Goal: Transaction & Acquisition: Purchase product/service

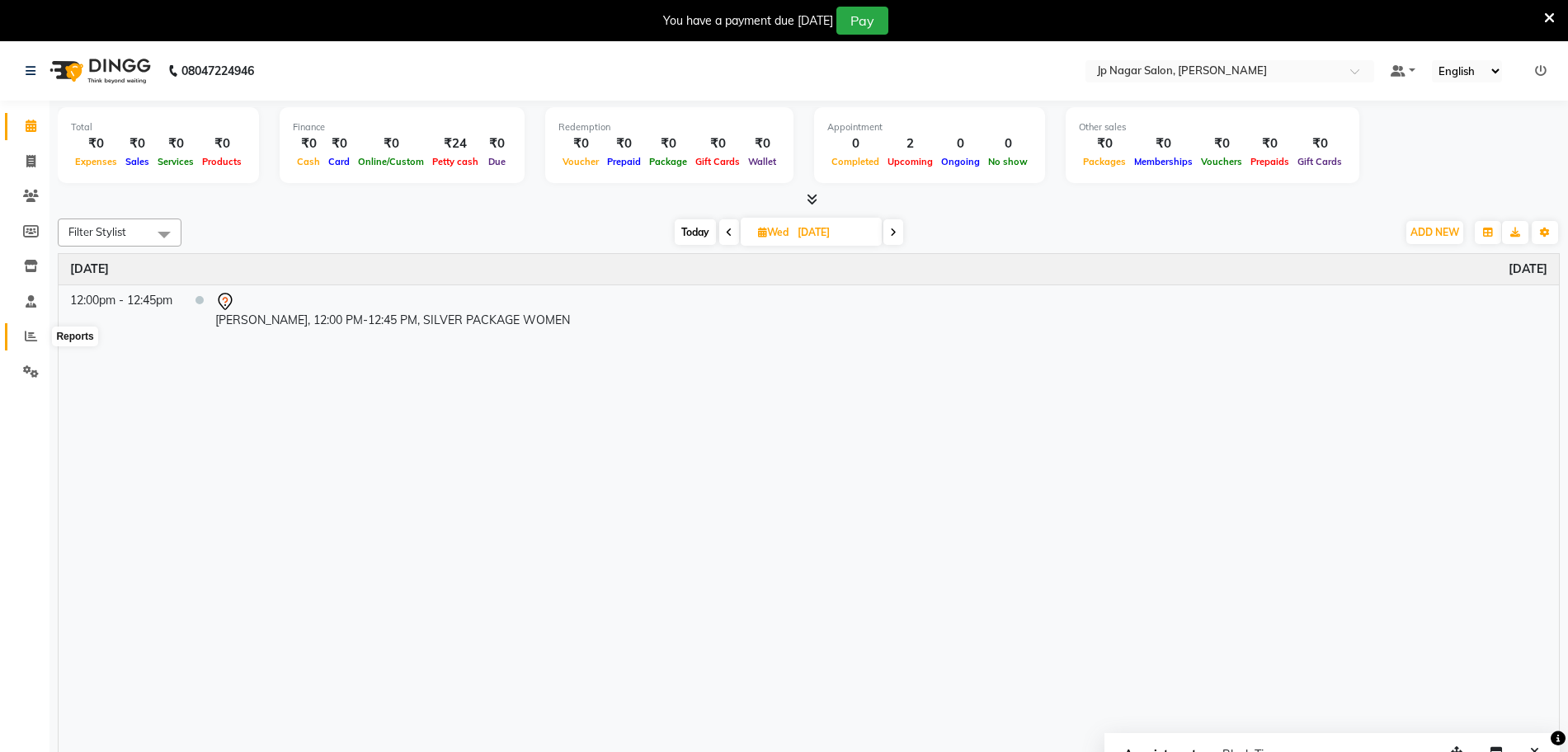
click at [32, 335] on icon at bounding box center [31, 335] width 12 height 12
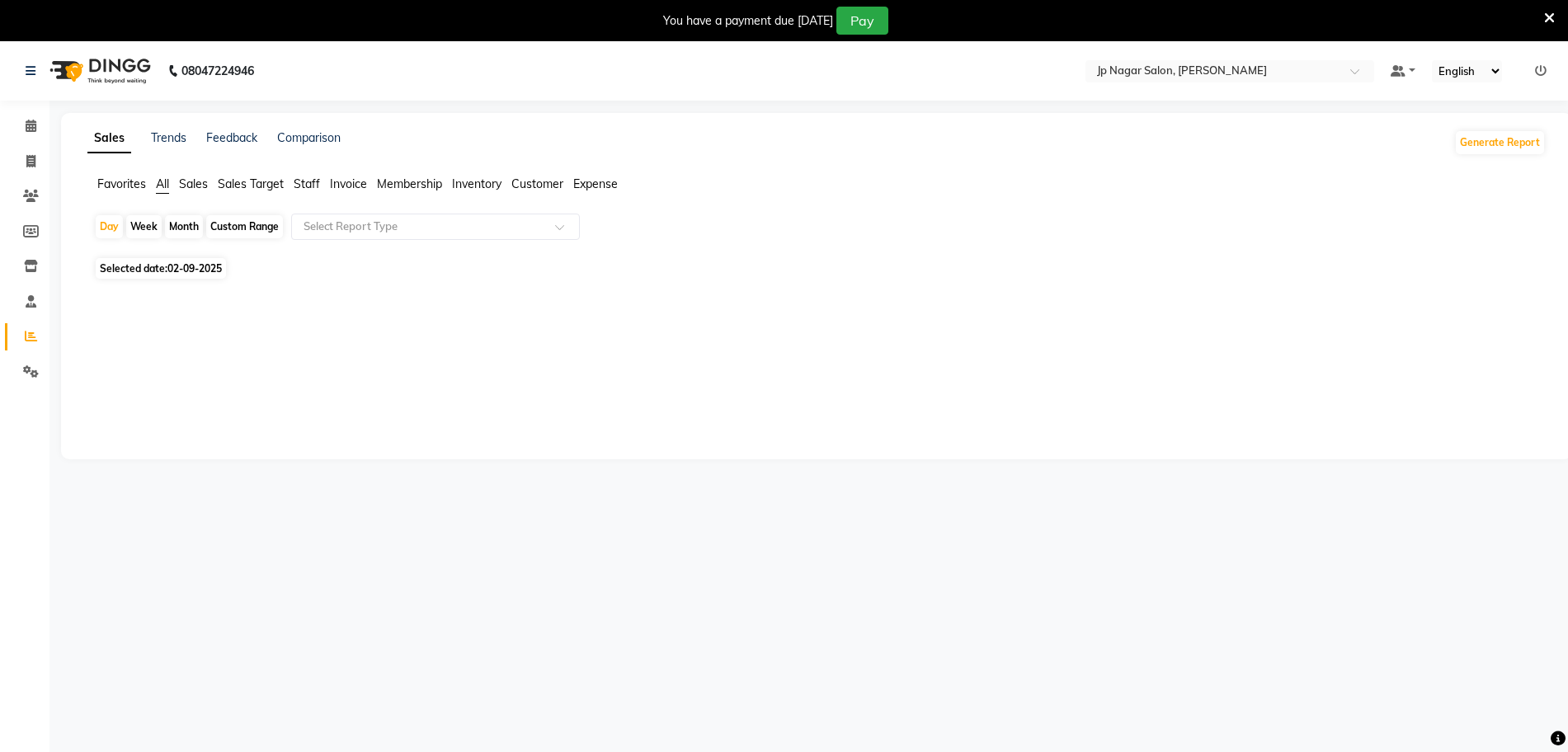
click at [209, 259] on span "Selected date: 02-09-2025" at bounding box center [160, 269] width 131 height 20
select select "9"
select select "2025"
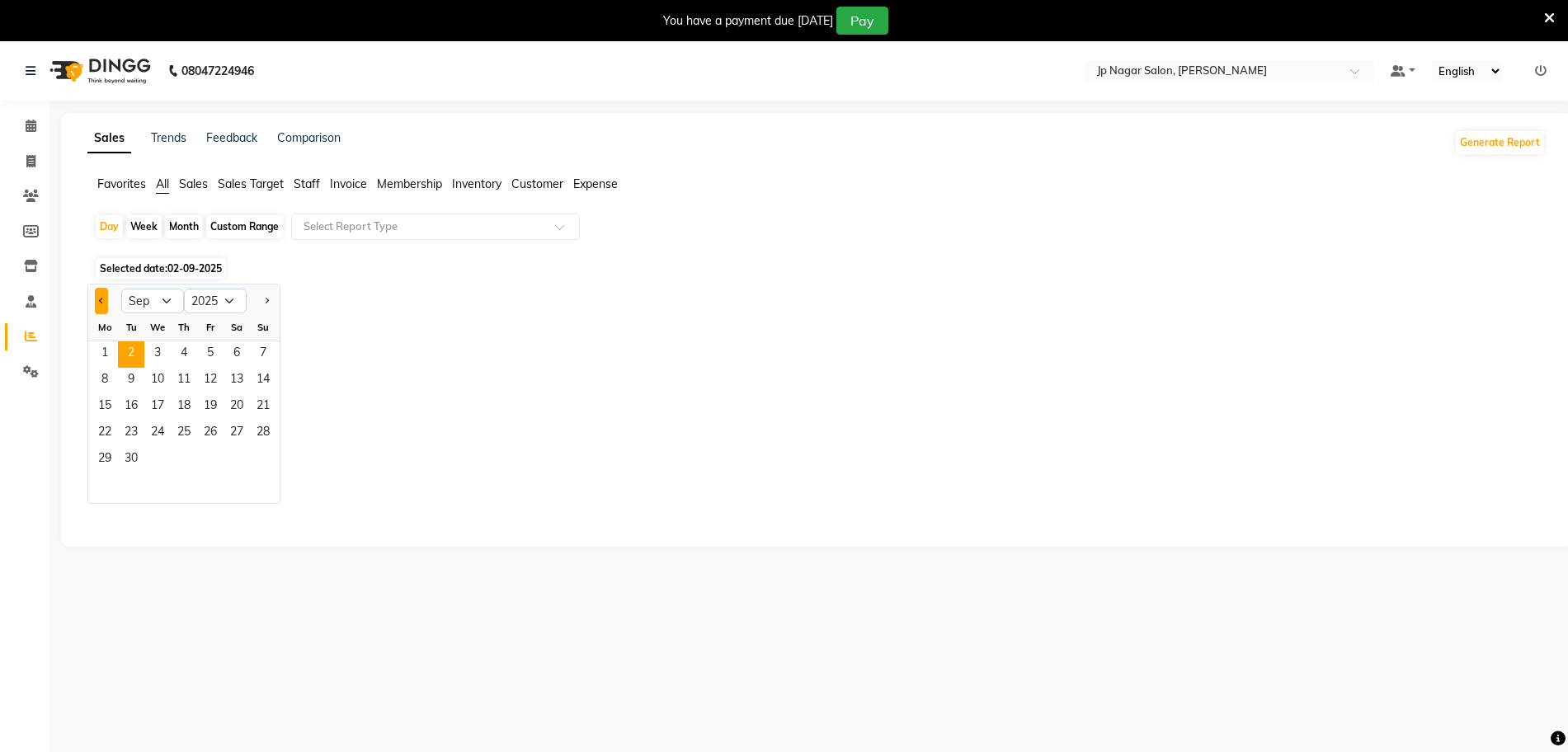
click at [106, 301] on button "Previous month" at bounding box center [101, 301] width 13 height 26
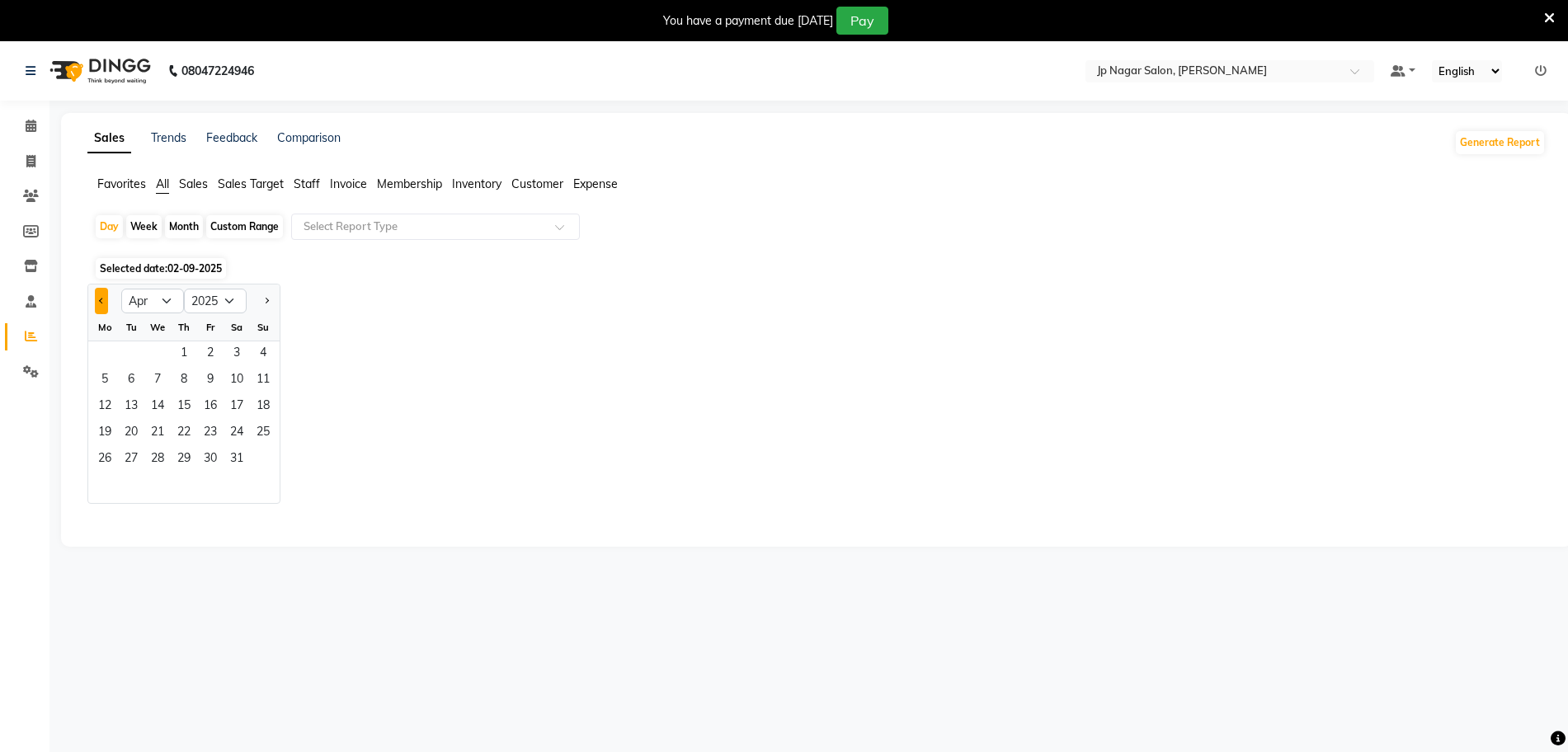
click at [106, 301] on button "Previous month" at bounding box center [101, 301] width 13 height 26
select select "2"
click at [241, 229] on div "Custom Range" at bounding box center [244, 226] width 77 height 23
select select "9"
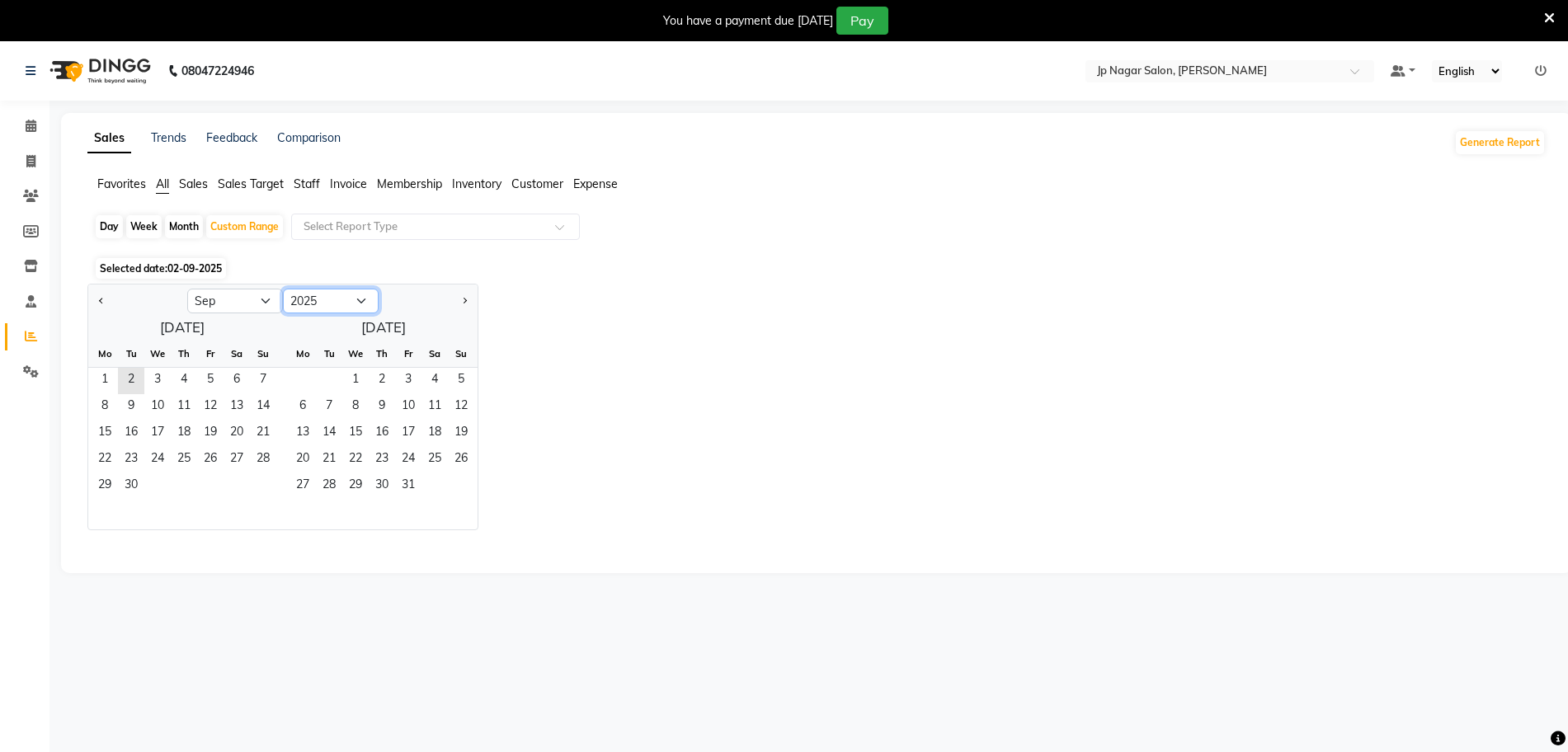
click at [319, 300] on select "2015 2016 2017 2018 2019 2020 2021 2022 2023 2024 2025 2026 2027 2028 2029 2030…" at bounding box center [330, 300] width 95 height 25
select select "2024"
click at [283, 288] on select "2015 2016 2017 2018 2019 2020 2021 2022 2023 2024 2025 2026 2027 2028 2029 2030…" at bounding box center [330, 300] width 95 height 25
click at [98, 304] on button "Previous month" at bounding box center [101, 301] width 13 height 26
select select "8"
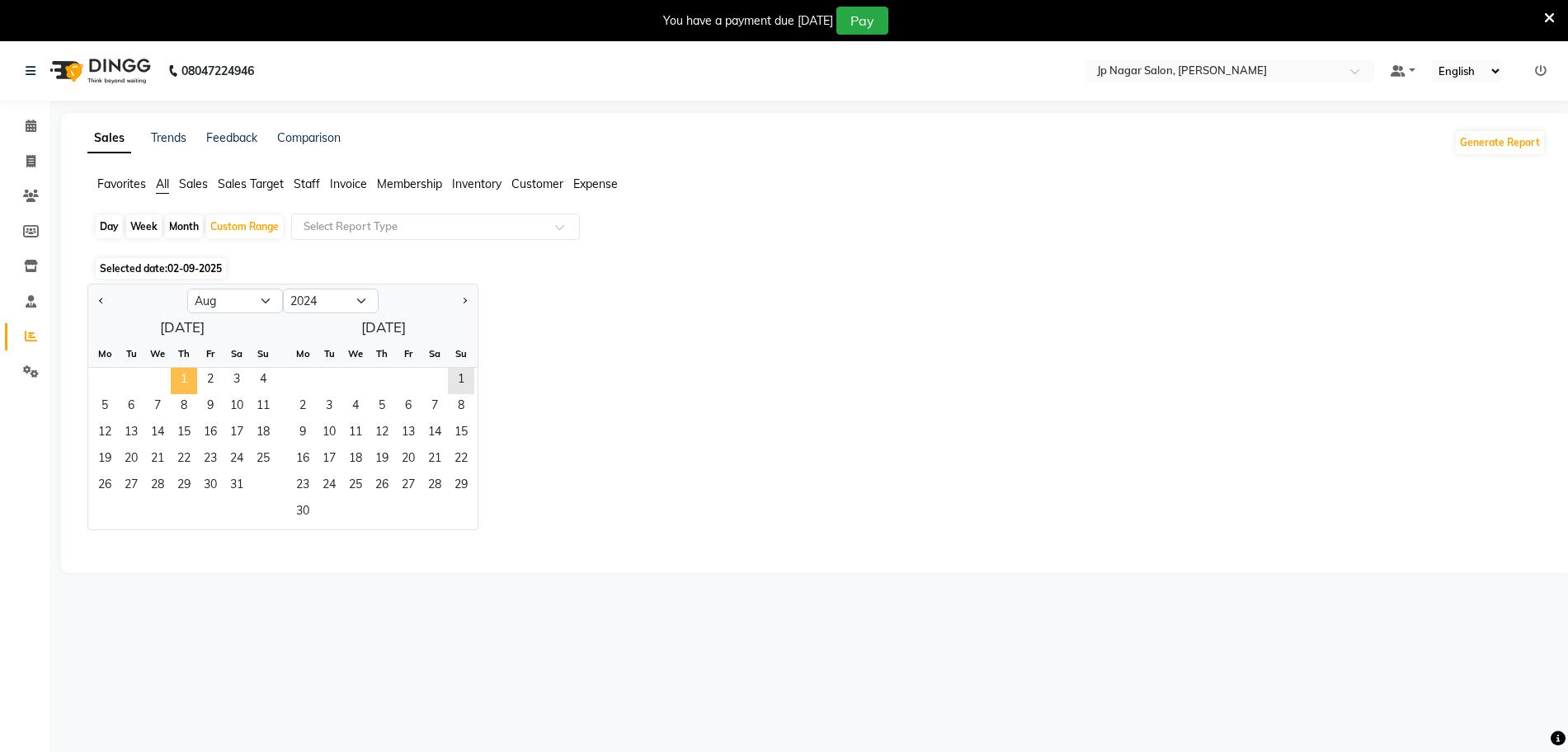
click at [183, 379] on span "1" at bounding box center [183, 381] width 26 height 26
click at [237, 479] on span "31" at bounding box center [236, 486] width 26 height 26
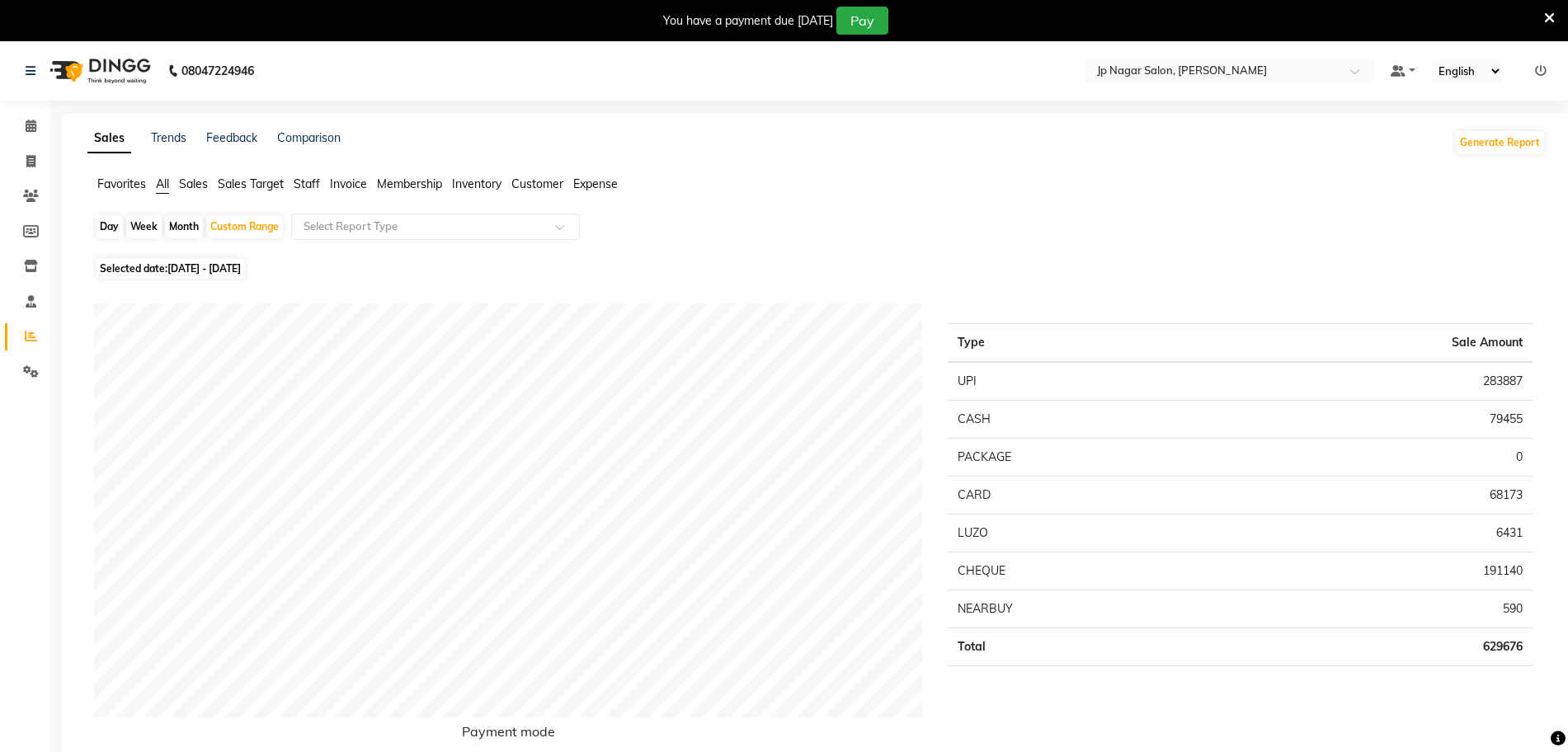
click at [205, 269] on span "01-08-2024 - 31-08-2024" at bounding box center [204, 268] width 73 height 12
select select "8"
select select "2024"
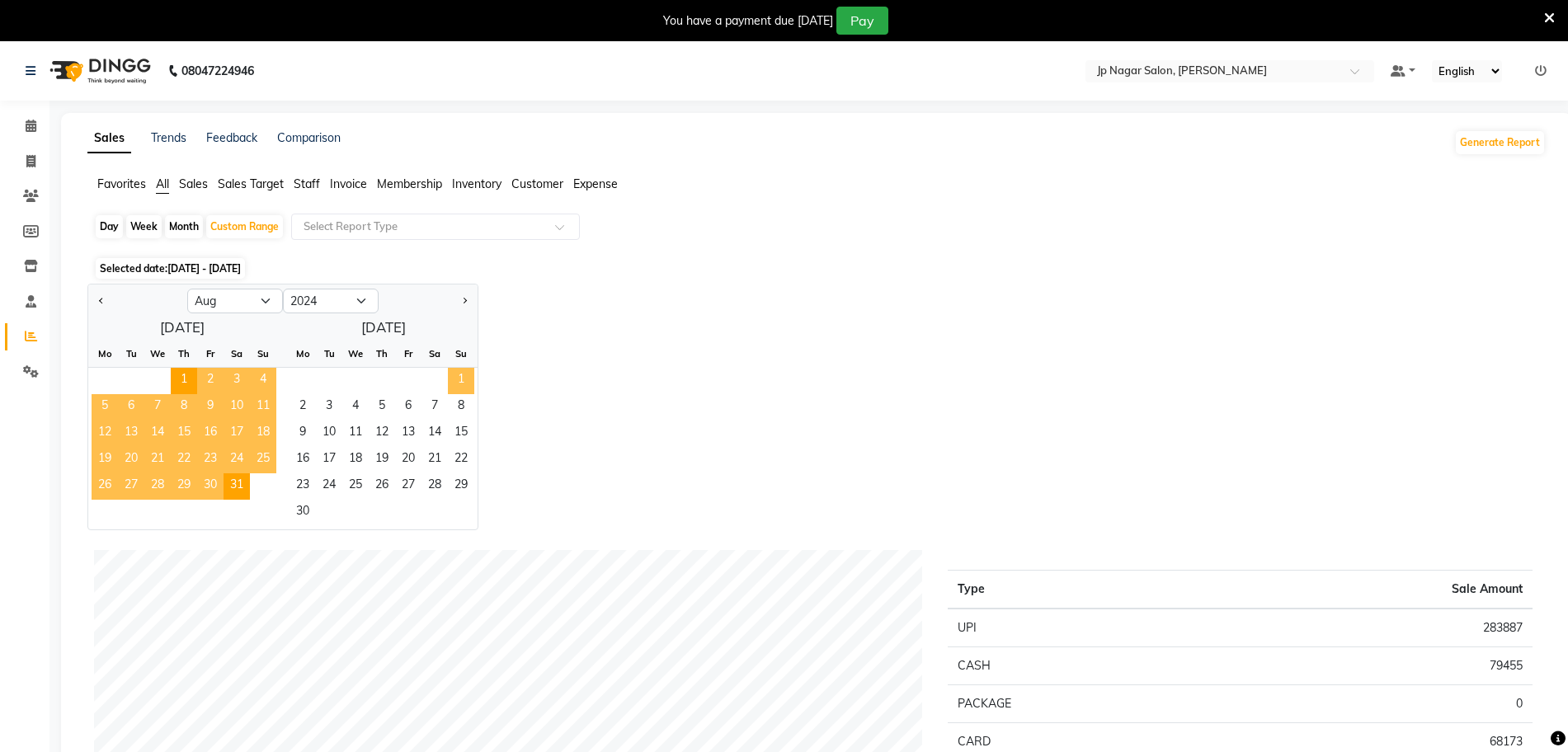
click at [453, 382] on span "1" at bounding box center [461, 381] width 26 height 26
select select "9"
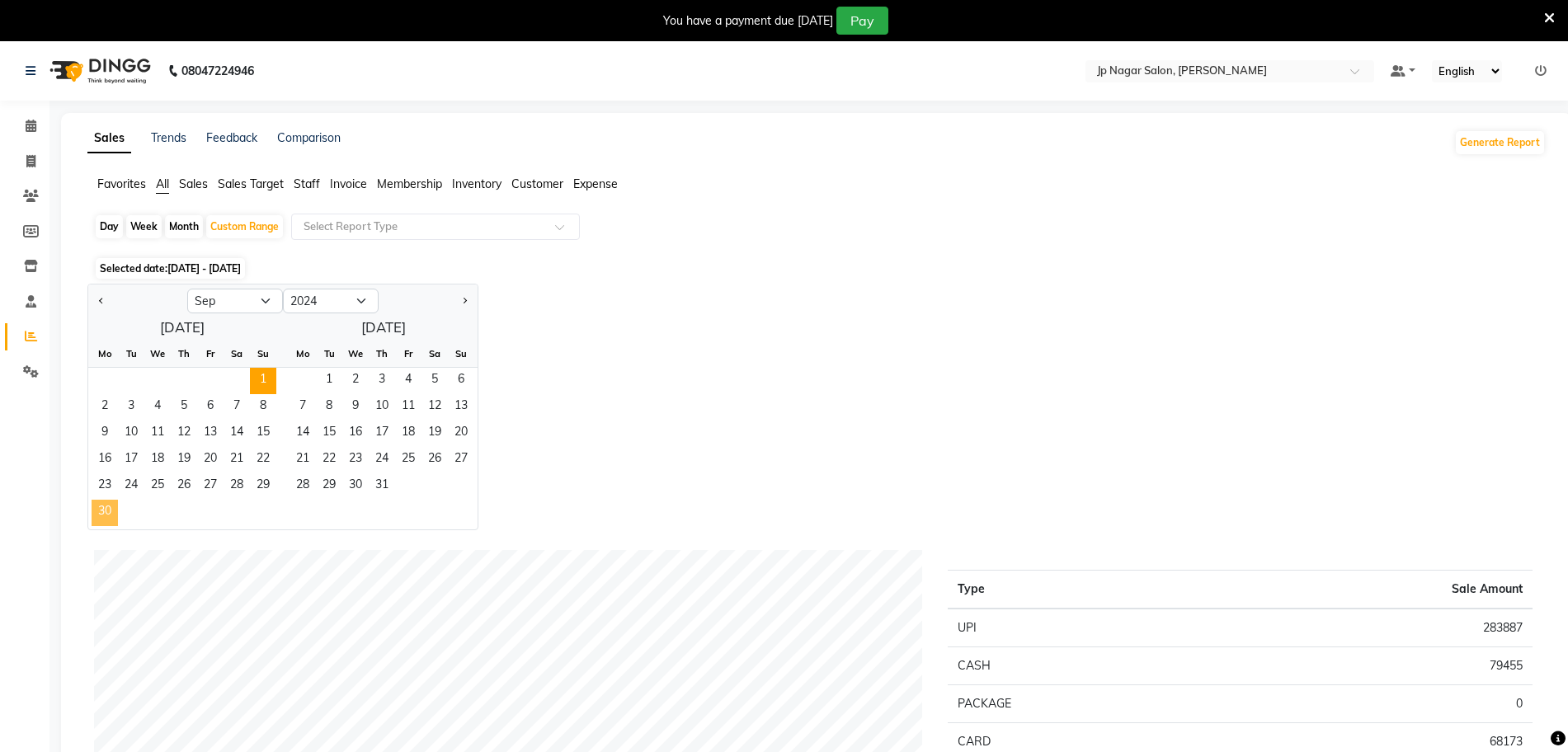
click at [101, 511] on span "30" at bounding box center [105, 512] width 26 height 26
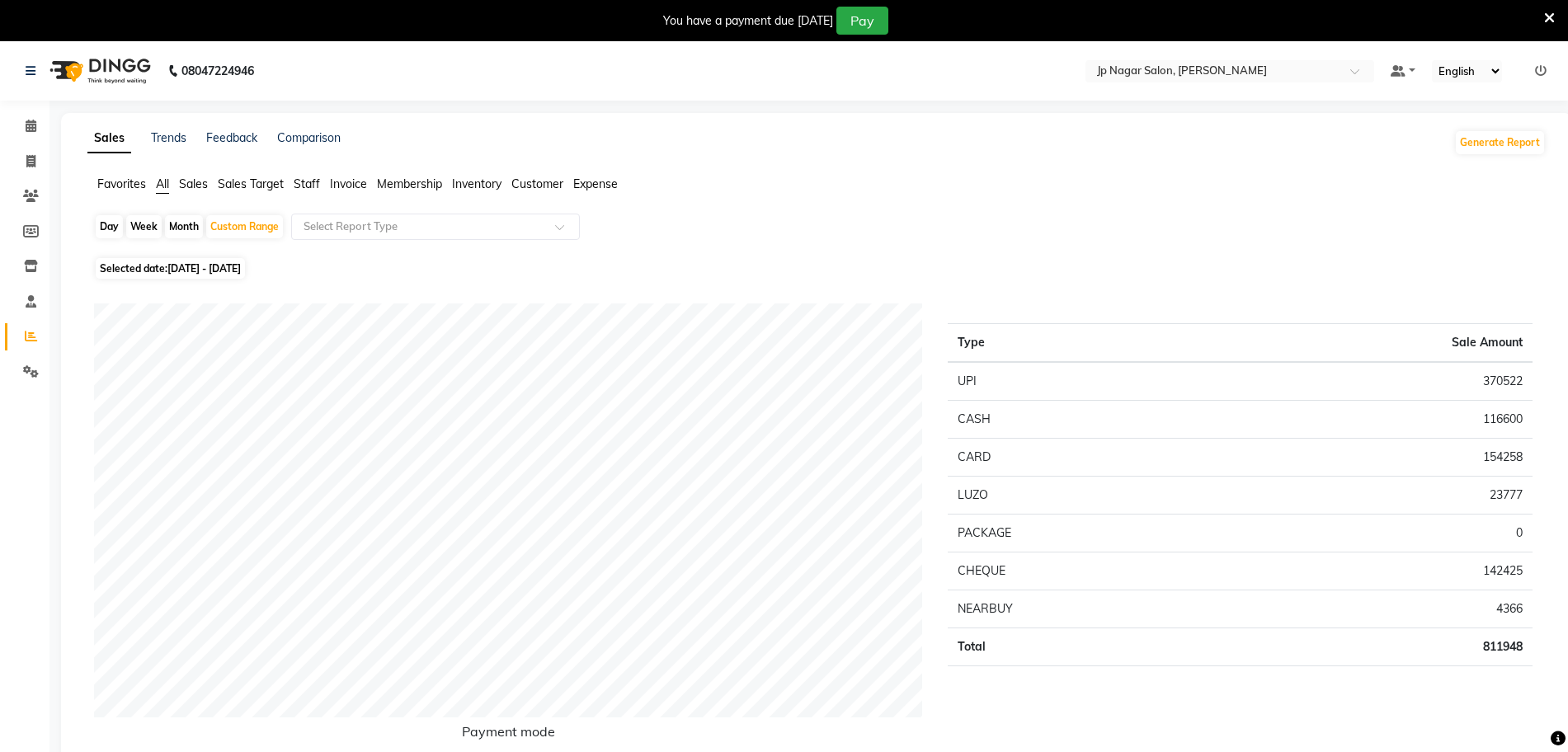
click at [236, 268] on span "01-09-2024 - 30-09-2024" at bounding box center [204, 268] width 73 height 12
select select "9"
select select "2024"
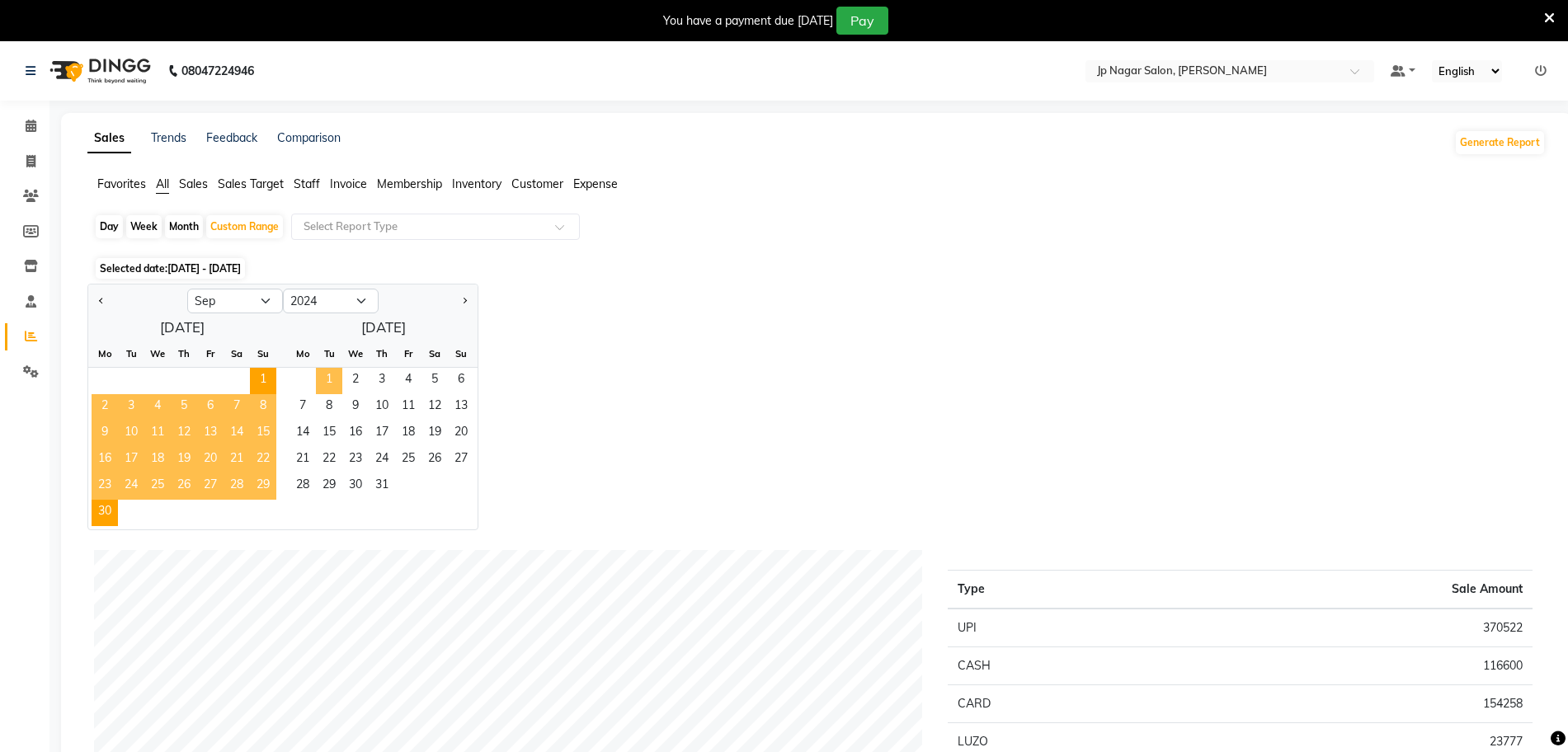
click at [319, 378] on span "1" at bounding box center [329, 381] width 26 height 26
select select "10"
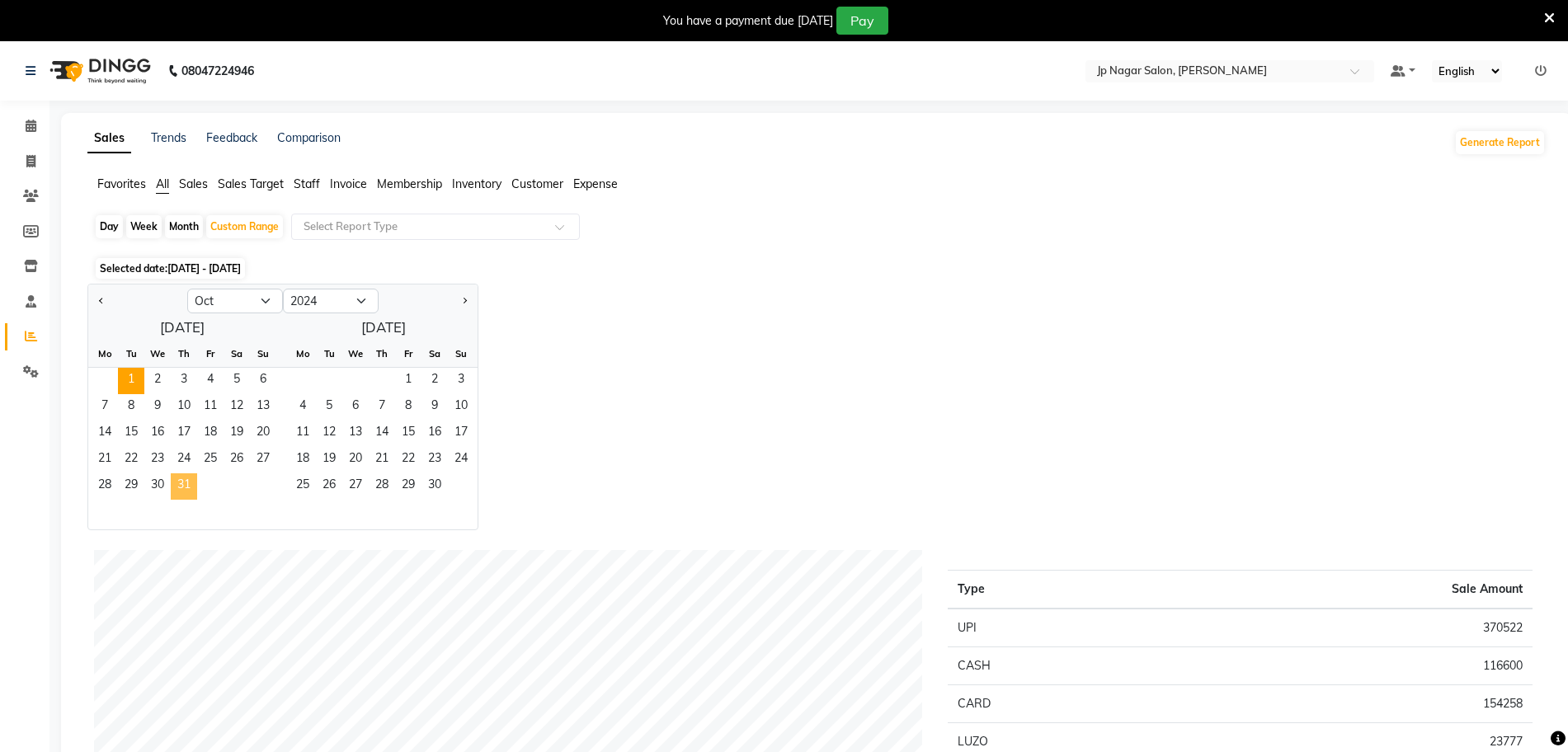
click at [177, 483] on span "31" at bounding box center [183, 486] width 26 height 26
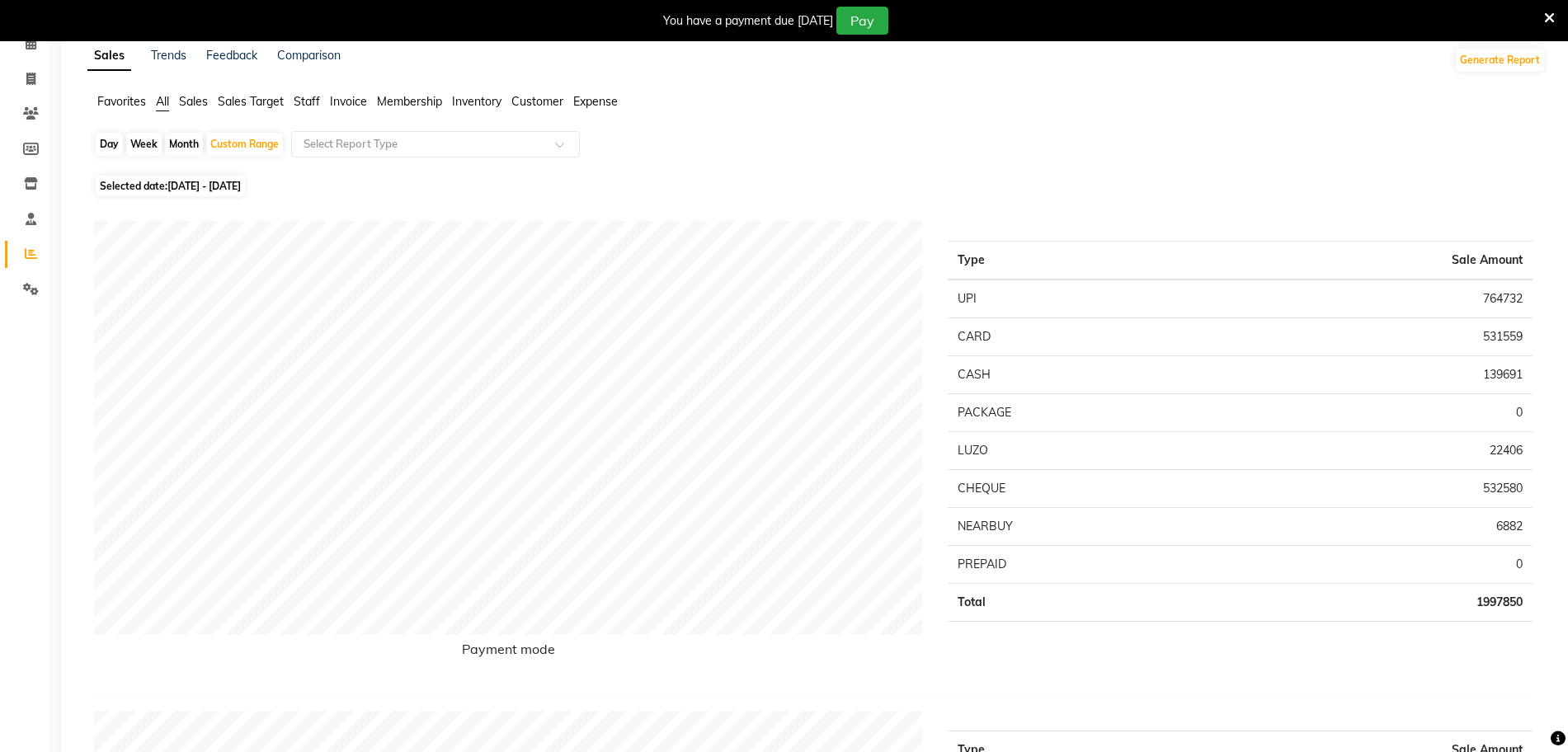
scroll to position [86, 0]
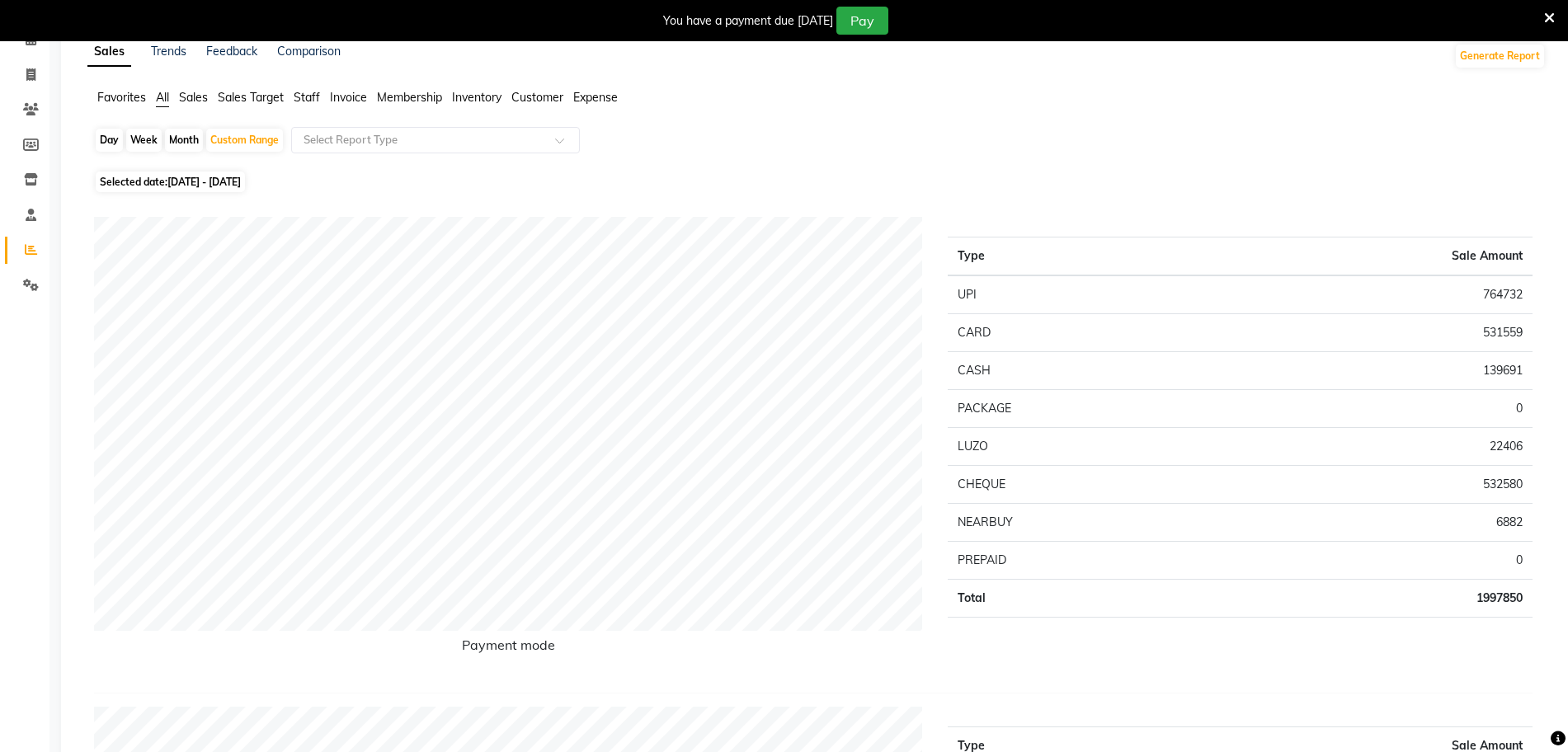
click at [241, 179] on span "01-10-2024 - 31-10-2024" at bounding box center [204, 182] width 73 height 12
select select "10"
select select "2024"
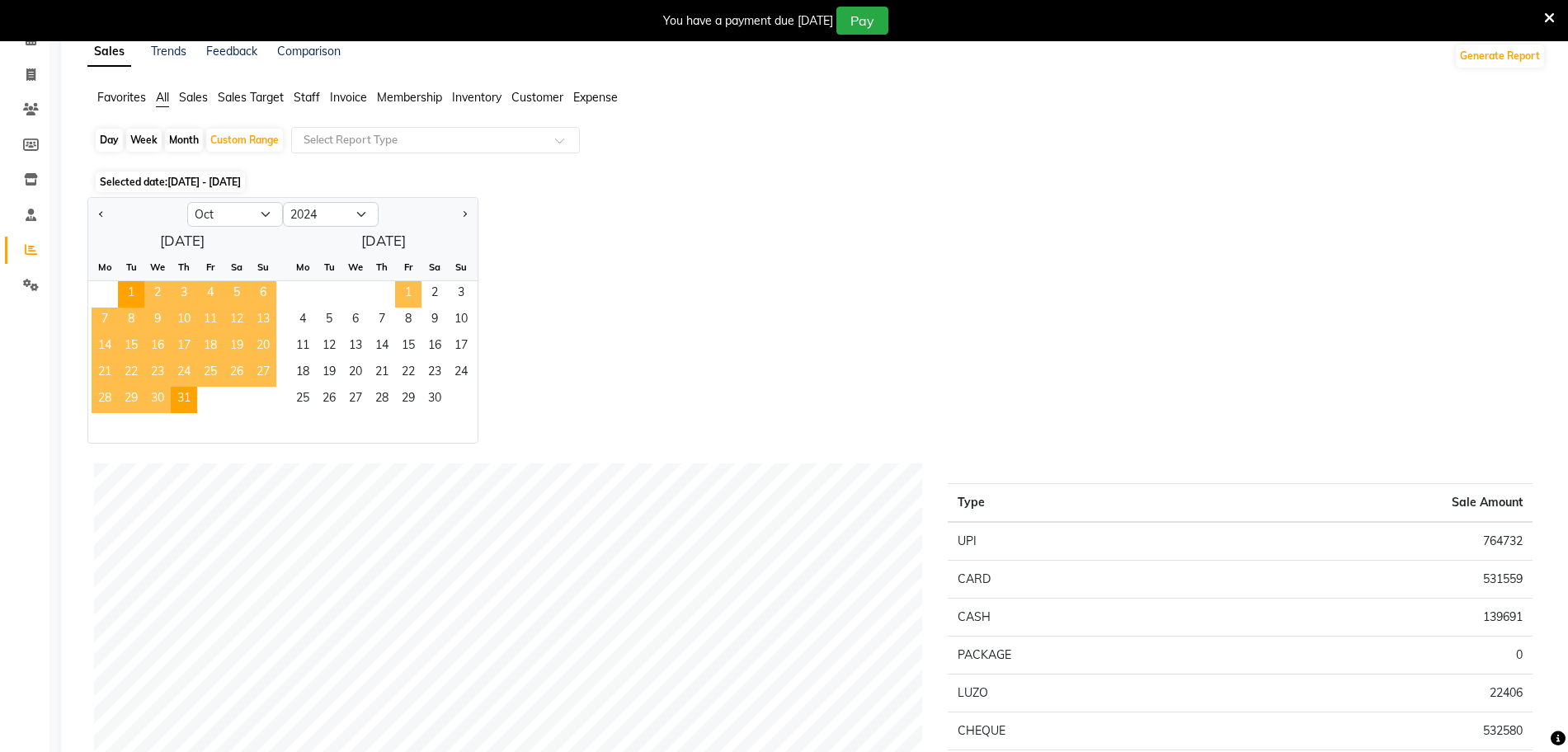
click at [401, 287] on span "1" at bounding box center [408, 294] width 26 height 26
select select "11"
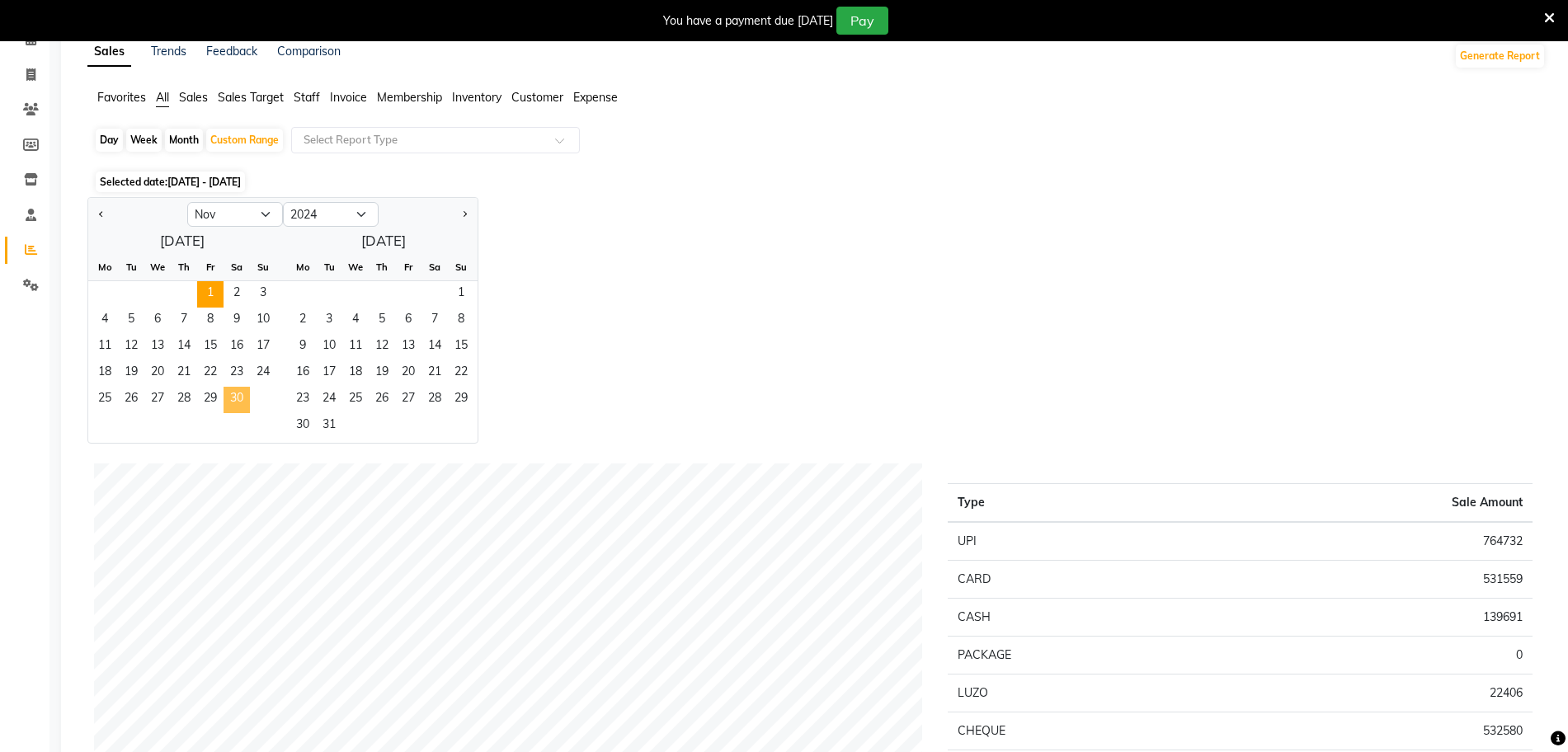
click at [232, 397] on span "30" at bounding box center [236, 399] width 26 height 26
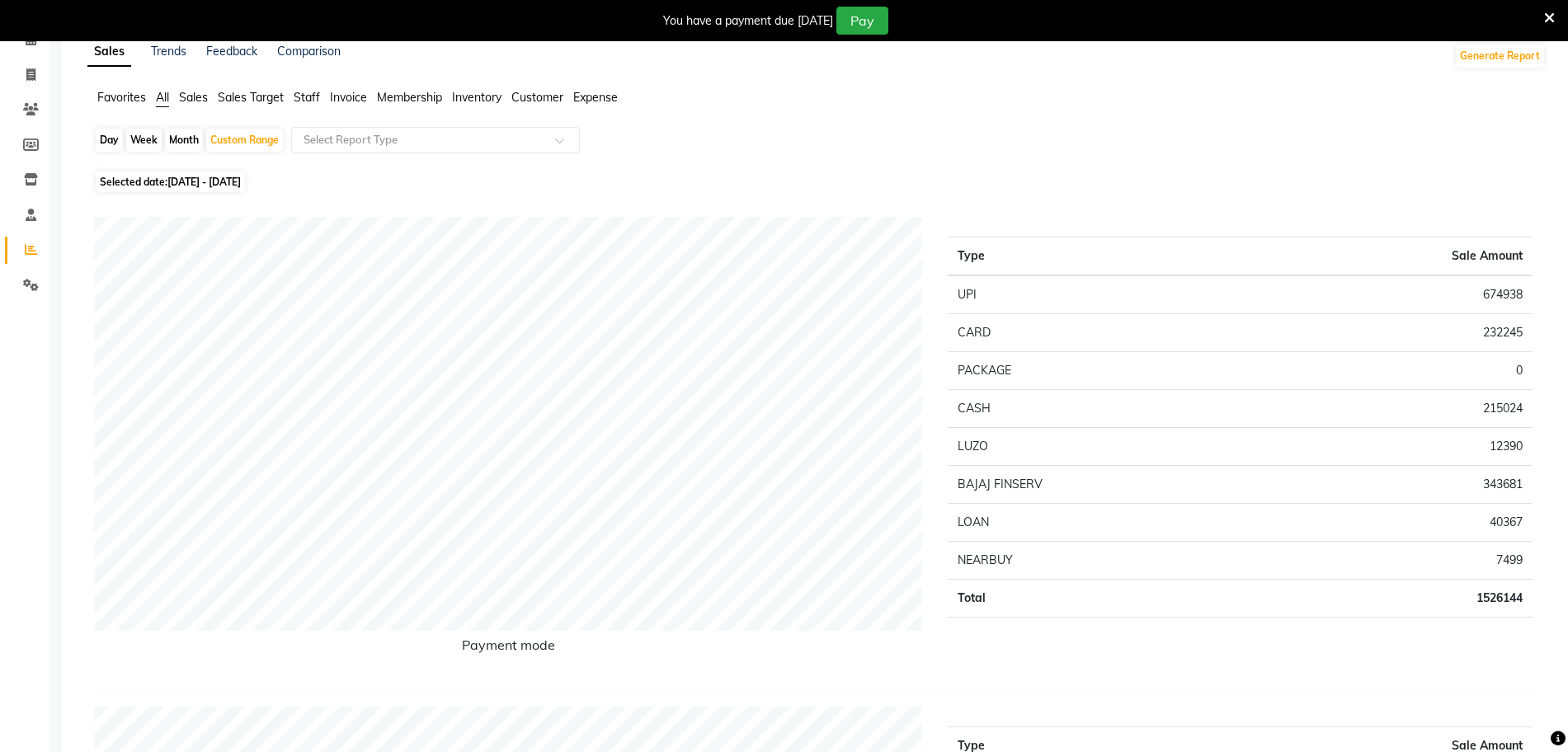
scroll to position [0, 0]
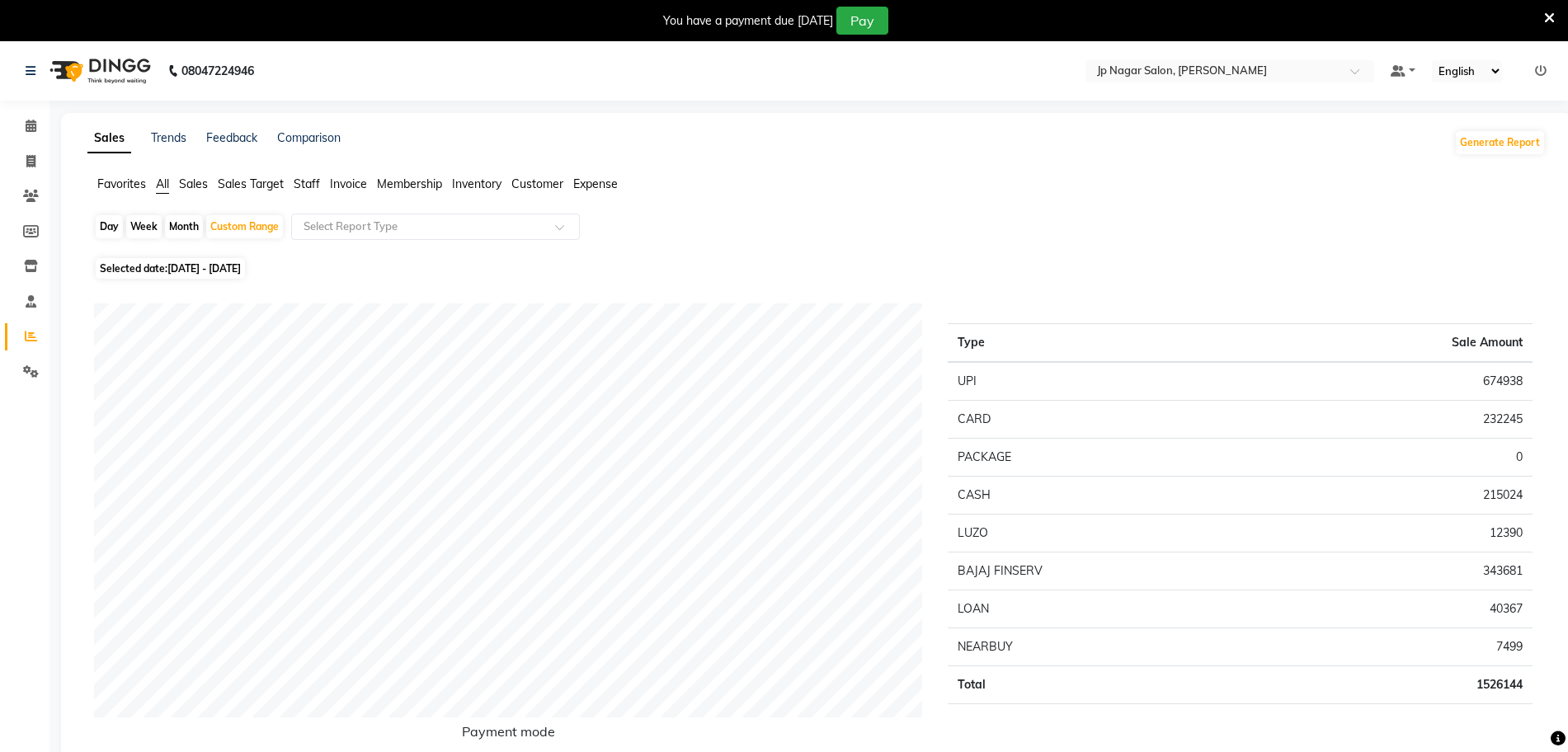
click at [241, 271] on span "01-11-2024 - 30-11-2024" at bounding box center [204, 268] width 73 height 12
select select "11"
select select "2024"
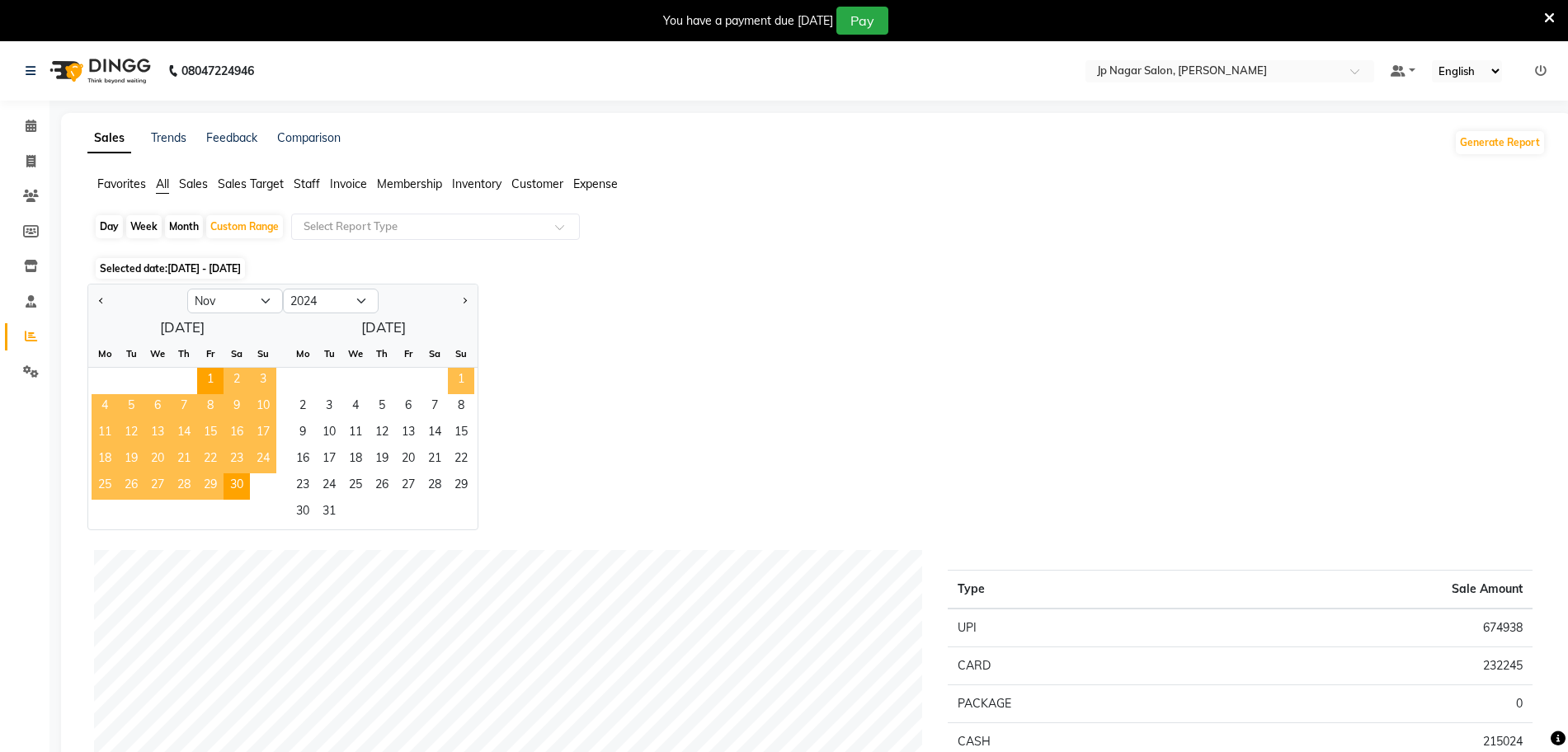
click at [462, 382] on span "1" at bounding box center [461, 381] width 26 height 26
select select "12"
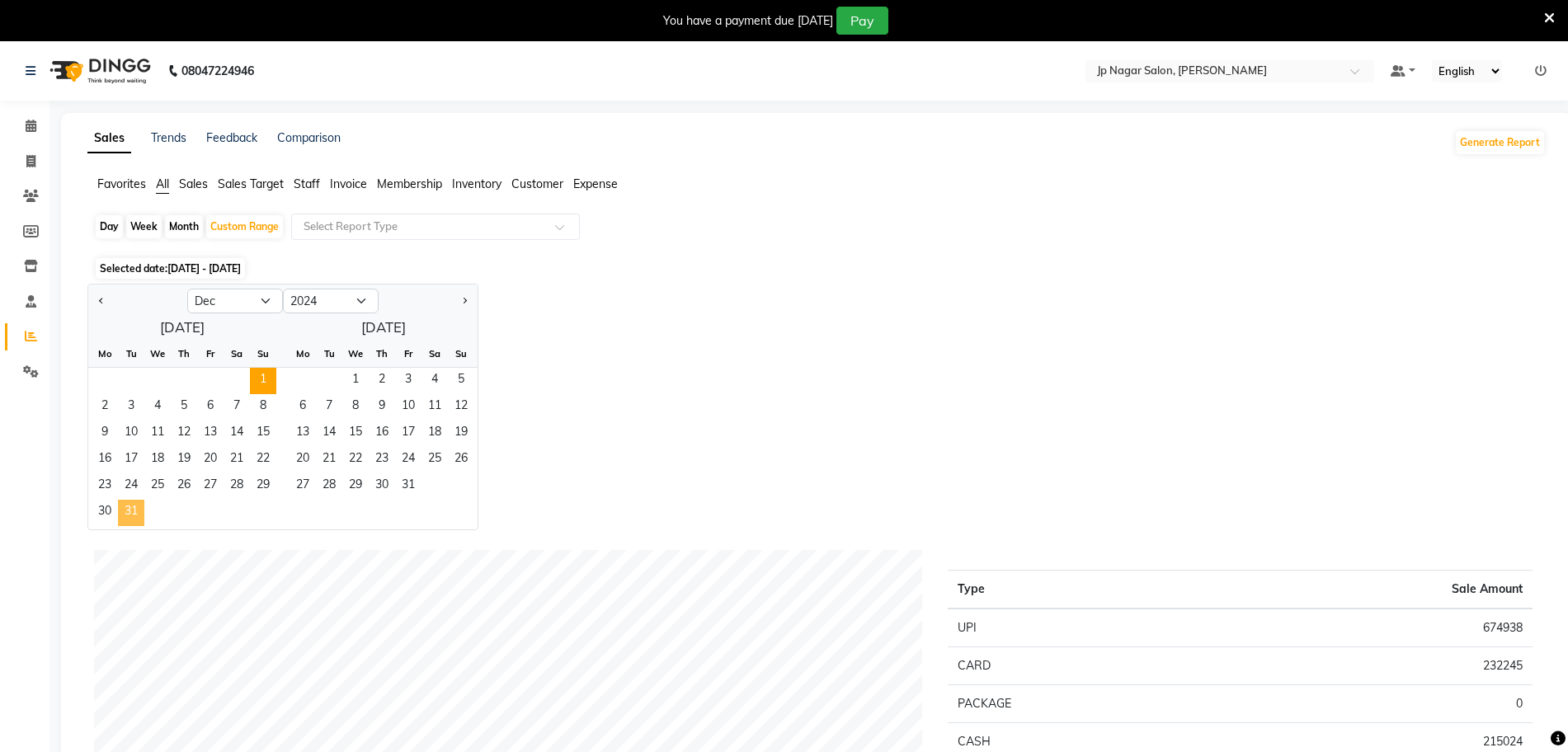
click at [135, 504] on span "31" at bounding box center [131, 512] width 26 height 26
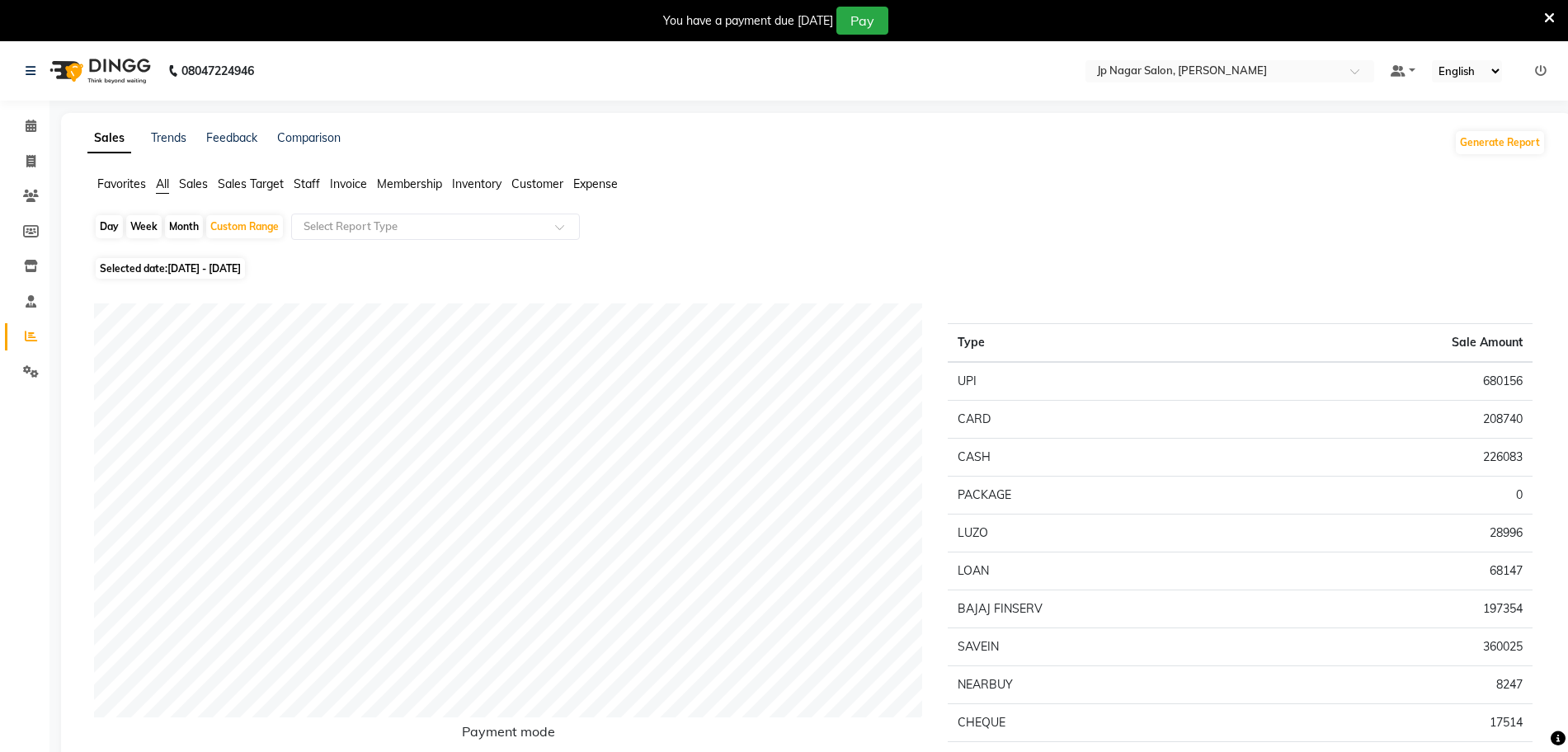
click at [241, 269] on span "01-12-2024 - 31-12-2024" at bounding box center [204, 268] width 73 height 12
select select "12"
select select "2024"
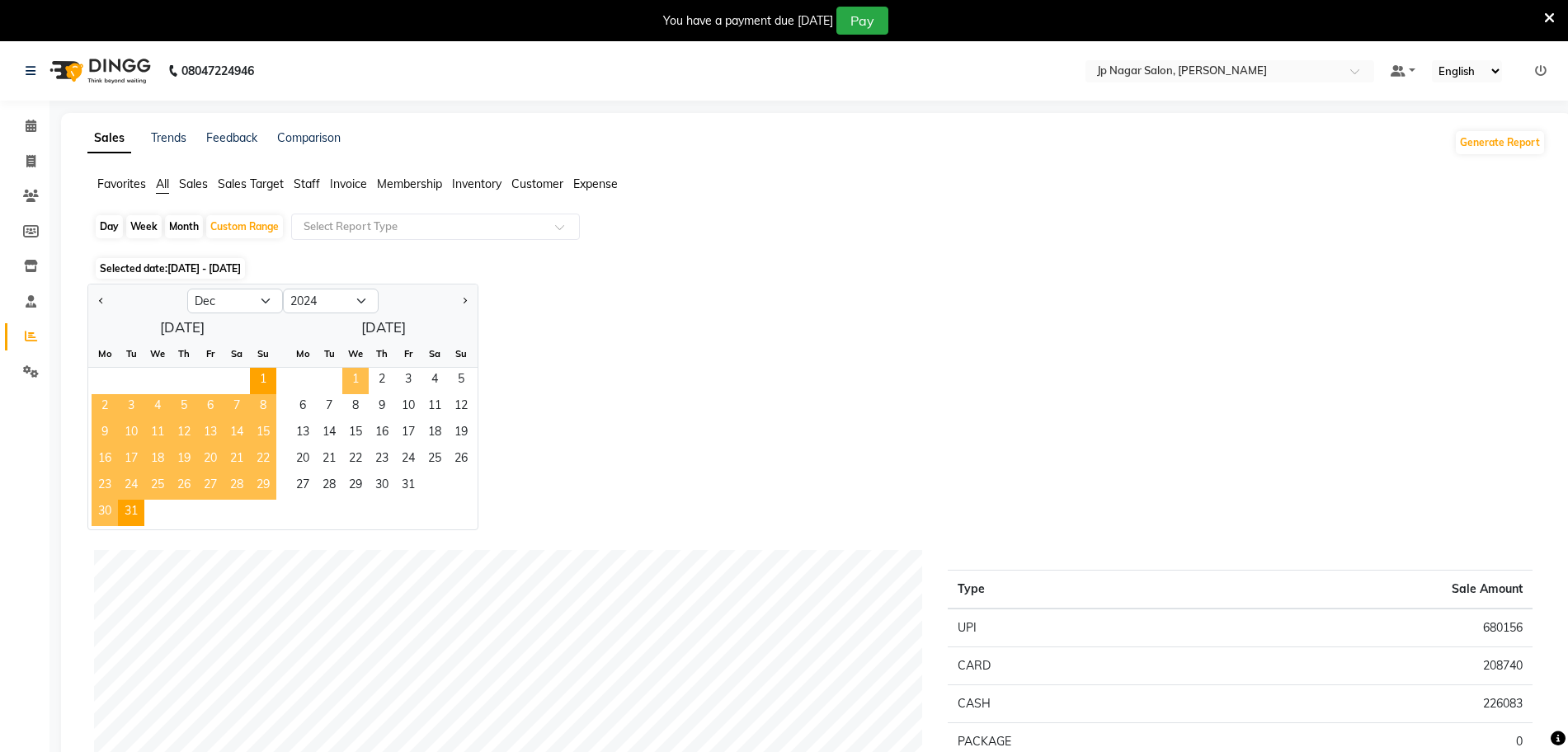
click at [359, 378] on span "1" at bounding box center [355, 381] width 26 height 26
select select "1"
select select "2025"
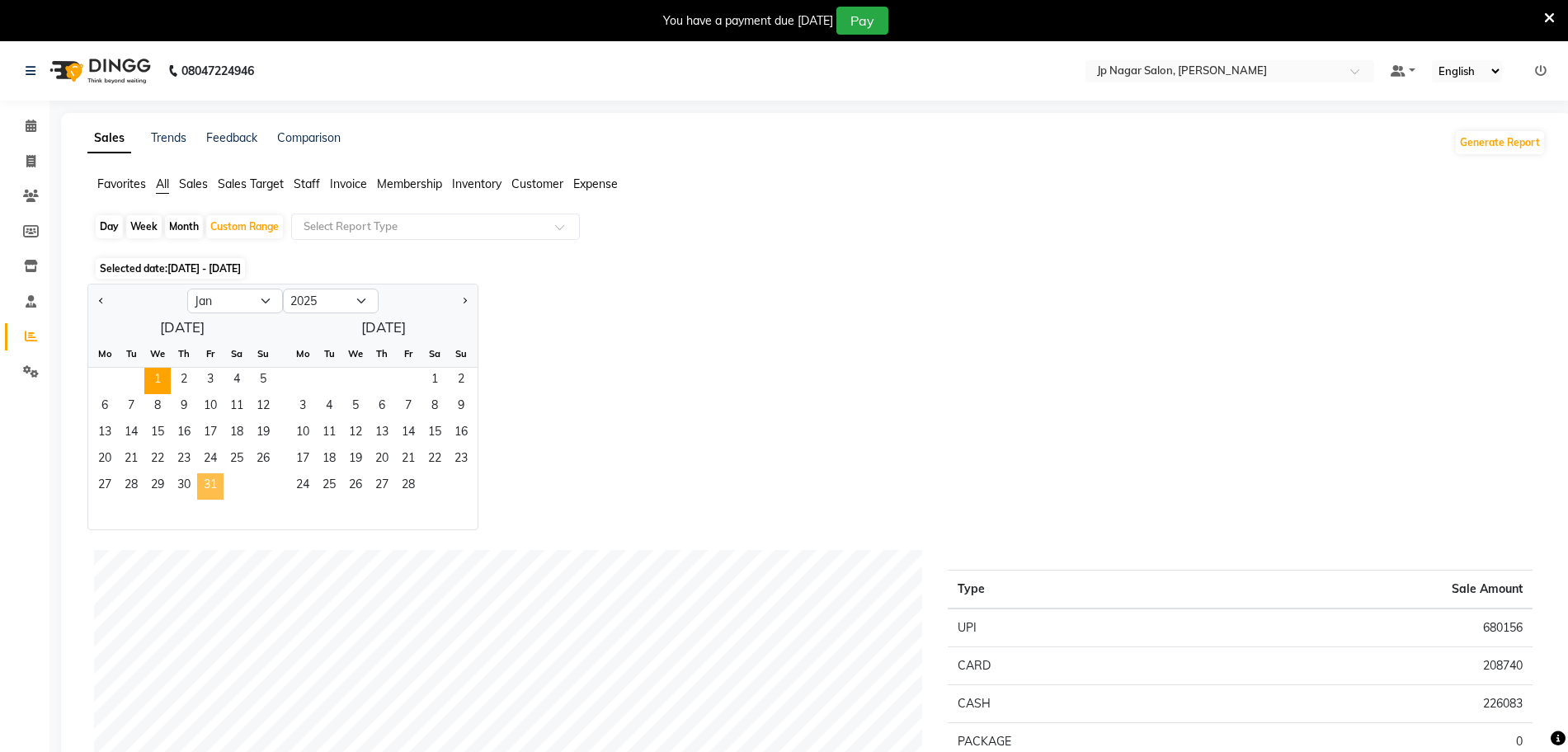
click at [214, 479] on span "31" at bounding box center [210, 486] width 26 height 26
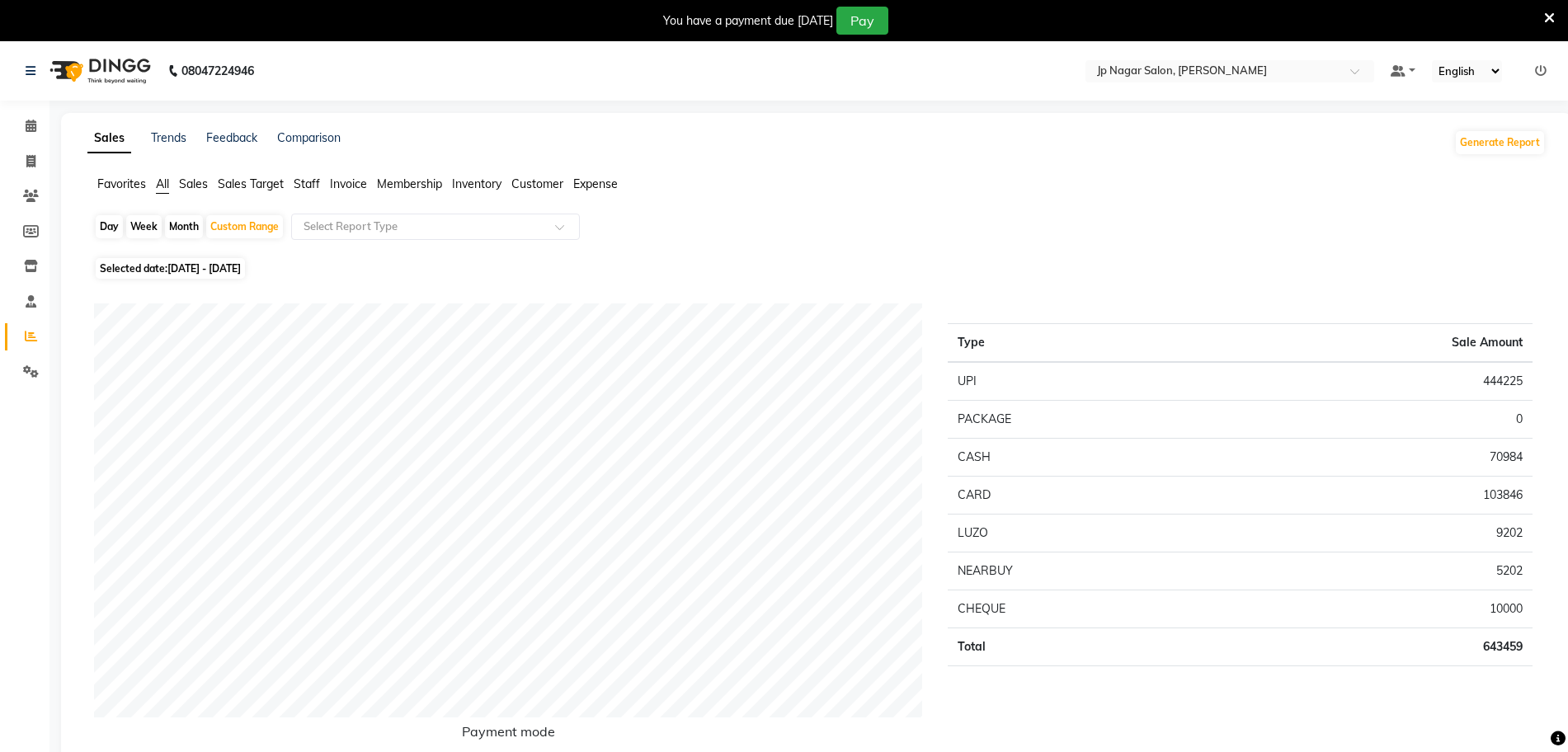
click at [209, 264] on span "01-01-2025 - 31-01-2025" at bounding box center [204, 268] width 73 height 12
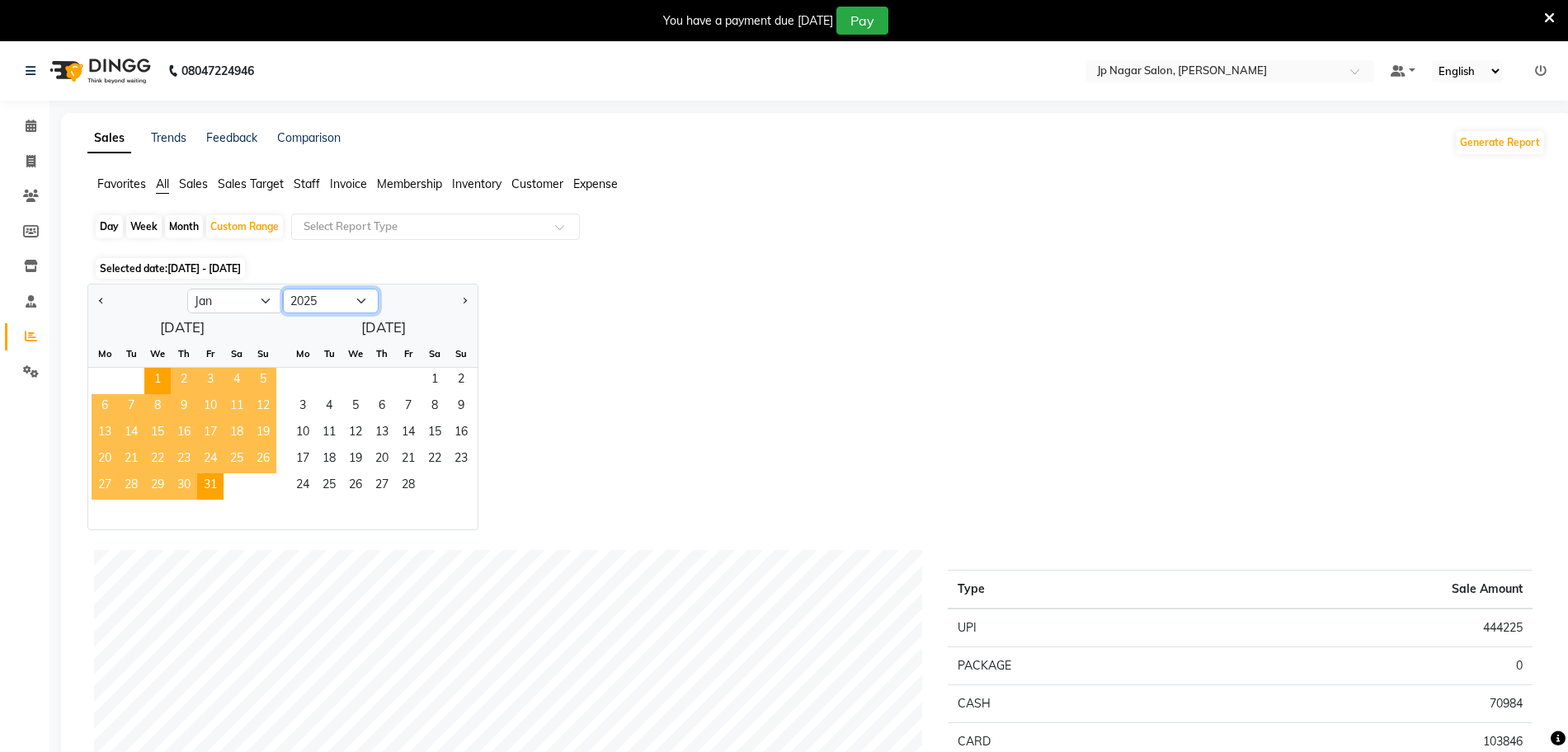
click at [349, 298] on select "2015 2016 2017 2018 2019 2020 2021 2022 2023 2024 2025 2026 2027 2028 2029 2030…" at bounding box center [330, 300] width 95 height 25
select select "2024"
click at [283, 288] on select "2015 2016 2017 2018 2019 2020 2021 2022 2023 2024 2025 2026 2027 2028 2029 2030…" at bounding box center [330, 300] width 95 height 25
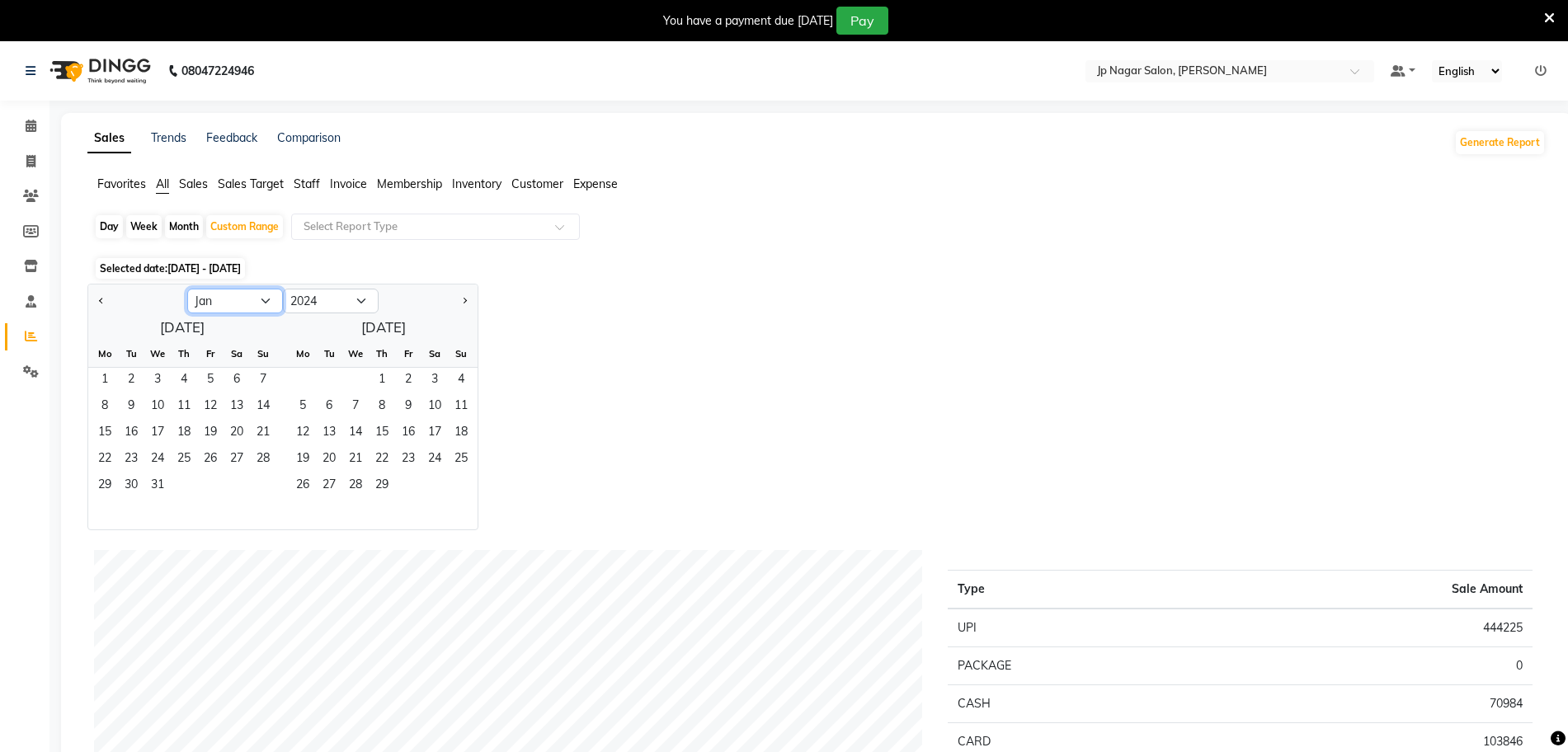
click at [255, 310] on select "Jan Feb Mar Apr May Jun Jul Aug Sep Oct Nov Dec" at bounding box center [234, 300] width 95 height 25
select select "8"
click at [187, 288] on select "Jan Feb Mar Apr May Jun Jul Aug Sep Oct Nov Dec" at bounding box center [234, 300] width 95 height 25
click at [252, 292] on select "Jan Feb Mar Apr May Jun Jul Aug Sep Oct Nov Dec" at bounding box center [234, 300] width 95 height 25
click at [322, 303] on select "2014 2015 2016 2017 2018 2019 2020 2021 2022 2023 2024 2025 2026 2027 2028 2029…" at bounding box center [330, 300] width 95 height 25
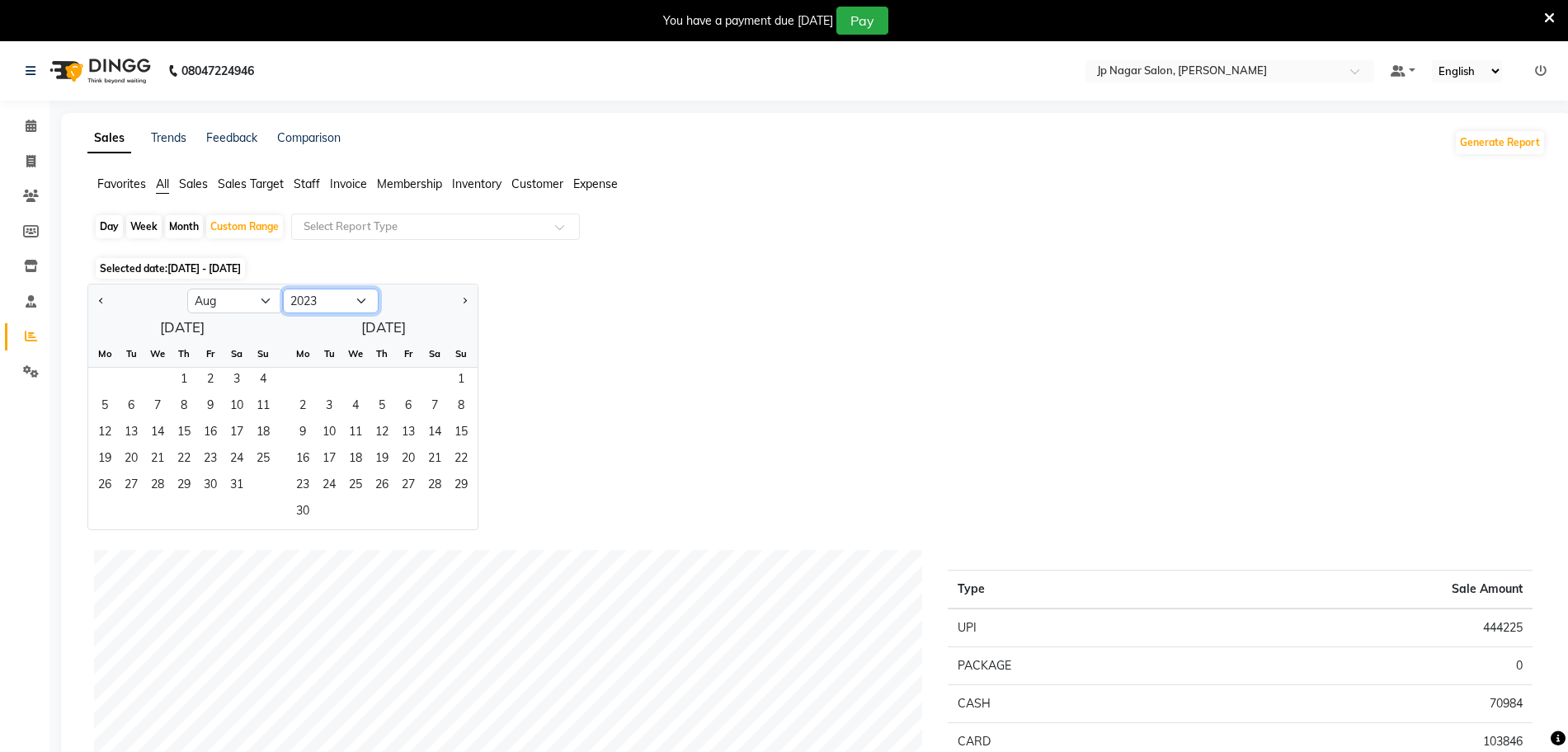
click at [283, 288] on select "2014 2015 2016 2017 2018 2019 2020 2021 2022 2023 2024 2025 2026 2027 2028 2029…" at bounding box center [330, 300] width 95 height 25
click at [321, 304] on select "2013 2014 2015 2016 2017 2018 2019 2020 2021 2022 2023 2024 2025 2026 2027 2028…" at bounding box center [330, 300] width 95 height 25
select select "2022"
click at [283, 288] on select "2013 2014 2015 2016 2017 2018 2019 2020 2021 2022 2023 2024 2025 2026 2027 2028…" at bounding box center [330, 300] width 95 height 25
click at [231, 295] on select "Jan Feb Mar Apr May Jun Jul Aug Sep Oct Nov Dec" at bounding box center [234, 300] width 95 height 25
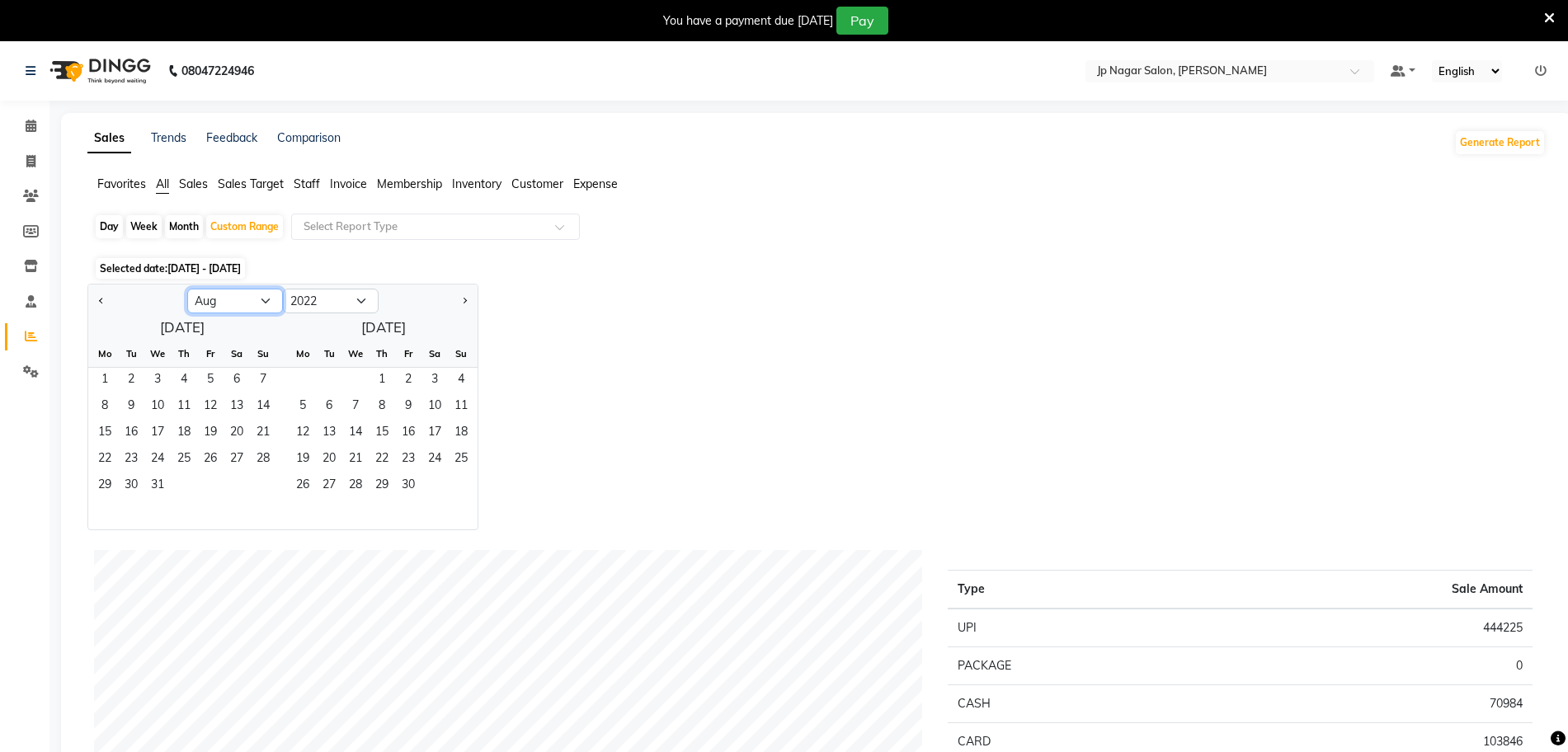
select select "3"
click at [187, 288] on select "Jan Feb Mar Apr May Jun Jul Aug Sep Oct Nov Dec" at bounding box center [234, 300] width 95 height 25
click at [130, 384] on span "1" at bounding box center [131, 381] width 26 height 26
click at [188, 484] on span "31" at bounding box center [183, 486] width 26 height 26
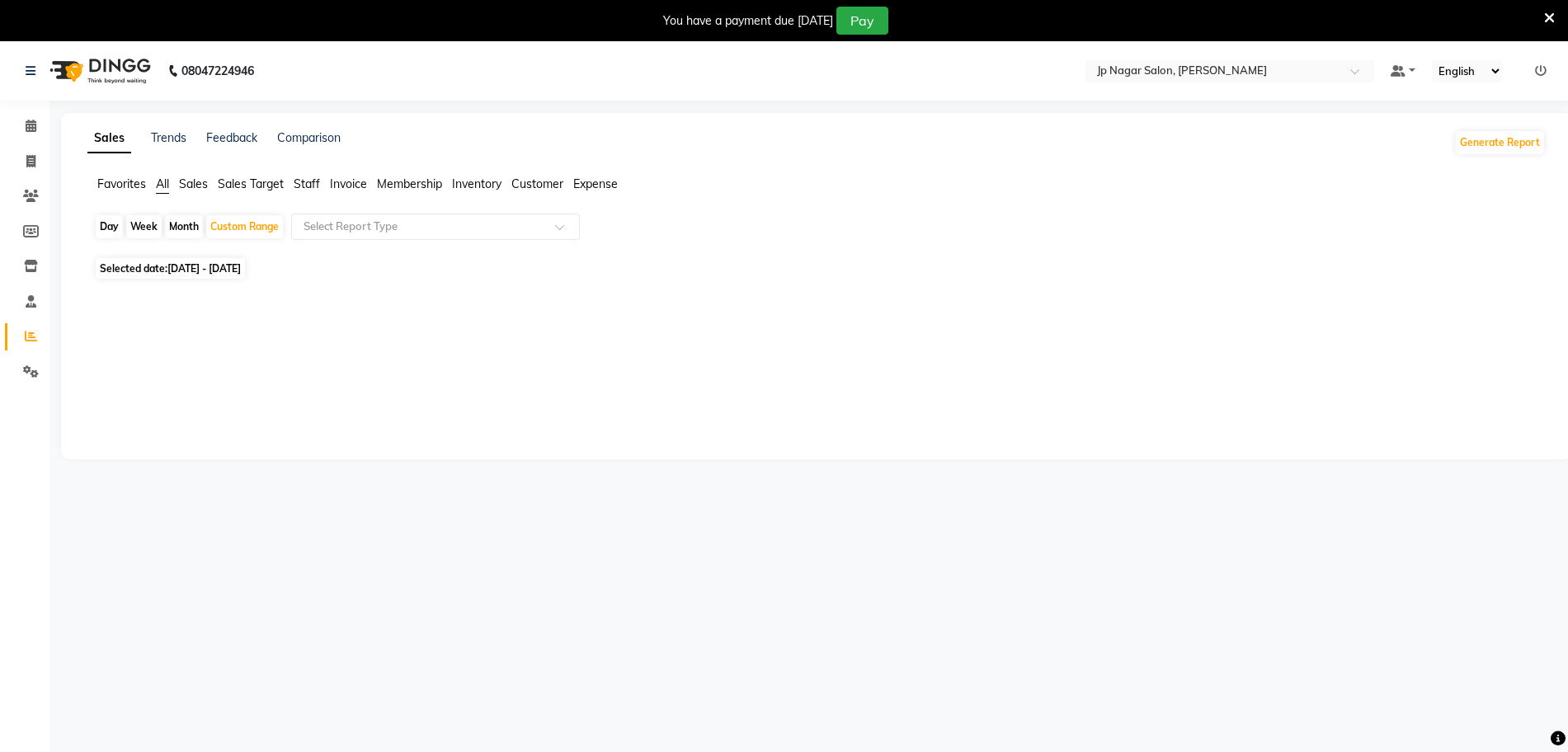
click at [200, 266] on span "01-03-2022 - 31-03-2022" at bounding box center [204, 268] width 73 height 12
select select "3"
select select "2022"
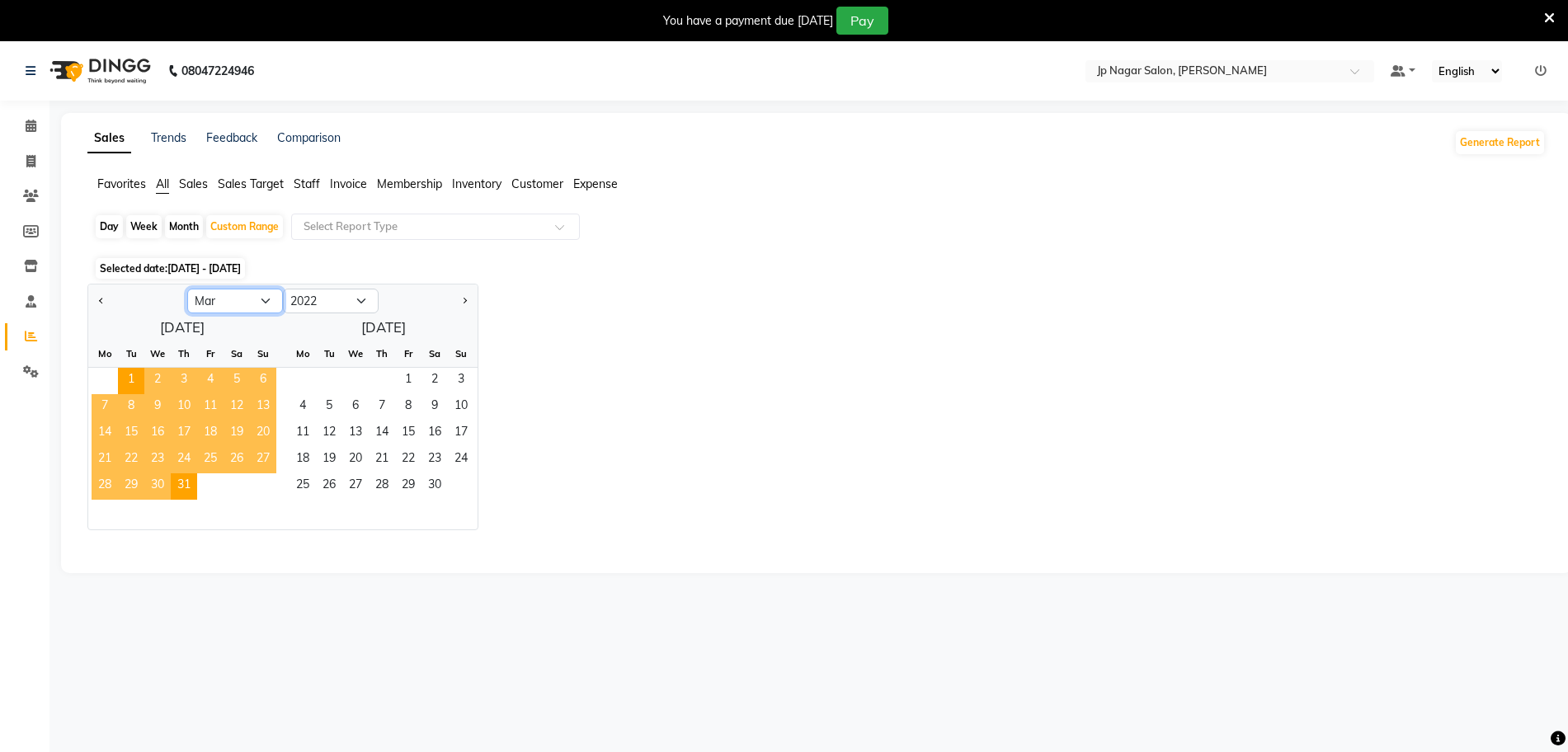
click at [249, 299] on select "Jan Feb Mar Apr May Jun Jul Aug Sep Oct Nov Dec" at bounding box center [234, 300] width 95 height 25
select select "10"
click at [187, 288] on select "Jan Feb Mar Apr May Jun Jul Aug Sep Oct Nov Dec" at bounding box center [234, 300] width 95 height 25
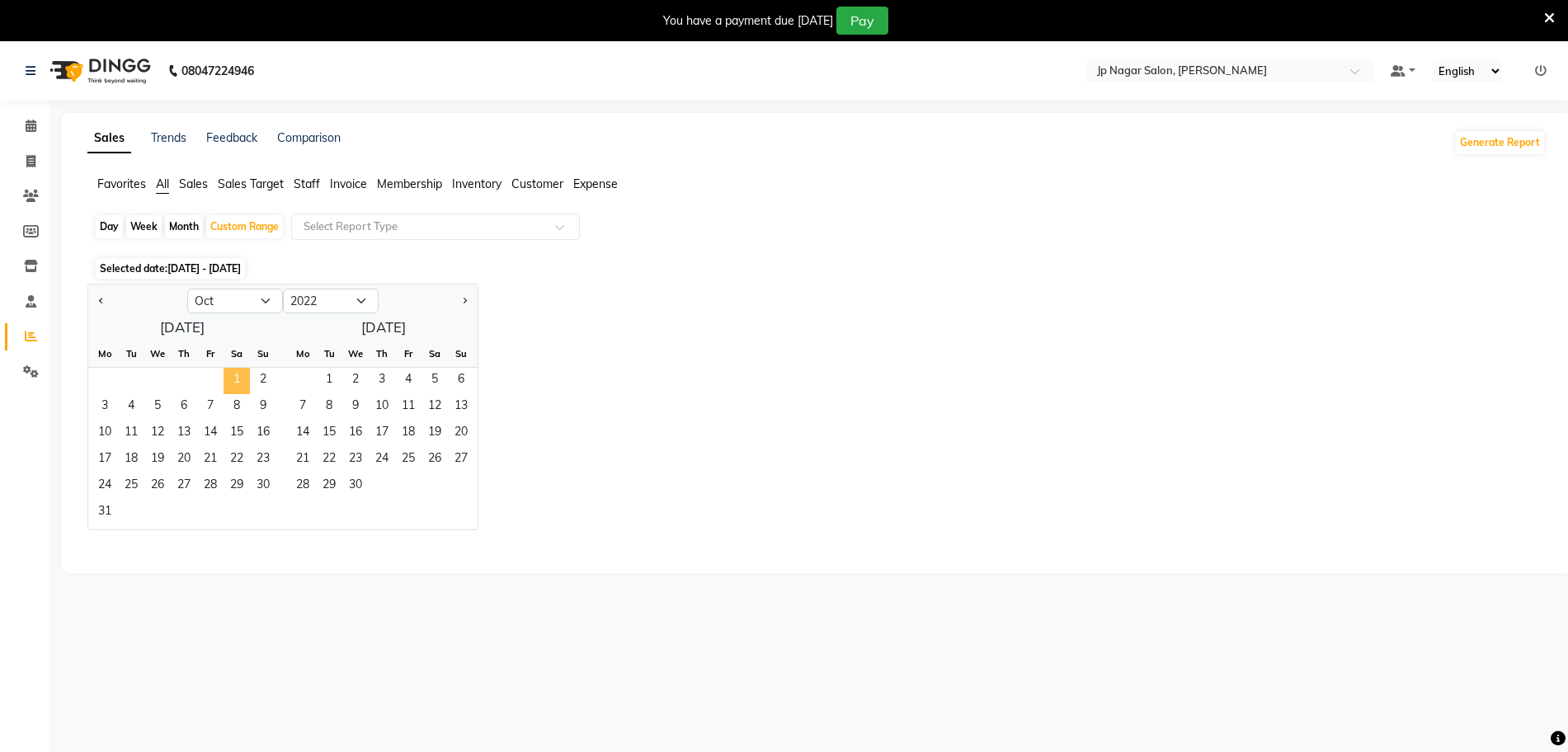
click at [237, 377] on span "1" at bounding box center [236, 381] width 26 height 26
click at [111, 508] on span "31" at bounding box center [105, 512] width 26 height 26
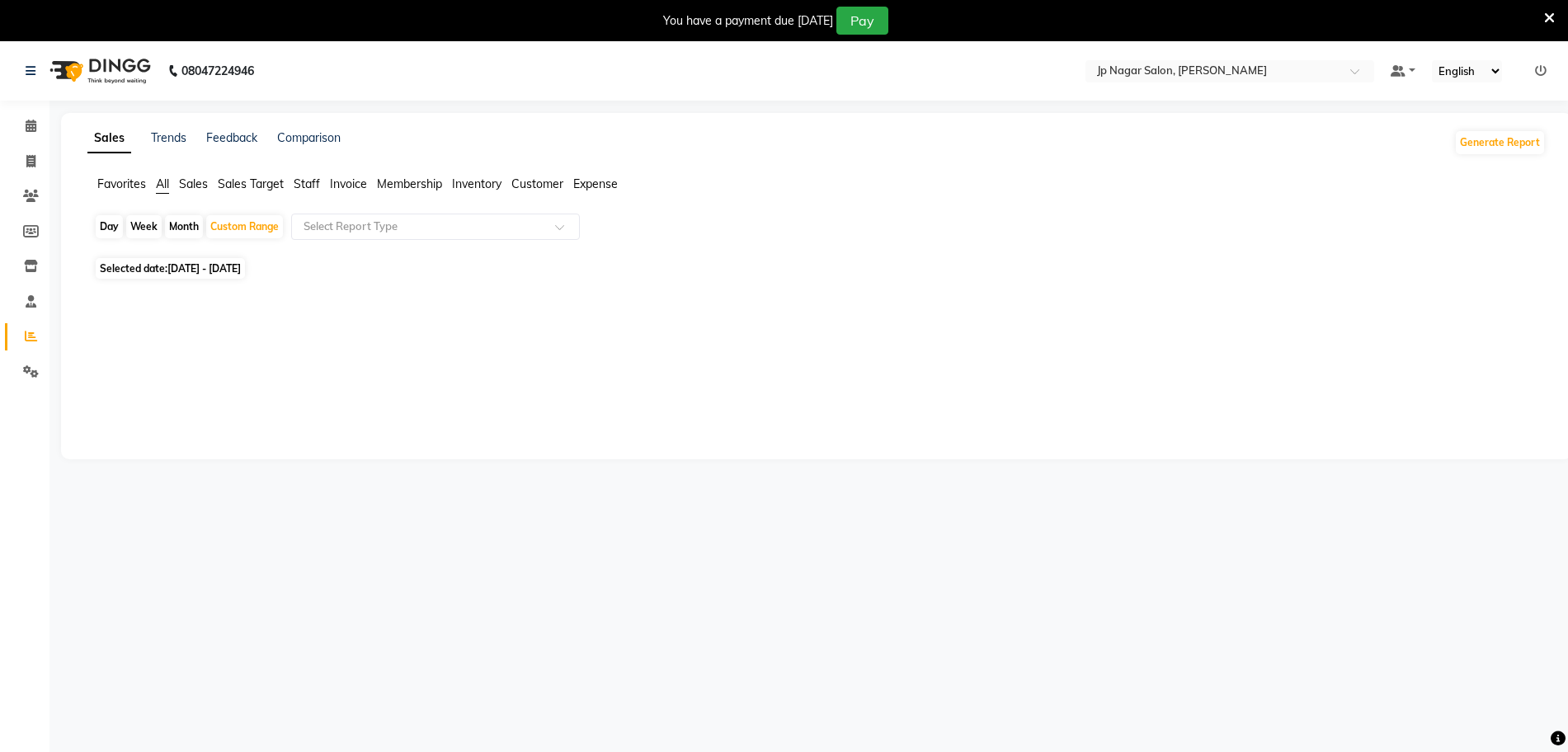
click at [199, 266] on span "01-10-2022 - 31-10-2022" at bounding box center [204, 268] width 73 height 12
select select "10"
select select "2022"
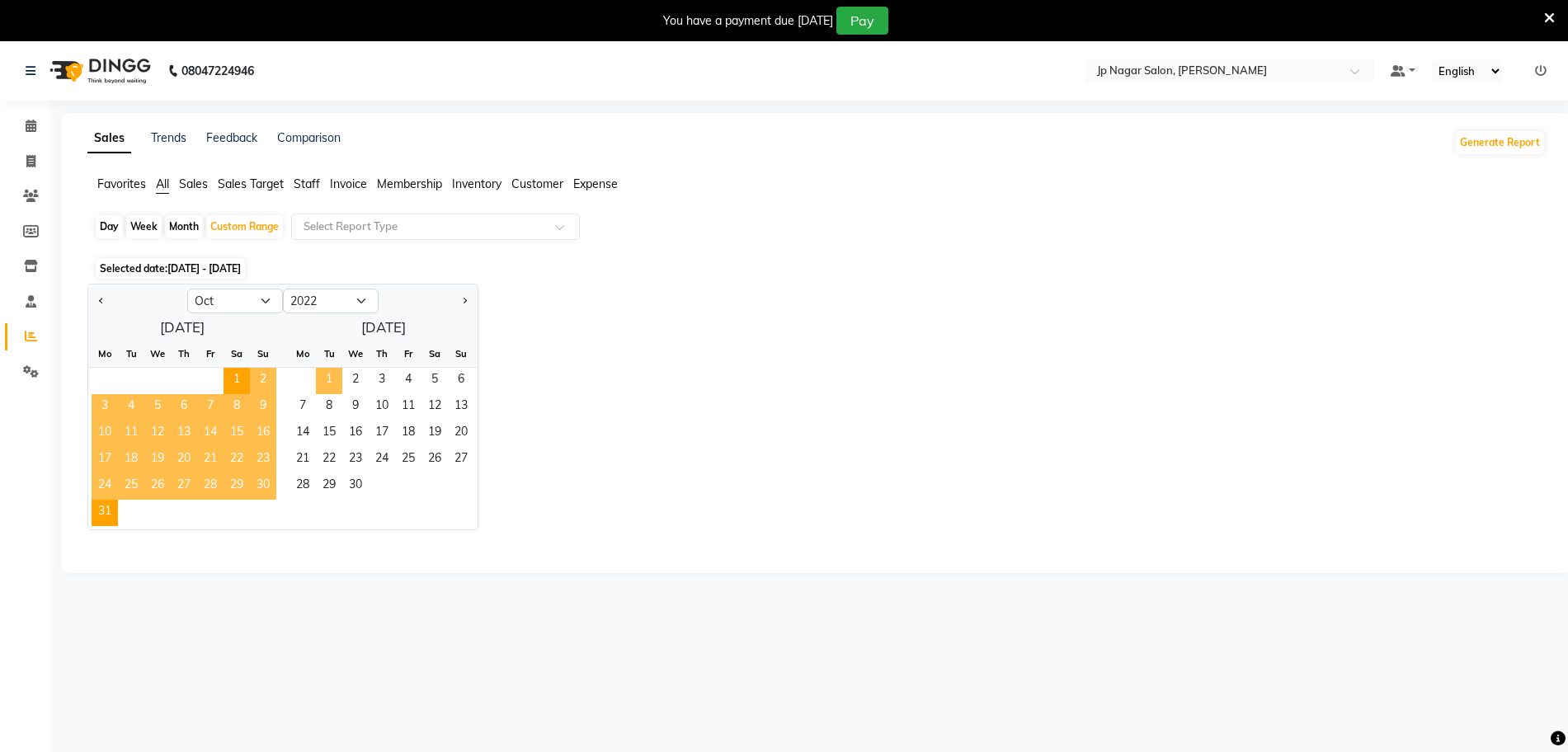
click at [322, 379] on span "1" at bounding box center [329, 381] width 26 height 26
select select "11"
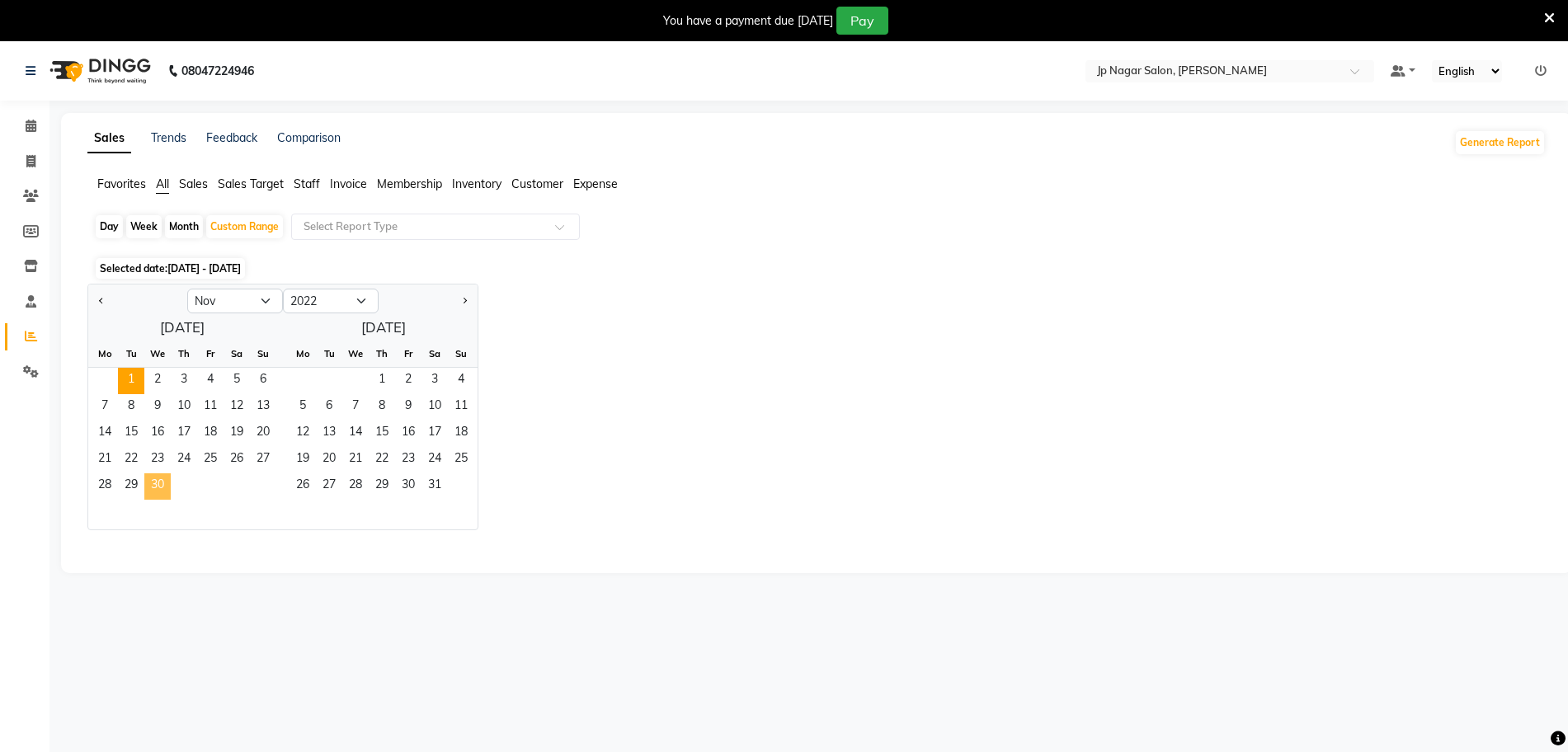
click at [158, 488] on span "30" at bounding box center [158, 486] width 26 height 26
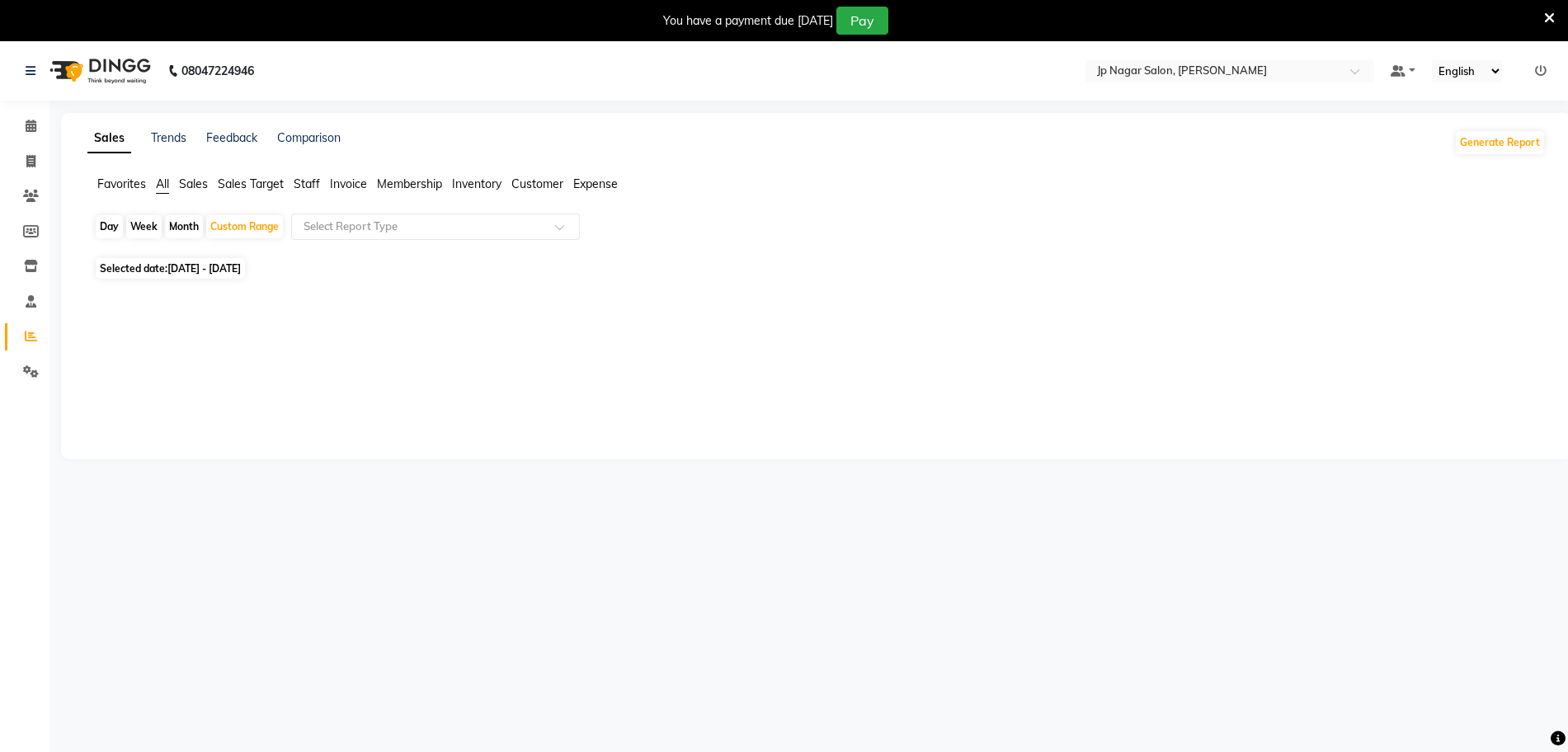
click at [241, 268] on span "01-11-2022 - 30-11-2022" at bounding box center [204, 268] width 73 height 12
select select "11"
select select "2022"
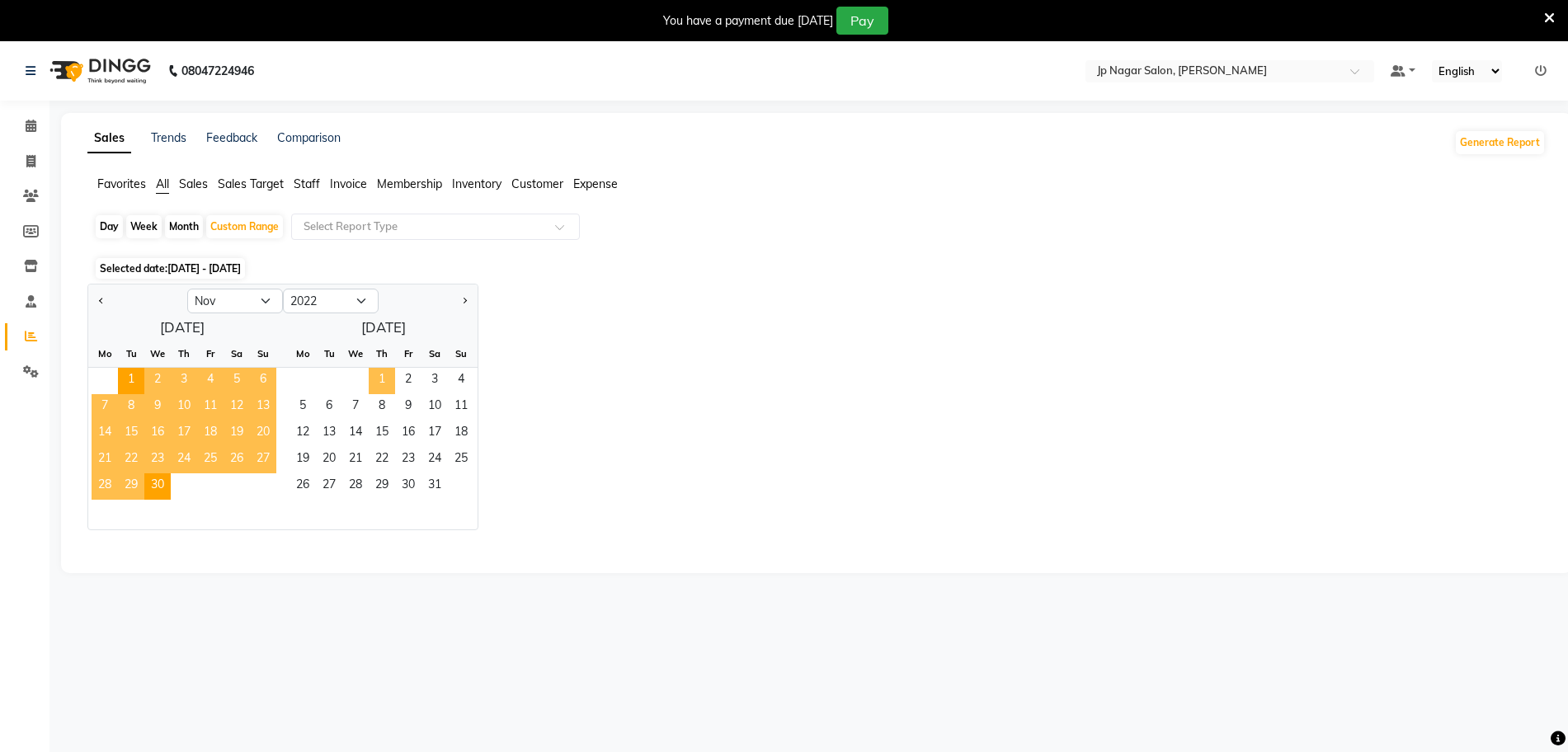
click at [385, 381] on span "1" at bounding box center [382, 381] width 26 height 26
select select "12"
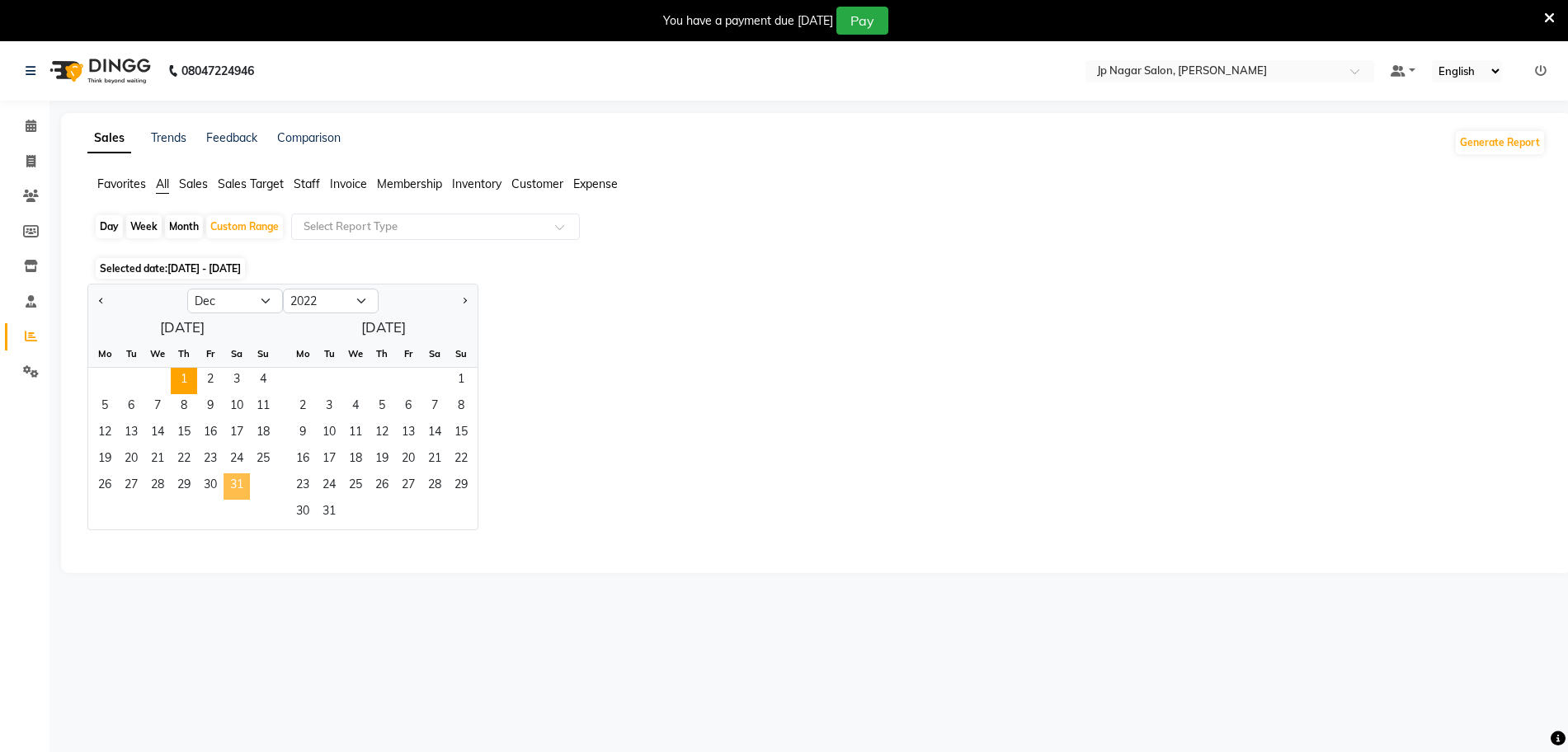
click at [238, 488] on span "31" at bounding box center [236, 486] width 26 height 26
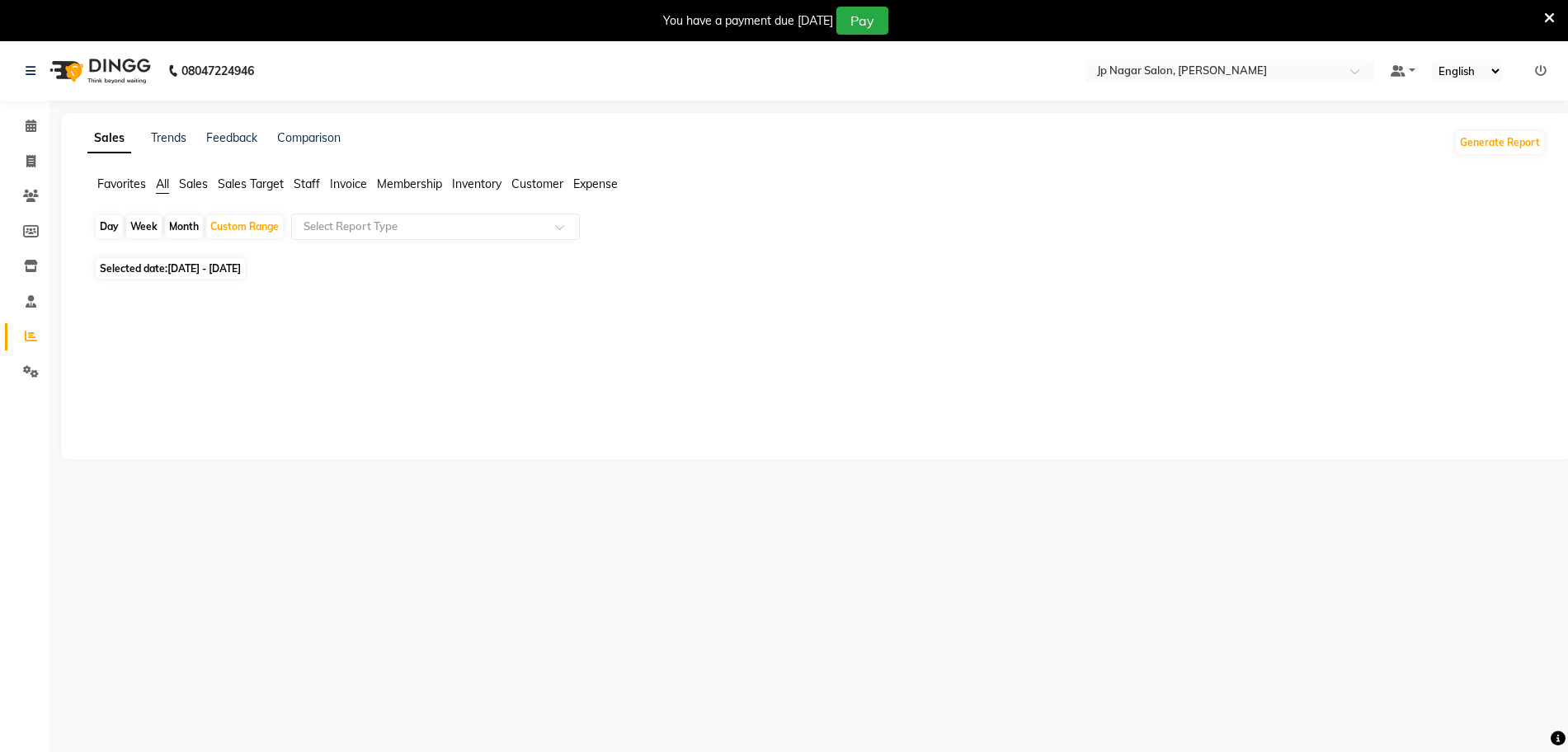
click at [235, 272] on span "01-12-2022 - 31-12-2022" at bounding box center [204, 268] width 73 height 12
select select "12"
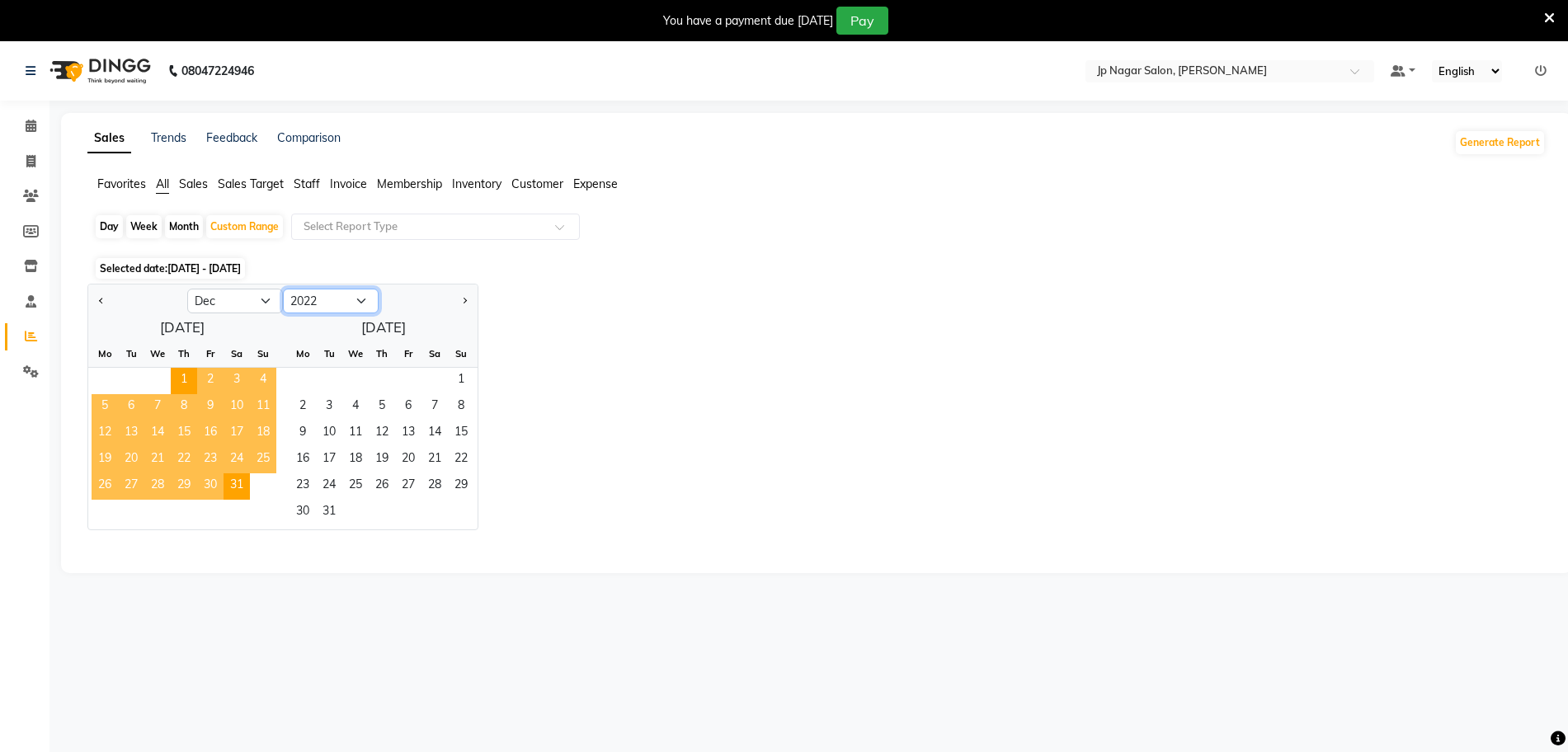
click at [328, 302] on select "2012 2013 2014 2015 2016 2017 2018 2019 2020 2021 2022 2023 2024 2025 2026 2027…" at bounding box center [330, 300] width 95 height 25
select select "2023"
click at [283, 288] on select "2012 2013 2014 2015 2016 2017 2018 2019 2020 2021 2022 2023 2024 2025 2026 2027…" at bounding box center [330, 300] width 95 height 25
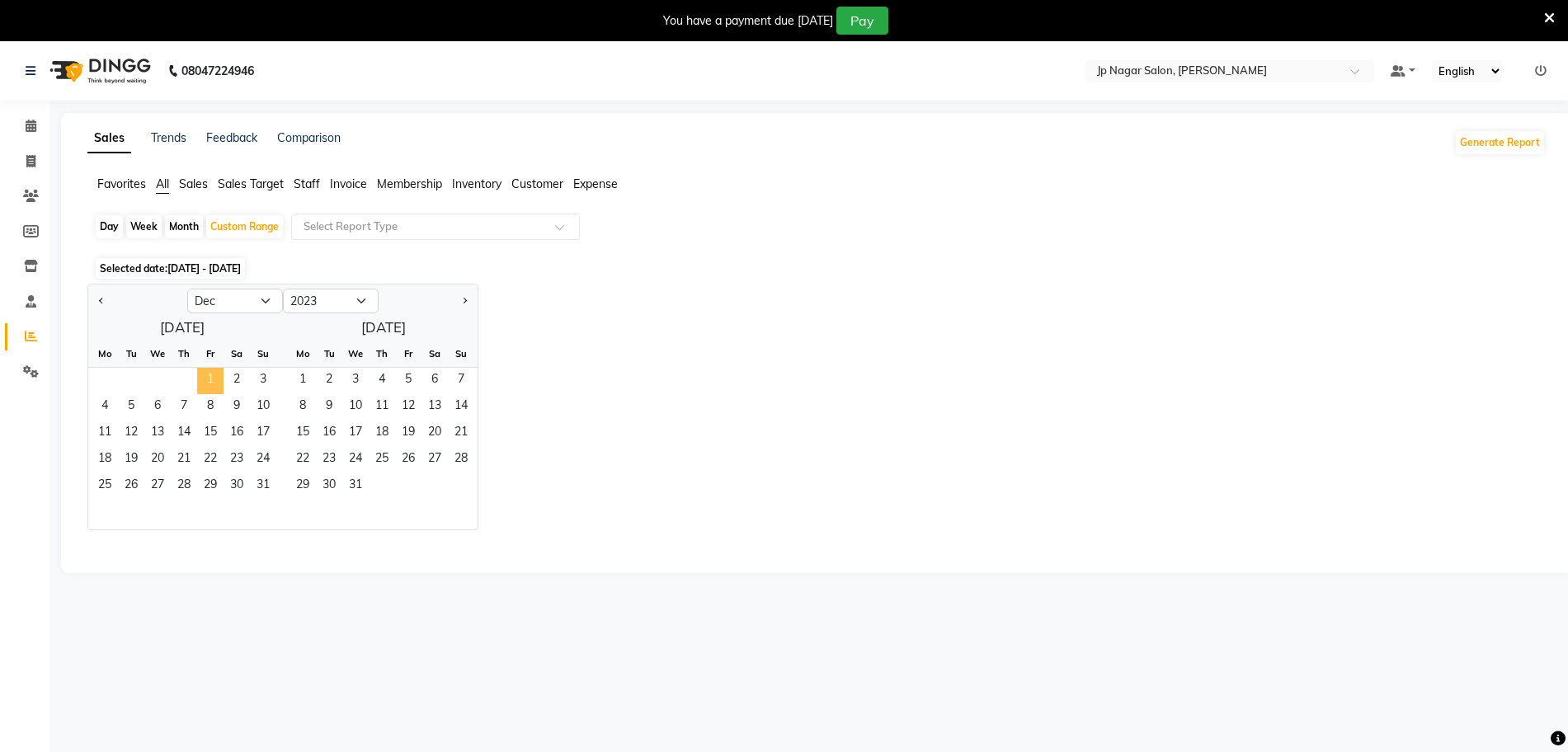
click at [215, 383] on span "1" at bounding box center [210, 381] width 26 height 26
click at [259, 479] on span "31" at bounding box center [263, 486] width 26 height 26
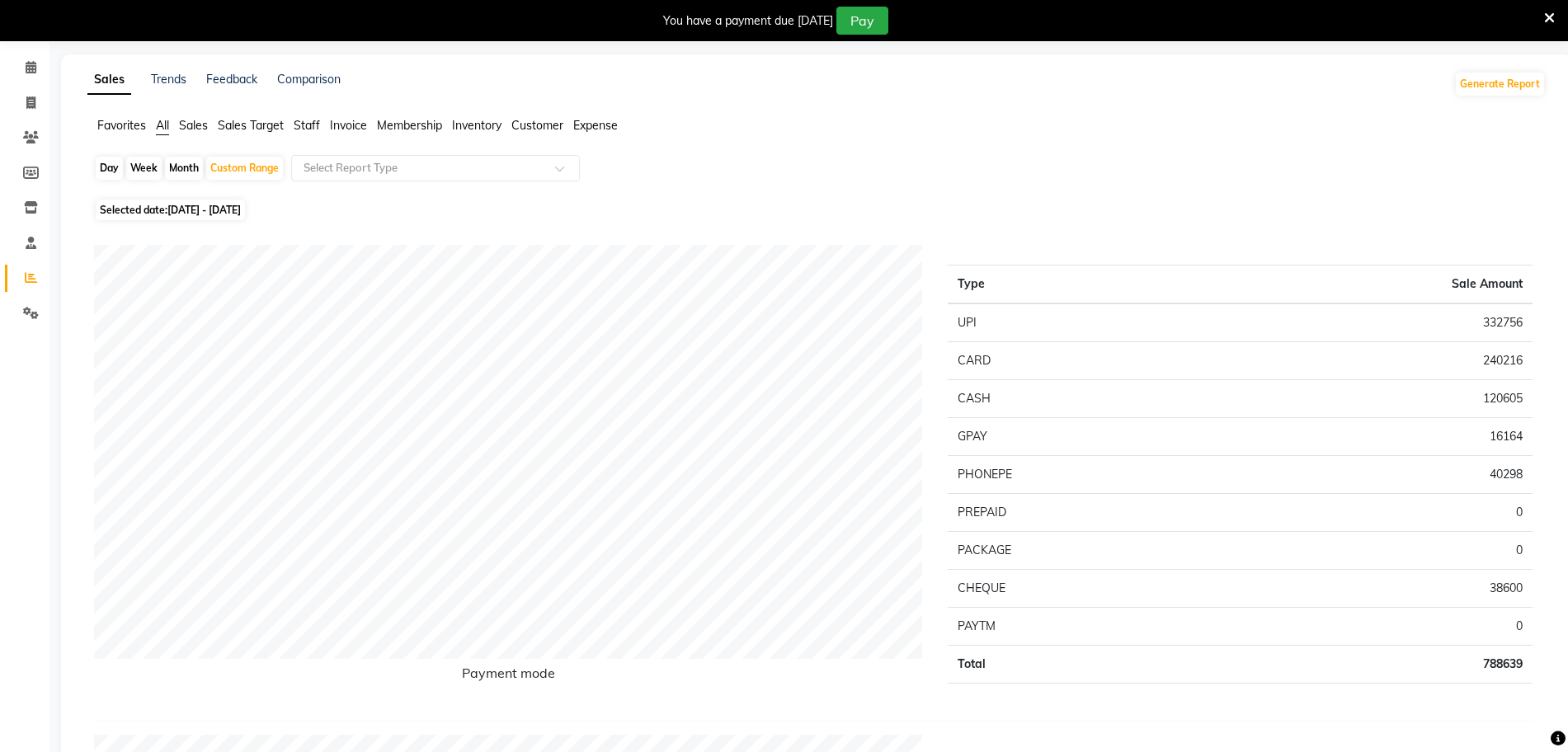
scroll to position [57, 0]
click at [213, 215] on span "01-12-2023 - 31-12-2023" at bounding box center [204, 210] width 73 height 12
select select "12"
select select "2023"
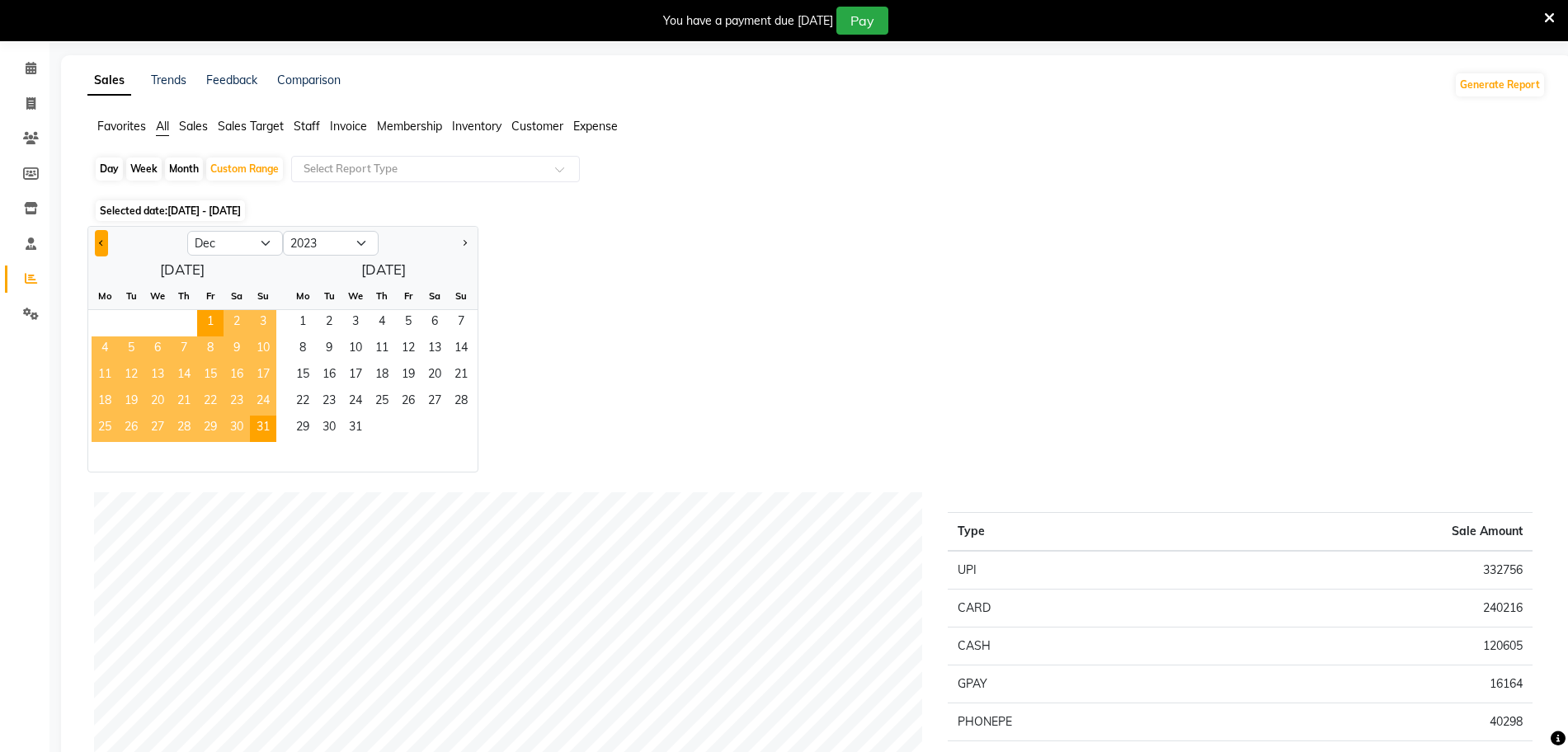
click at [106, 243] on button "Previous month" at bounding box center [101, 243] width 13 height 26
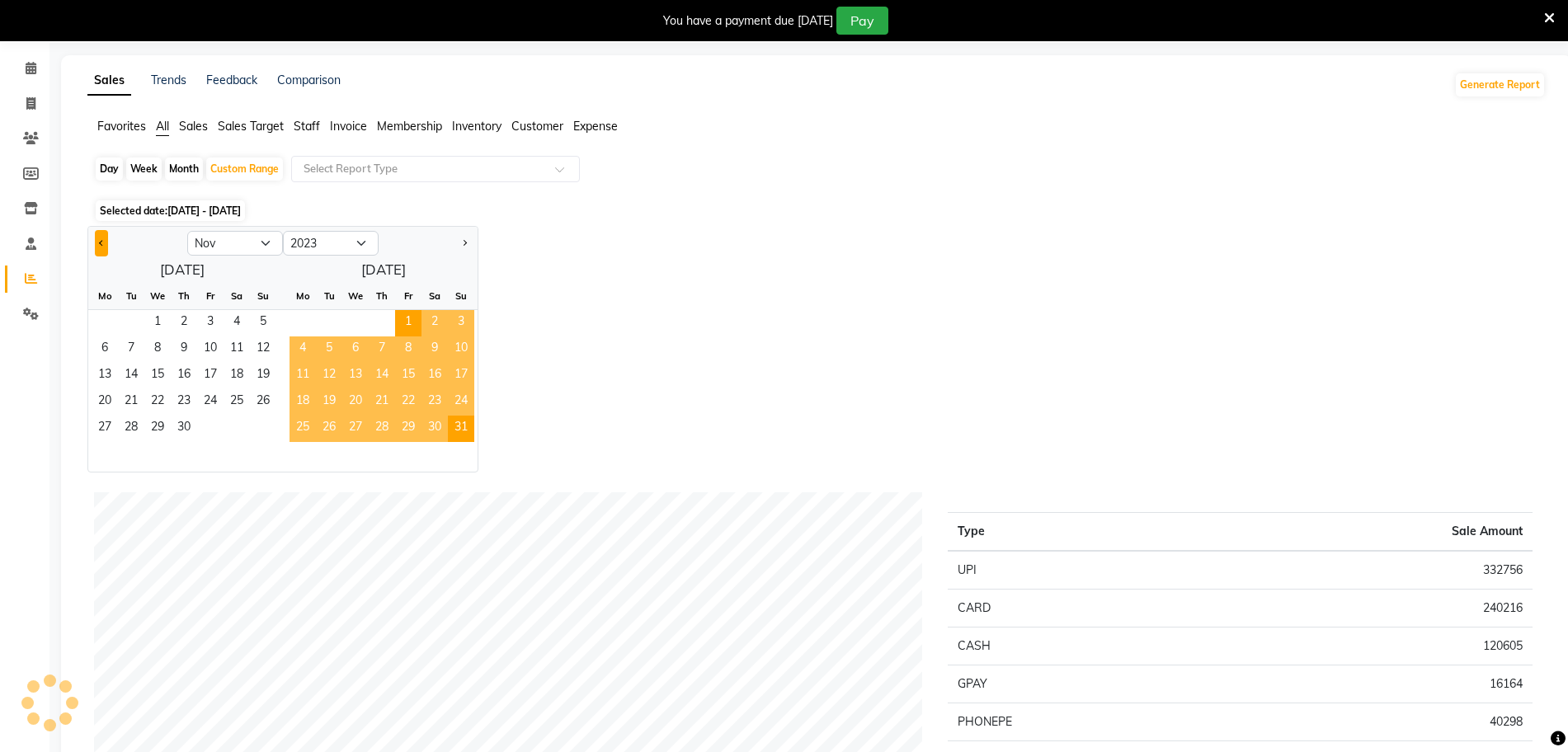
click at [106, 243] on button "Previous month" at bounding box center [101, 243] width 13 height 26
select select "10"
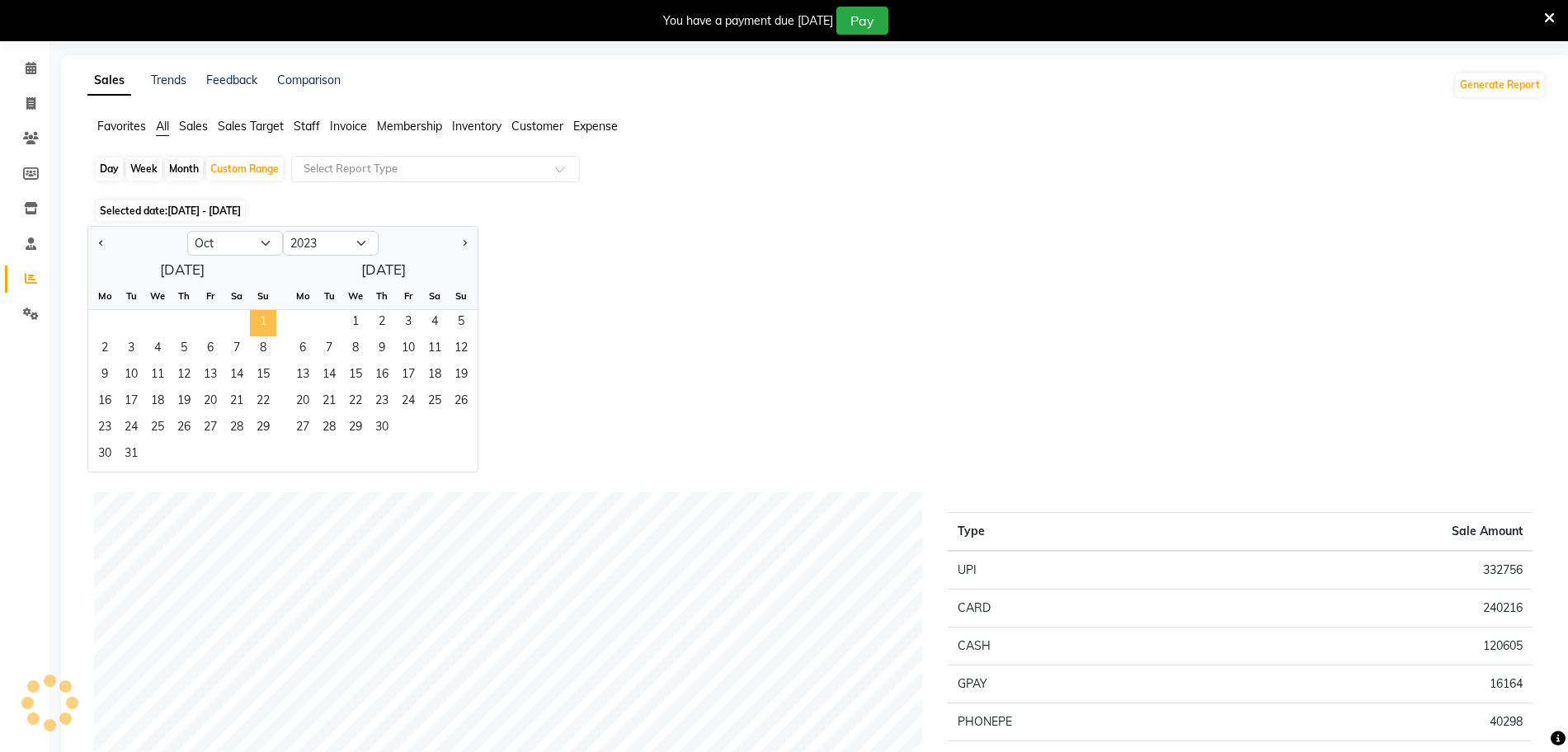
click at [259, 327] on span "1" at bounding box center [263, 323] width 26 height 26
click at [132, 454] on span "31" at bounding box center [131, 455] width 26 height 26
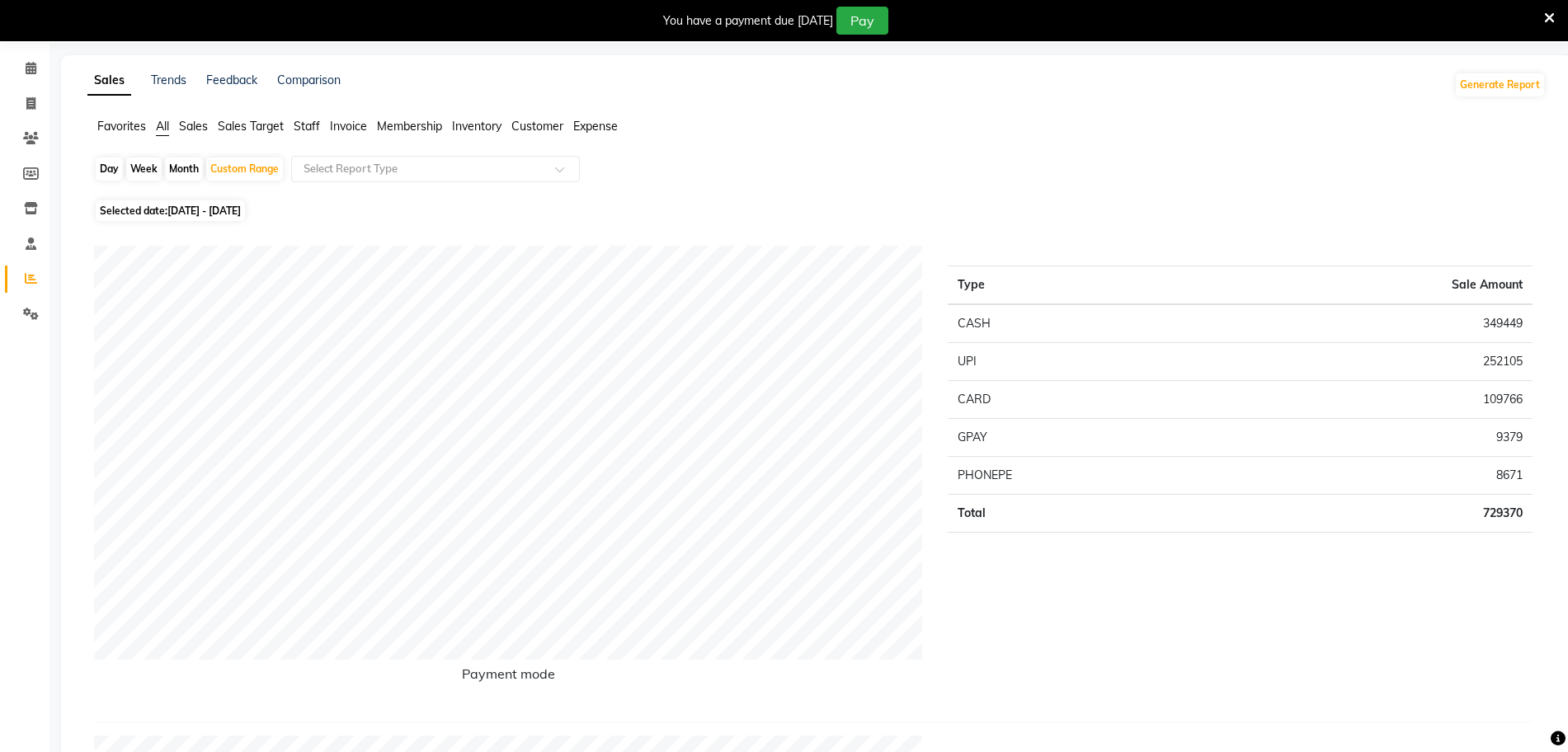
click at [223, 215] on span "01-10-2023 - 31-10-2023" at bounding box center [204, 210] width 73 height 12
select select "10"
select select "2023"
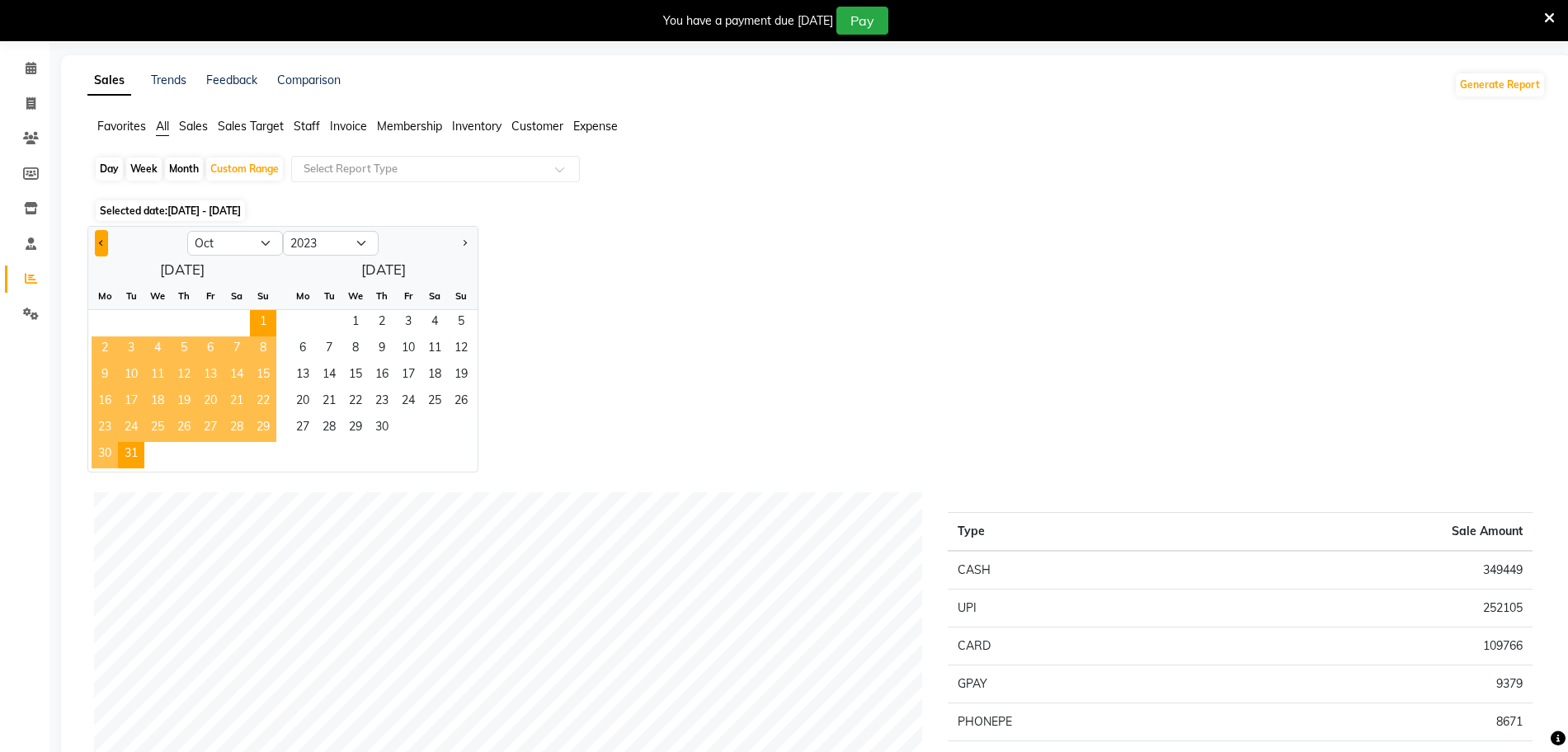
click at [105, 231] on button "Previous month" at bounding box center [101, 243] width 13 height 26
select select "9"
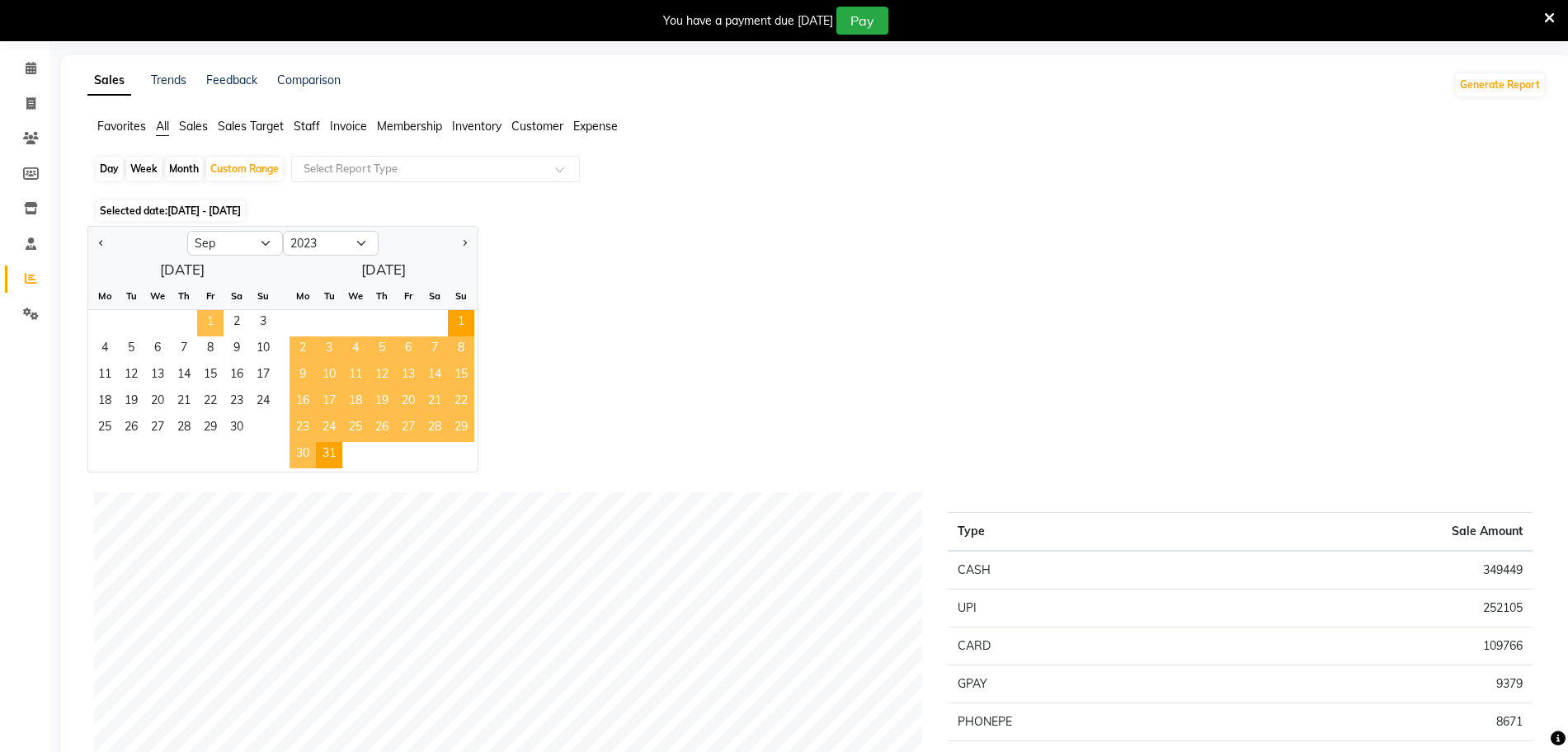
click at [205, 315] on span "1" at bounding box center [210, 323] width 26 height 26
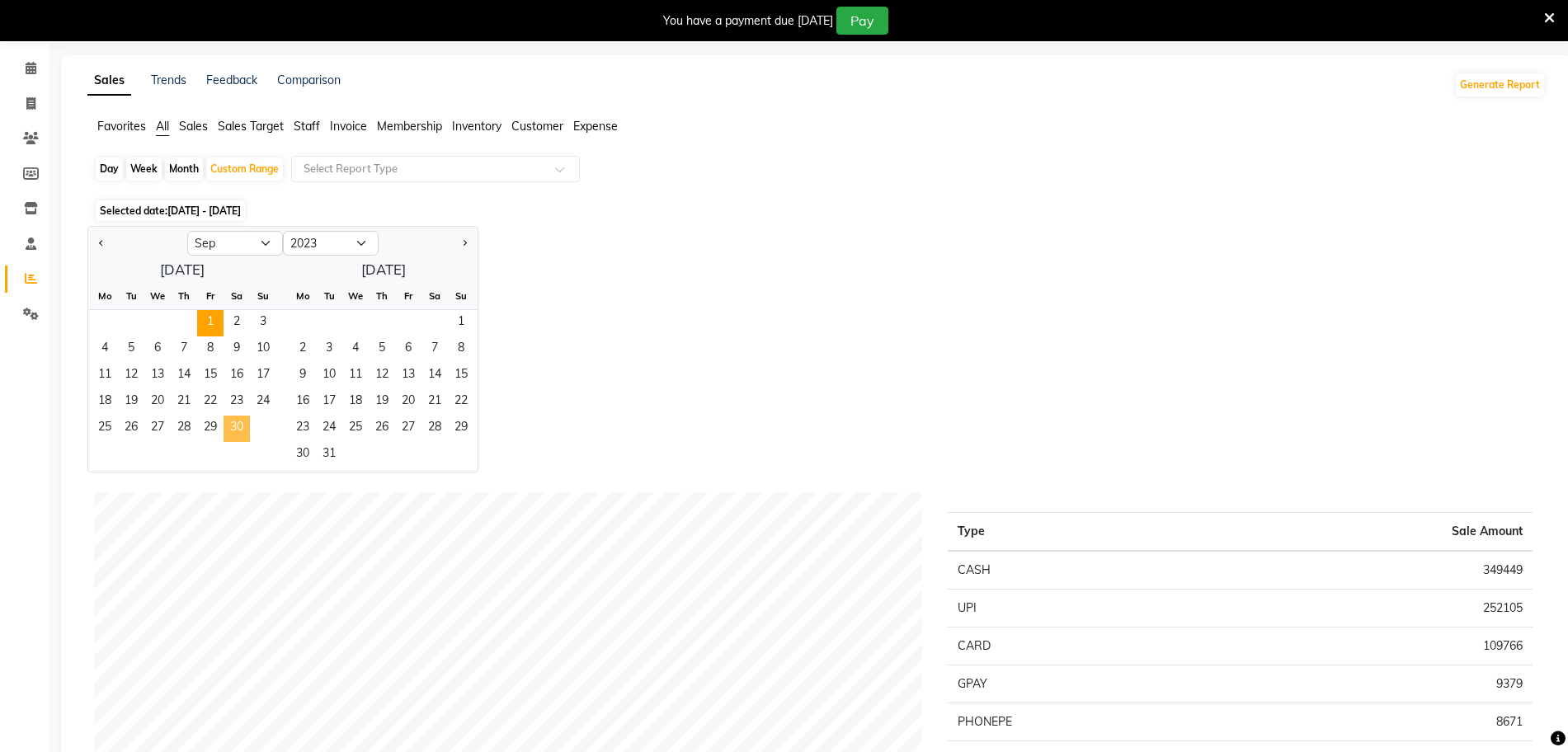
click at [236, 423] on span "30" at bounding box center [236, 429] width 26 height 26
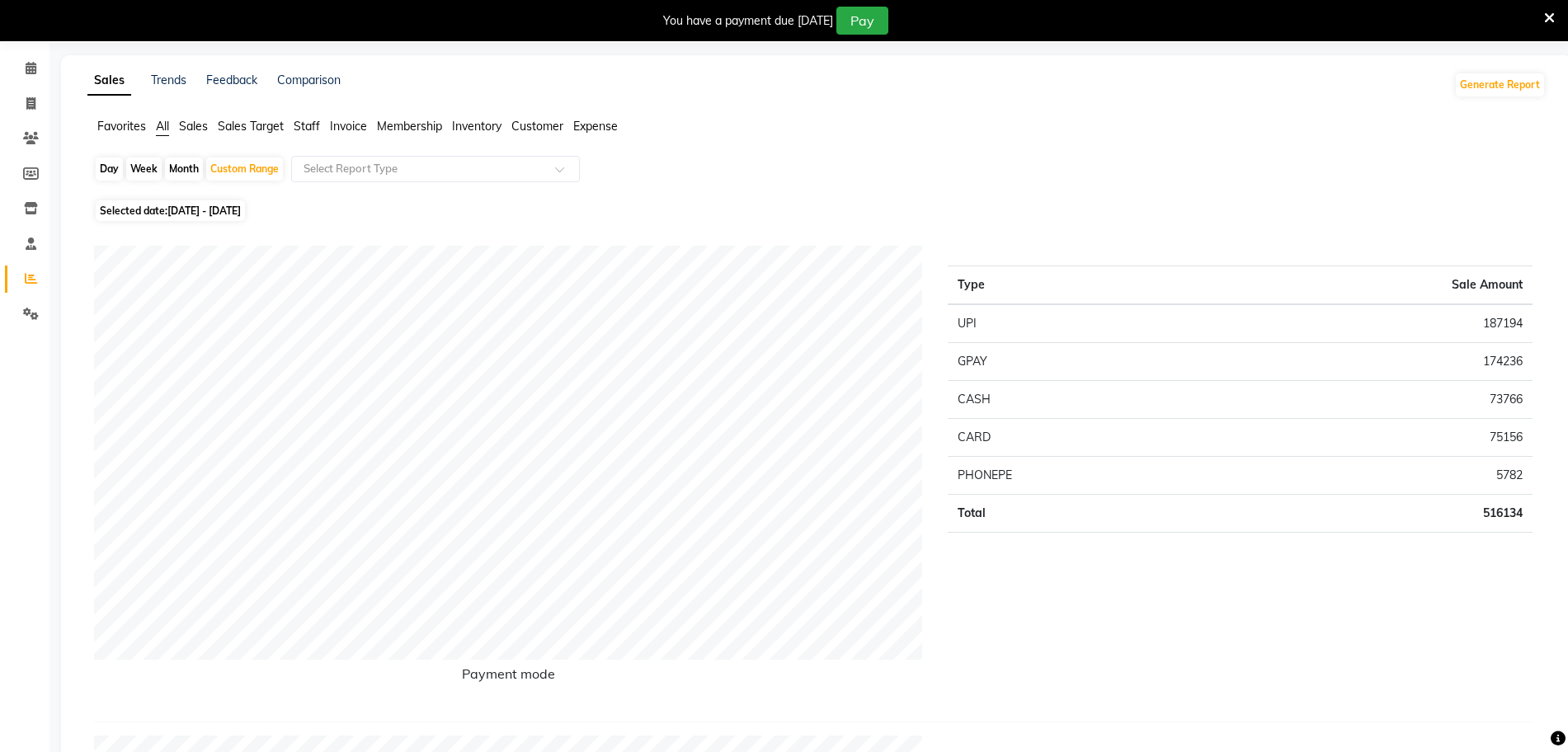
click at [190, 210] on span "01-09-2023 - 30-09-2023" at bounding box center [204, 210] width 73 height 12
select select "9"
select select "2023"
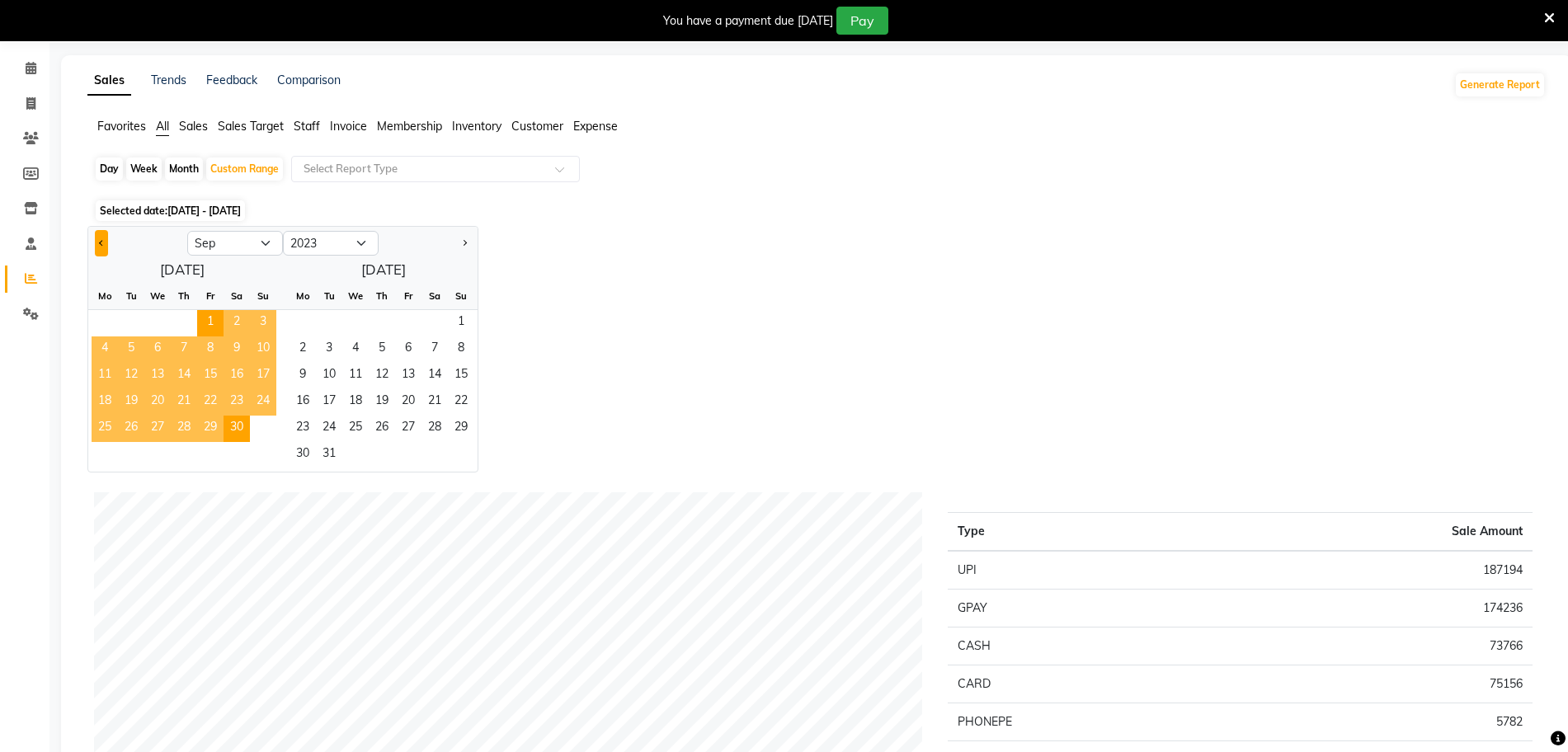
click at [105, 244] on button "Previous month" at bounding box center [101, 243] width 13 height 26
select select "8"
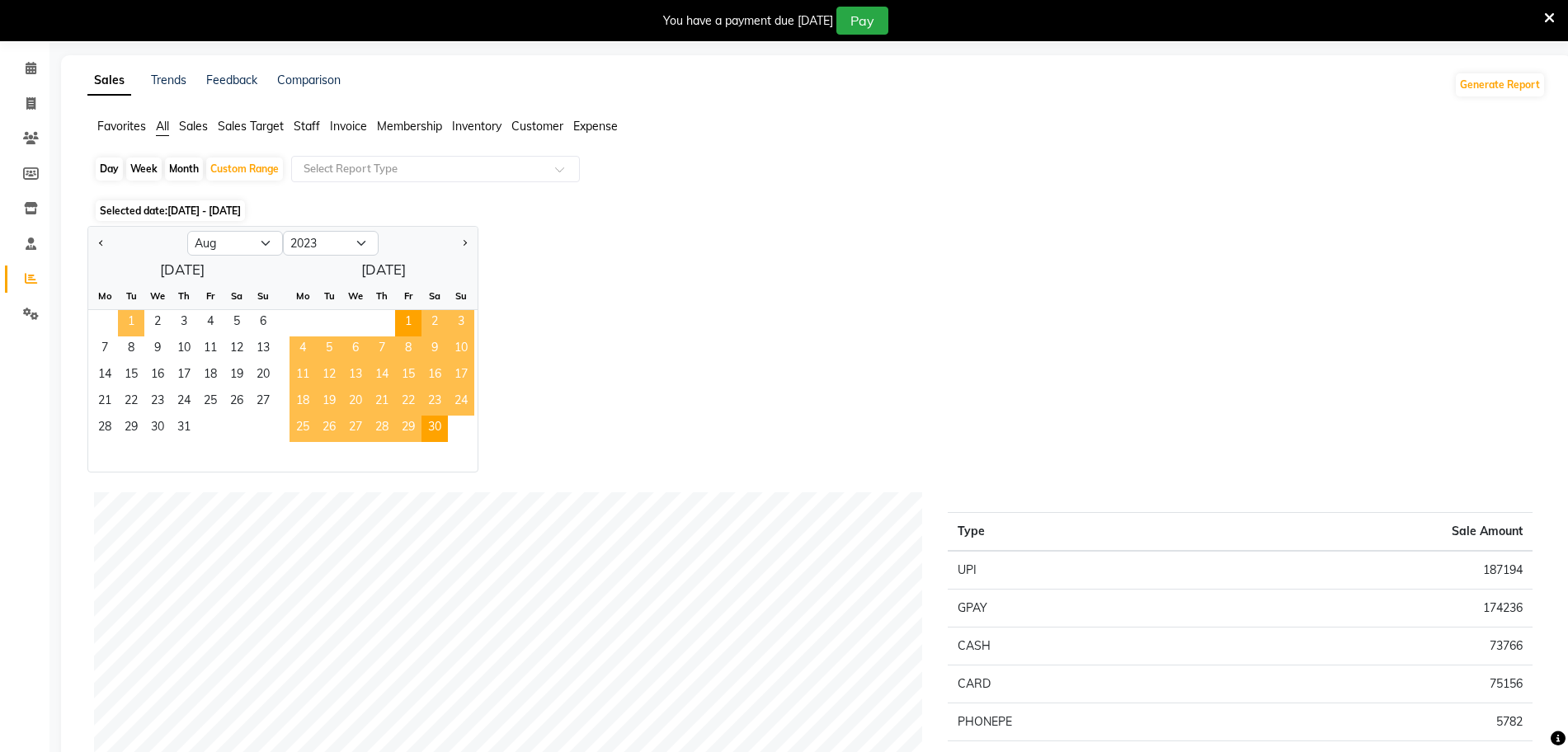
click at [134, 311] on span "1" at bounding box center [131, 323] width 26 height 26
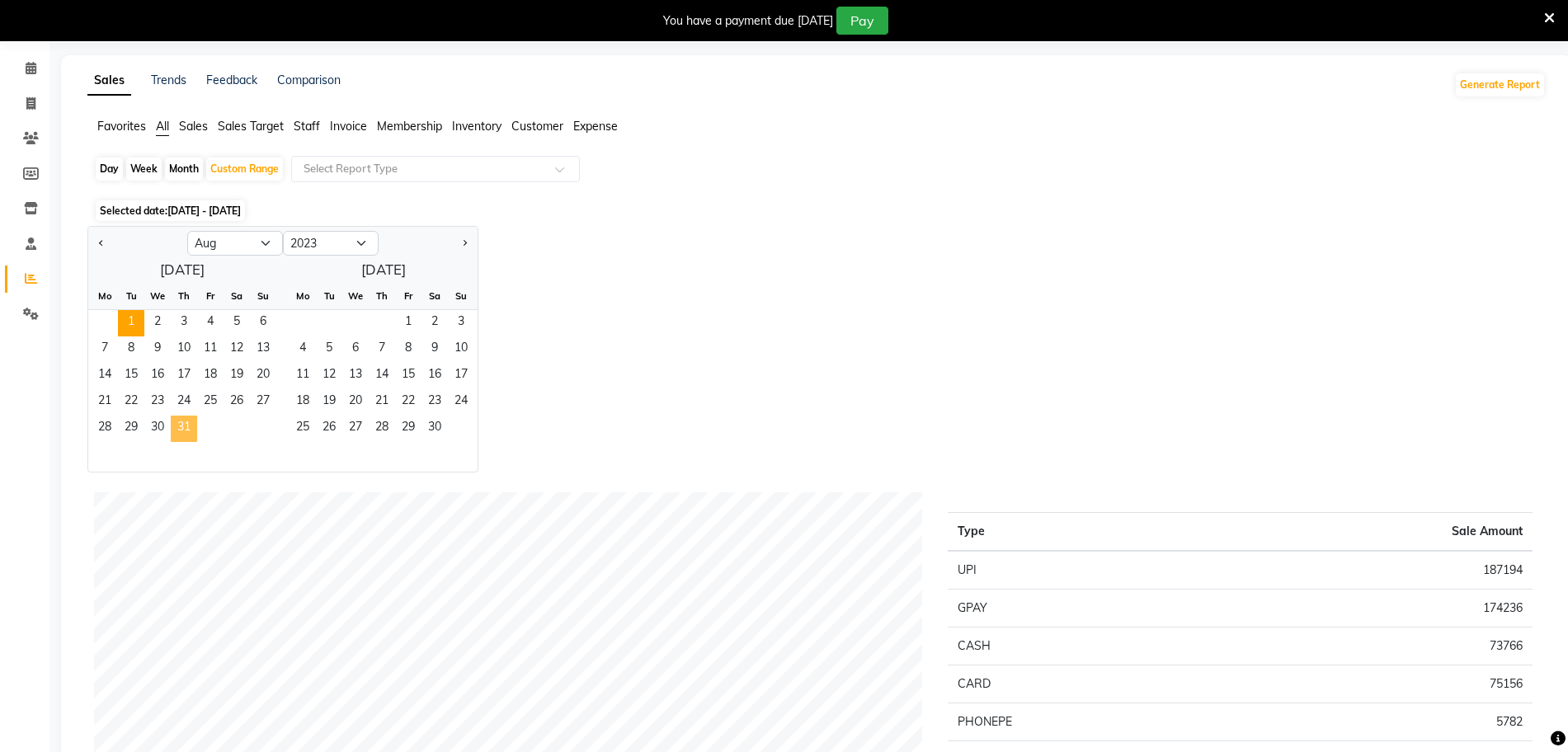
click at [193, 421] on span "31" at bounding box center [183, 429] width 26 height 26
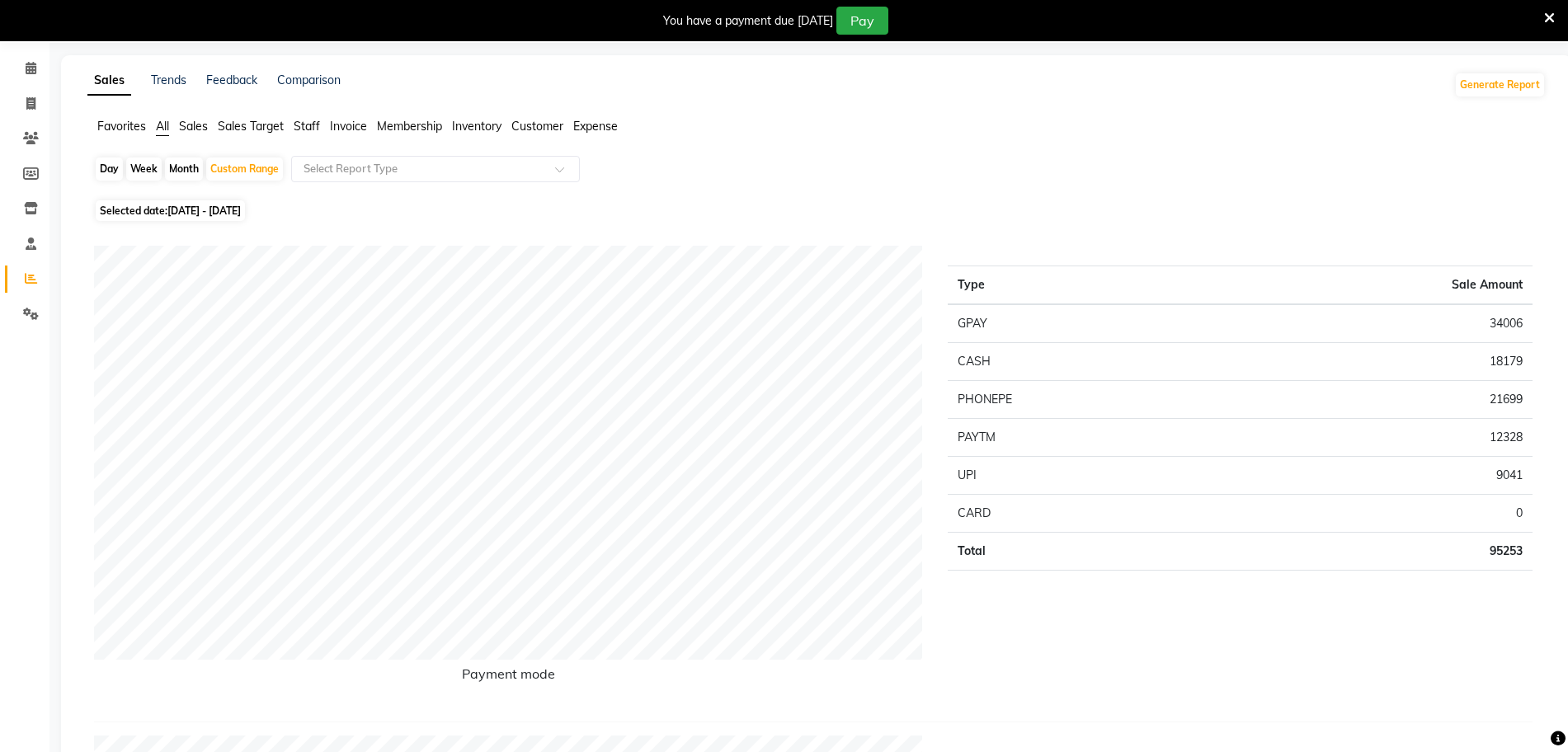
click at [229, 219] on span "Selected date: 01-08-2023 - 31-08-2023" at bounding box center [170, 210] width 149 height 20
select select "8"
select select "2023"
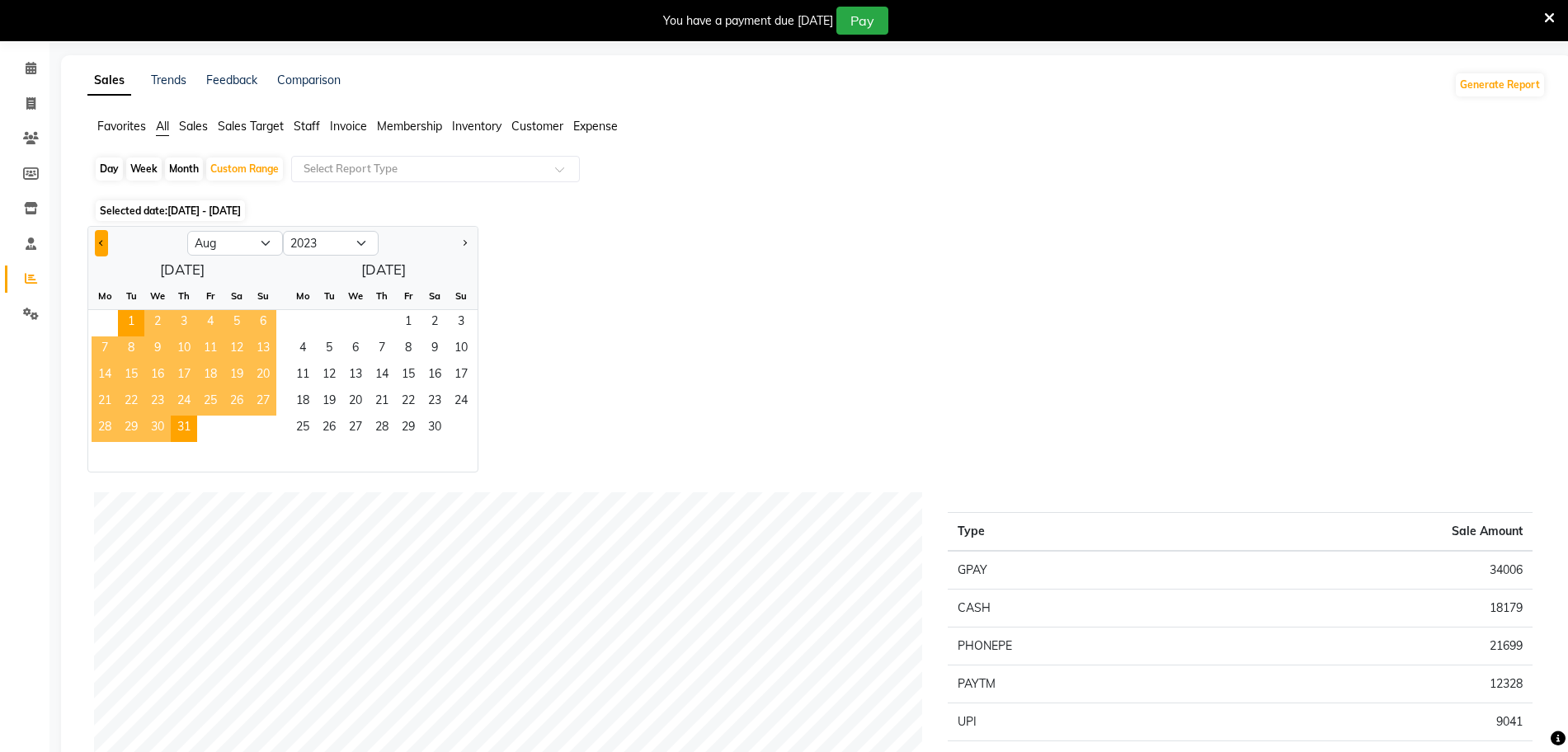
click at [102, 239] on button "Previous month" at bounding box center [101, 243] width 13 height 26
select select "7"
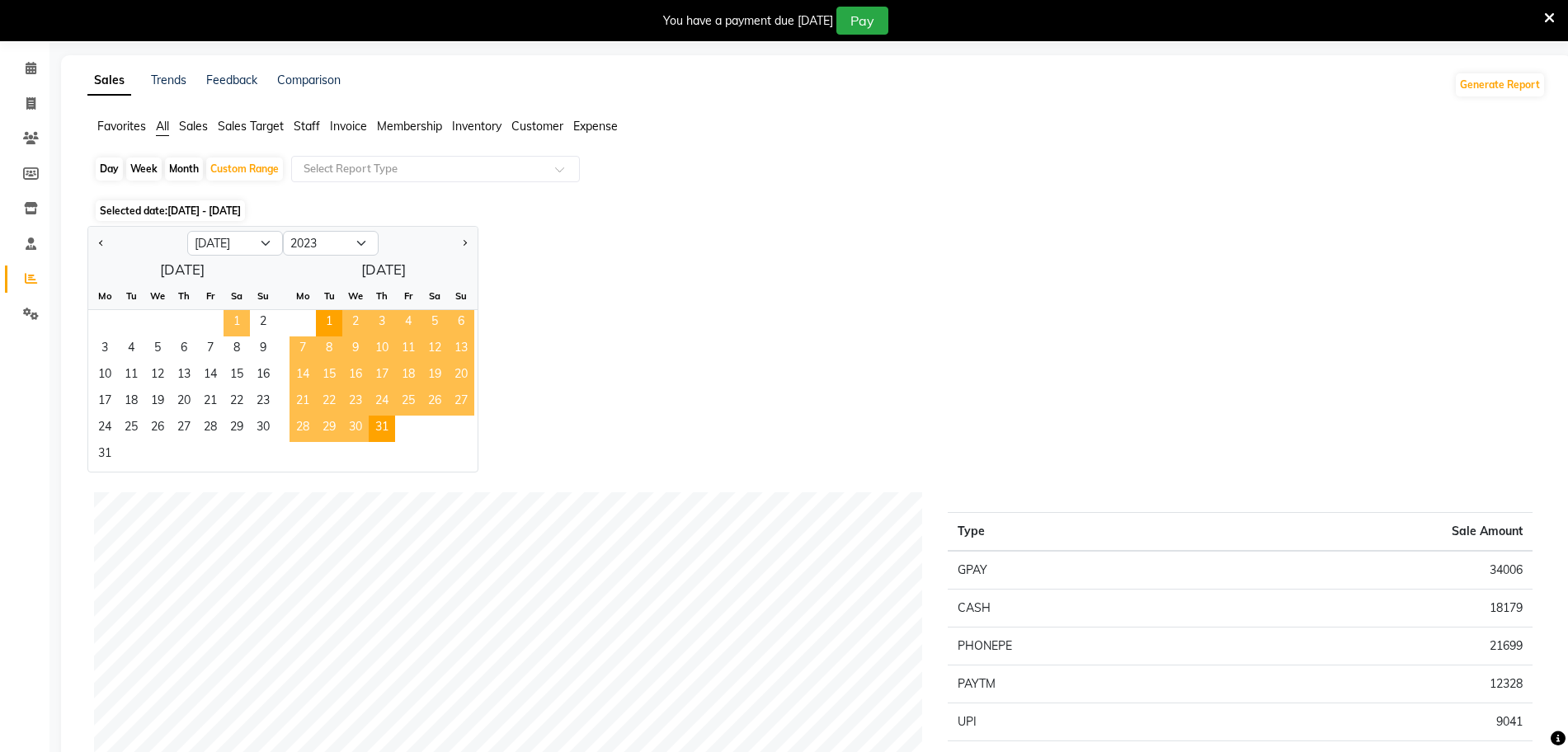
click at [224, 321] on span "1" at bounding box center [236, 323] width 26 height 26
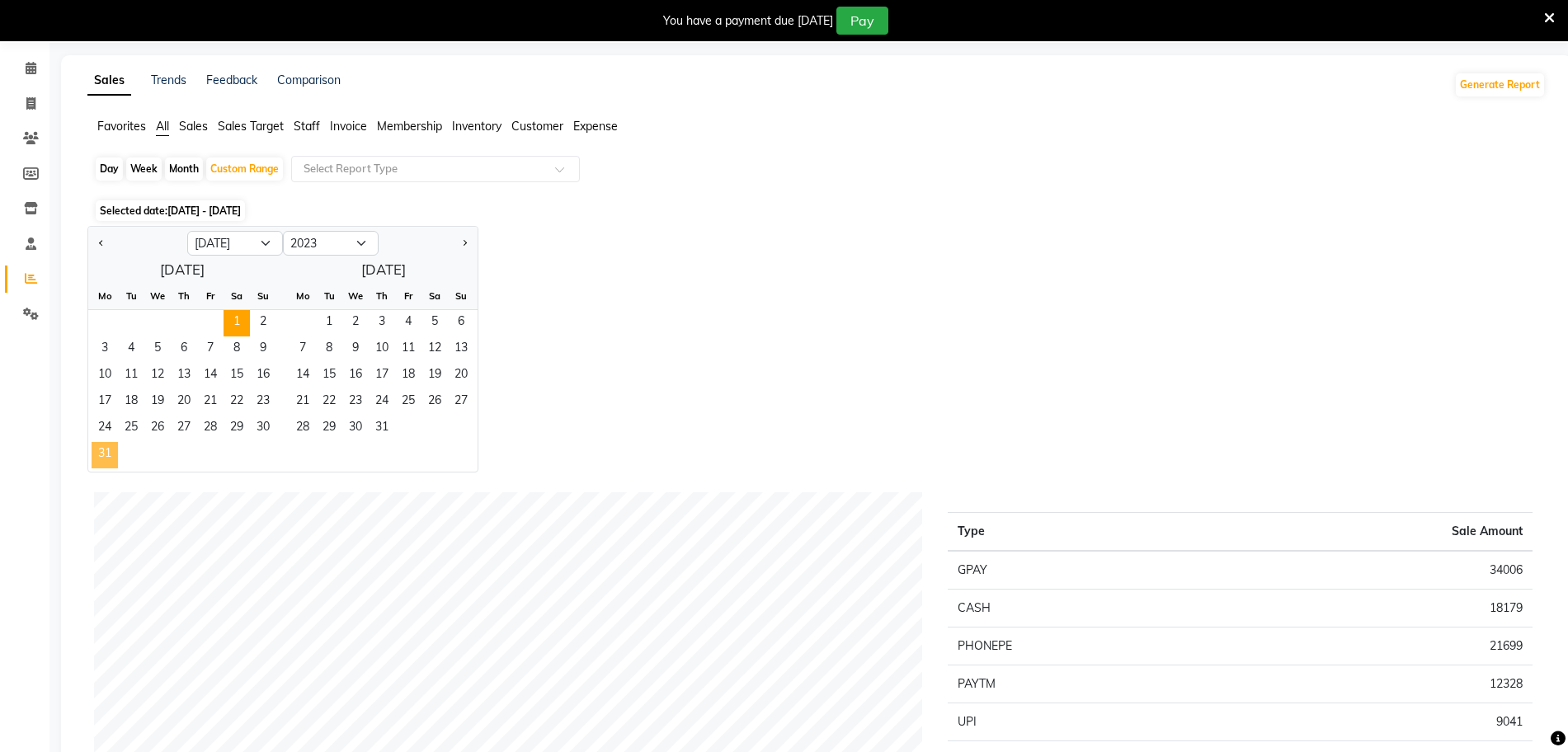
click at [104, 458] on span "31" at bounding box center [105, 455] width 26 height 26
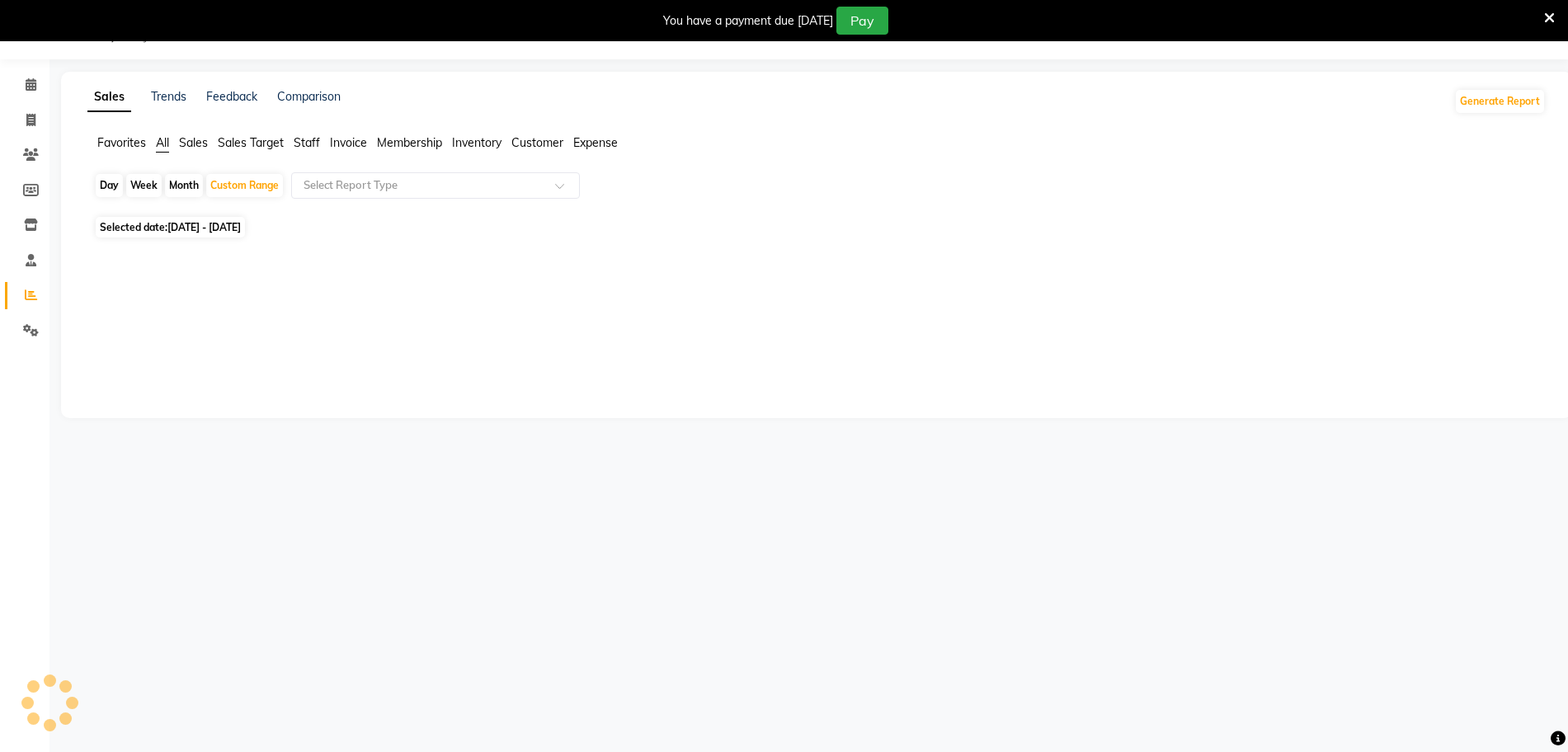
scroll to position [41, 0]
click at [220, 223] on span "01-07-2023 - 31-07-2023" at bounding box center [204, 227] width 73 height 12
select select "7"
select select "2023"
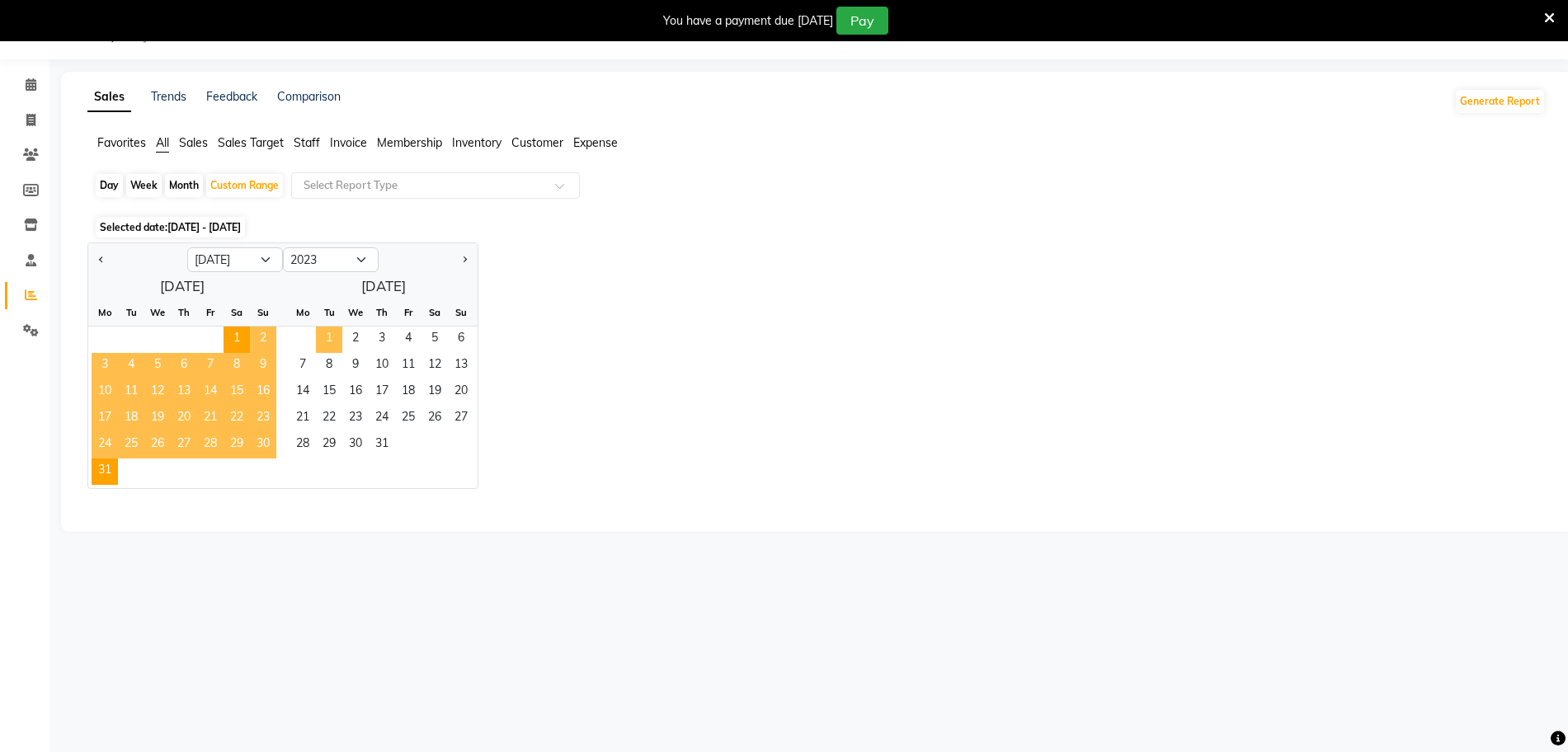
click at [326, 335] on span "1" at bounding box center [329, 339] width 26 height 26
select select "8"
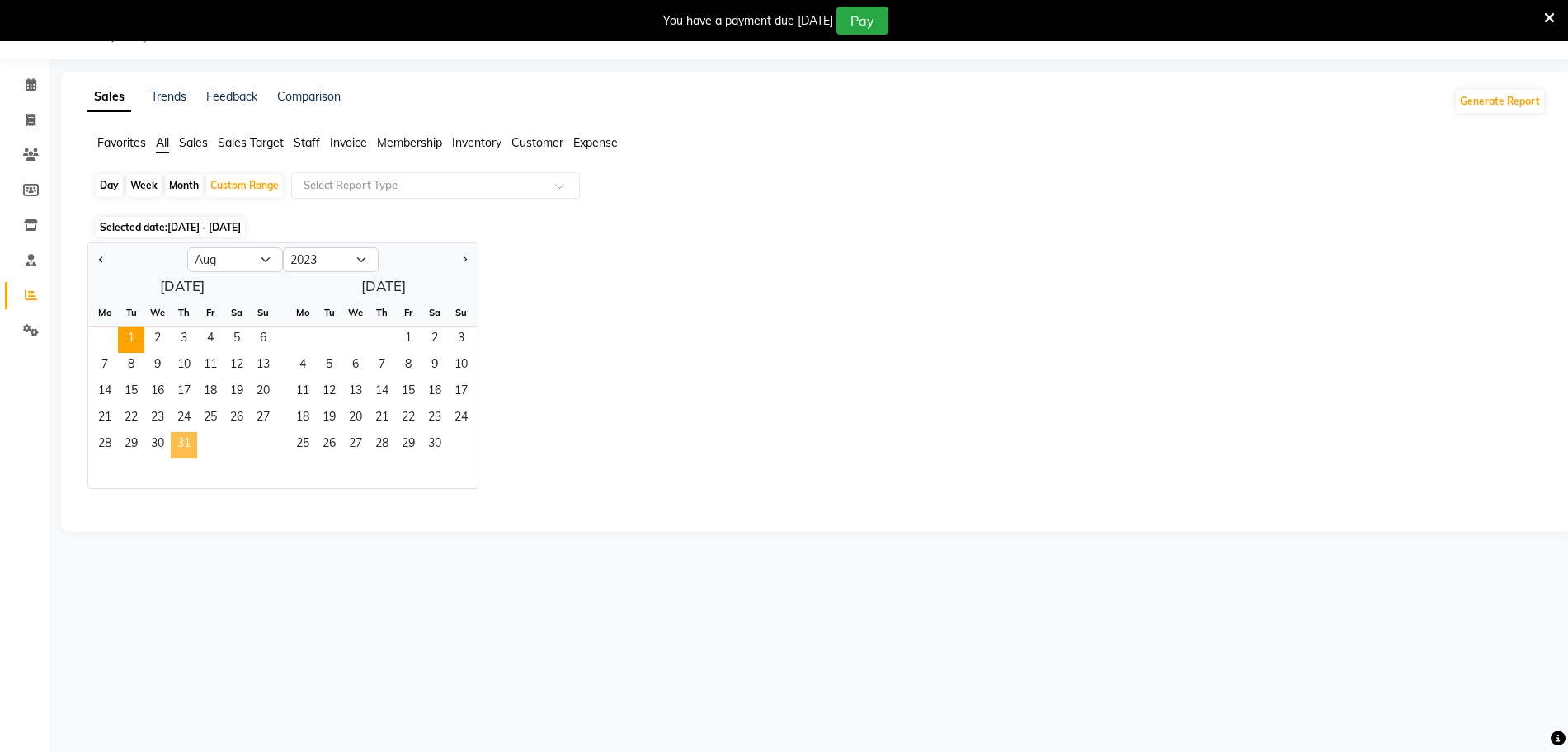
click at [183, 445] on span "31" at bounding box center [183, 445] width 26 height 26
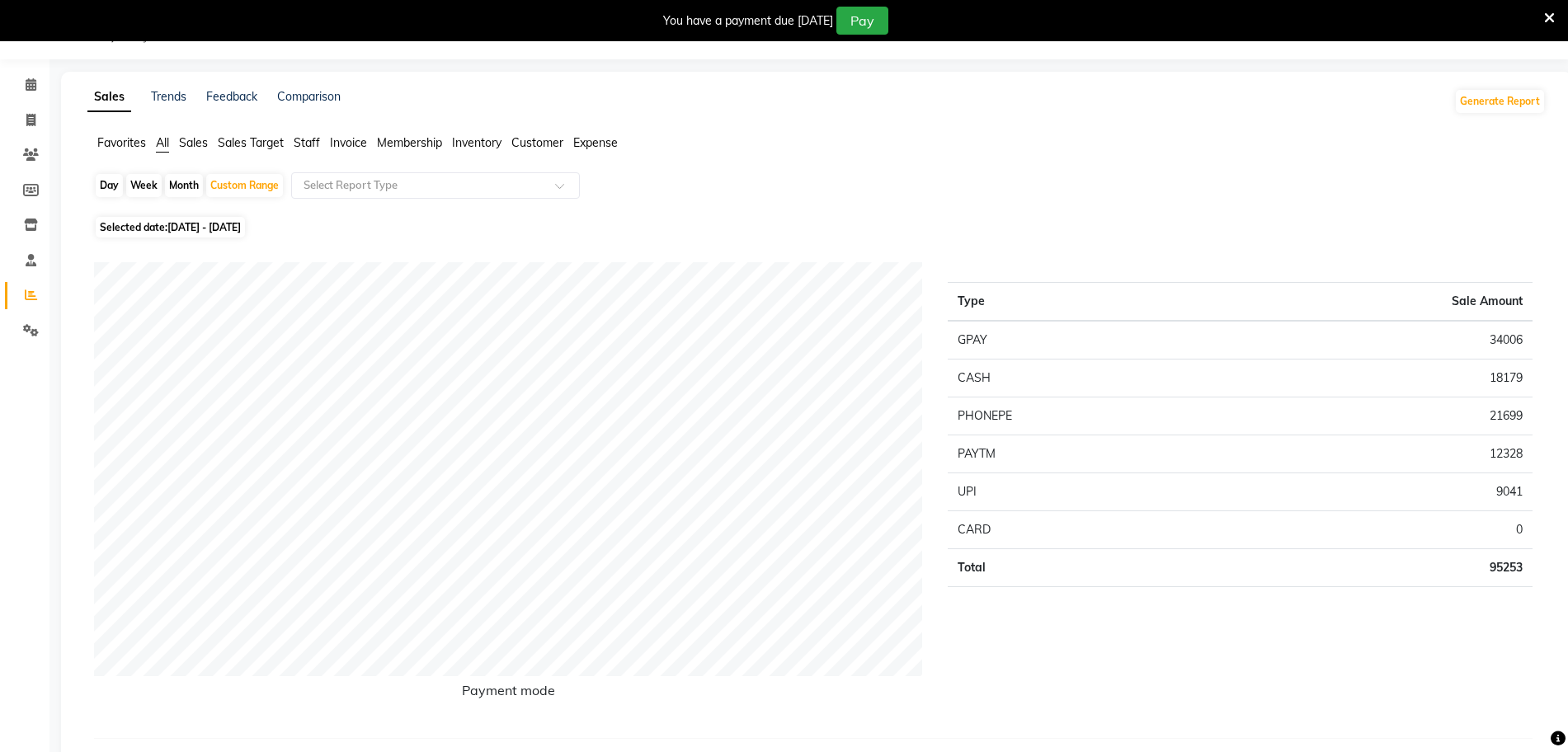
click at [245, 233] on span "Selected date: 01-08-2023 - 31-08-2023" at bounding box center [170, 227] width 149 height 20
select select "8"
select select "2023"
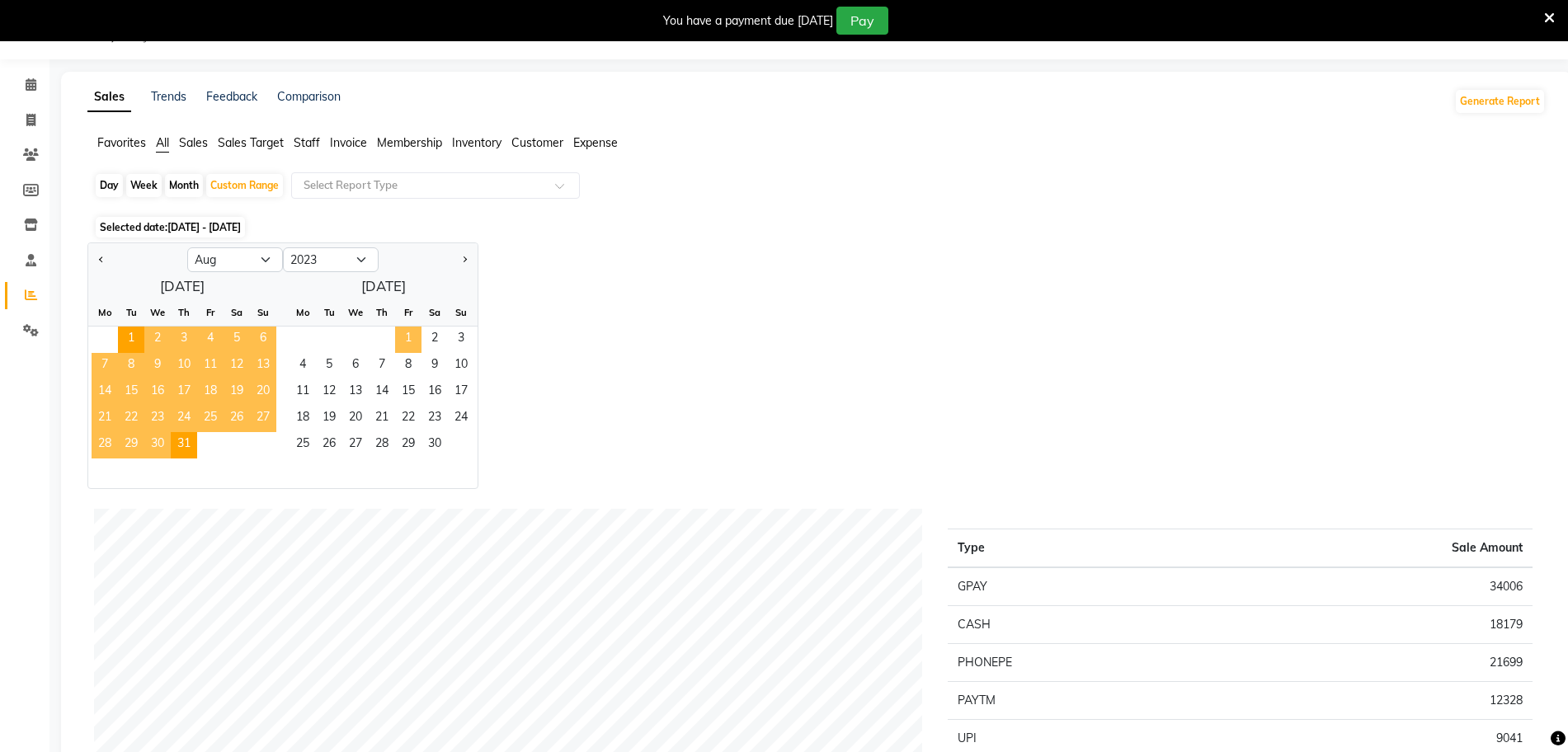
click at [405, 334] on span "1" at bounding box center [408, 339] width 26 height 26
select select "9"
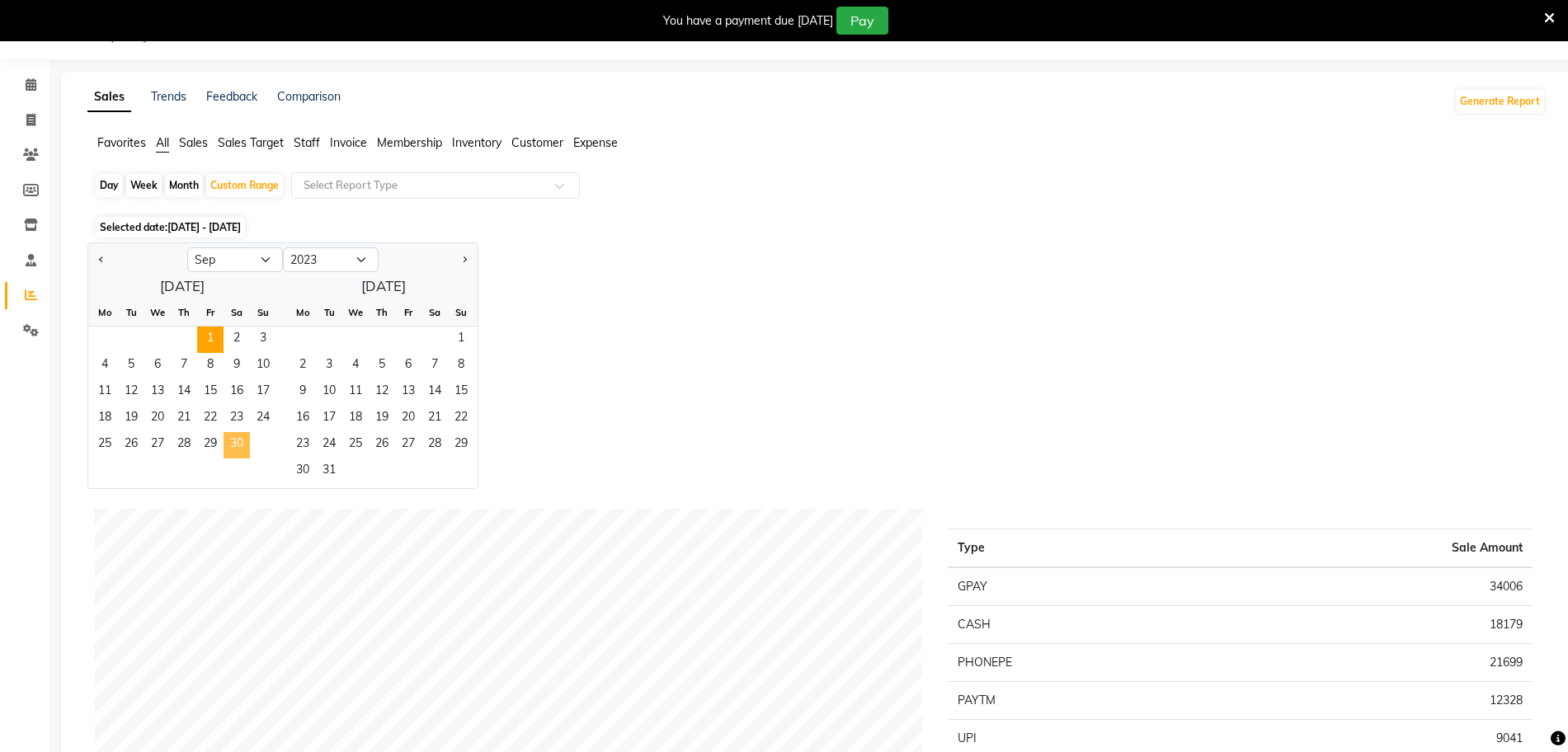
click at [236, 448] on span "30" at bounding box center [236, 445] width 26 height 26
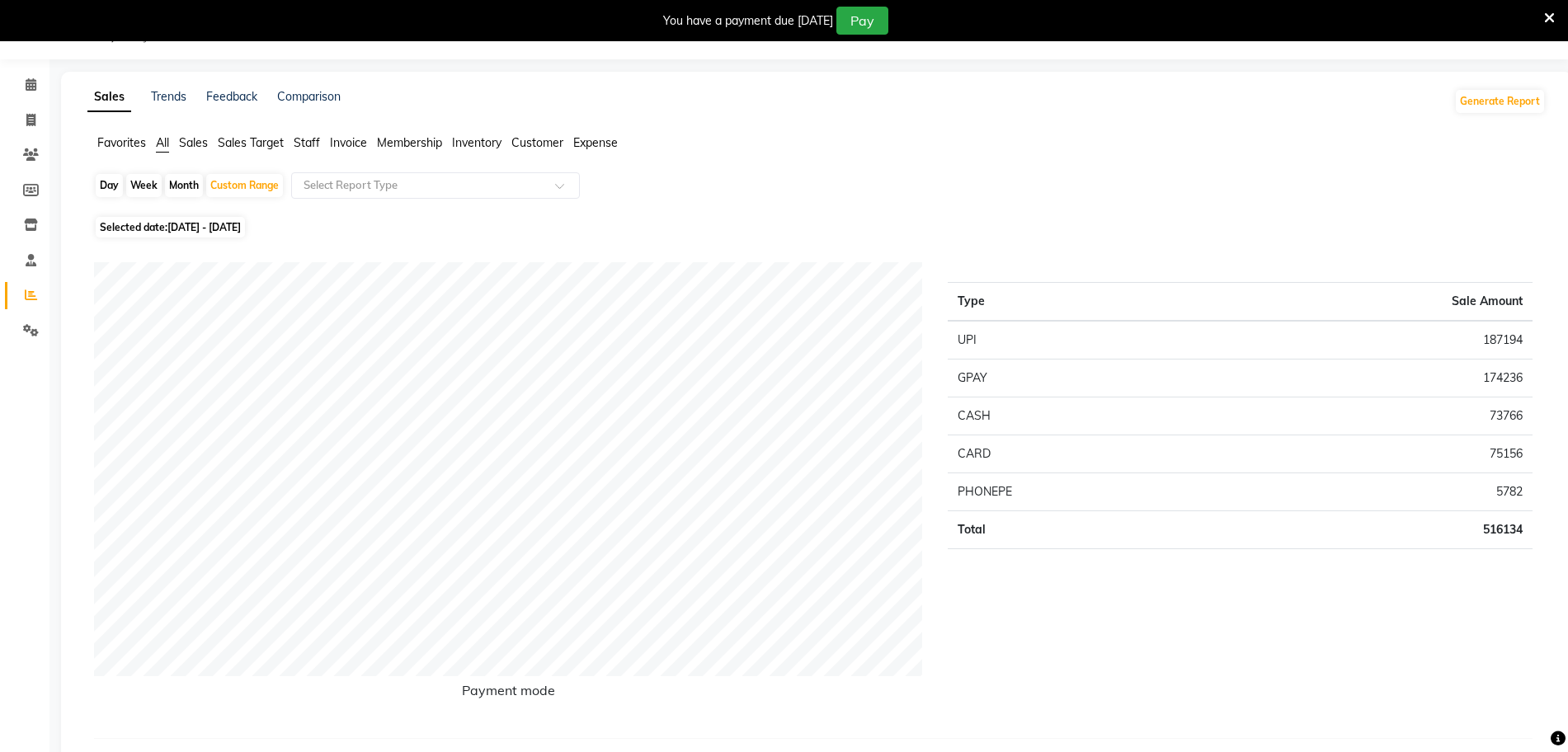
click at [221, 231] on span "01-09-2023 - 30-09-2023" at bounding box center [204, 227] width 73 height 12
select select "9"
select select "2023"
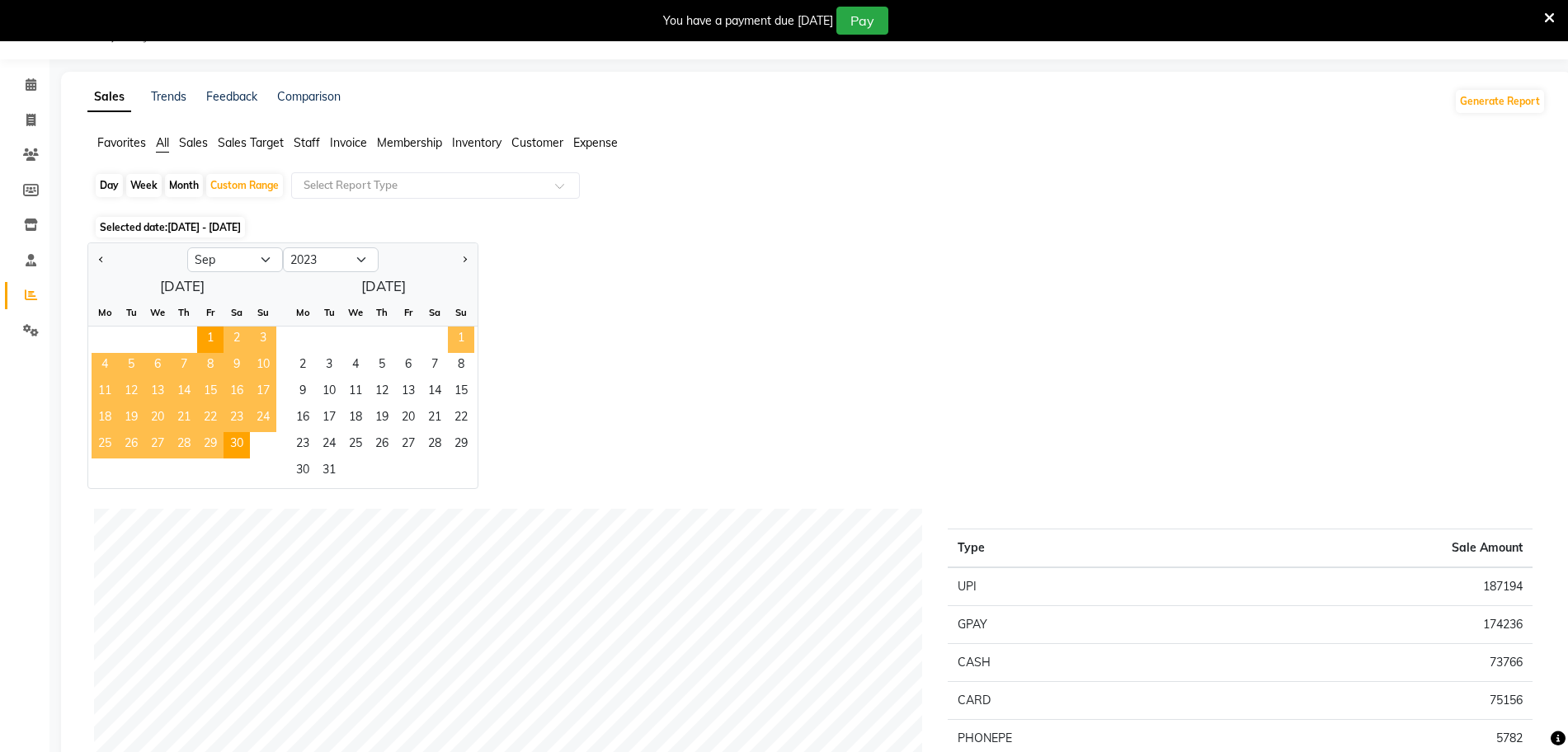
click at [453, 329] on span "1" at bounding box center [461, 339] width 26 height 26
select select "10"
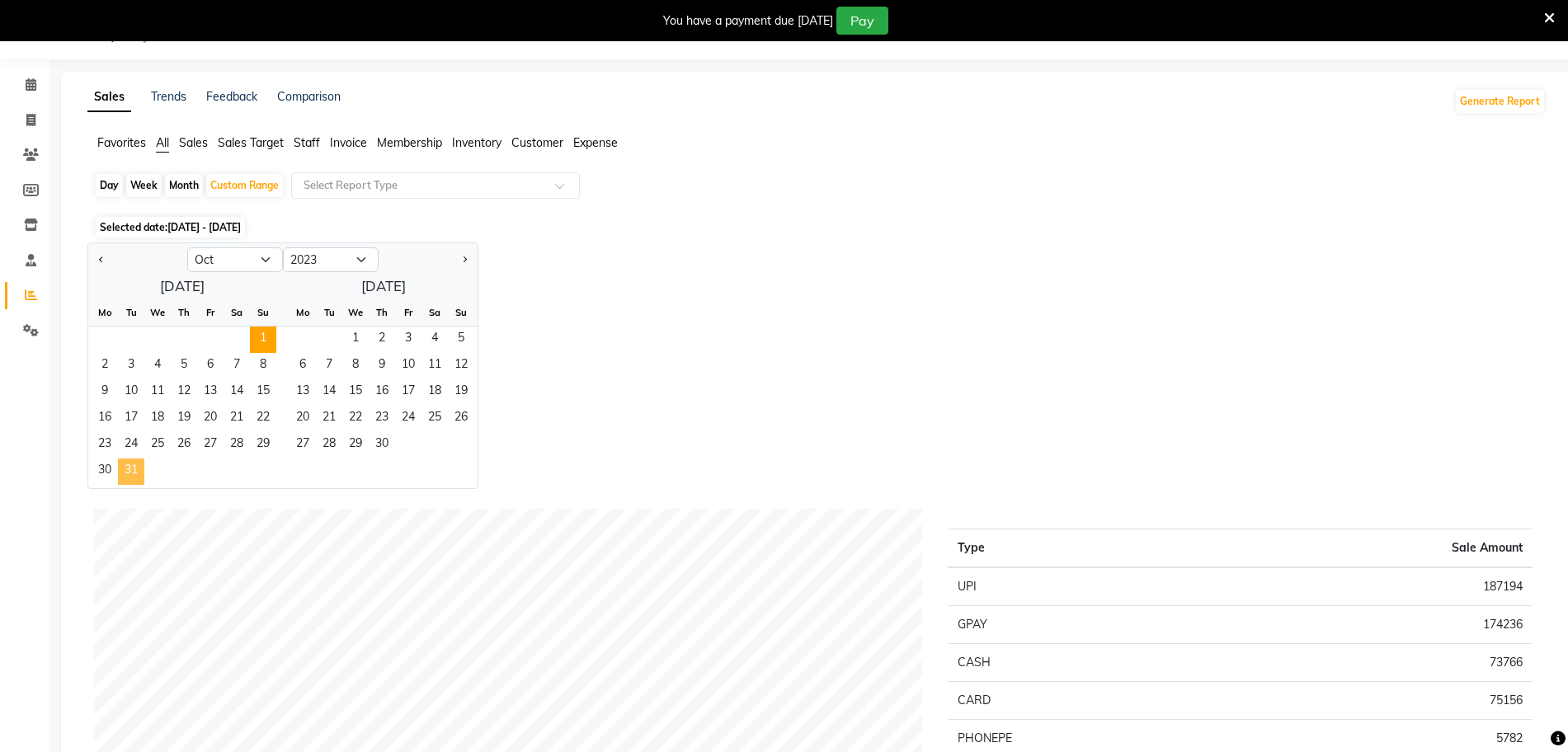
click at [139, 475] on span "31" at bounding box center [131, 471] width 26 height 26
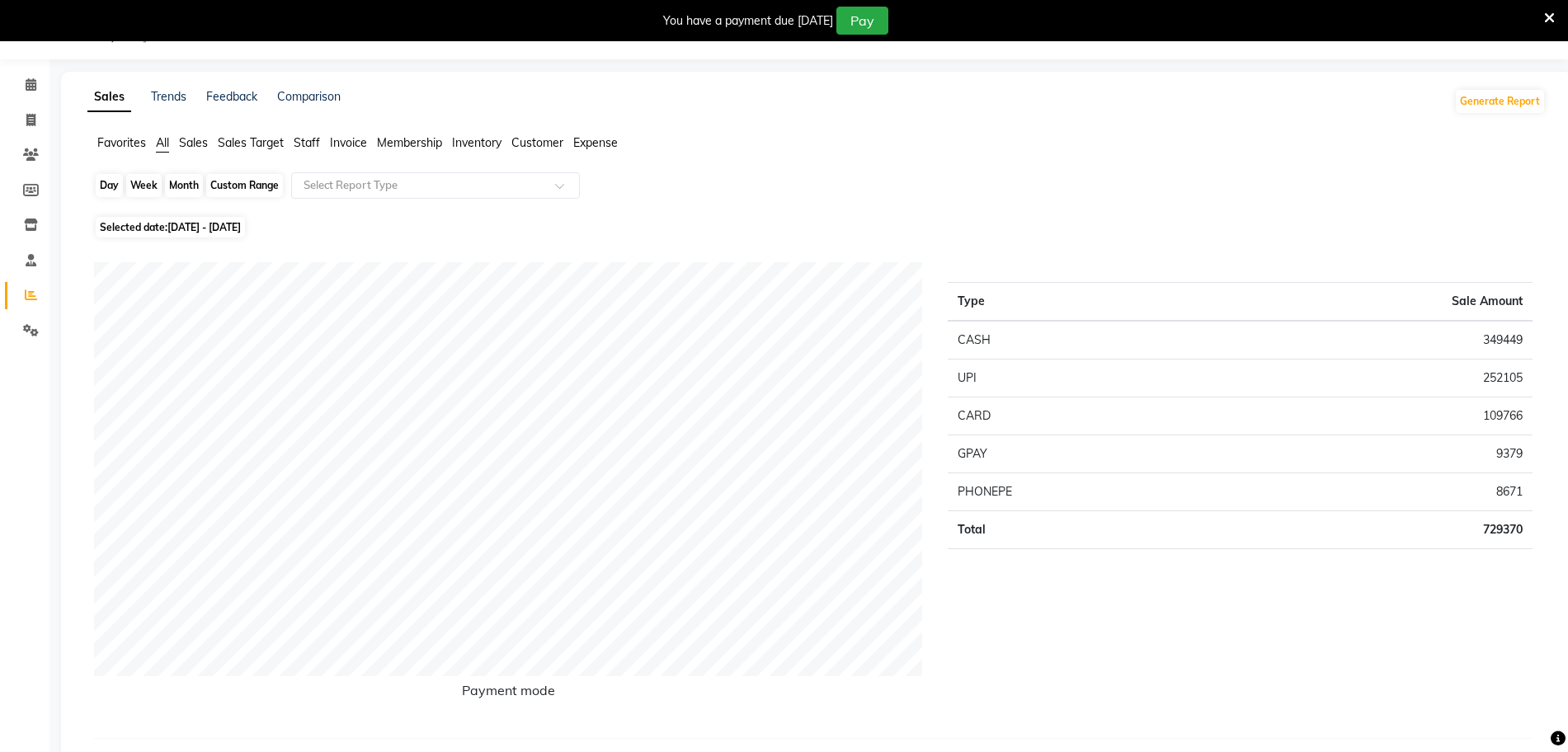
click at [242, 184] on div "Custom Range" at bounding box center [244, 185] width 77 height 23
select select "10"
select select "2023"
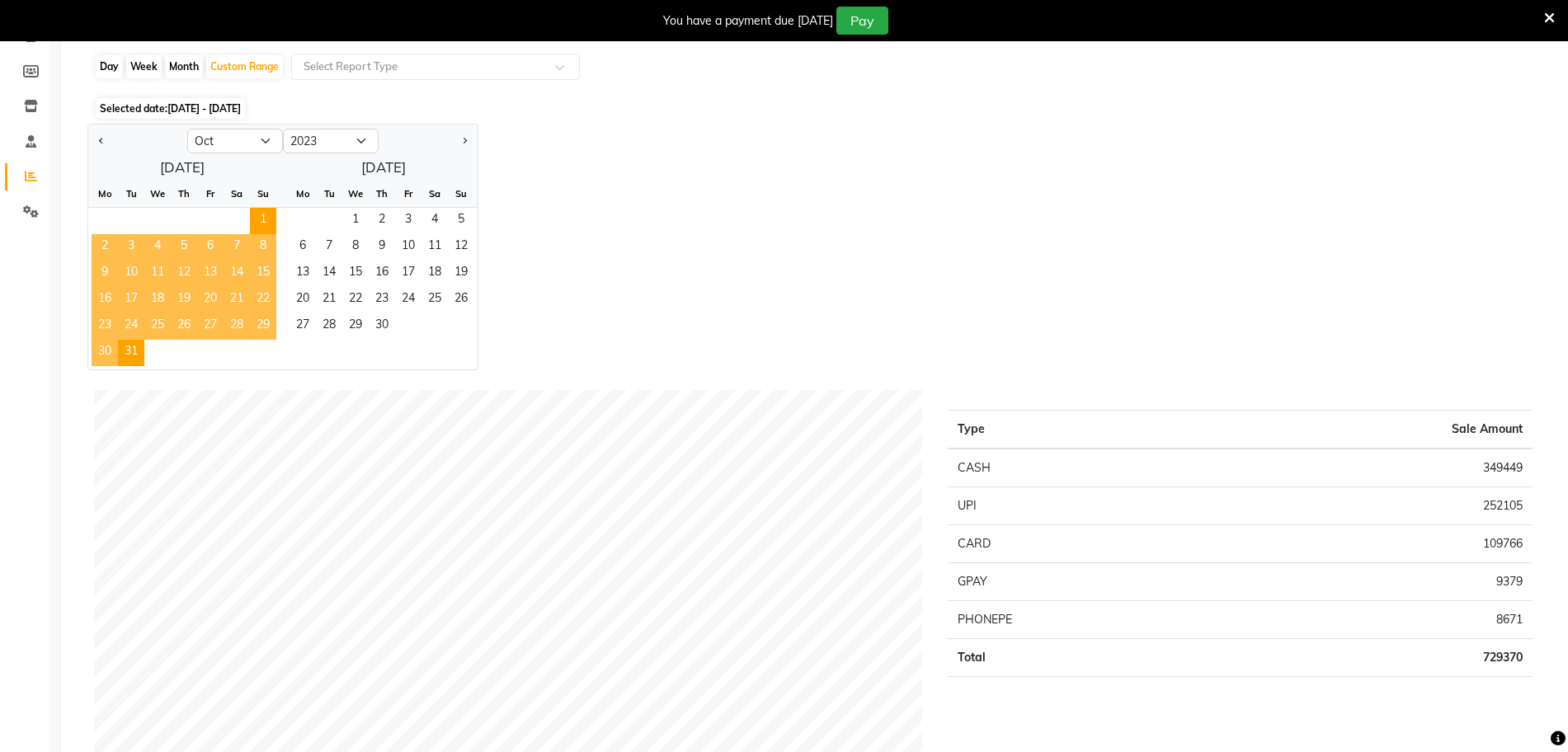
scroll to position [159, 0]
click at [357, 219] on span "1" at bounding box center [355, 221] width 26 height 26
select select "11"
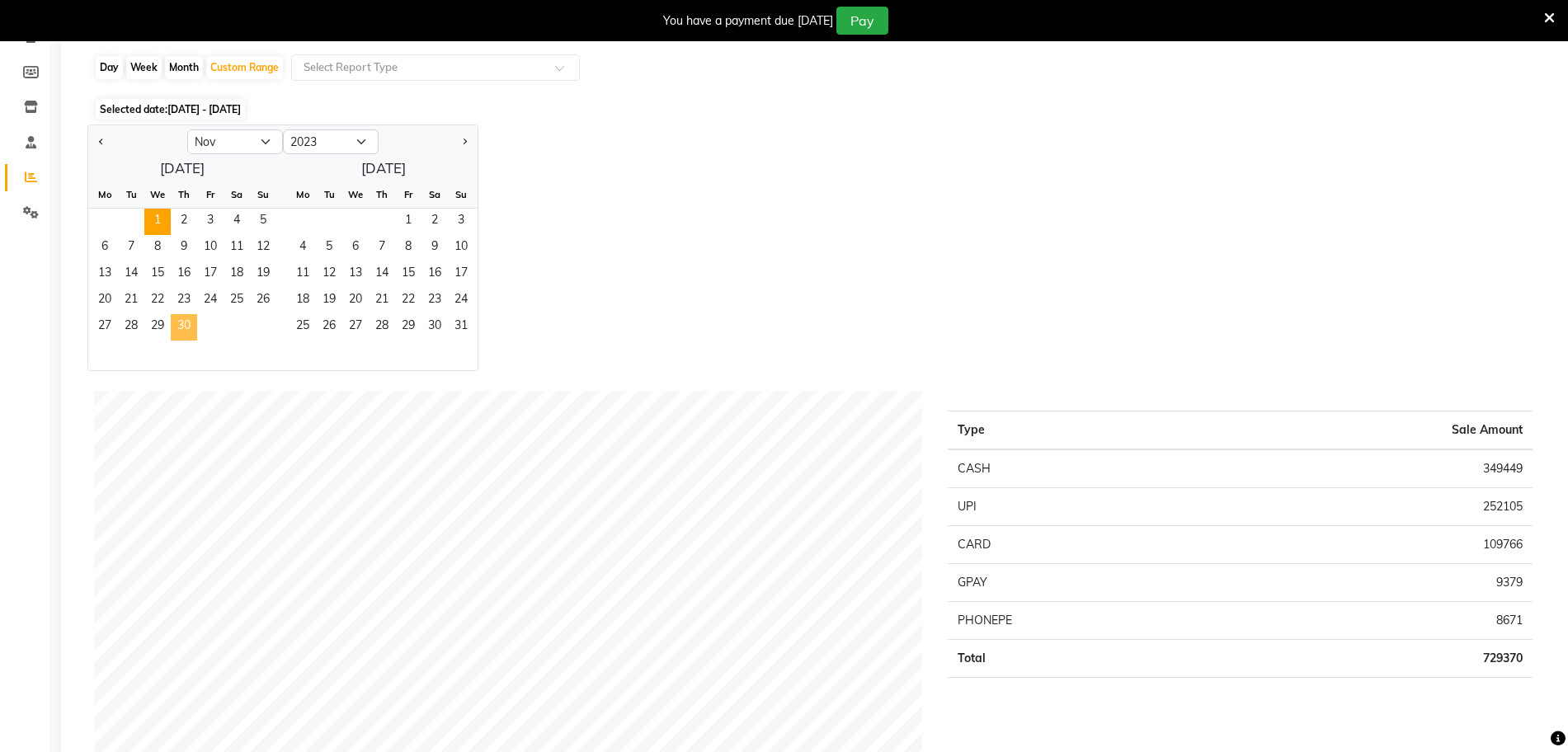
click at [187, 321] on span "30" at bounding box center [183, 327] width 26 height 26
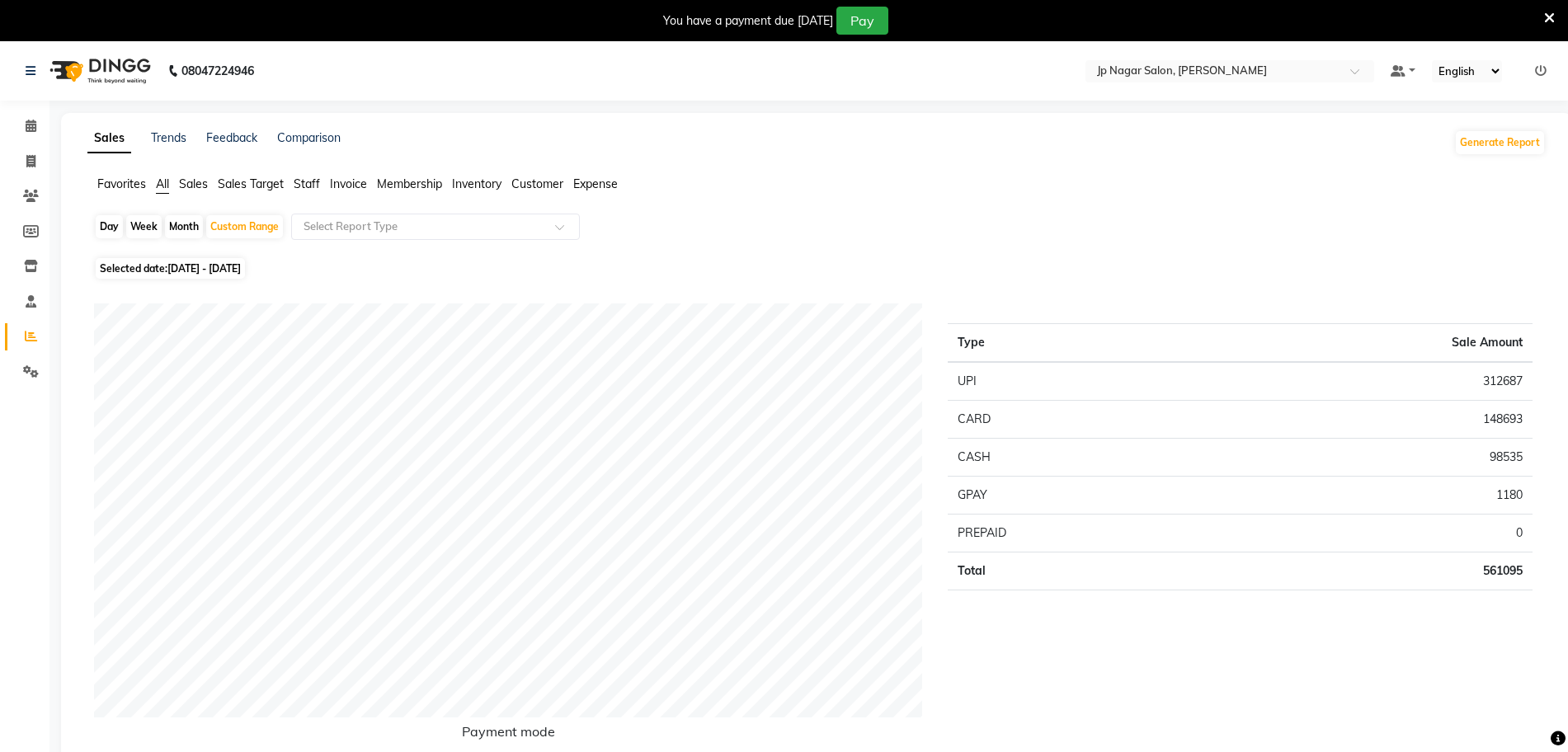
scroll to position [1, 0]
click at [31, 124] on icon at bounding box center [32, 125] width 11 height 12
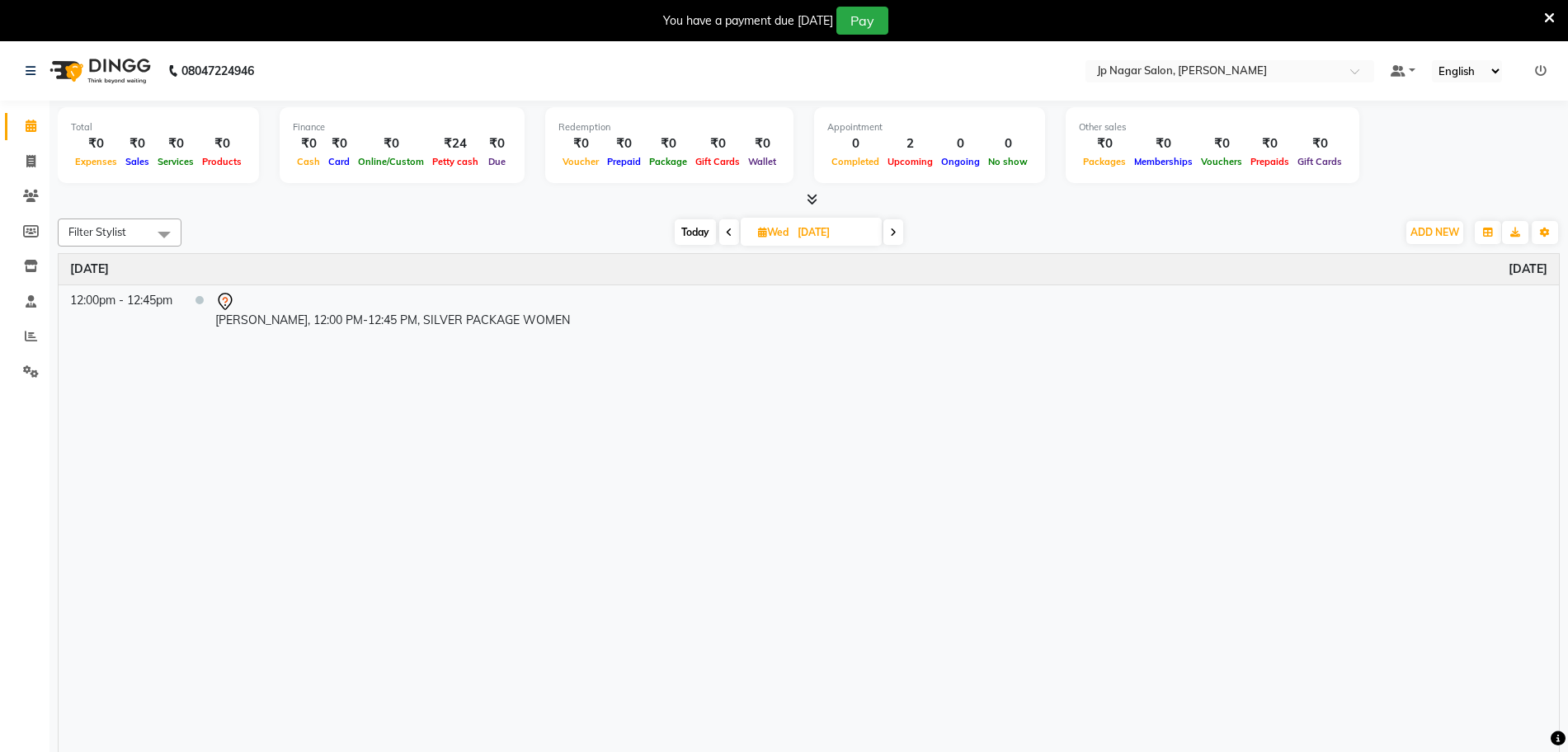
click at [724, 243] on span at bounding box center [728, 232] width 19 height 26
type input "02-09-2025"
click at [380, 404] on div "Time Event Tuesday September 2, 2025 1:30pm - 2:00pm Preeti, TK01, 01:30 PM-02:…" at bounding box center [808, 514] width 1500 height 521
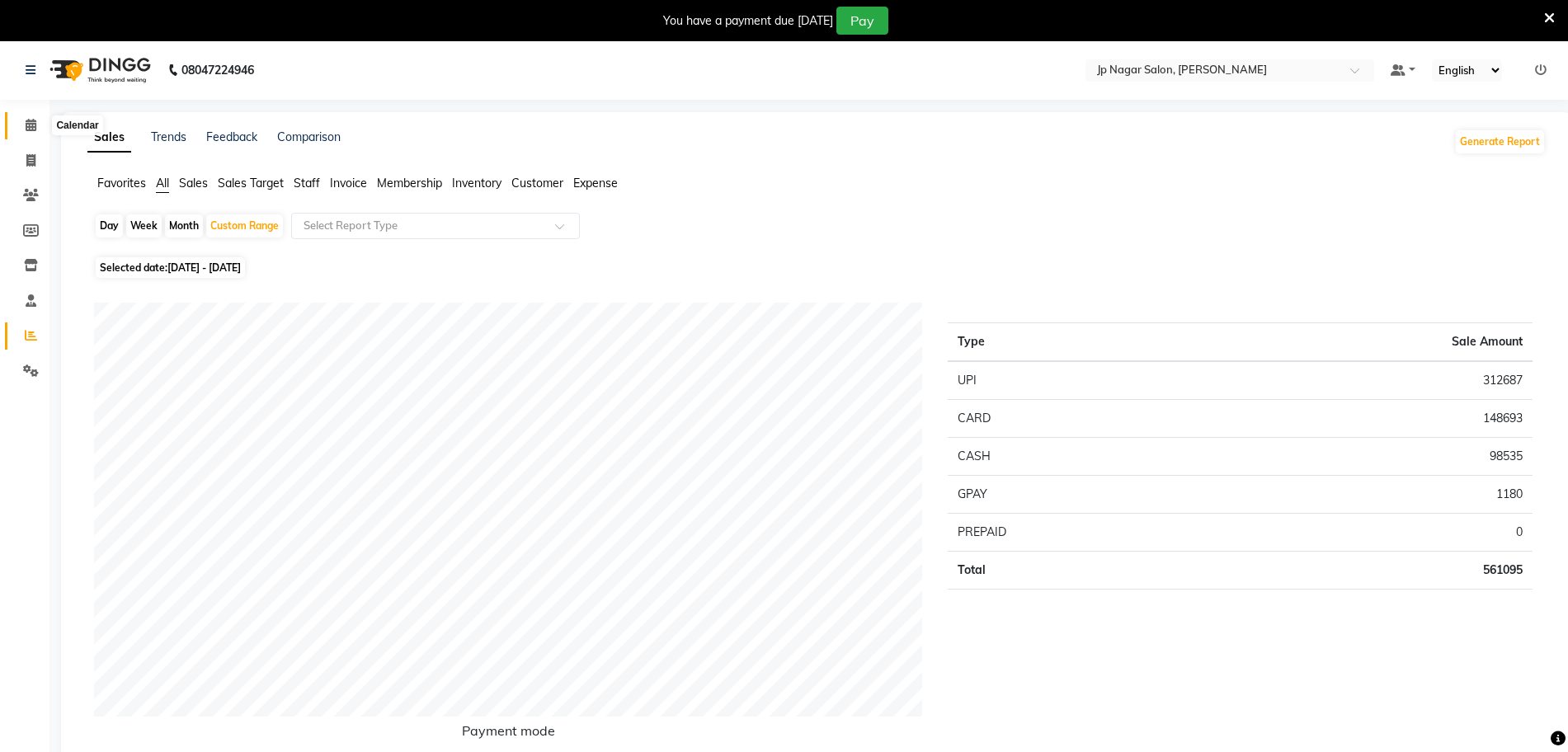
click at [32, 121] on icon at bounding box center [32, 124] width 11 height 12
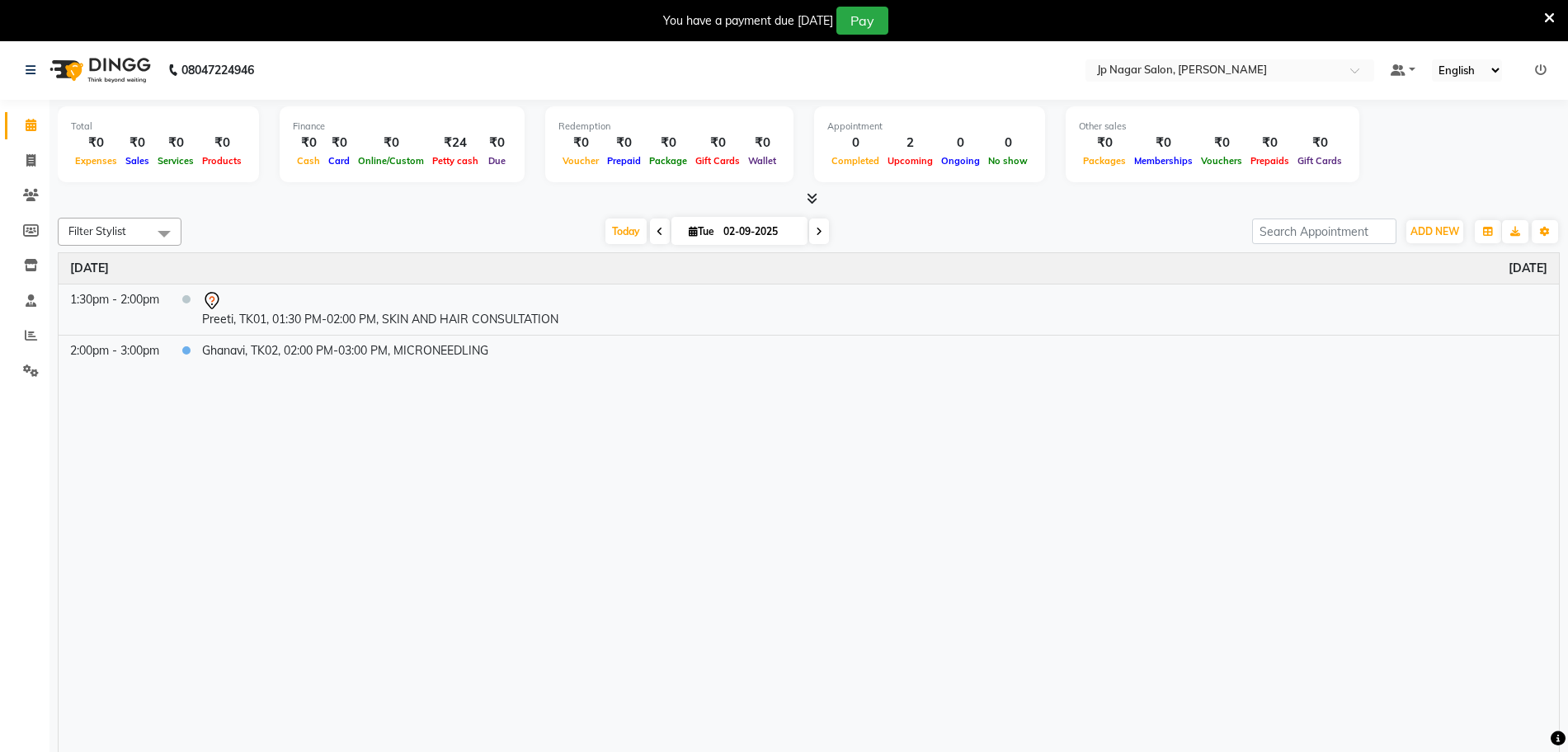
click at [816, 236] on icon at bounding box center [818, 232] width 6 height 10
type input "[DATE]"
click at [33, 157] on icon at bounding box center [31, 160] width 9 height 12
select select "4852"
select select "service"
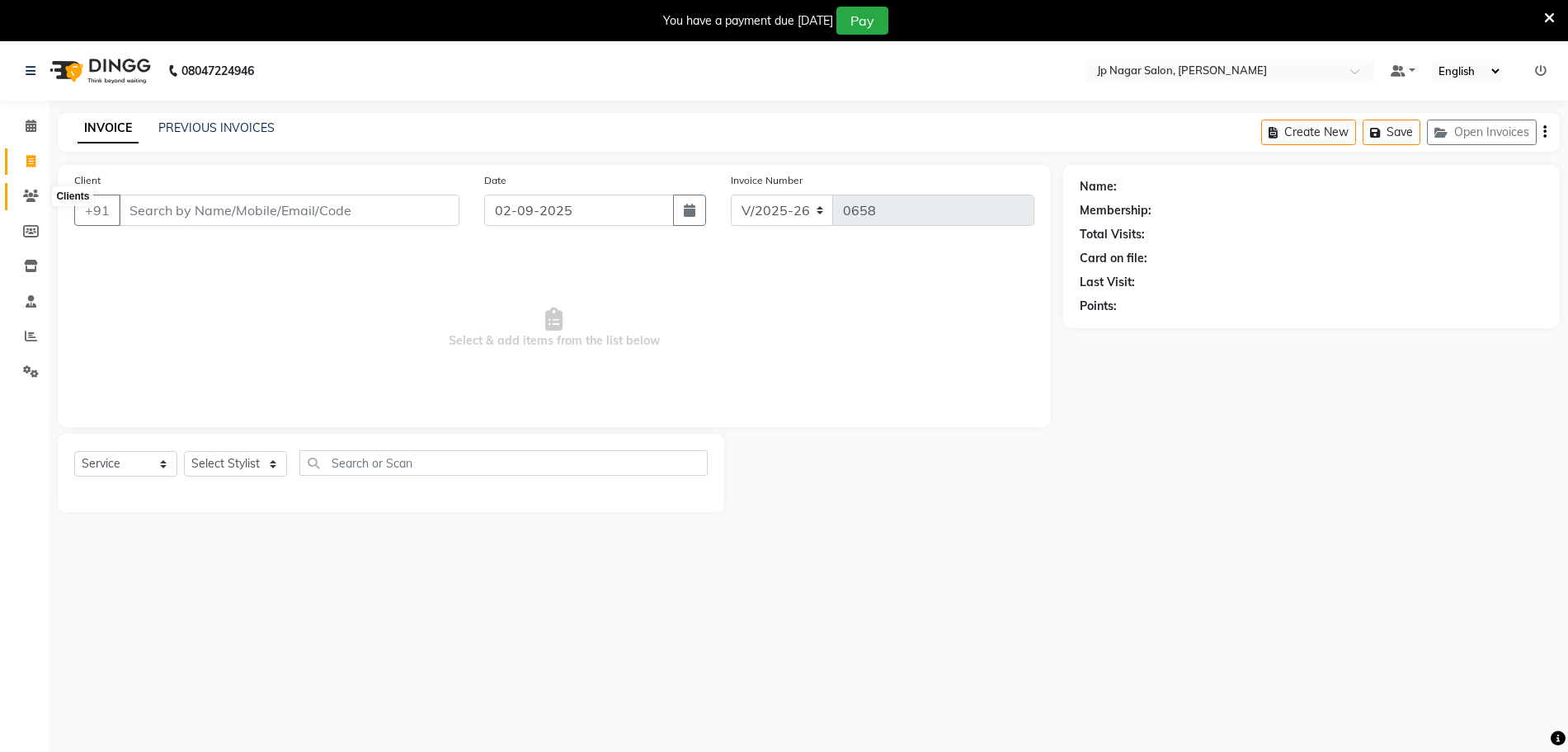
click at [29, 197] on icon at bounding box center [31, 195] width 16 height 12
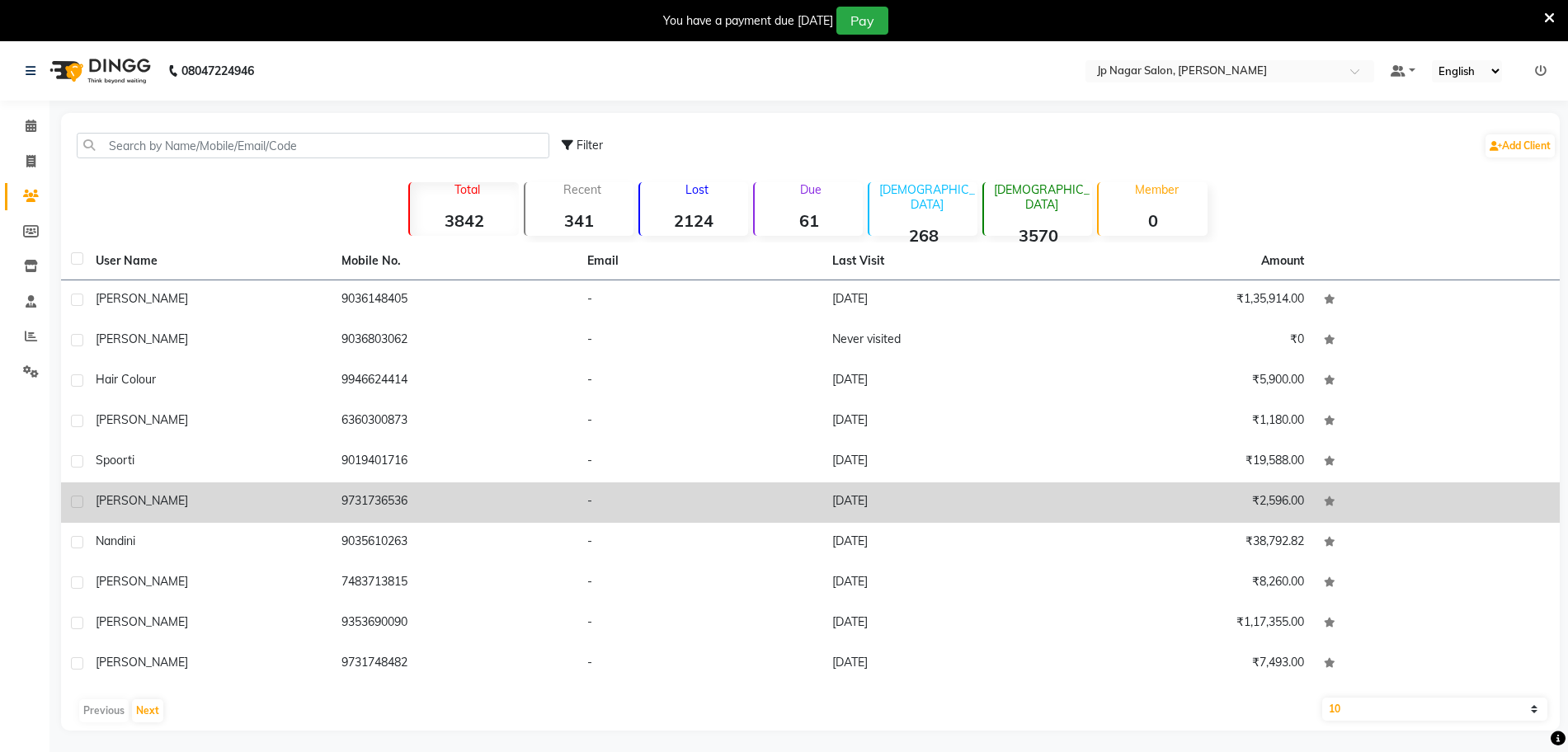
scroll to position [41, 0]
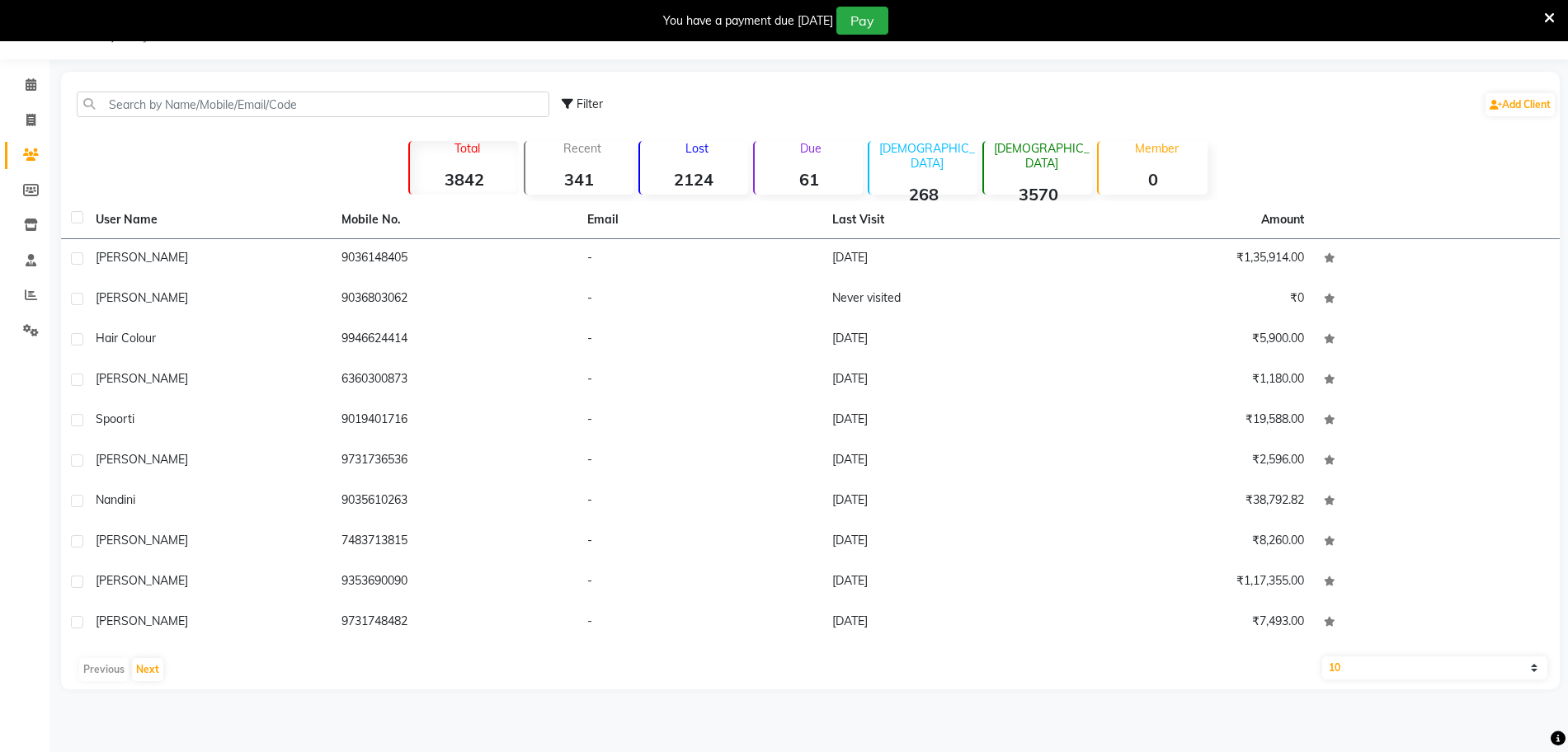
click at [1409, 666] on select "10 50 100" at bounding box center [1435, 667] width 225 height 23
click at [1406, 662] on select "10 50 100" at bounding box center [1435, 667] width 225 height 23
select select "100"
click at [1322, 656] on select "10 50 100" at bounding box center [1435, 667] width 225 height 23
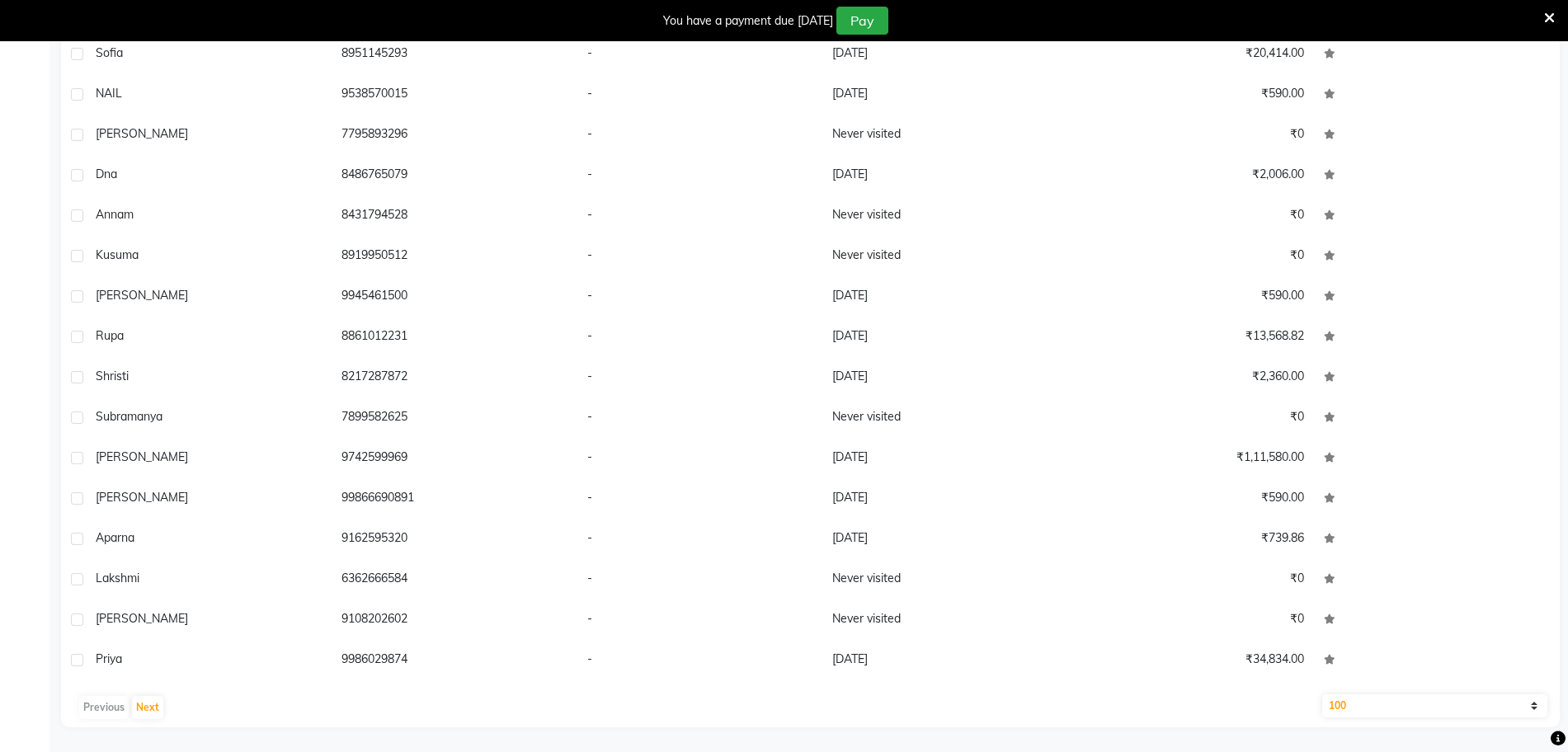
scroll to position [350, 0]
click at [148, 701] on button "Next" at bounding box center [147, 708] width 32 height 23
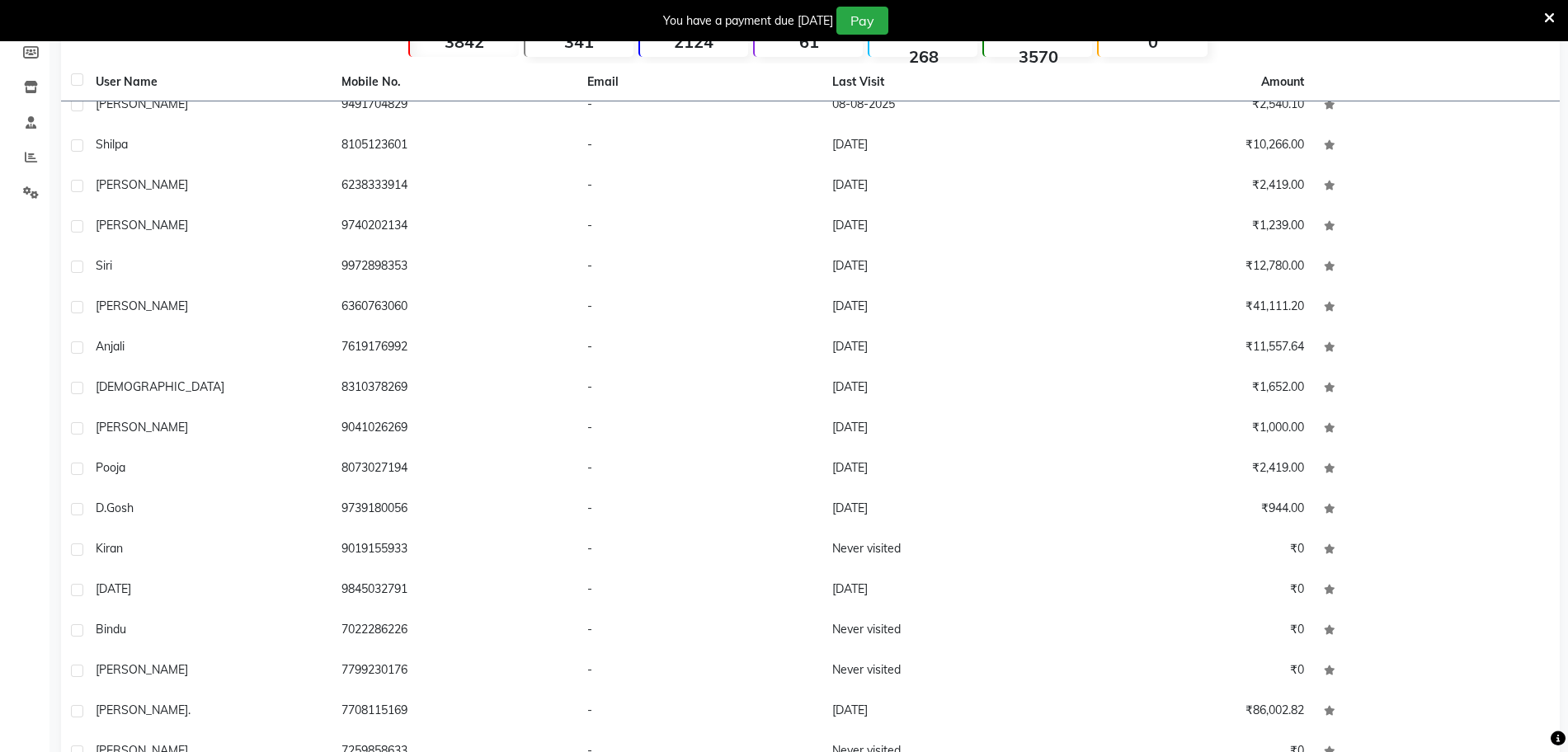
scroll to position [351, 0]
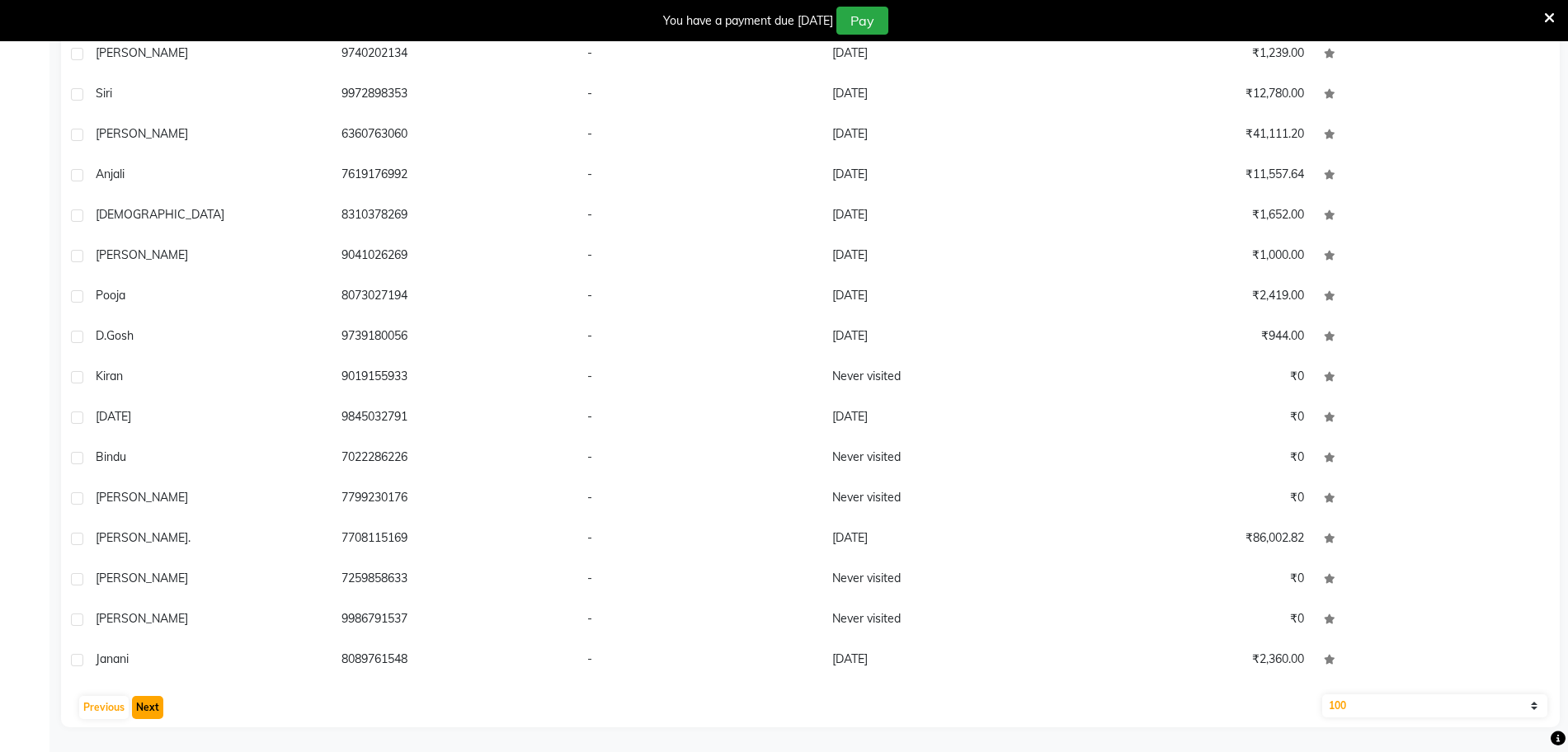
click at [155, 705] on button "Next" at bounding box center [147, 707] width 32 height 23
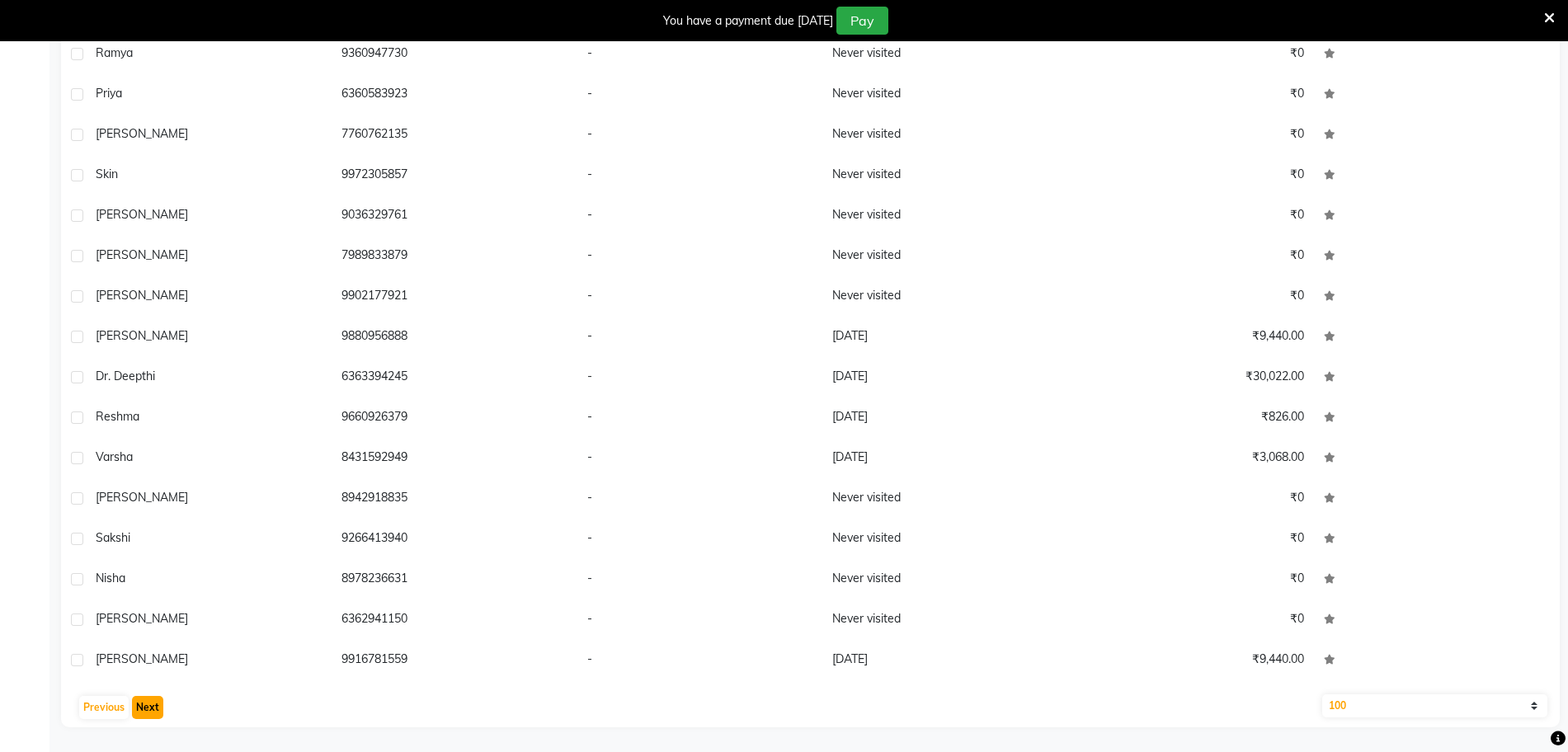
click at [140, 707] on button "Next" at bounding box center [147, 707] width 32 height 23
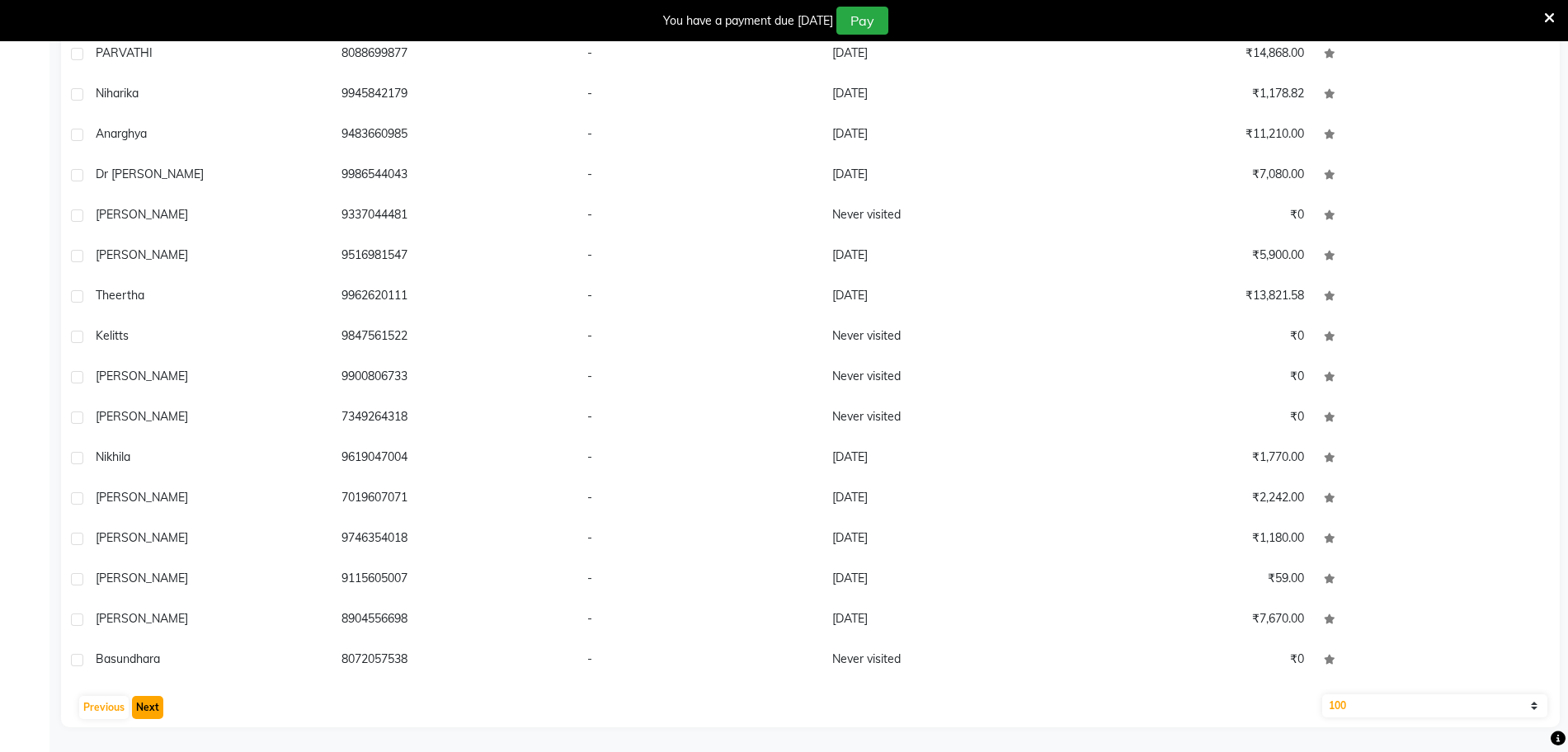
click at [143, 702] on button "Next" at bounding box center [147, 707] width 32 height 23
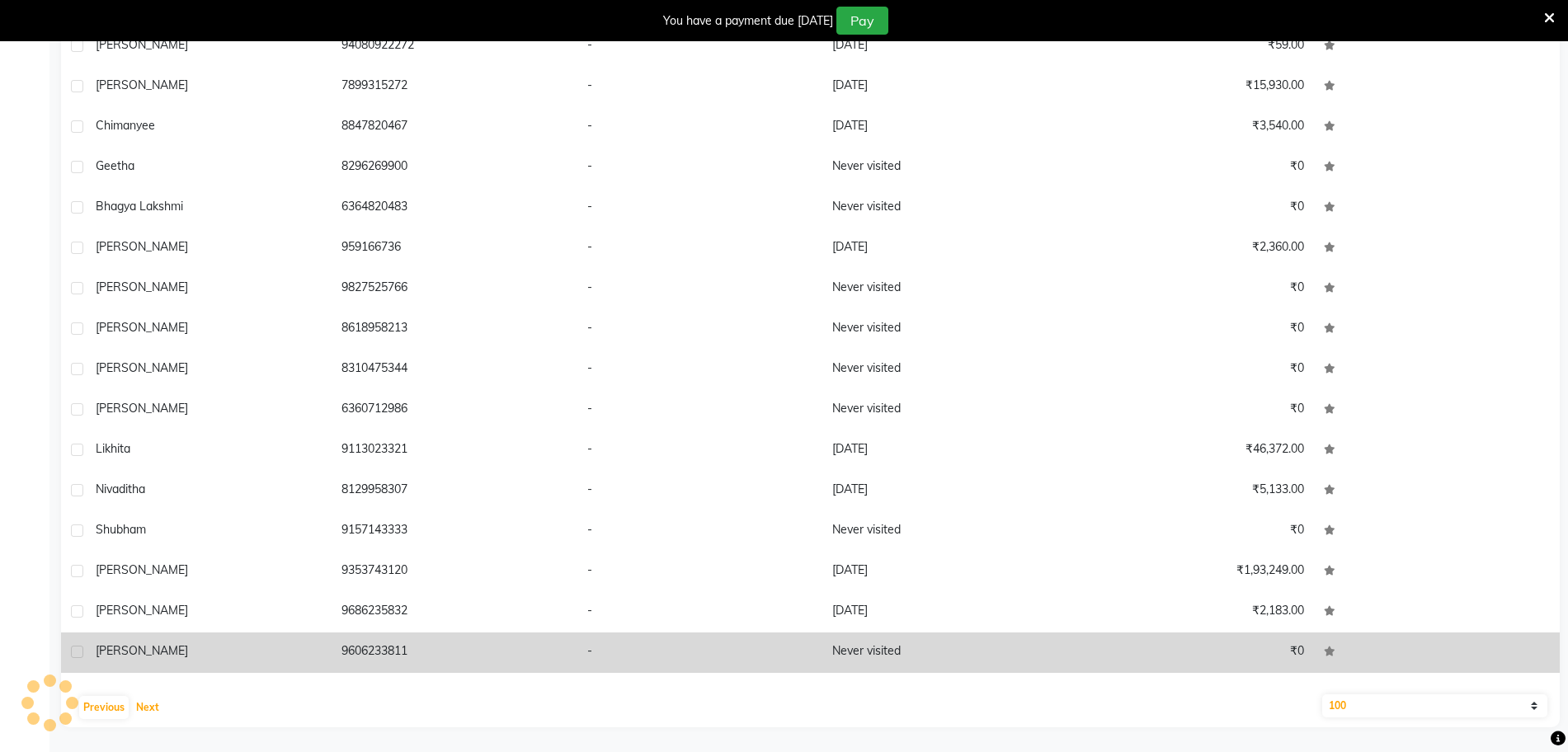
scroll to position [2960, 0]
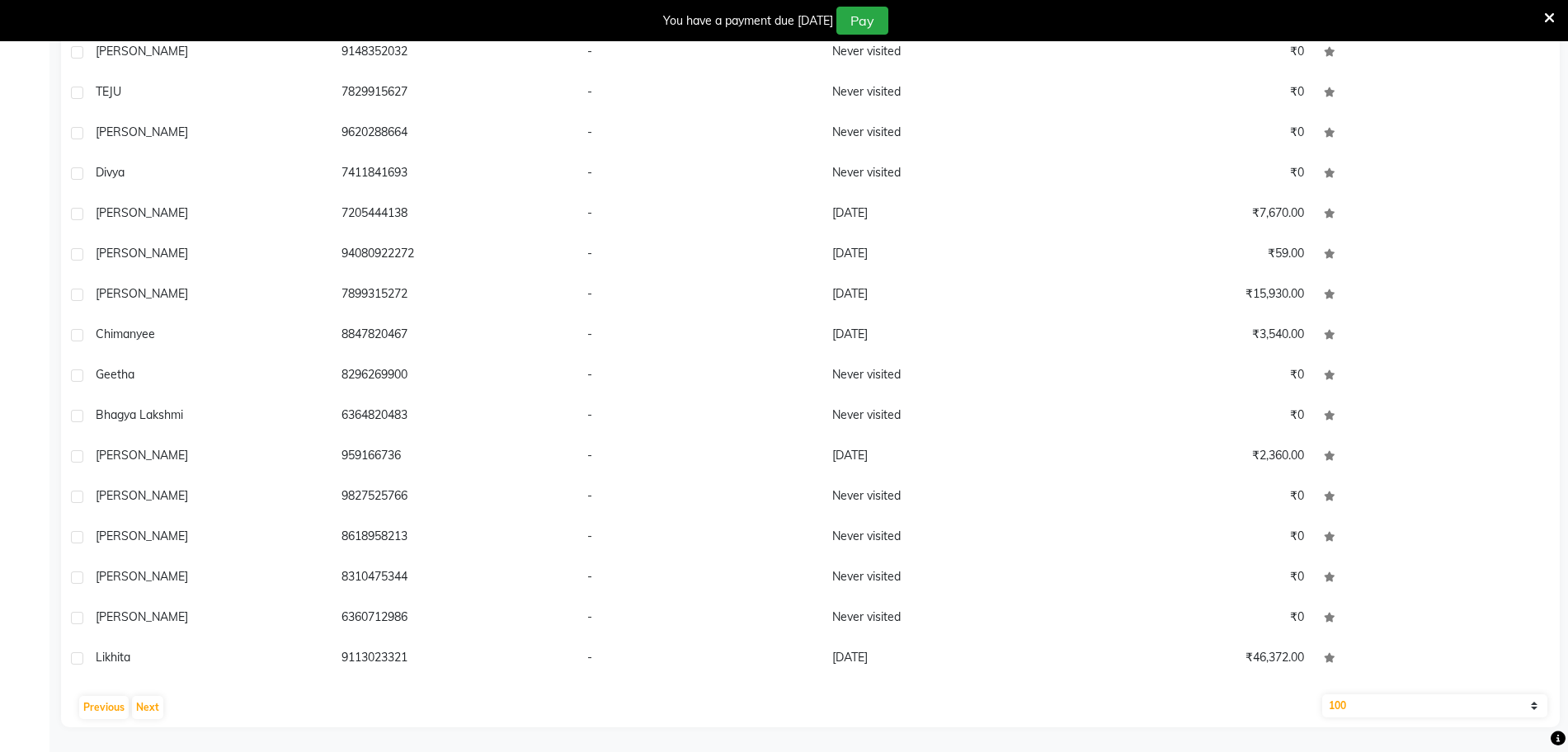
drag, startPoint x: 468, startPoint y: 551, endPoint x: 326, endPoint y: 799, distance: 285.8
click at [326, 401] on html "08047224946 Select Location × Jp Nagar Salon, J. P. Nagar Default Panel My Pane…" at bounding box center [784, 25] width 1568 height 752
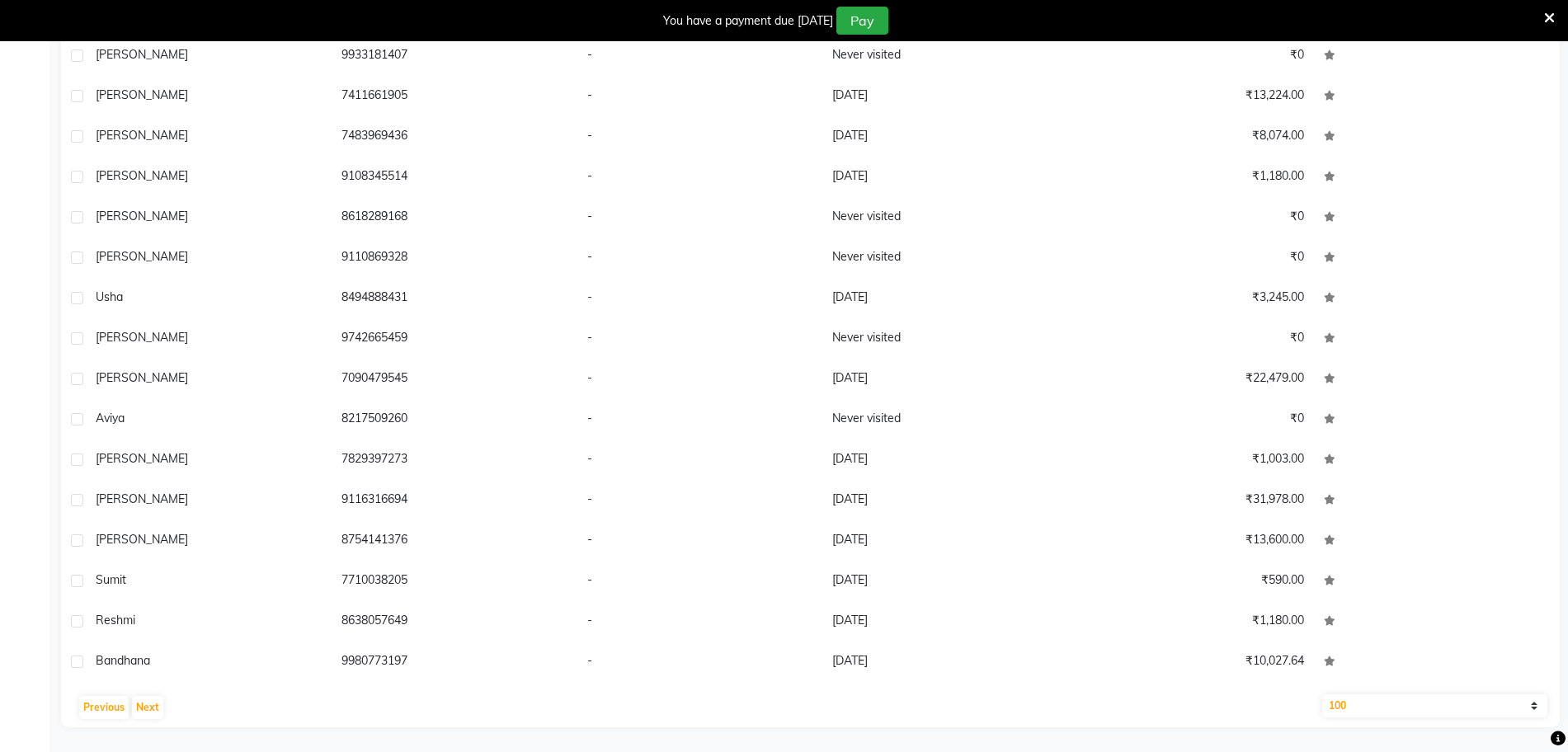
scroll to position [94, 0]
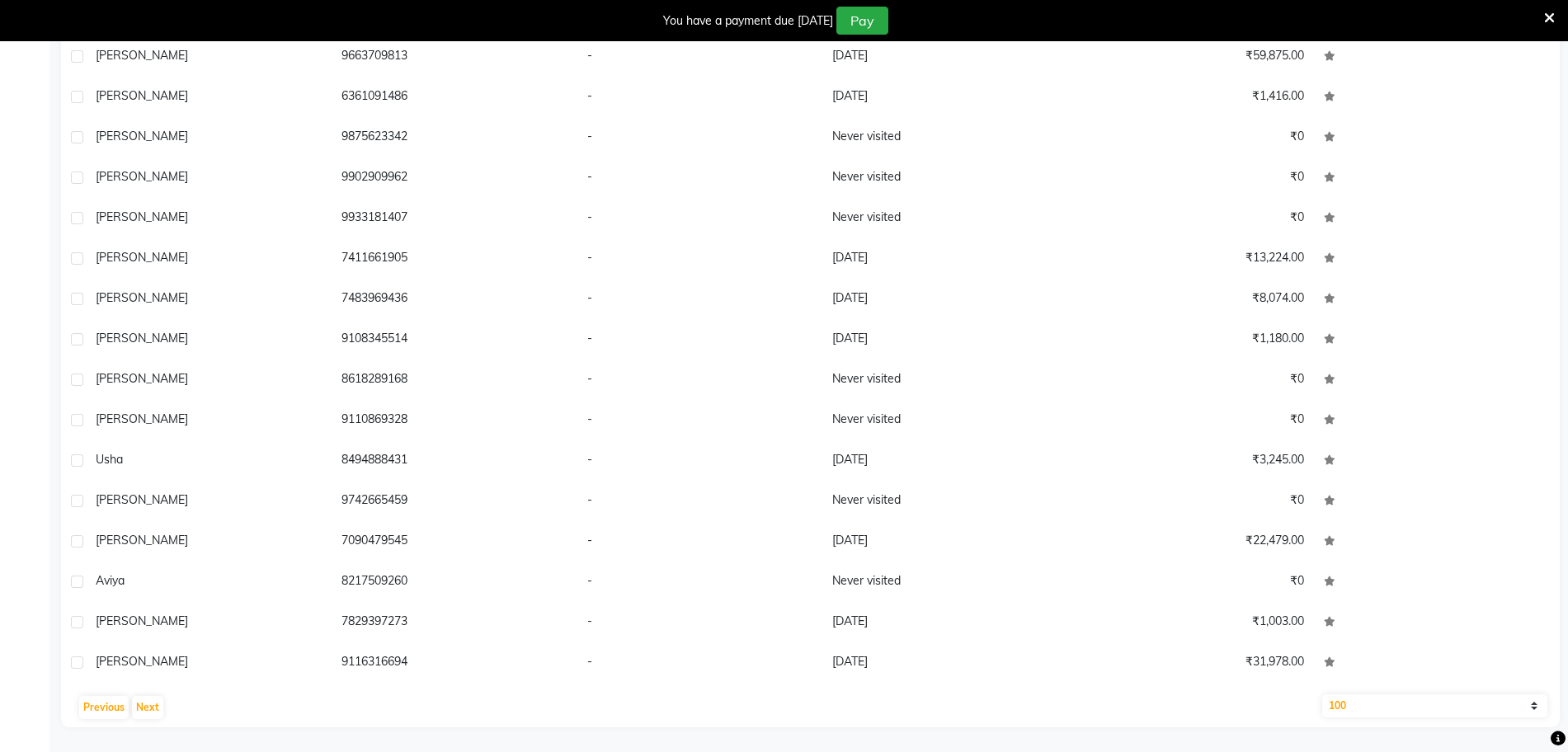
click at [1555, 12] on div "You have a payment due in 1 days Pay" at bounding box center [784, 20] width 1568 height 41
click at [1541, 19] on div "You have a payment due in 1 days Pay" at bounding box center [775, 20] width 1537 height 28
click at [1556, 15] on div "You have a payment due in 1 days Pay" at bounding box center [784, 20] width 1568 height 41
click at [1549, 16] on icon at bounding box center [1549, 19] width 11 height 15
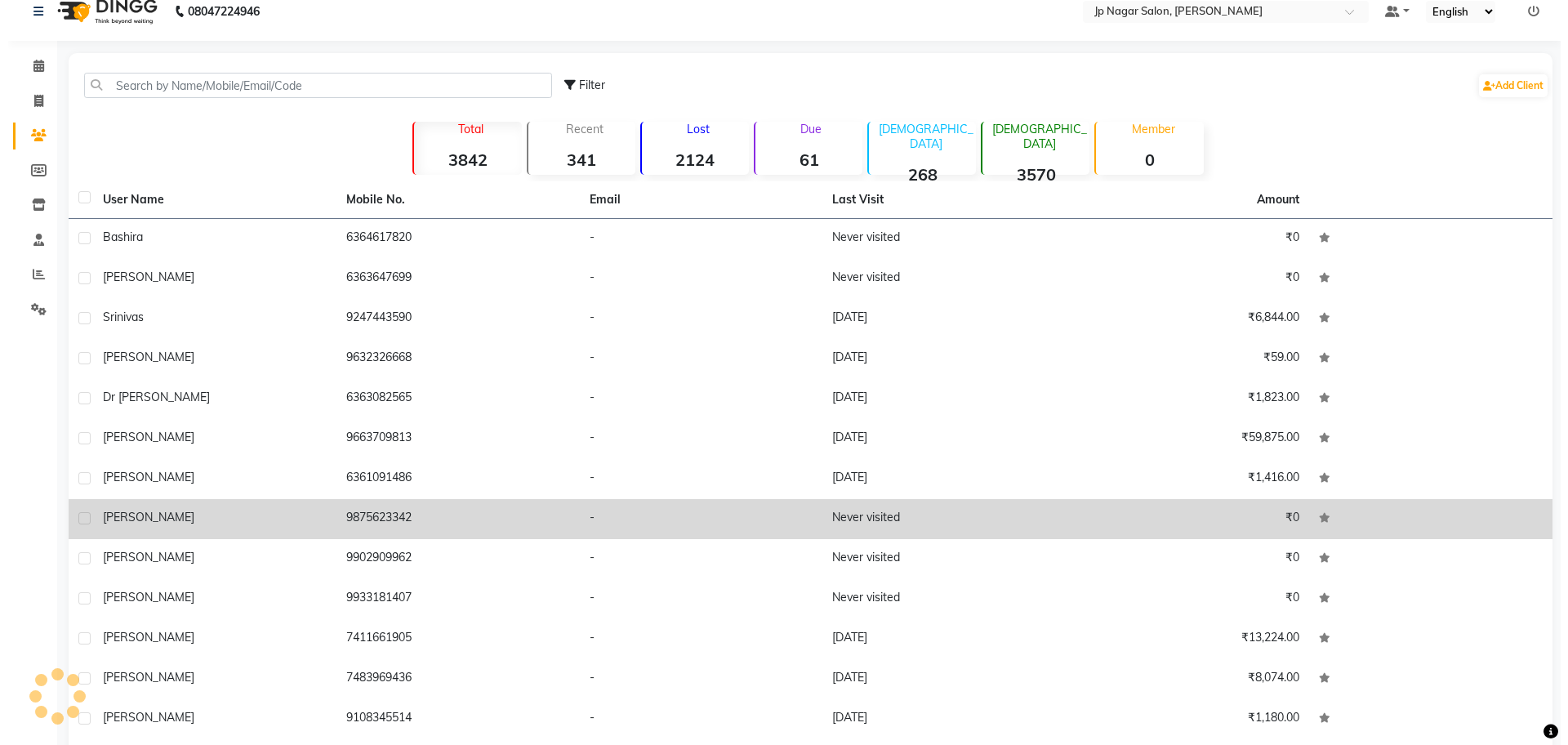
scroll to position [0, 0]
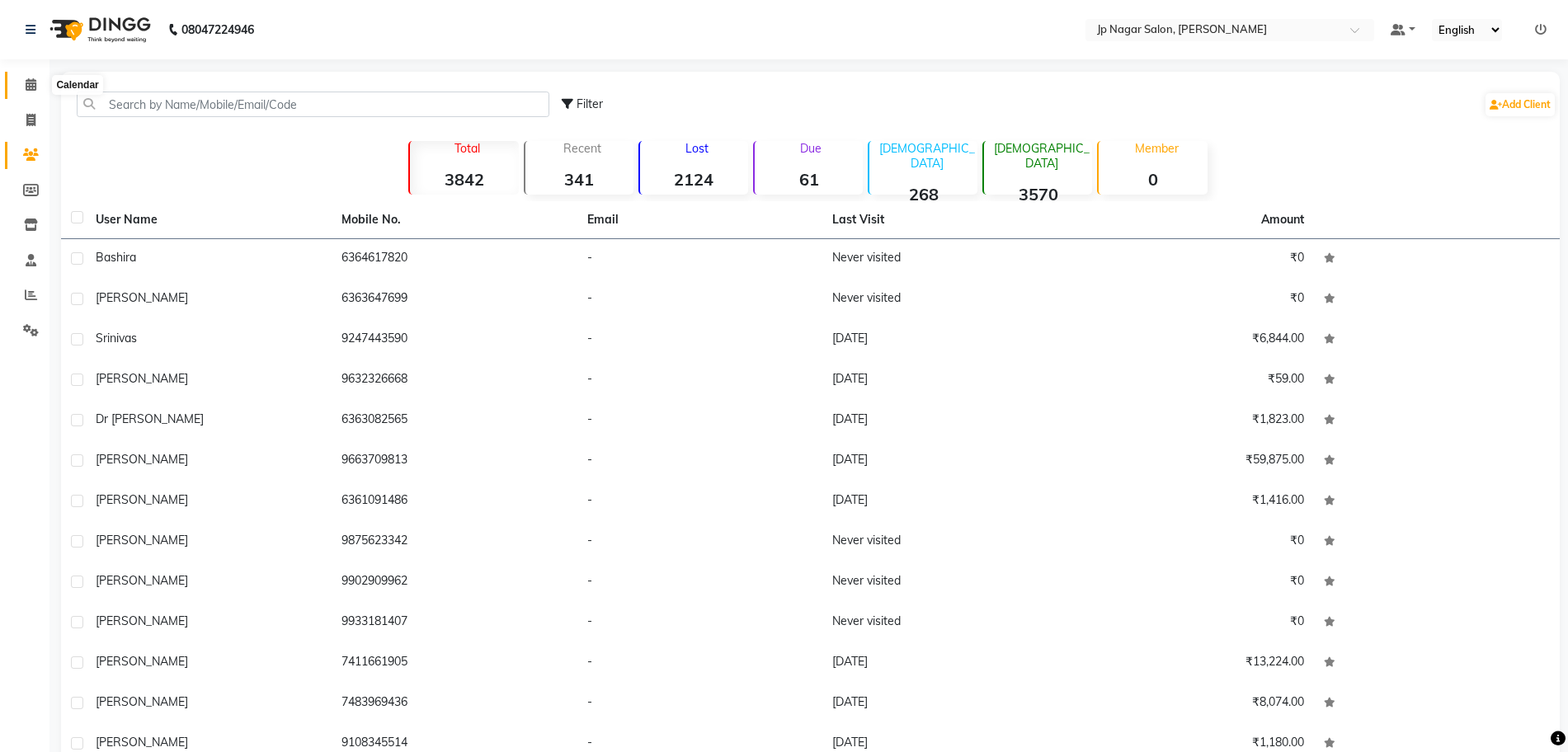
click at [29, 90] on icon at bounding box center [32, 84] width 11 height 12
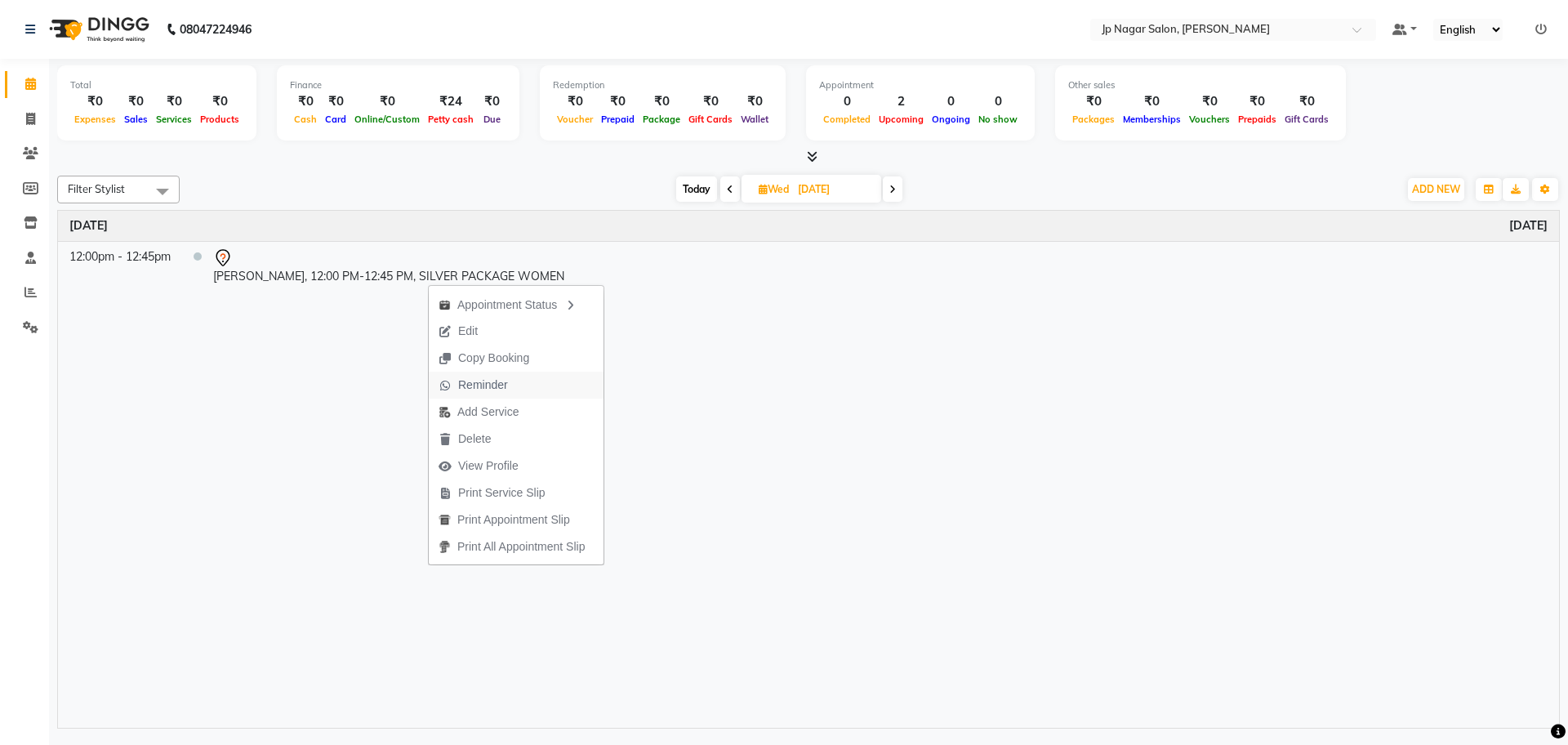
click at [510, 381] on span "Reminder" at bounding box center [473, 384] width 89 height 27
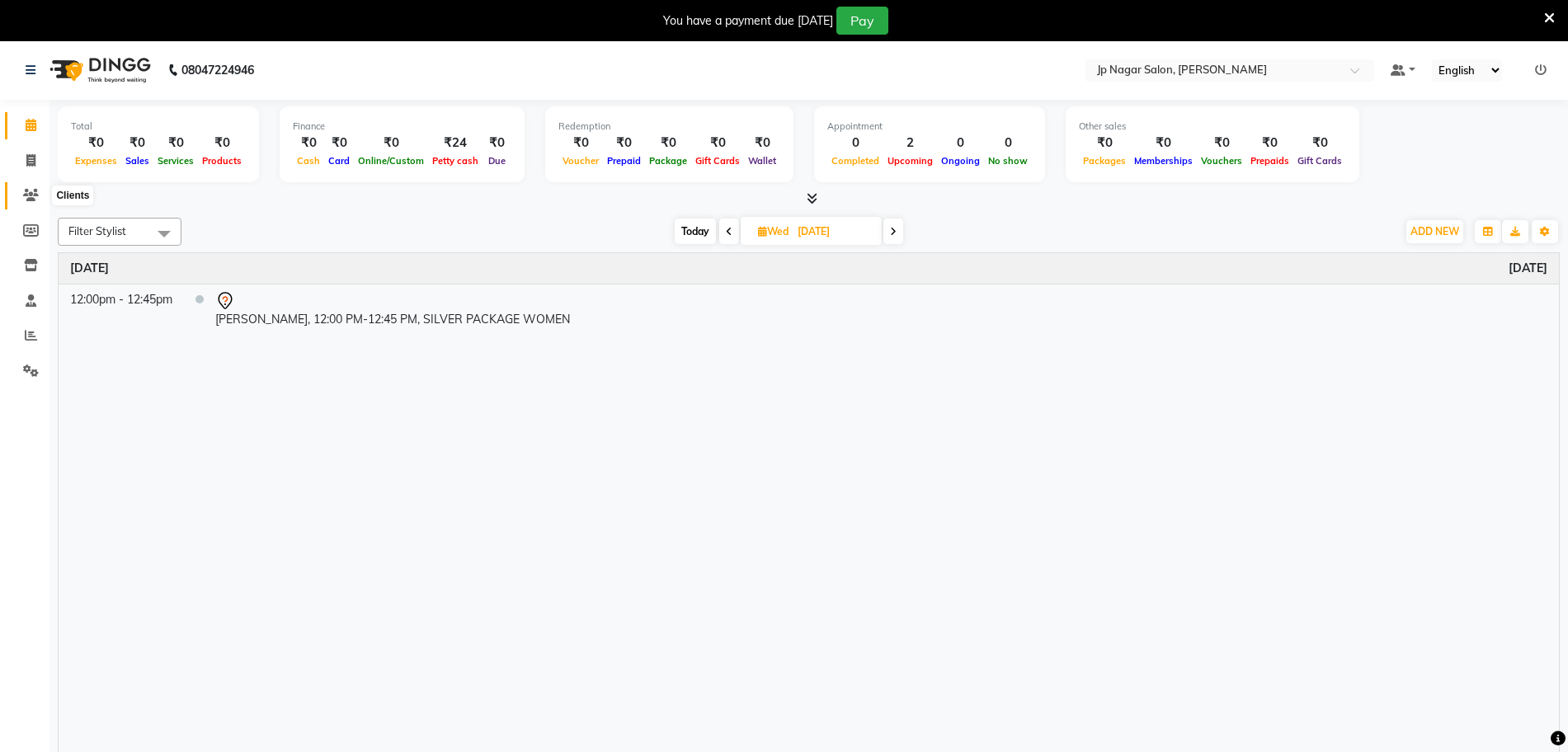
click at [32, 194] on icon at bounding box center [31, 194] width 16 height 12
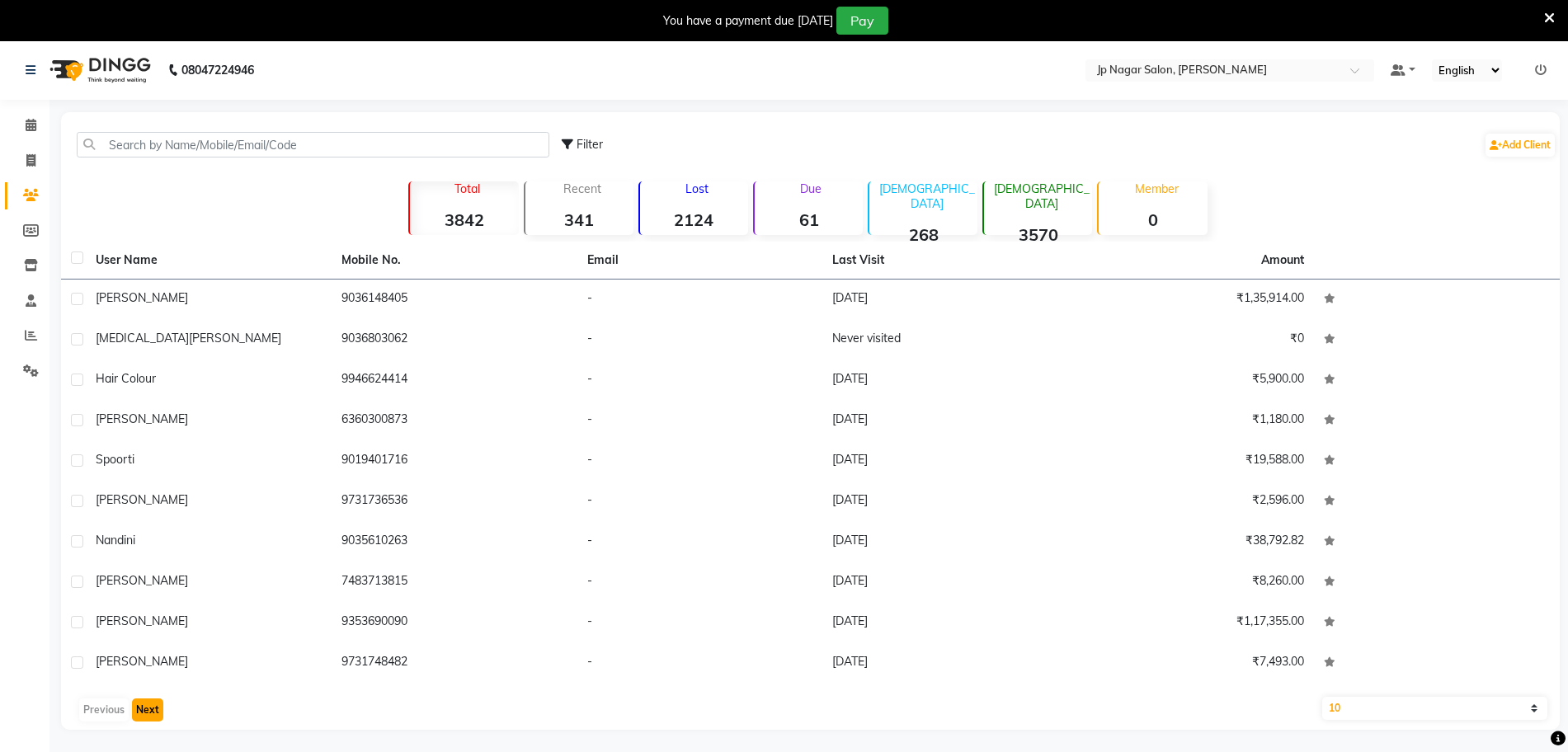
click at [146, 715] on button "Next" at bounding box center [147, 709] width 32 height 23
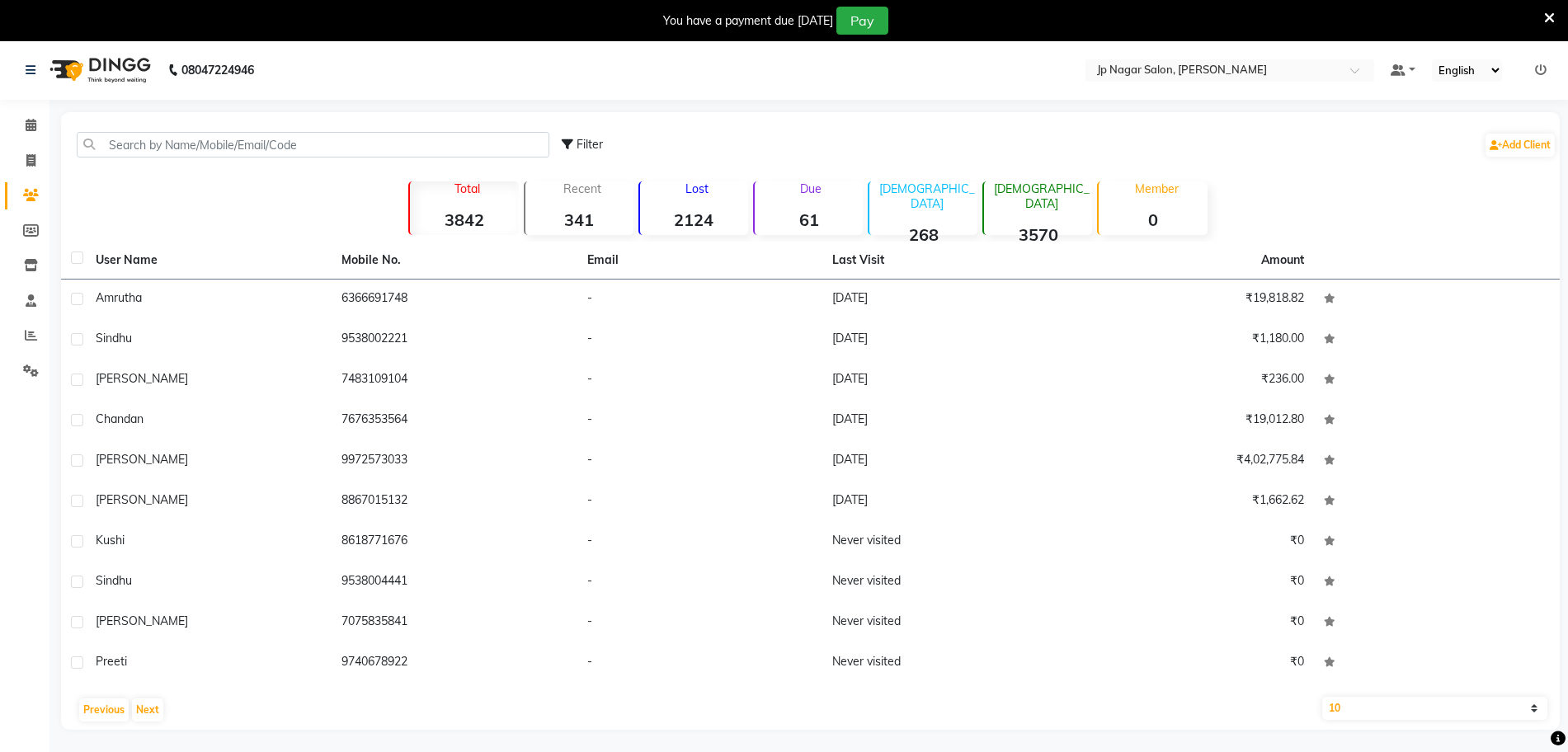
click at [1373, 708] on select "10 50 100" at bounding box center [1435, 708] width 225 height 23
select select "100"
click at [1322, 696] on select "10 50 100" at bounding box center [1435, 708] width 225 height 23
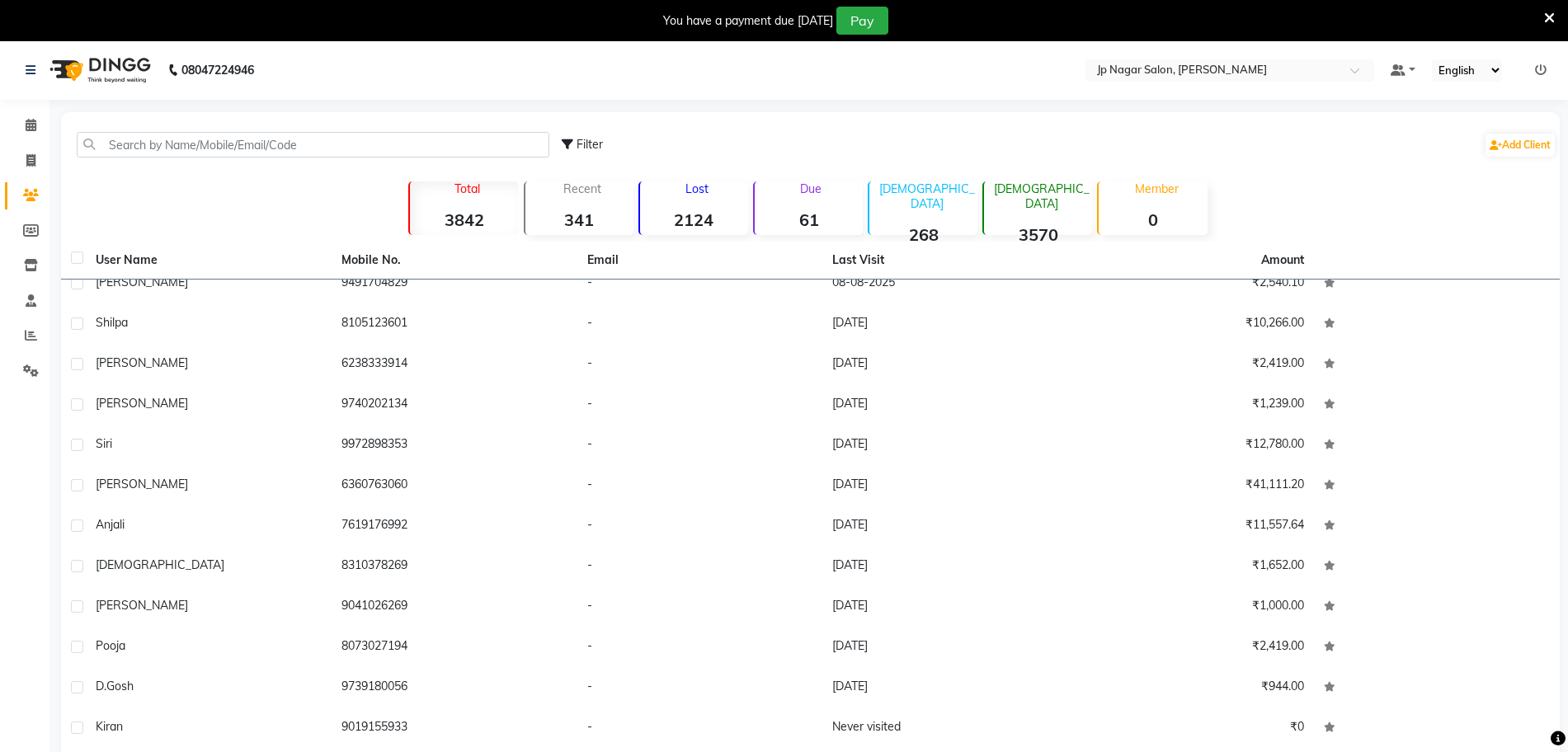
scroll to position [351, 0]
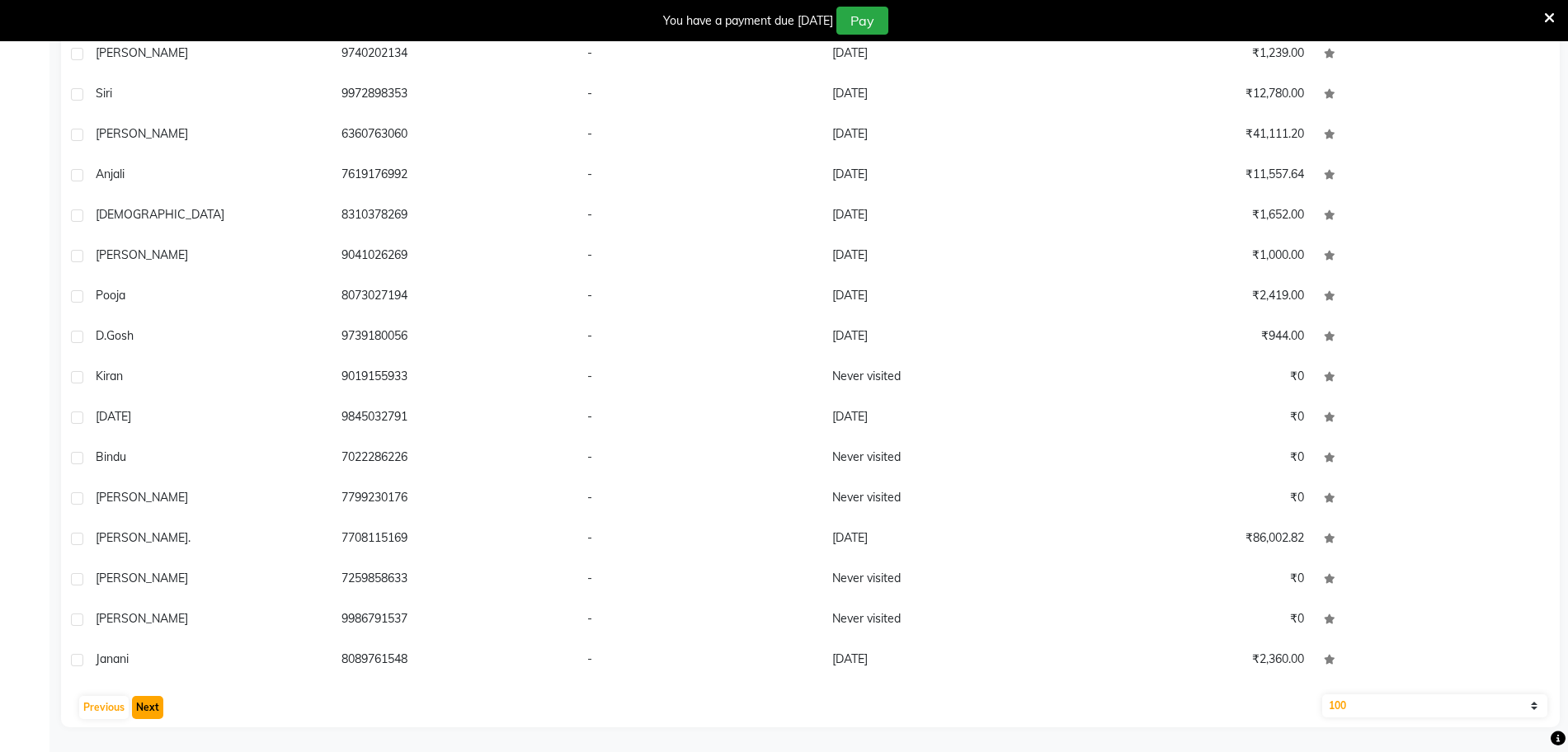
click at [143, 715] on button "Next" at bounding box center [147, 707] width 32 height 23
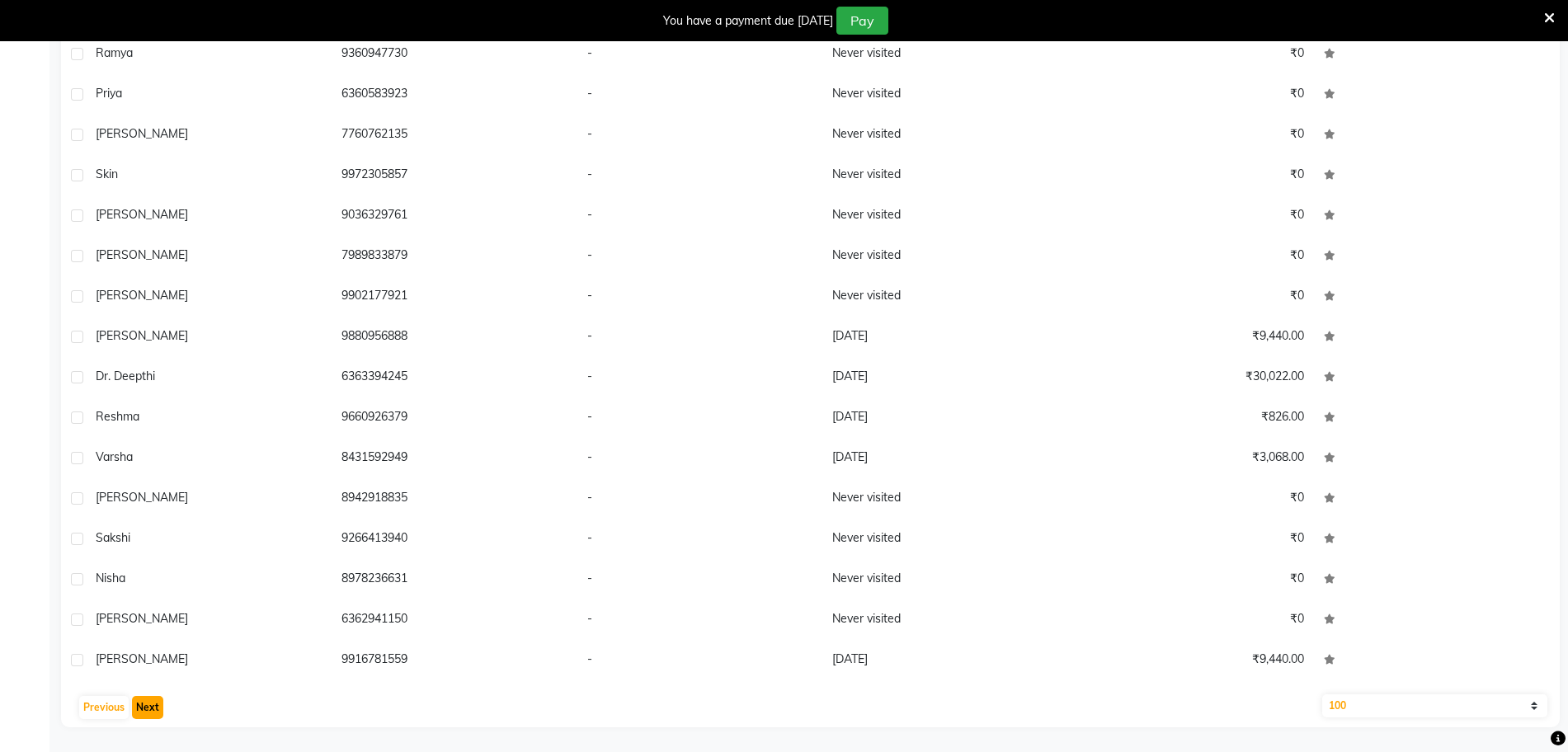
click at [143, 715] on button "Next" at bounding box center [147, 707] width 32 height 23
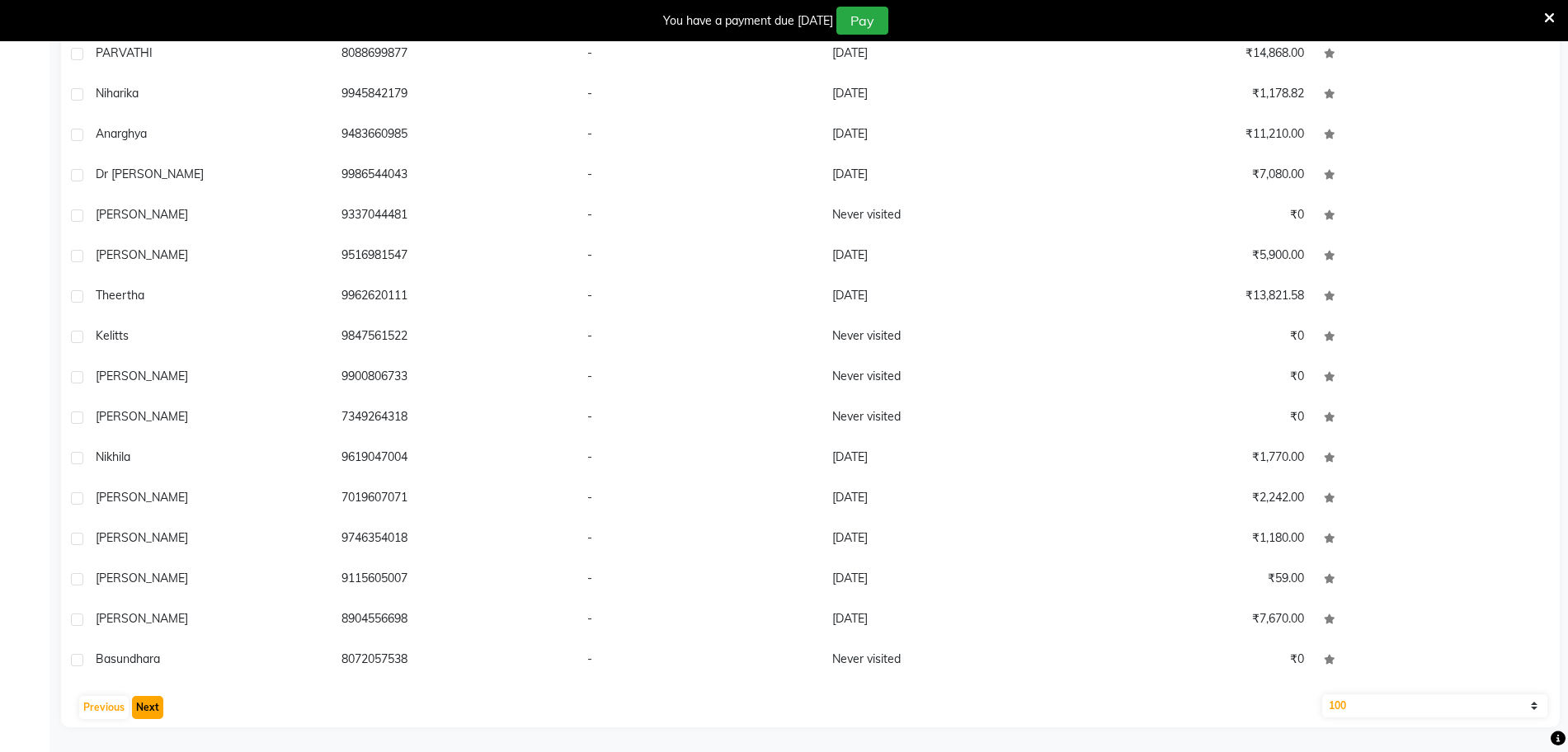
click at [143, 715] on button "Next" at bounding box center [147, 707] width 32 height 23
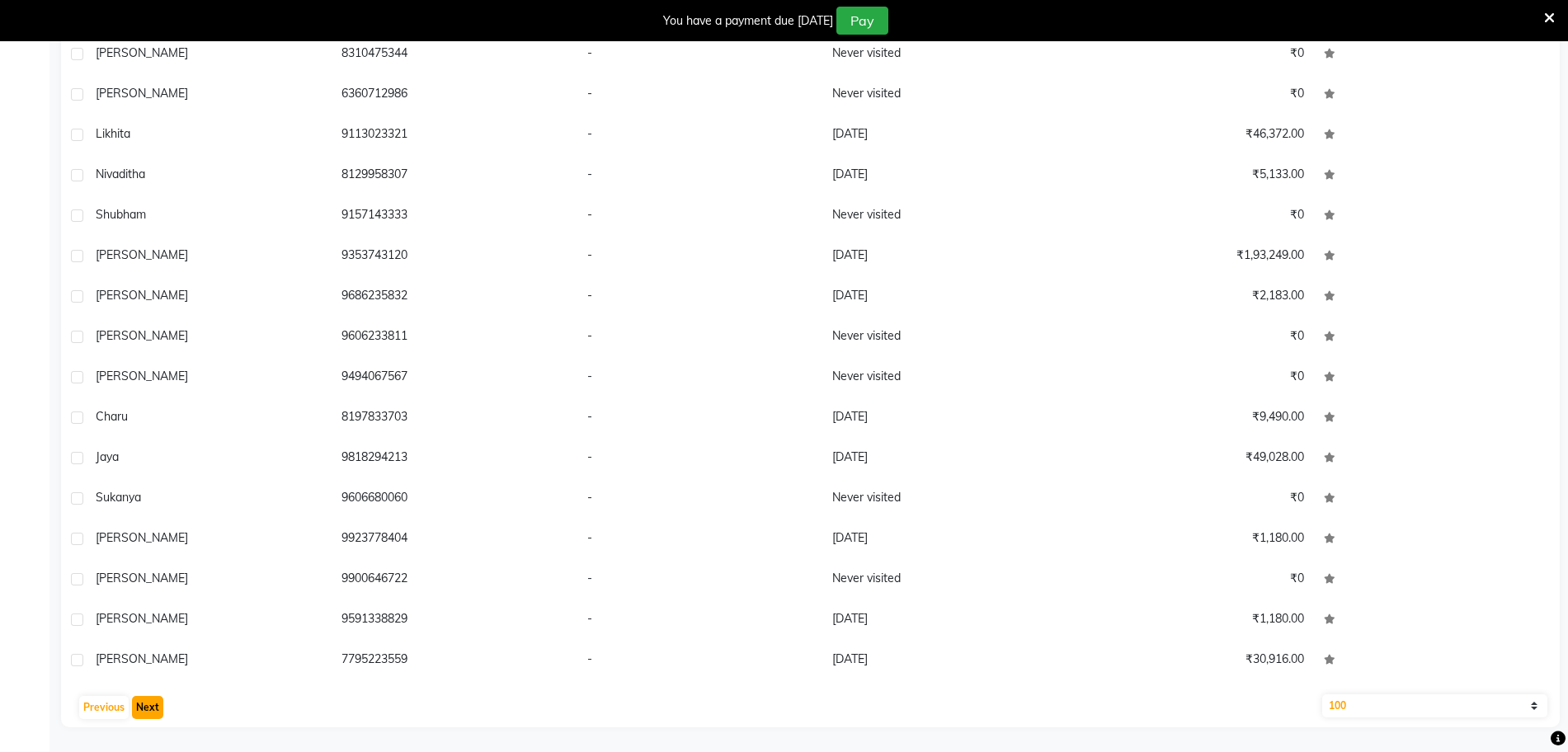
click at [143, 715] on button "Next" at bounding box center [147, 707] width 32 height 23
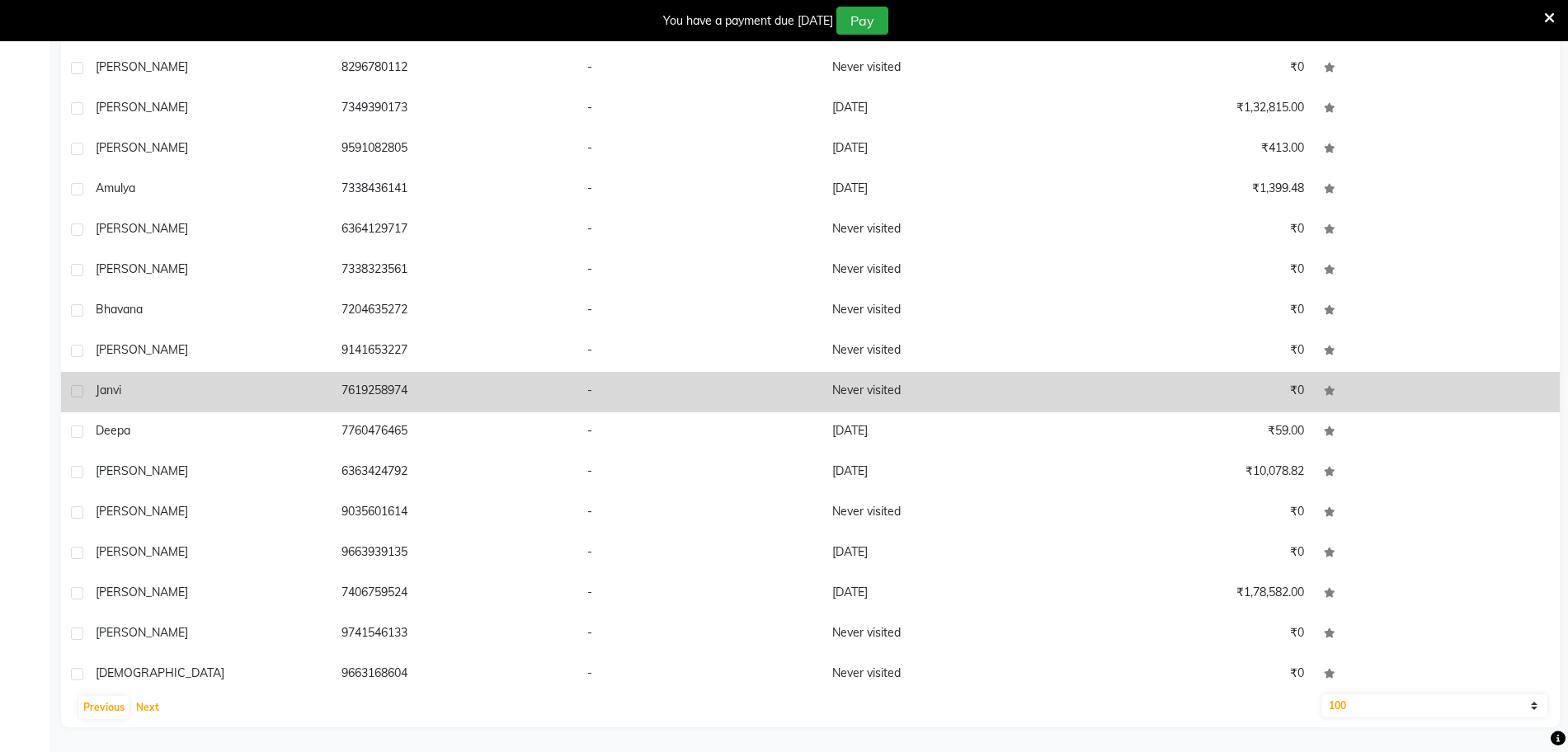
scroll to position [2162, 0]
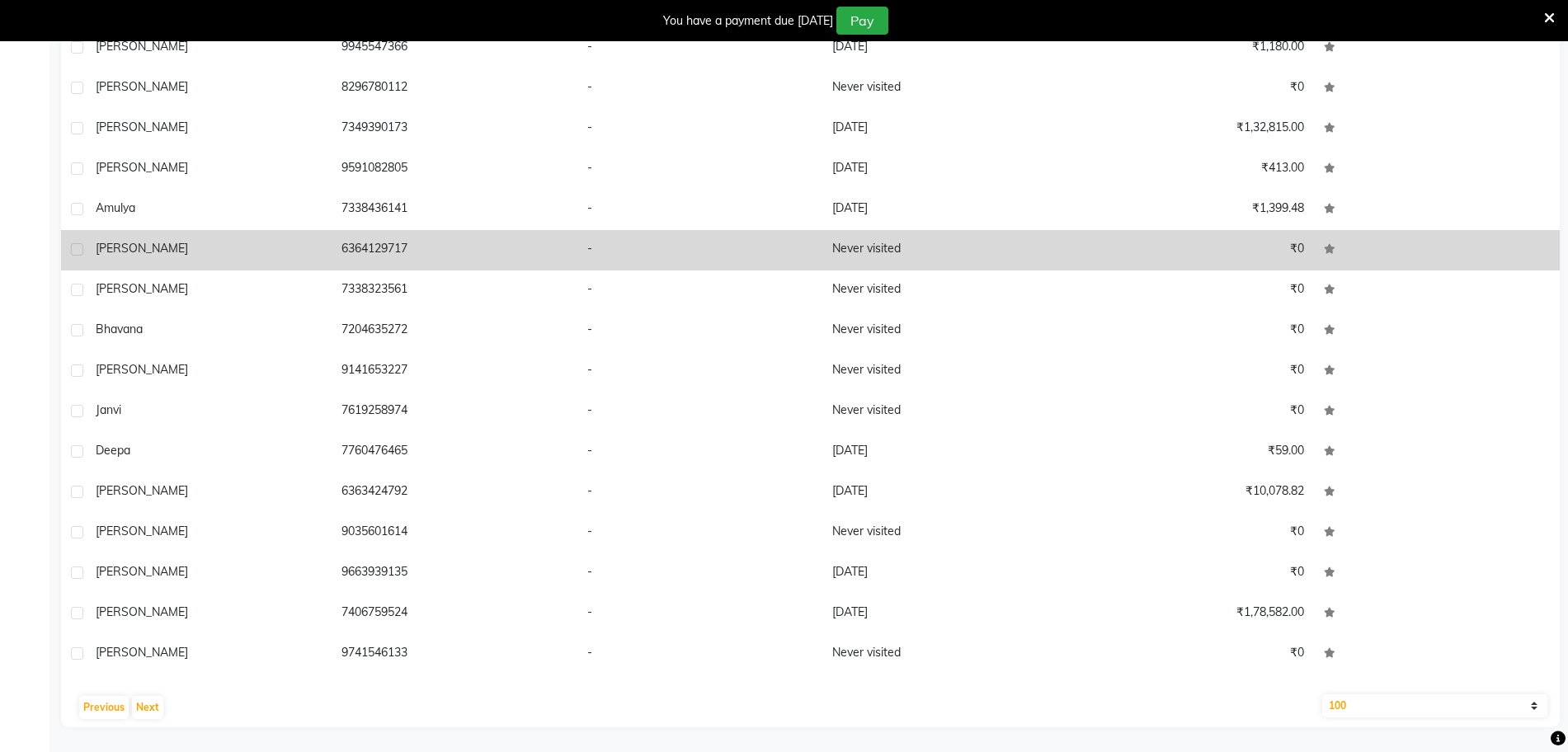
drag, startPoint x: 712, startPoint y: 355, endPoint x: 1101, endPoint y: 233, distance: 407.7
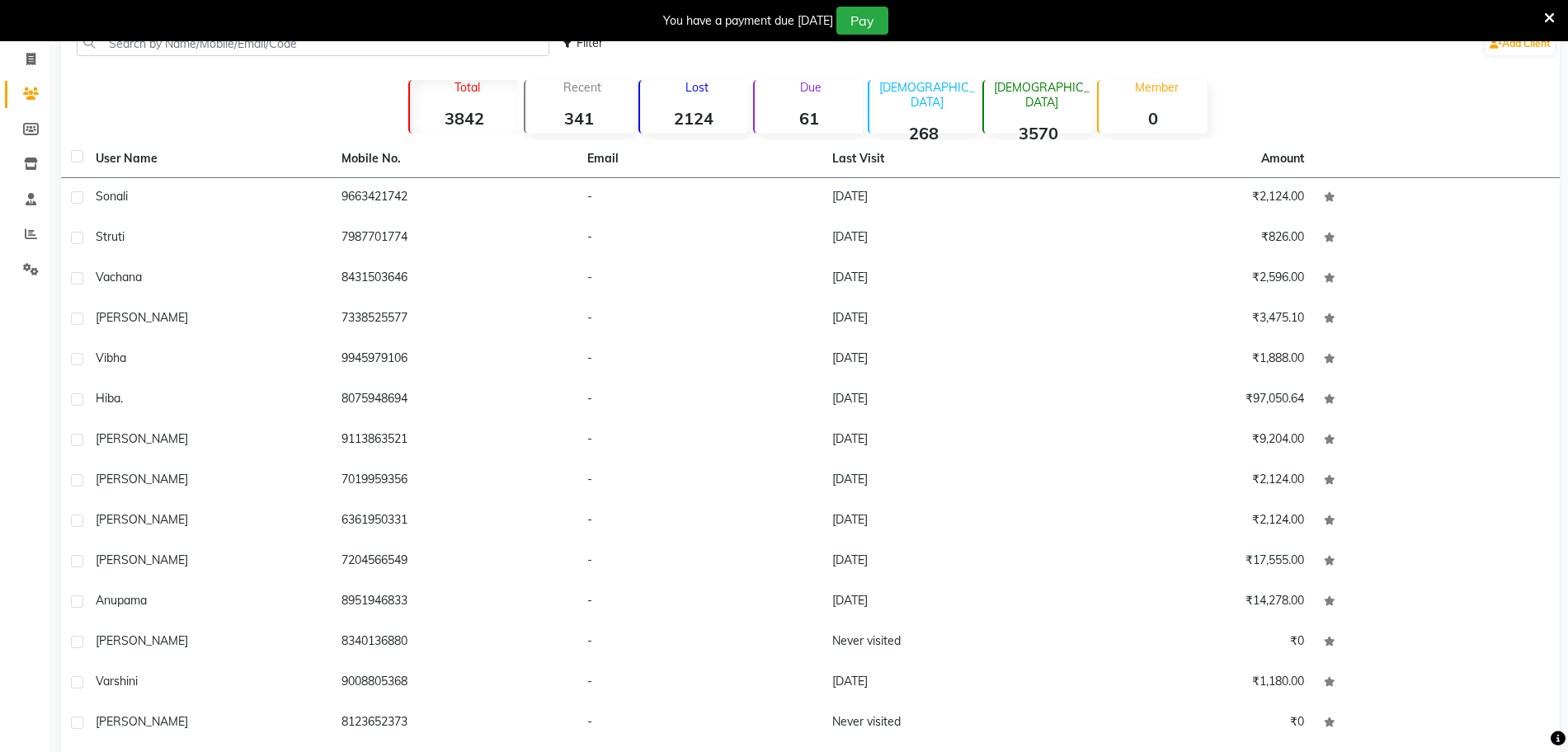
scroll to position [65, 0]
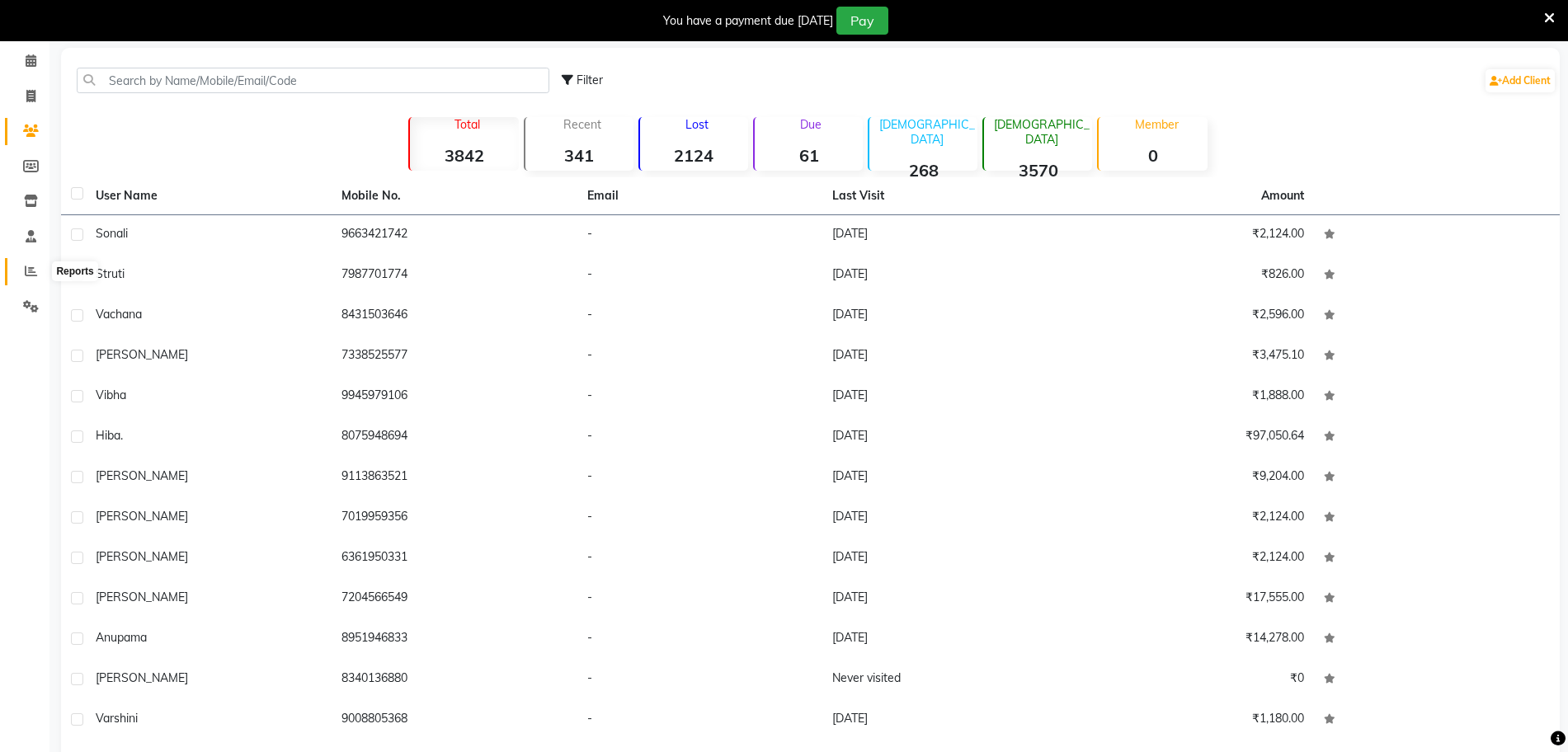
click at [29, 272] on icon at bounding box center [31, 270] width 12 height 12
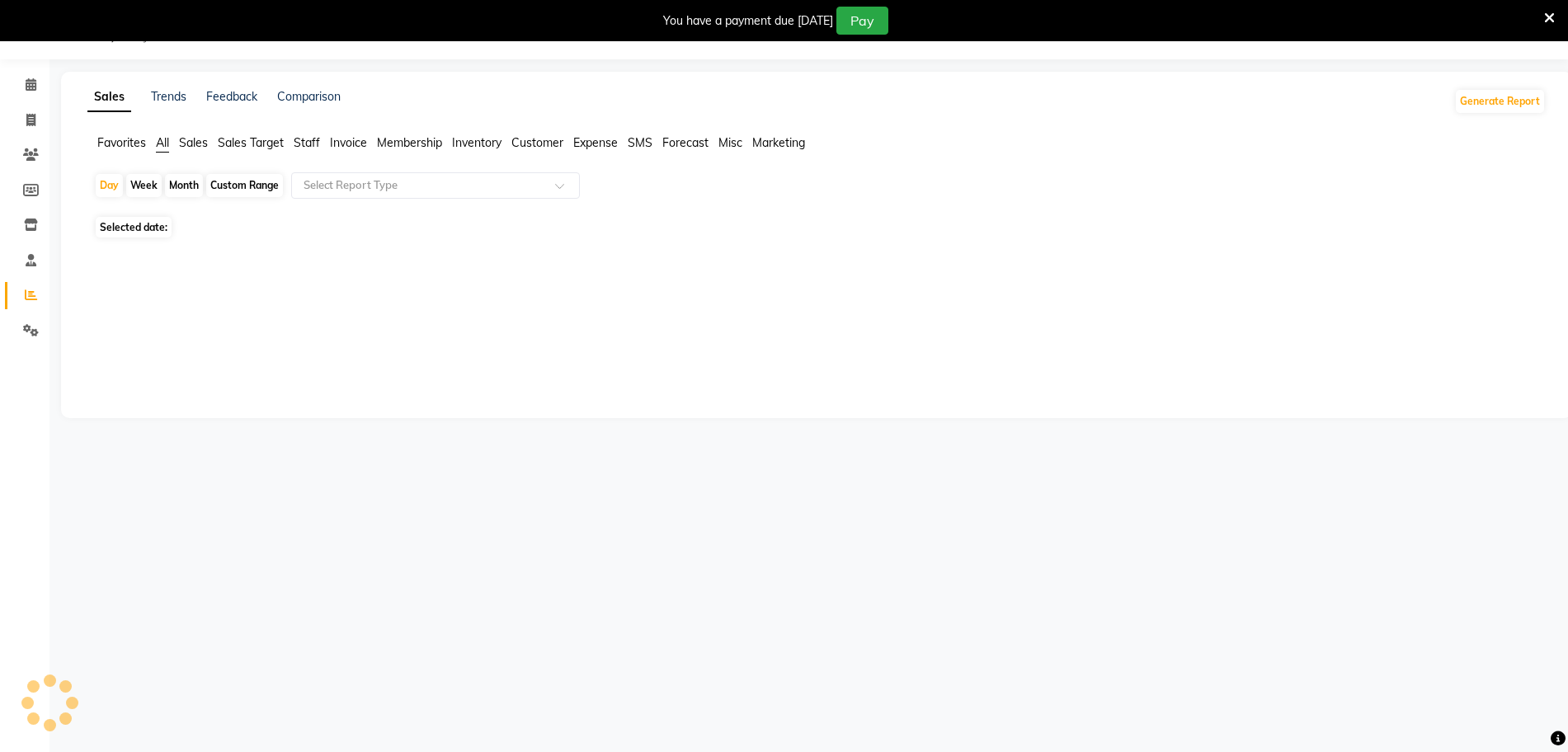
scroll to position [41, 0]
click at [239, 185] on div "Custom Range" at bounding box center [244, 185] width 77 height 23
select select "9"
select select "2025"
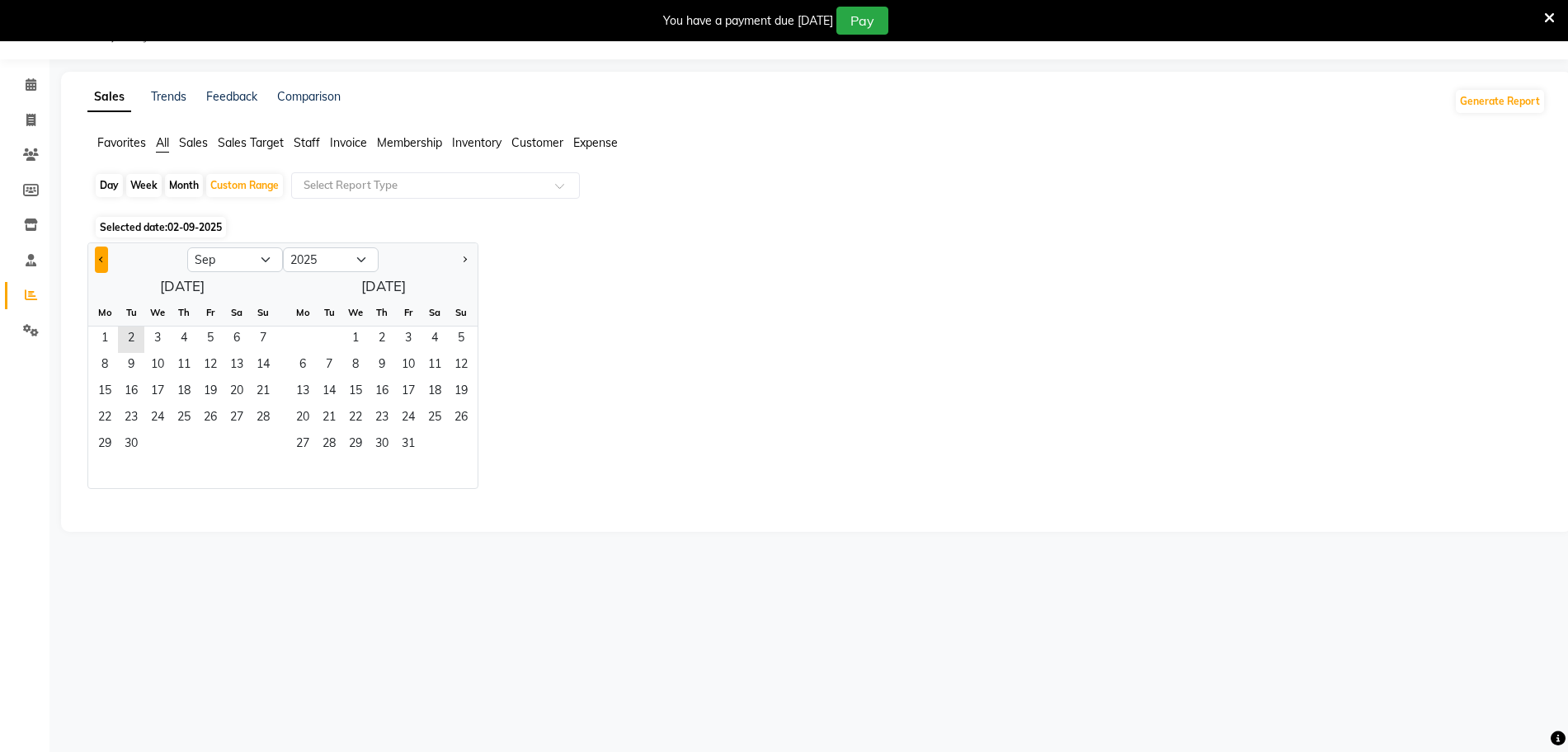
click at [107, 266] on button "Previous month" at bounding box center [101, 259] width 13 height 26
select select "8"
click at [201, 339] on span "1" at bounding box center [210, 339] width 26 height 26
click at [338, 251] on select "2015 2016 2017 2018 2019 2020 2021 2022 2023 2024 2025 2026 2027 2028 2029 2030…" at bounding box center [330, 259] width 95 height 25
select select "2024"
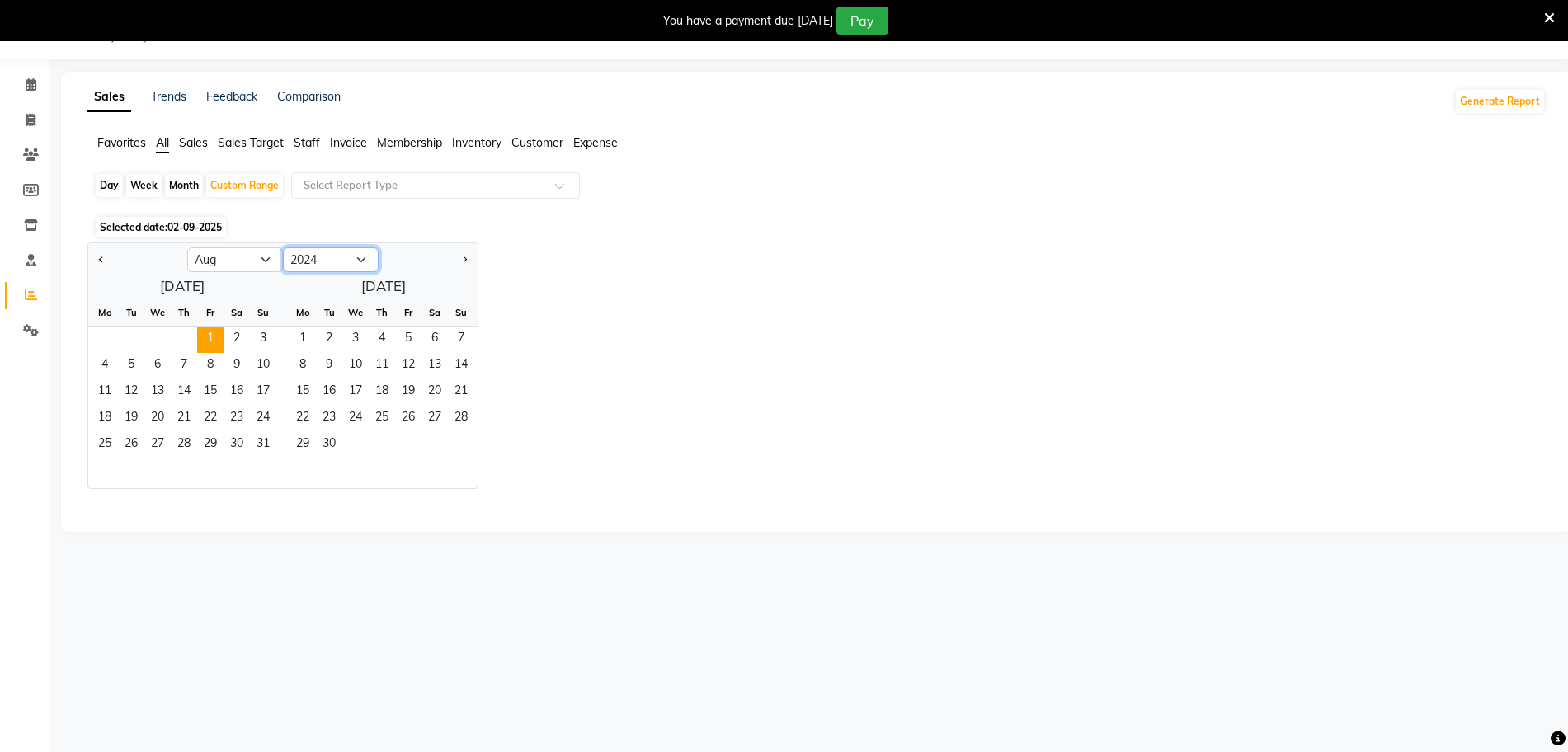
click at [283, 247] on select "2015 2016 2017 2018 2019 2020 2021 2022 2023 2024 2025 2026 2027 2028 2029 2030…" at bounding box center [330, 259] width 95 height 25
click at [180, 341] on span "1" at bounding box center [183, 339] width 26 height 26
click at [242, 446] on span "31" at bounding box center [236, 445] width 26 height 26
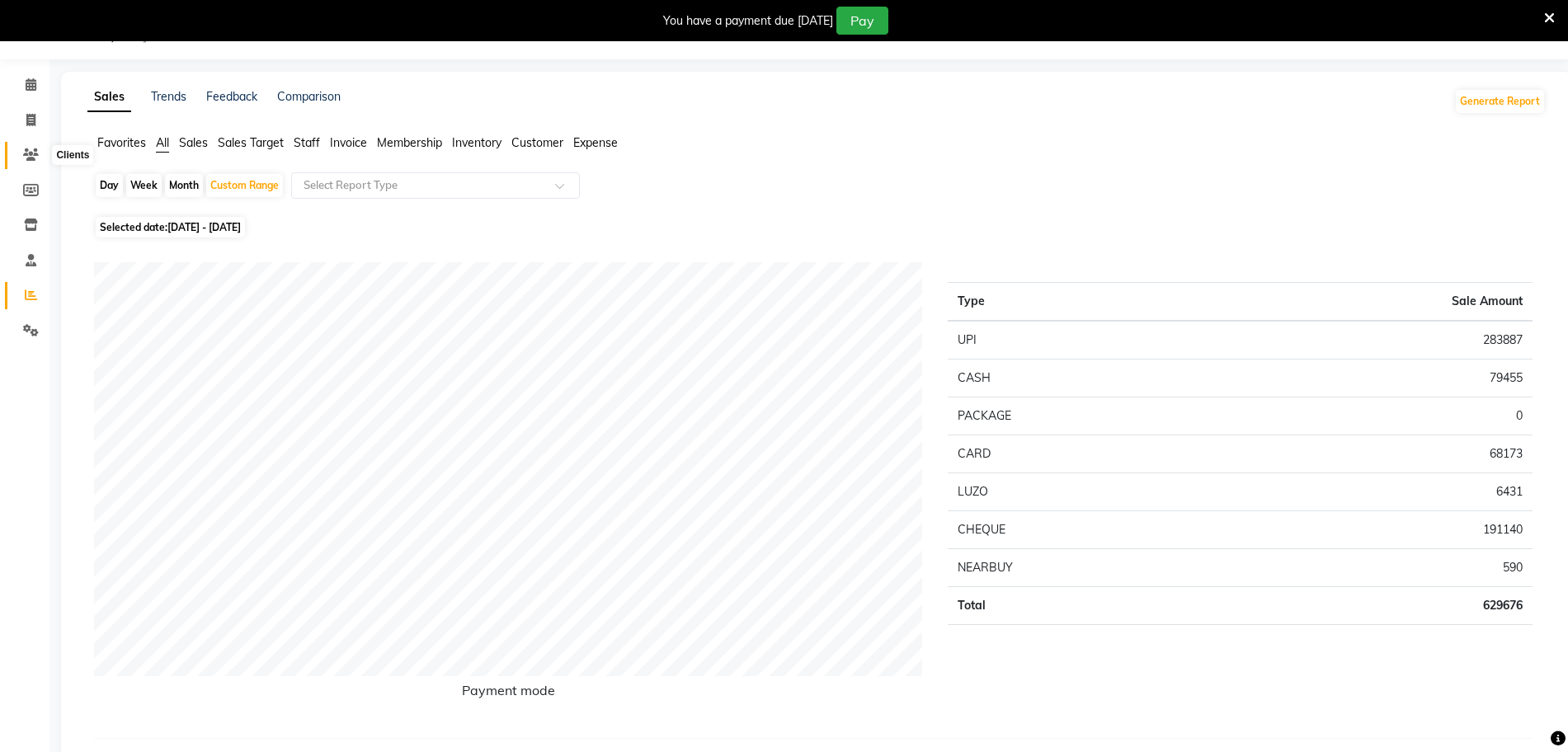
click at [32, 153] on icon at bounding box center [31, 154] width 16 height 12
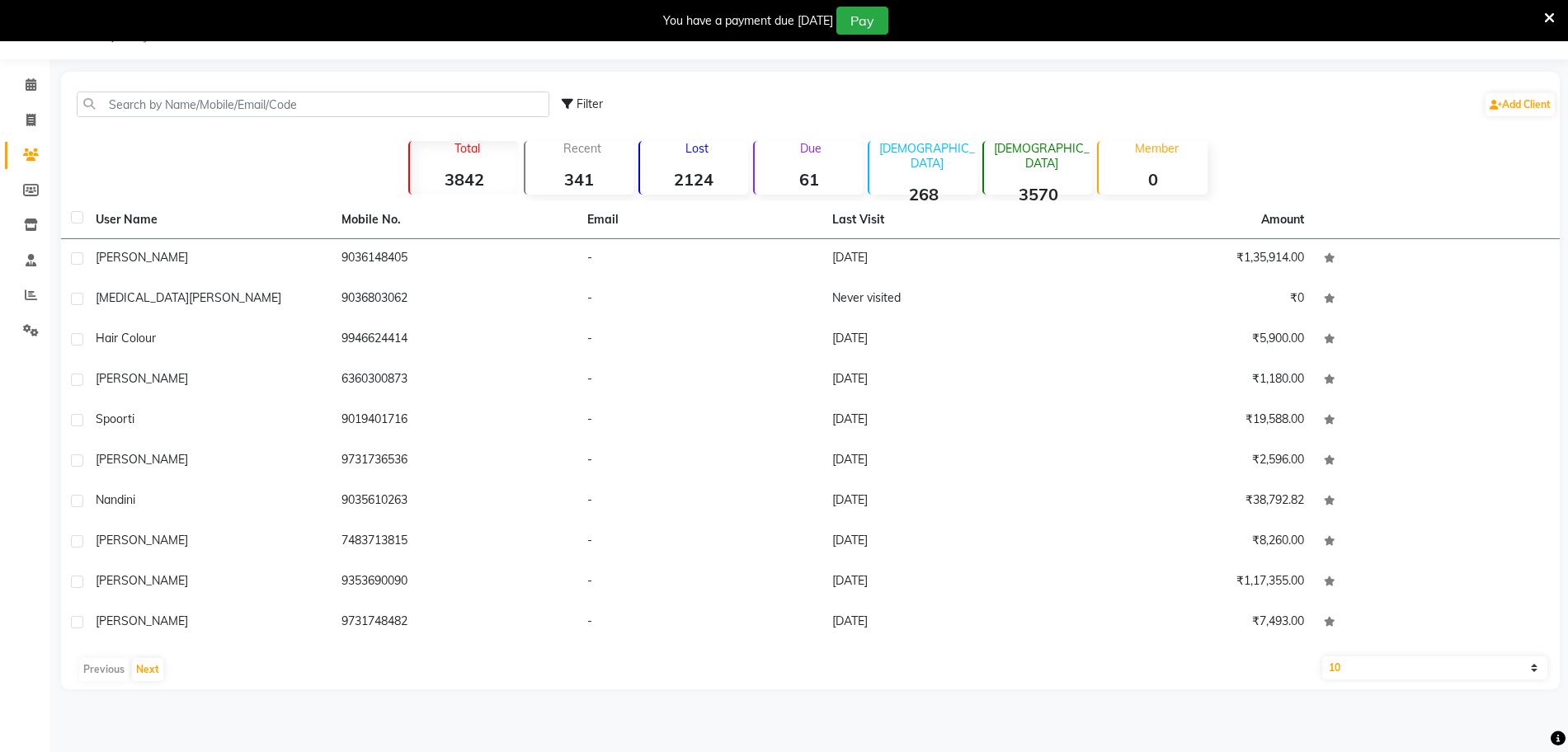
click at [1356, 669] on select "10 50 100" at bounding box center [1435, 667] width 225 height 23
select select "100"
click at [1322, 656] on select "10 50 100" at bounding box center [1435, 667] width 225 height 23
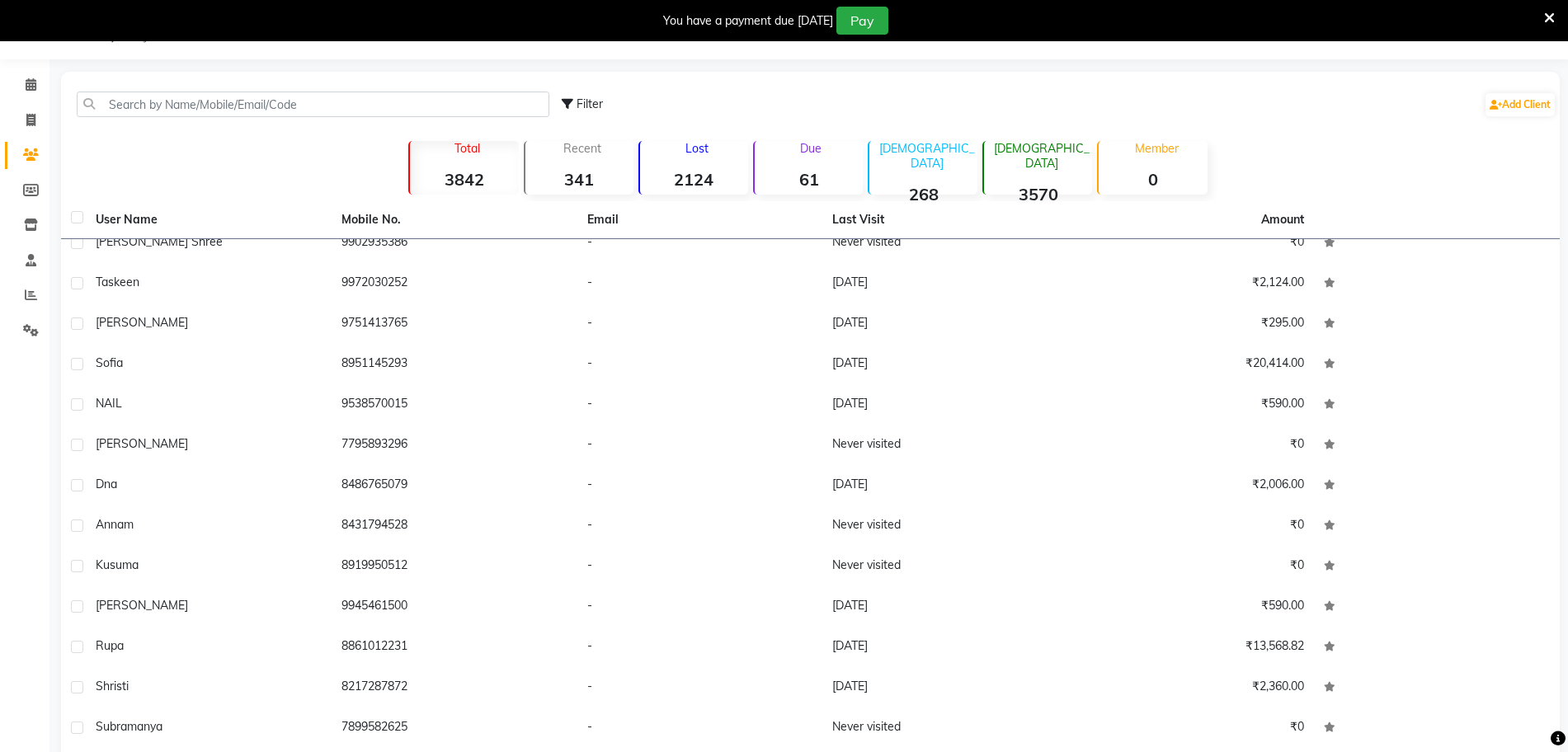
scroll to position [351, 0]
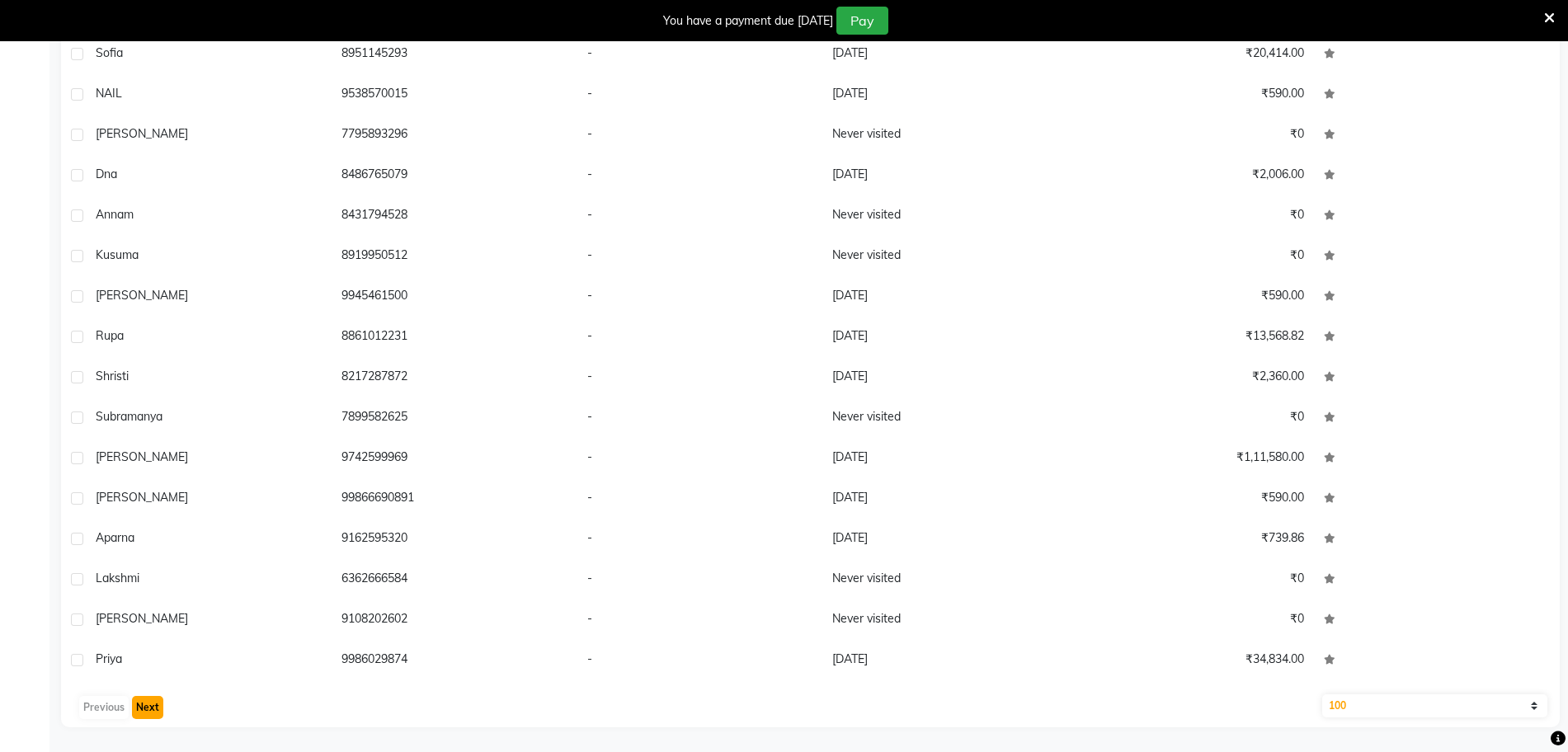
click at [146, 710] on button "Next" at bounding box center [147, 707] width 32 height 23
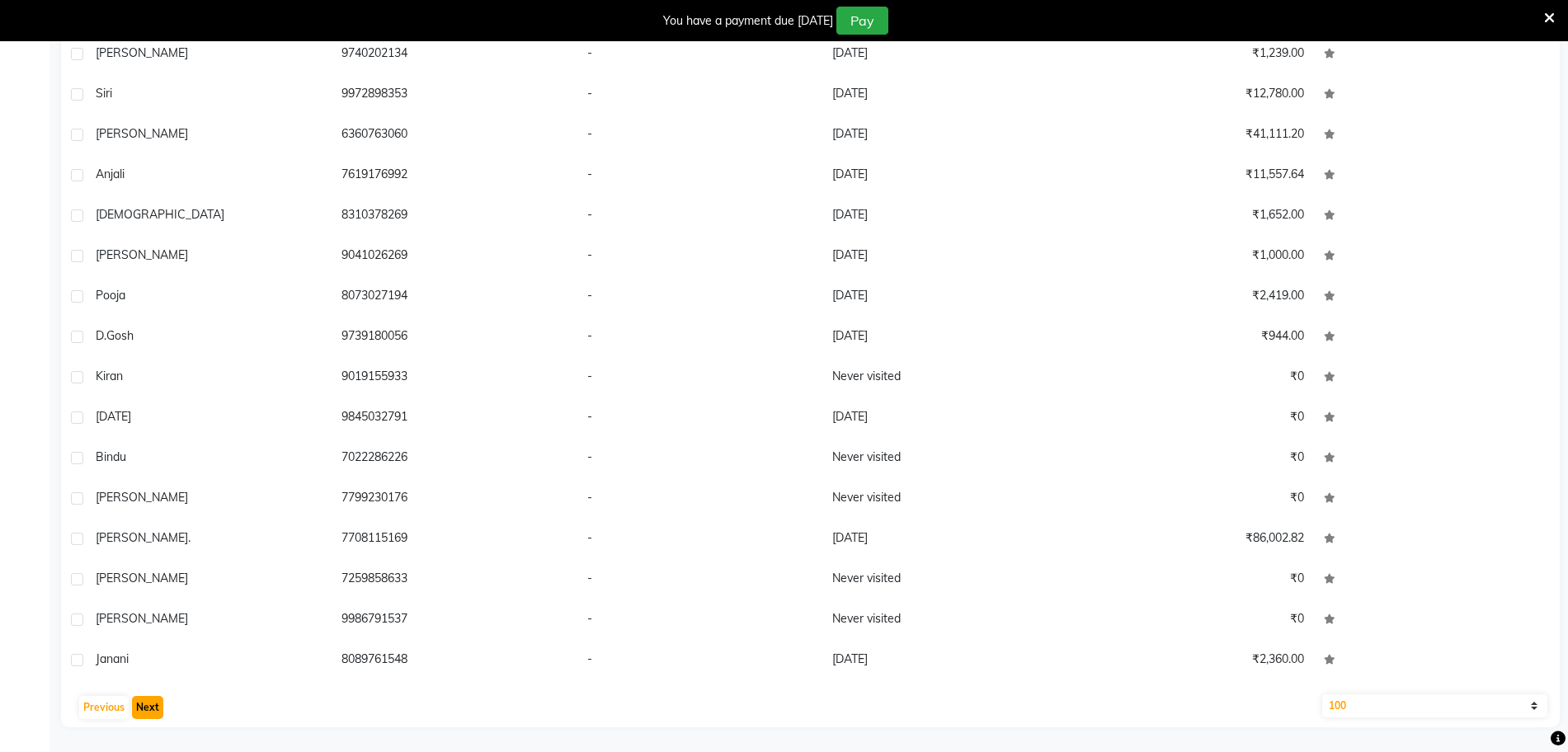
click at [146, 710] on button "Next" at bounding box center [147, 707] width 32 height 23
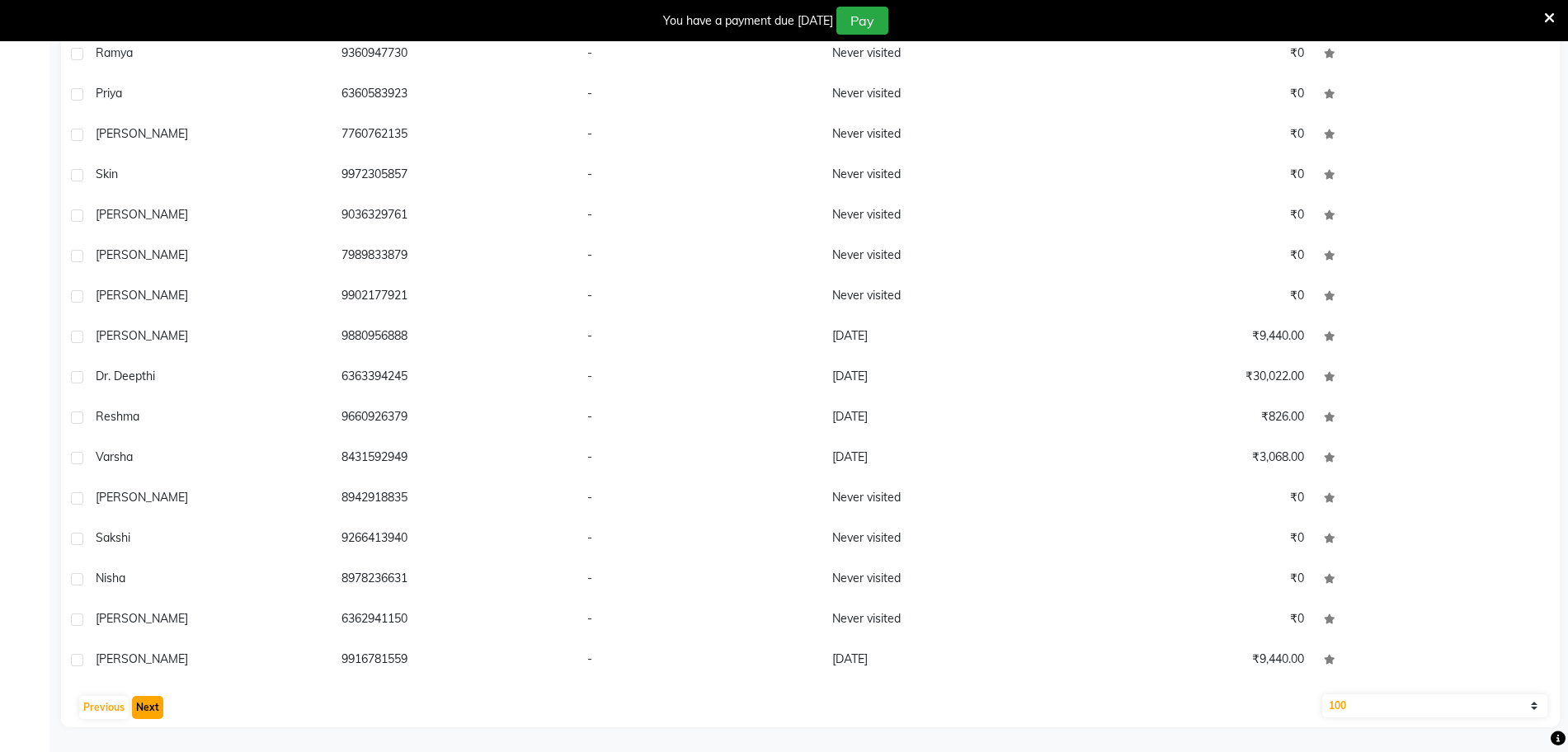
click at [146, 710] on button "Next" at bounding box center [147, 707] width 32 height 23
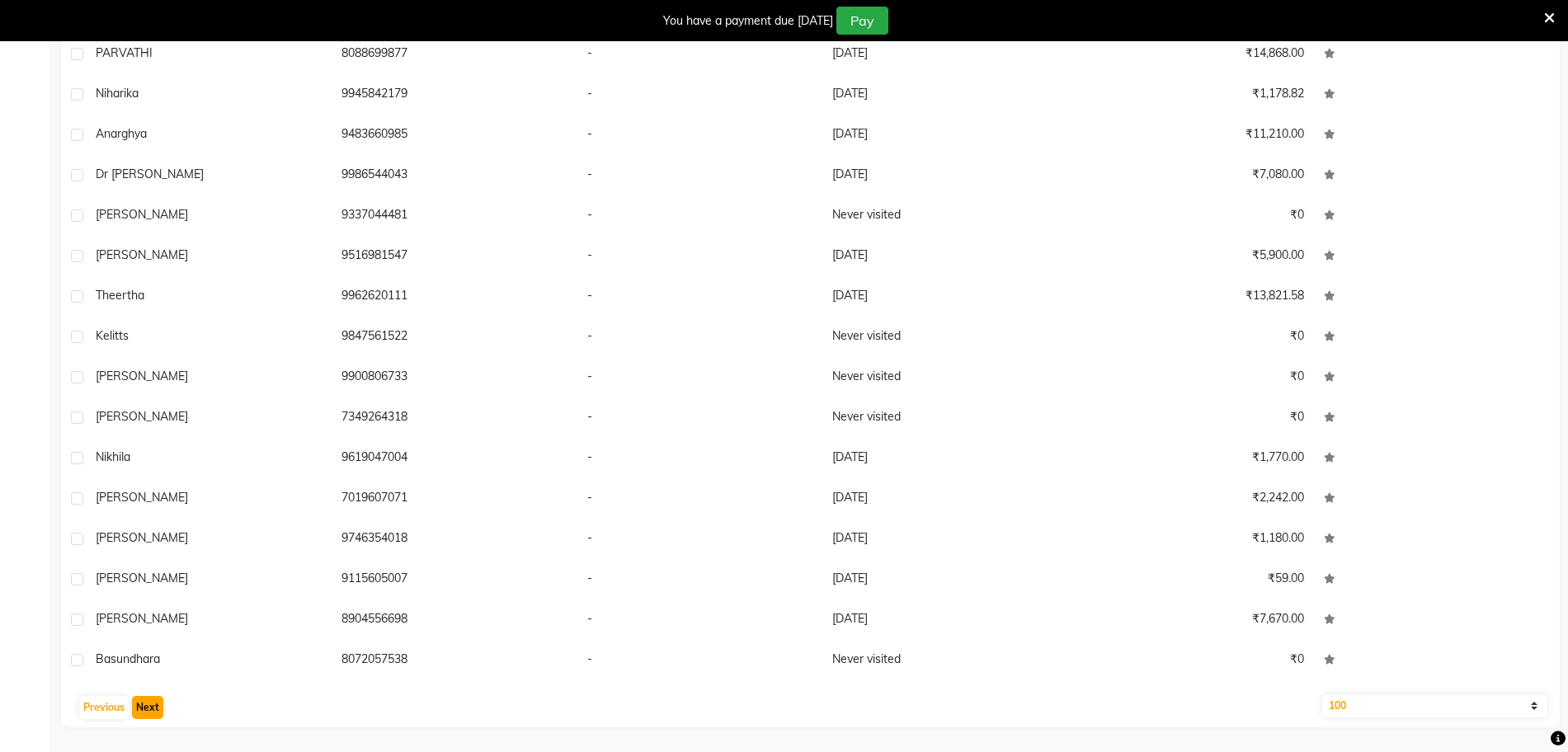
click at [146, 710] on button "Next" at bounding box center [147, 707] width 32 height 23
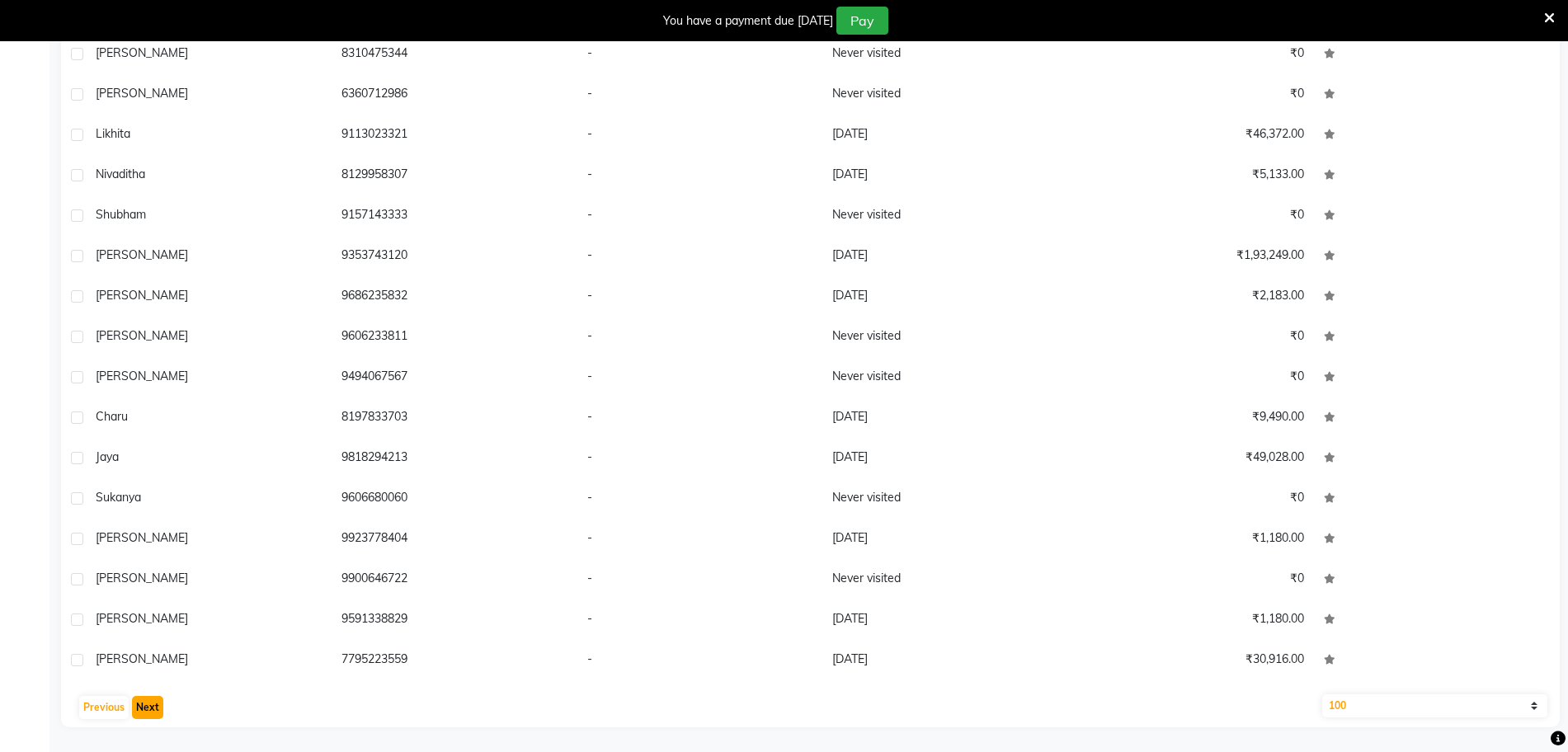
click at [146, 710] on button "Next" at bounding box center [147, 707] width 32 height 23
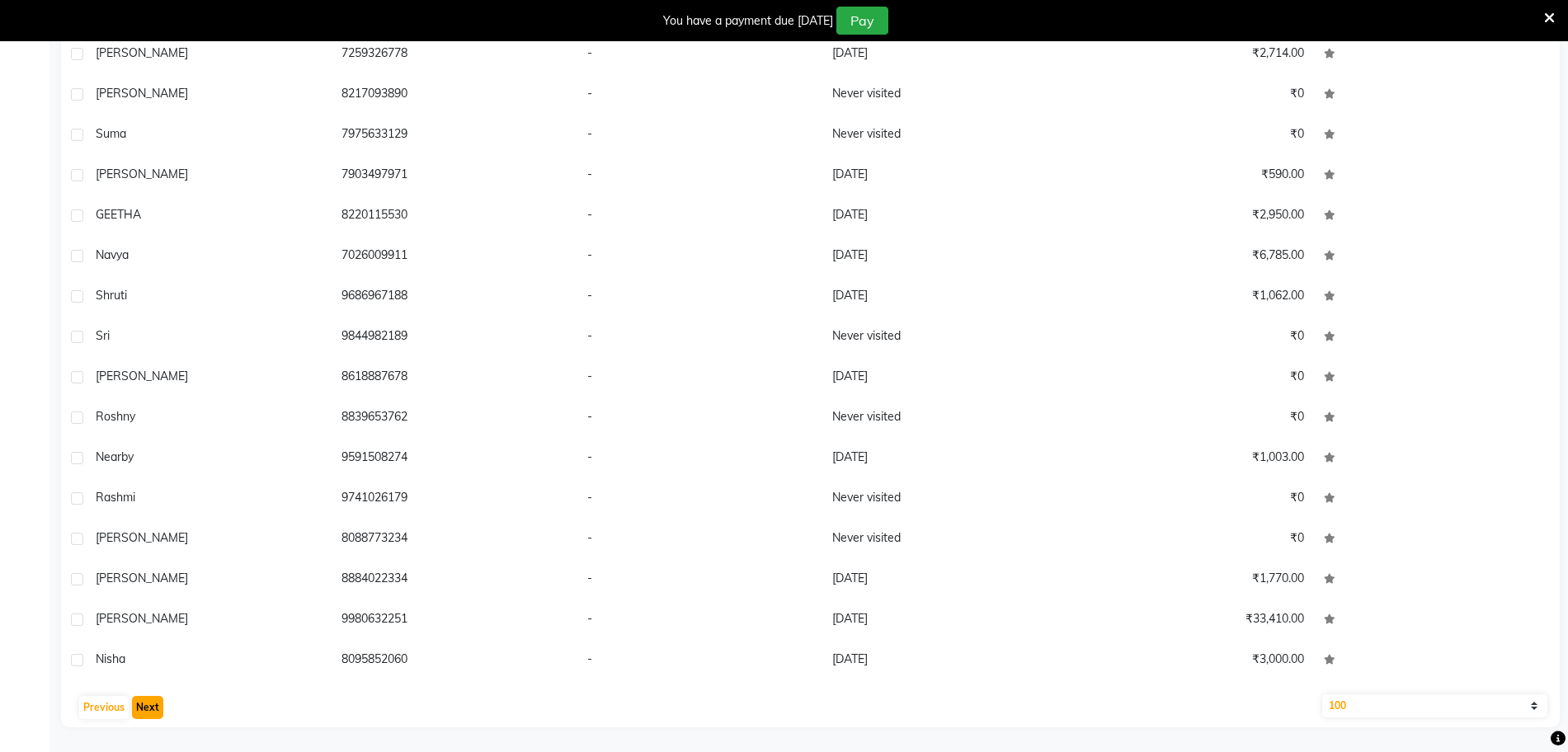
click at [146, 710] on button "Next" at bounding box center [147, 707] width 32 height 23
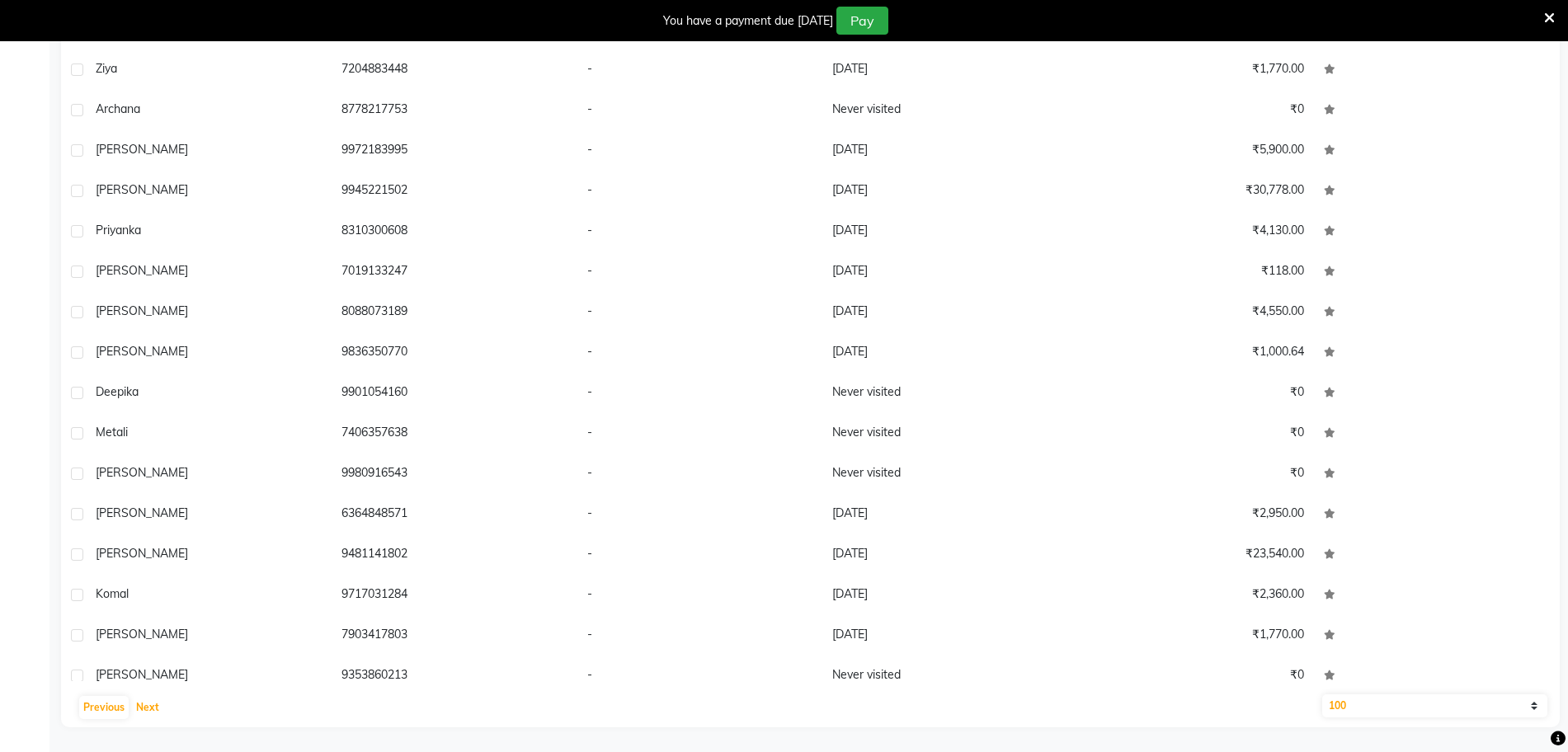
scroll to position [0, 0]
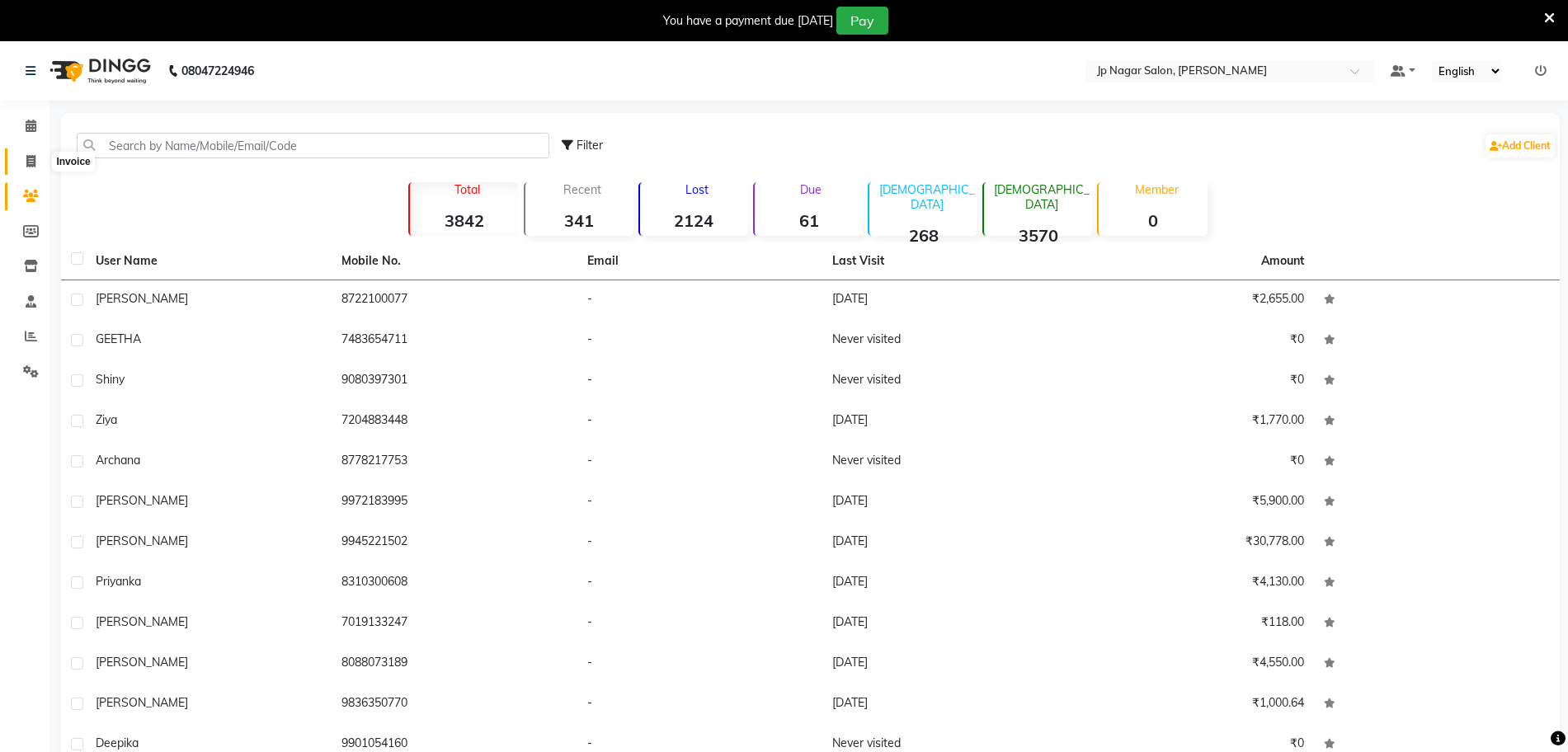
click at [33, 161] on icon at bounding box center [31, 160] width 9 height 12
select select "service"
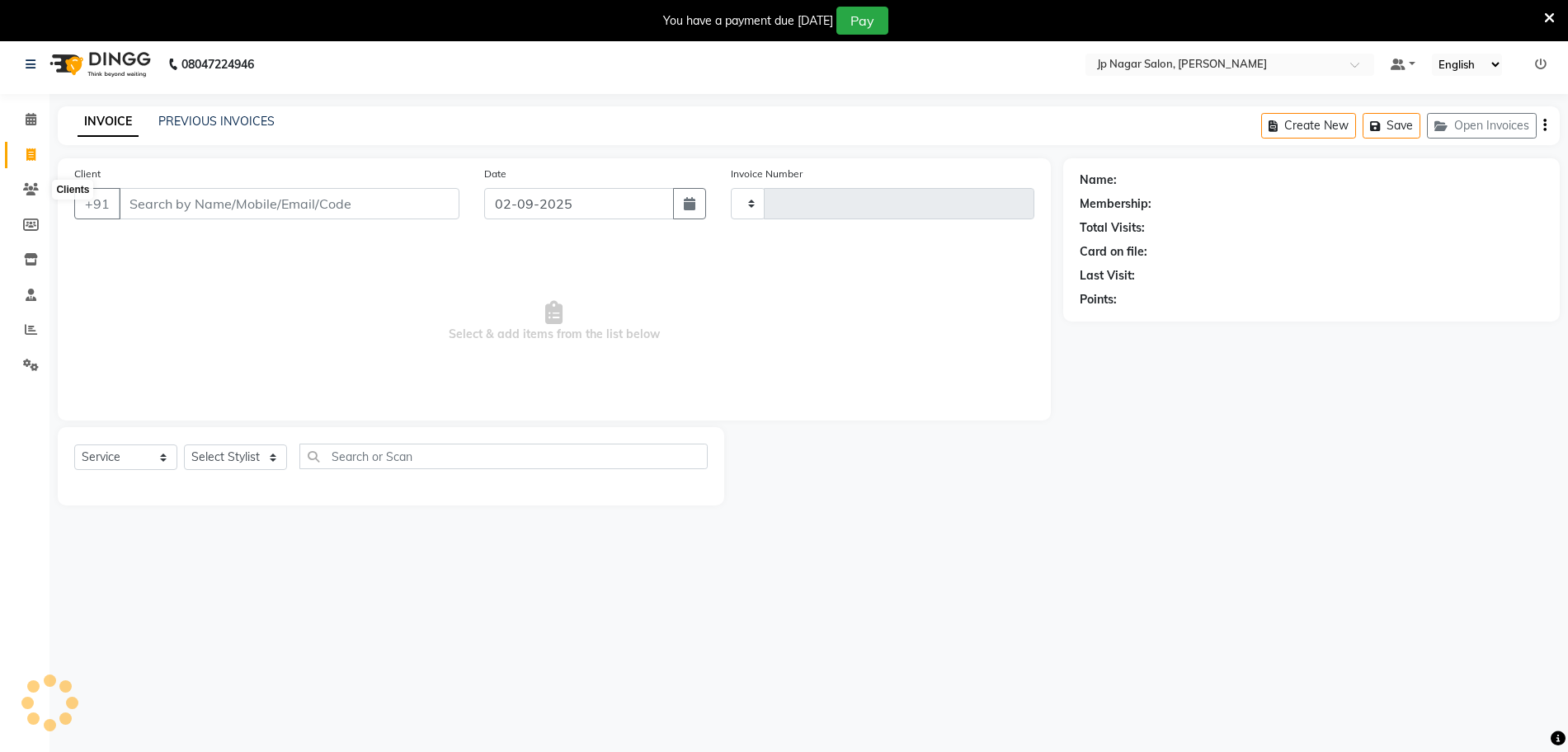
type input "0658"
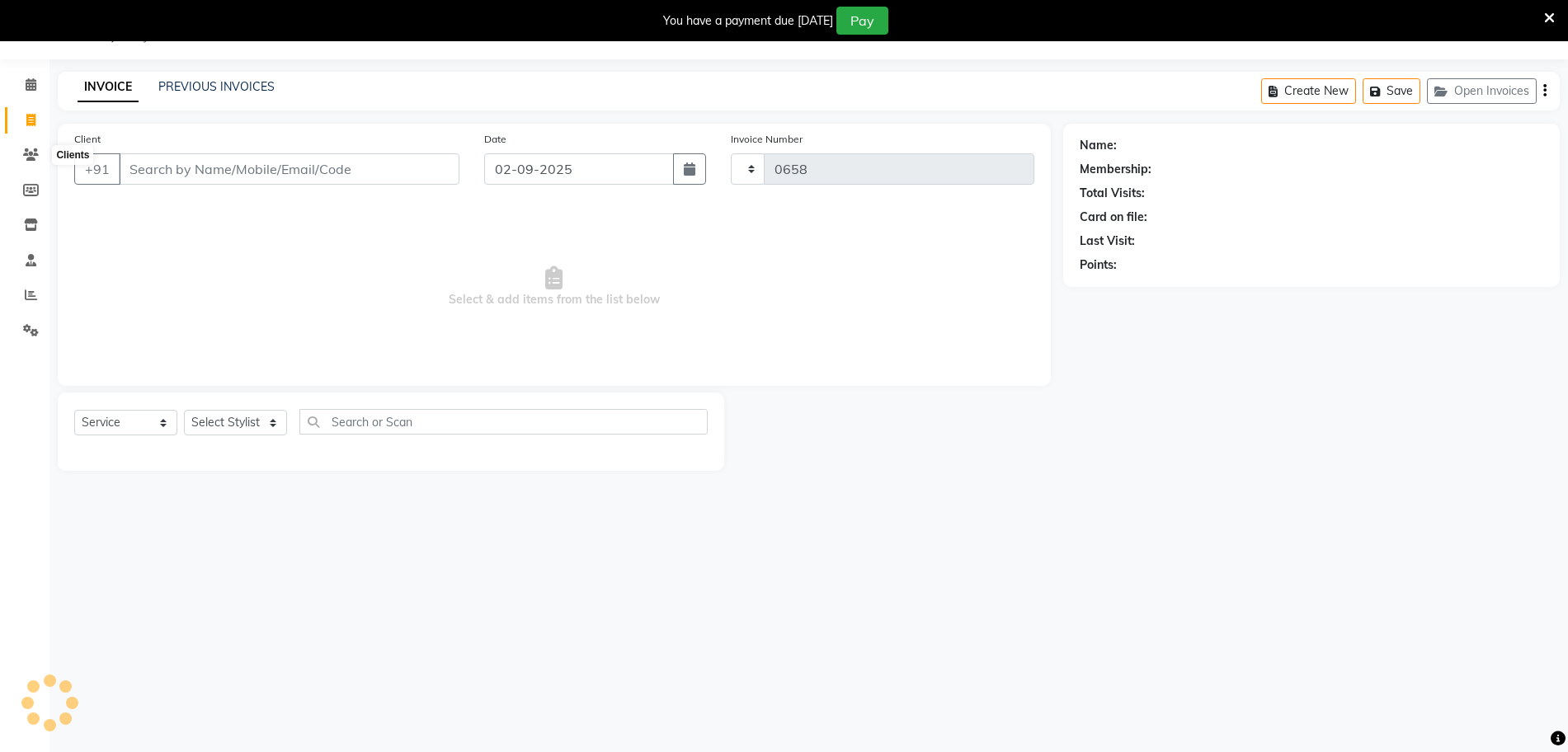
select select "4852"
click at [221, 415] on select "Select Stylist" at bounding box center [234, 422] width 103 height 26
click at [221, 419] on select "Select Stylist [PERSON_NAME] [PERSON_NAME] [PERSON_NAME] [PERSON_NAME] Manager …" at bounding box center [234, 422] width 103 height 26
select select "50073"
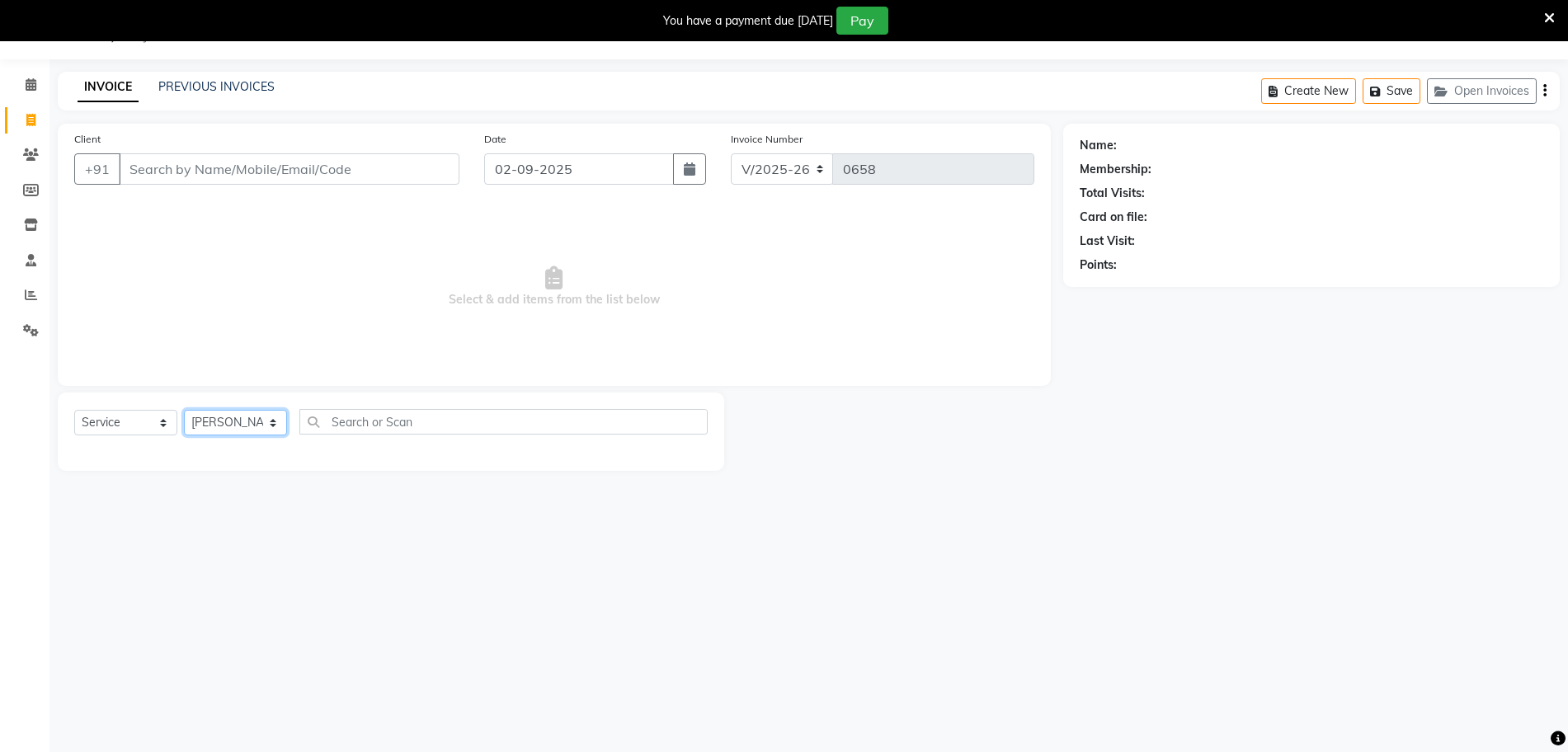
click at [183, 409] on select "Select Stylist [PERSON_NAME] [PERSON_NAME] [PERSON_NAME] [PERSON_NAME] Manager …" at bounding box center [234, 422] width 103 height 26
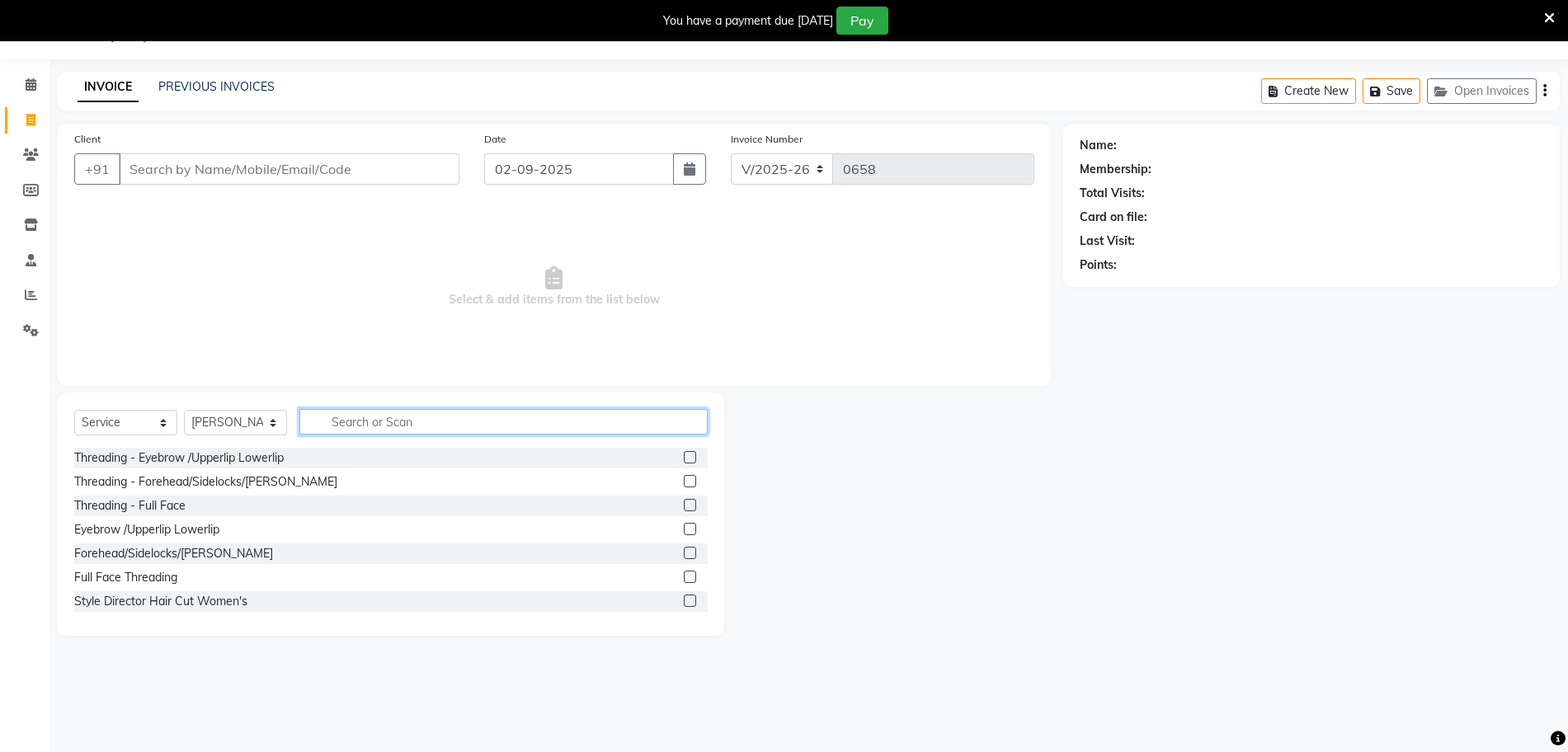
click at [387, 424] on input "text" at bounding box center [503, 421] width 409 height 26
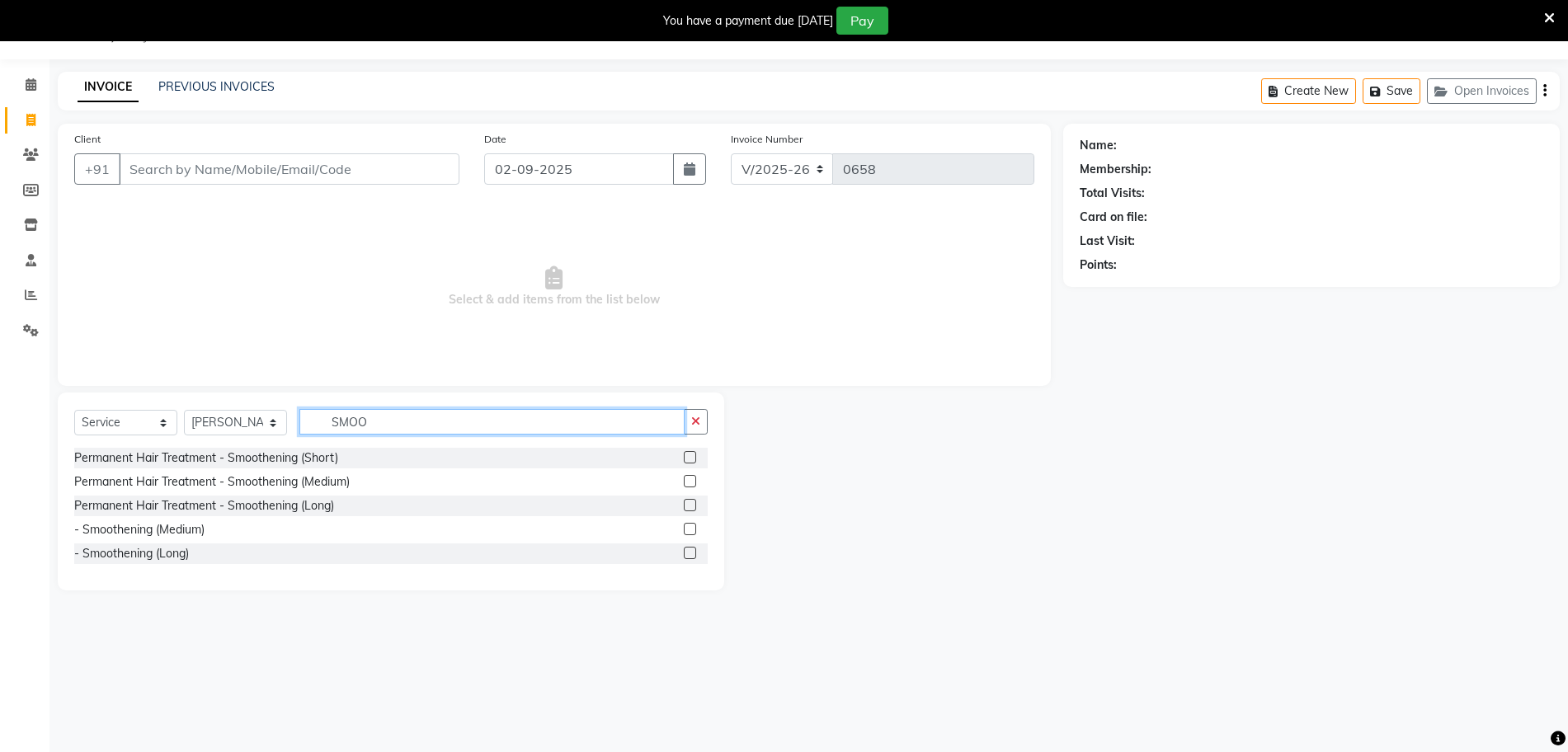
type input "SMOO"
click at [688, 478] on label at bounding box center [689, 481] width 12 height 12
click at [688, 478] on input "checkbox" at bounding box center [689, 482] width 11 height 11
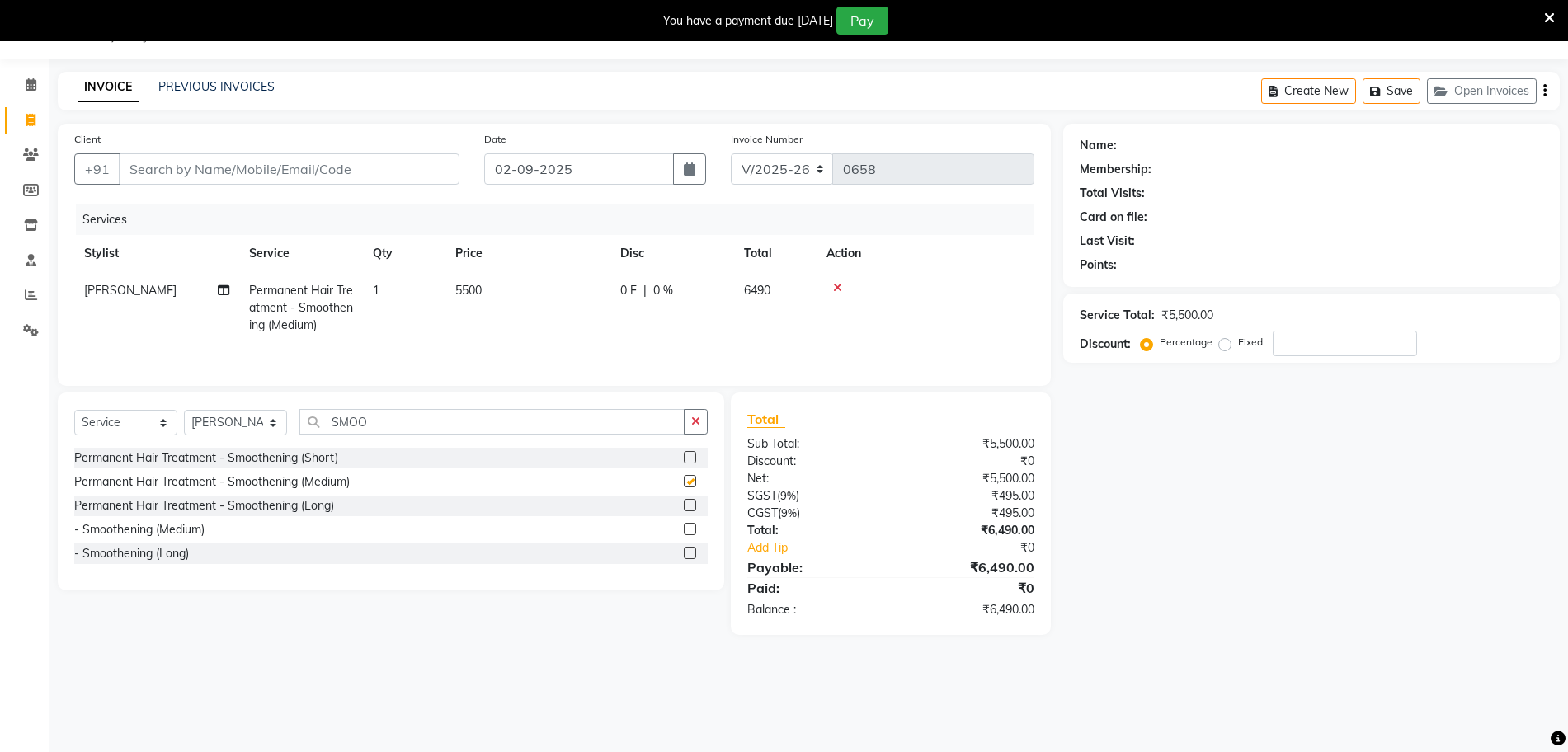
checkbox input "false"
click at [465, 284] on span "5500" at bounding box center [468, 290] width 26 height 15
select select "50073"
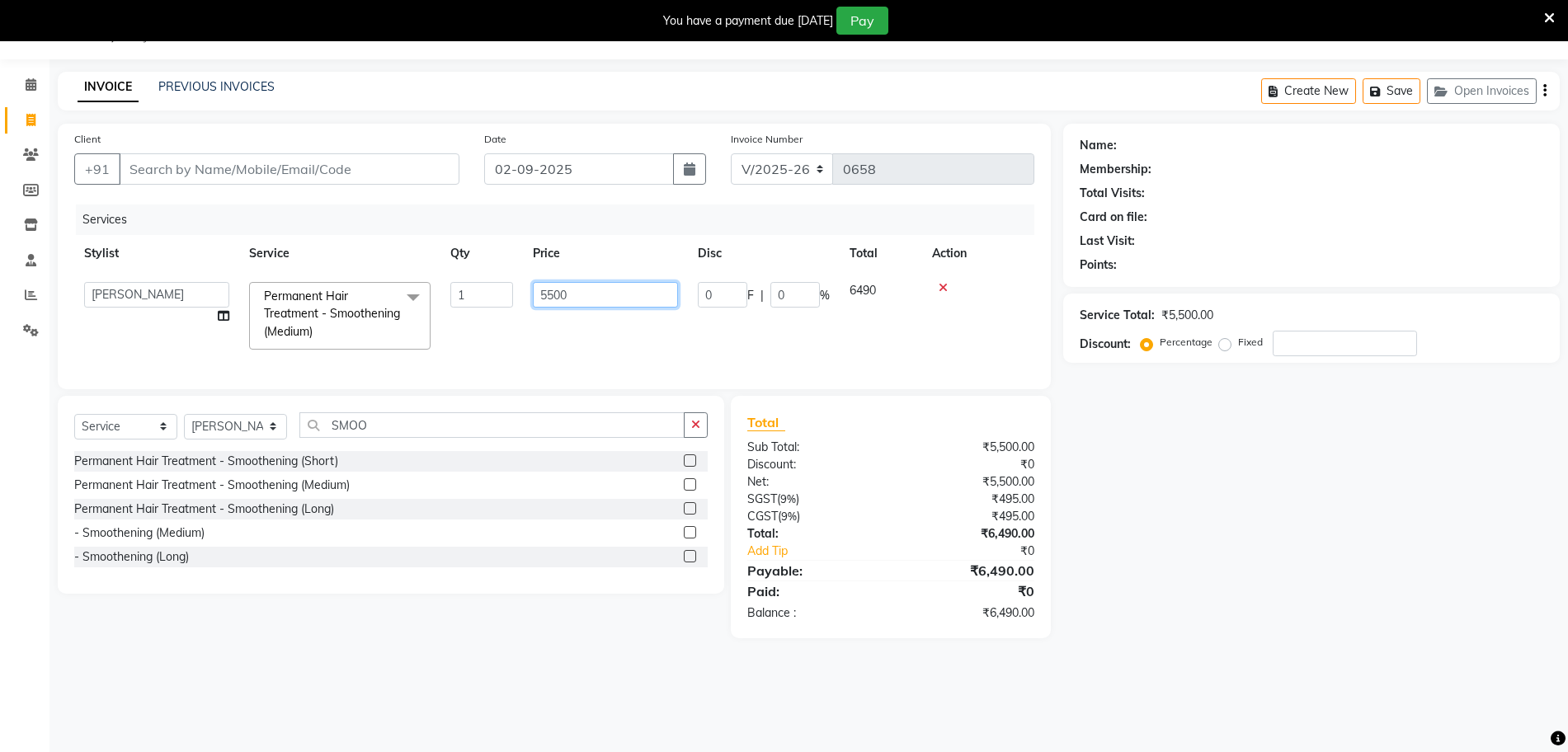
click at [575, 304] on input "5500" at bounding box center [605, 295] width 145 height 26
type input "5"
type input "4720"
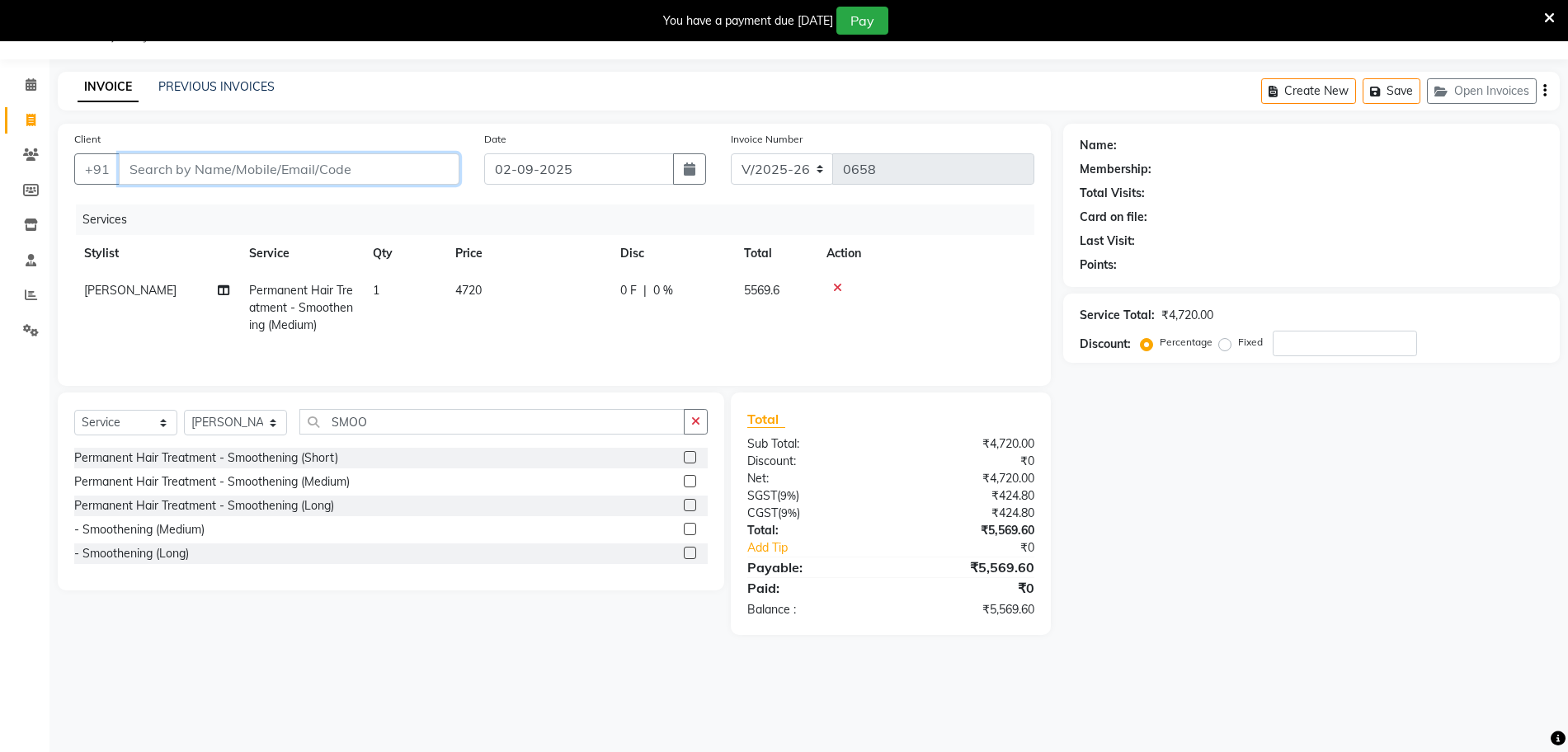
click at [228, 173] on input "Client" at bounding box center [289, 169] width 341 height 31
type input "9"
type input "0"
type input "9019754770"
click at [438, 158] on button "Add Client" at bounding box center [417, 169] width 85 height 31
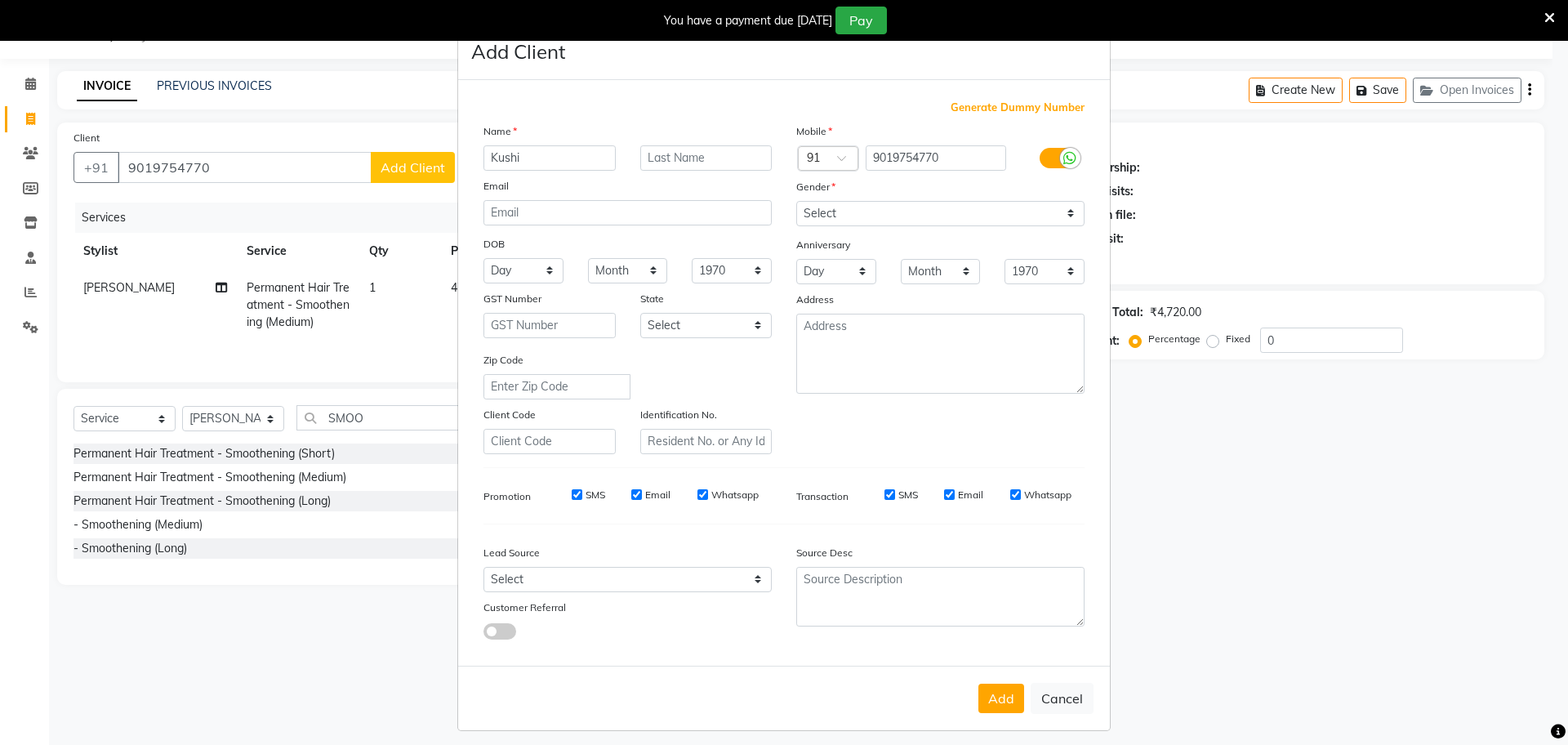
type input "Kushi"
click at [1025, 220] on select "Select [DEMOGRAPHIC_DATA] [DEMOGRAPHIC_DATA] Other Prefer Not To Say" at bounding box center [940, 214] width 288 height 26
select select "[DEMOGRAPHIC_DATA]"
click at [796, 201] on select "Select [DEMOGRAPHIC_DATA] [DEMOGRAPHIC_DATA] Other Prefer Not To Say" at bounding box center [940, 214] width 288 height 26
click at [1001, 704] on button "Add" at bounding box center [1001, 698] width 46 height 29
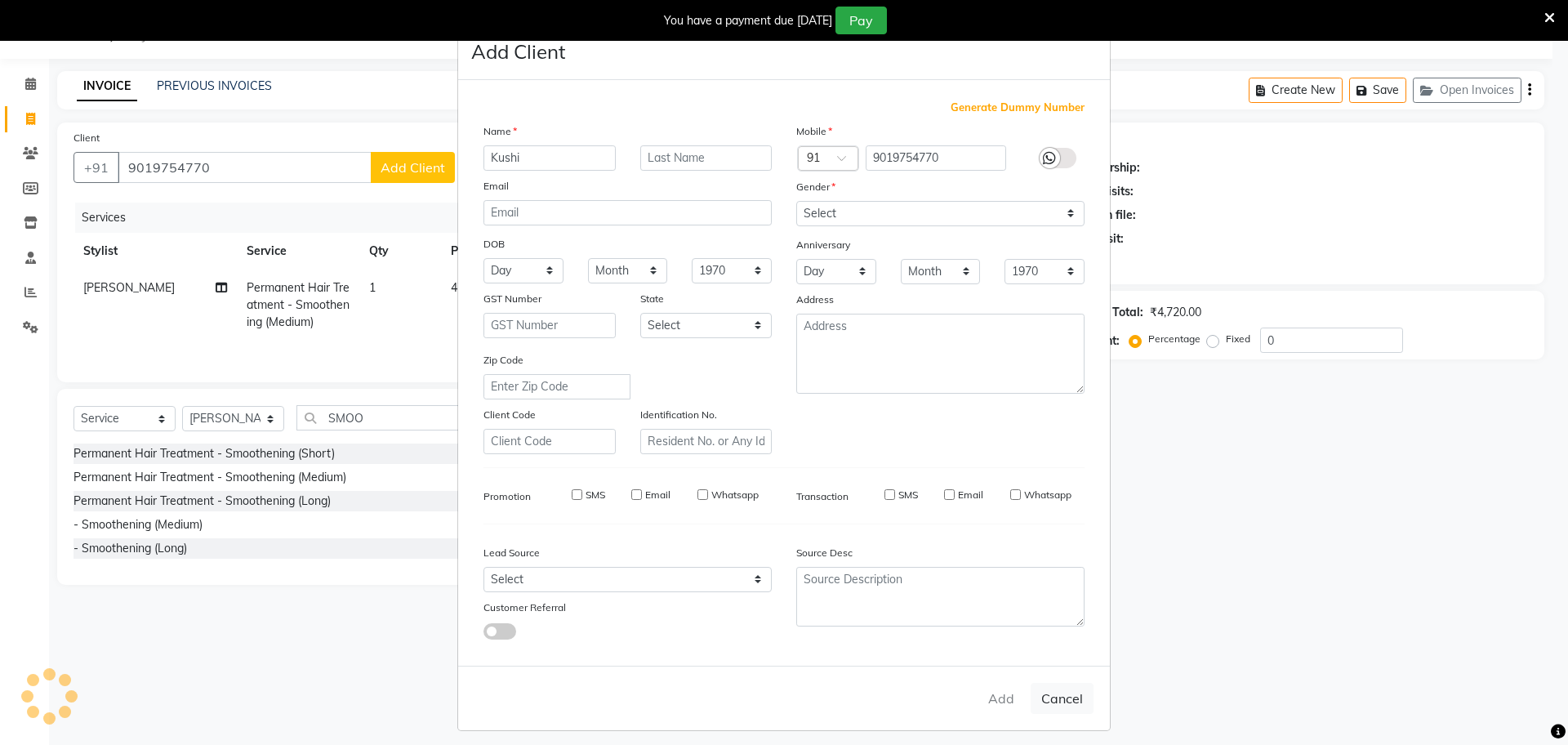
select select
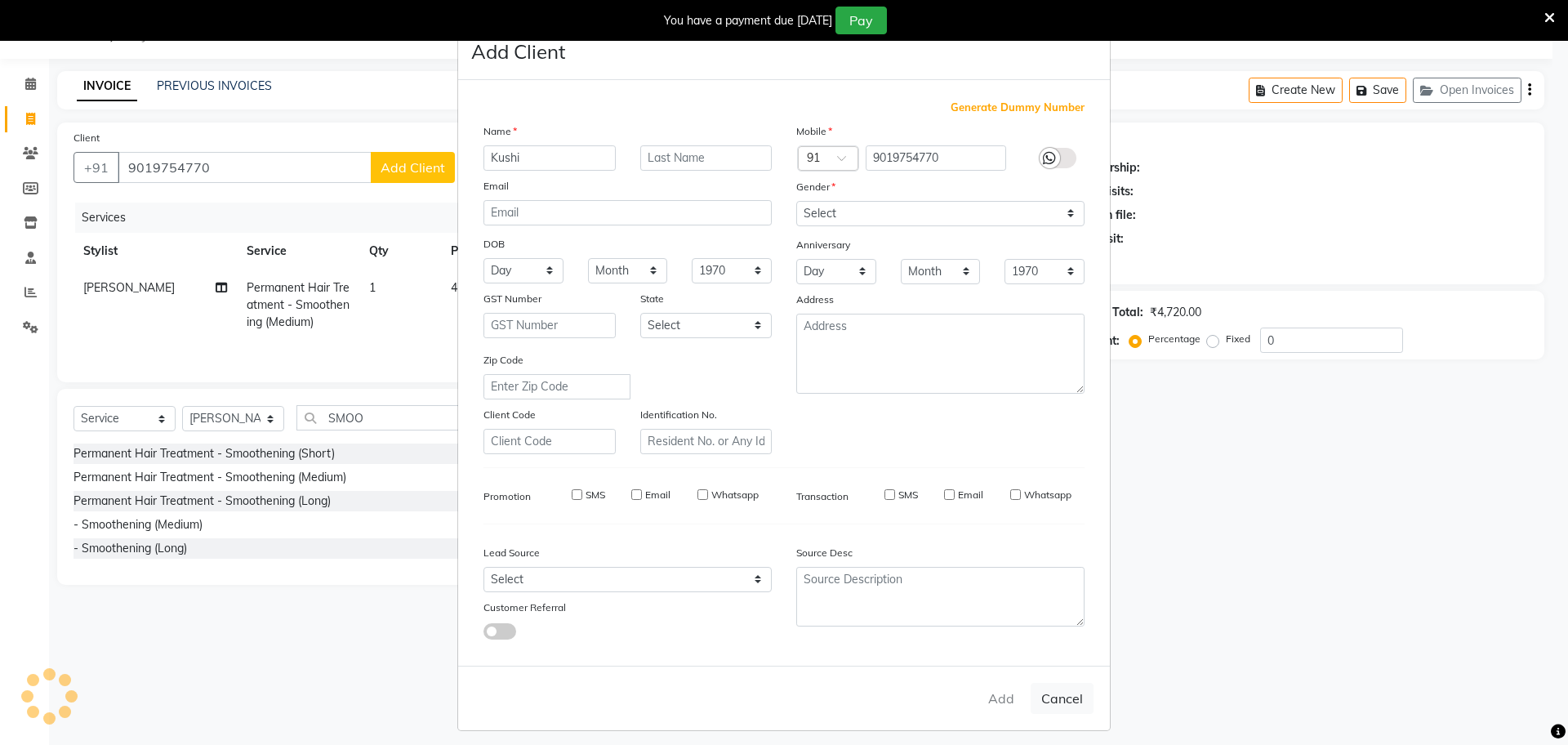
select select
checkbox input "false"
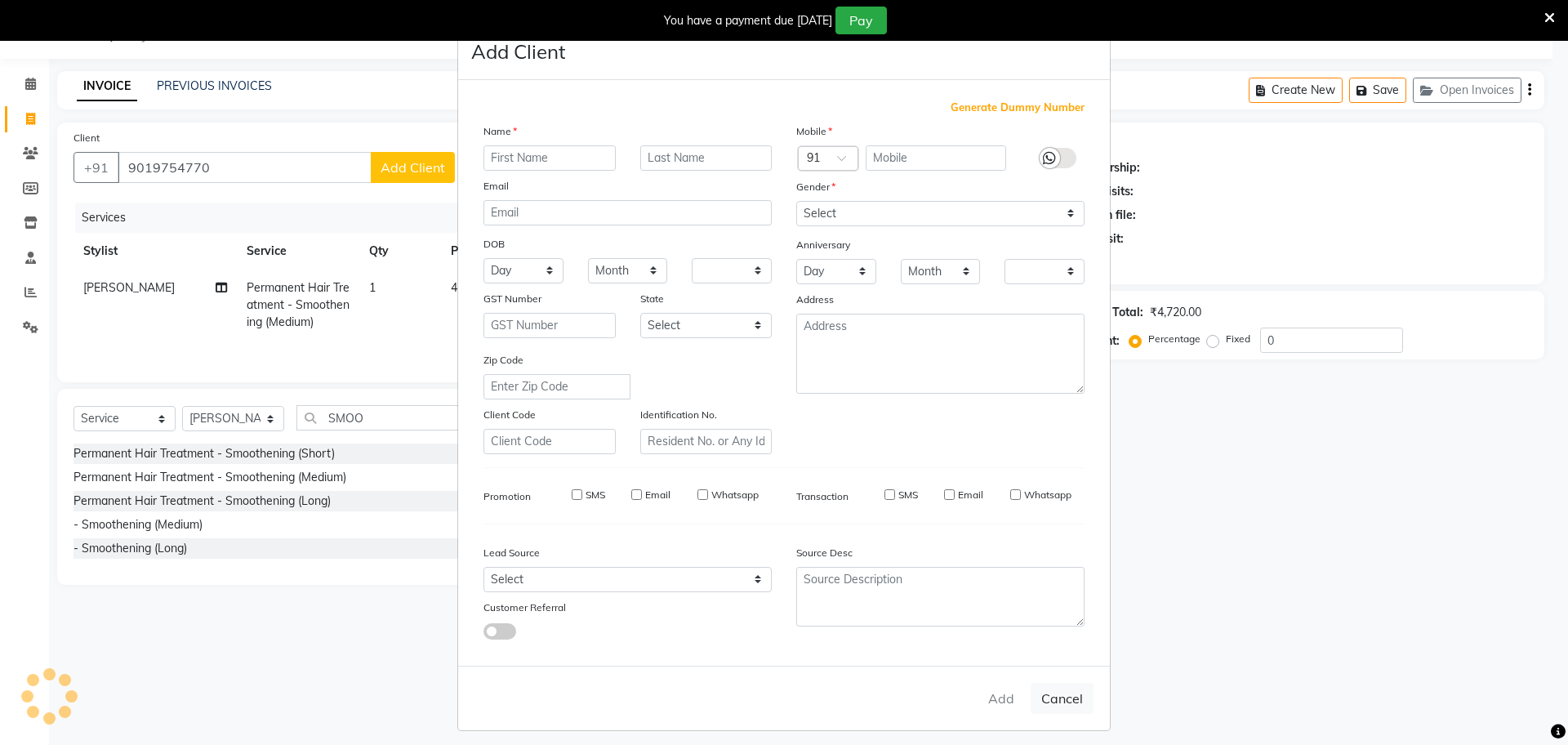
checkbox input "false"
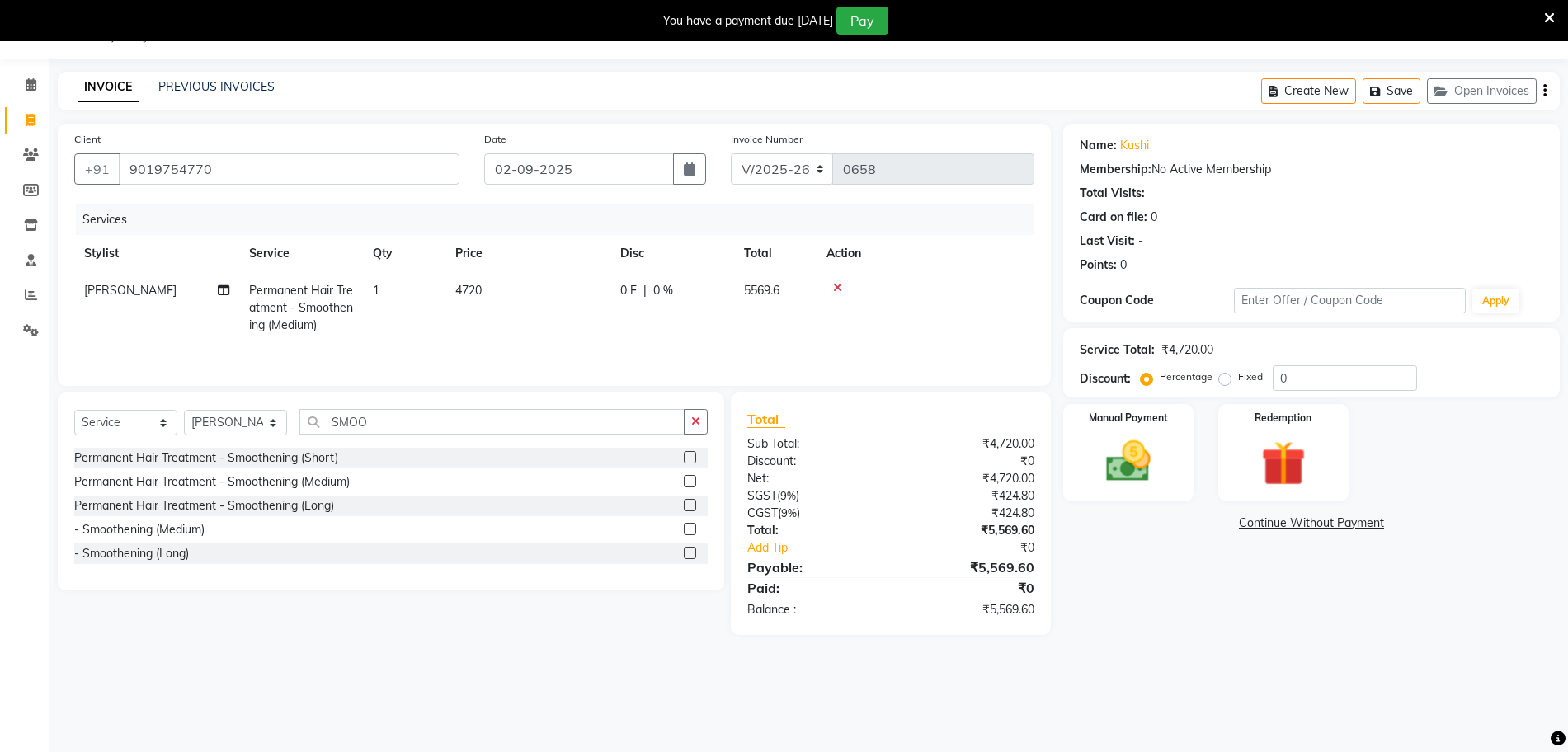
click at [478, 294] on span "4720" at bounding box center [468, 290] width 26 height 15
select select "50073"
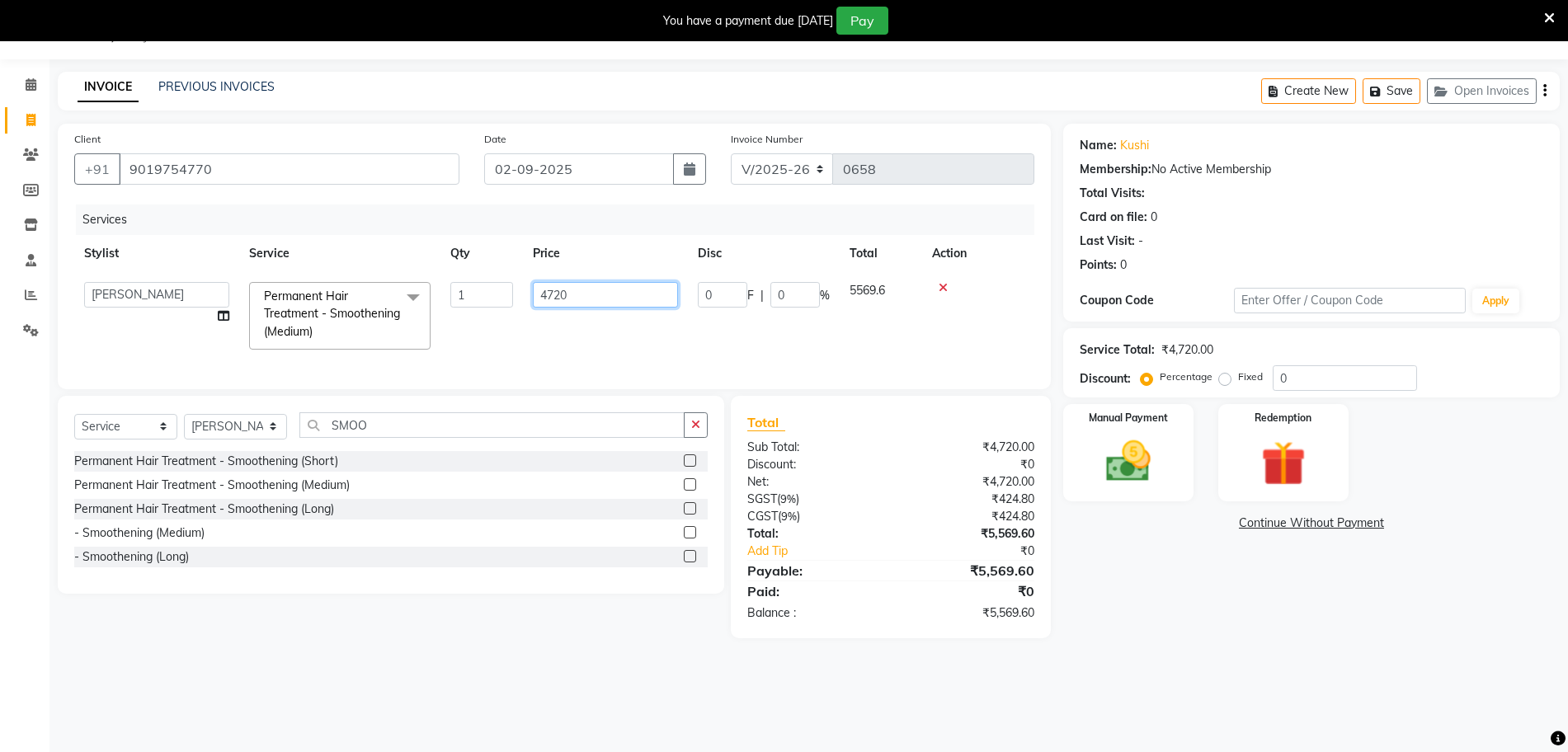
click at [562, 297] on input "4720" at bounding box center [605, 295] width 145 height 26
type input "4000"
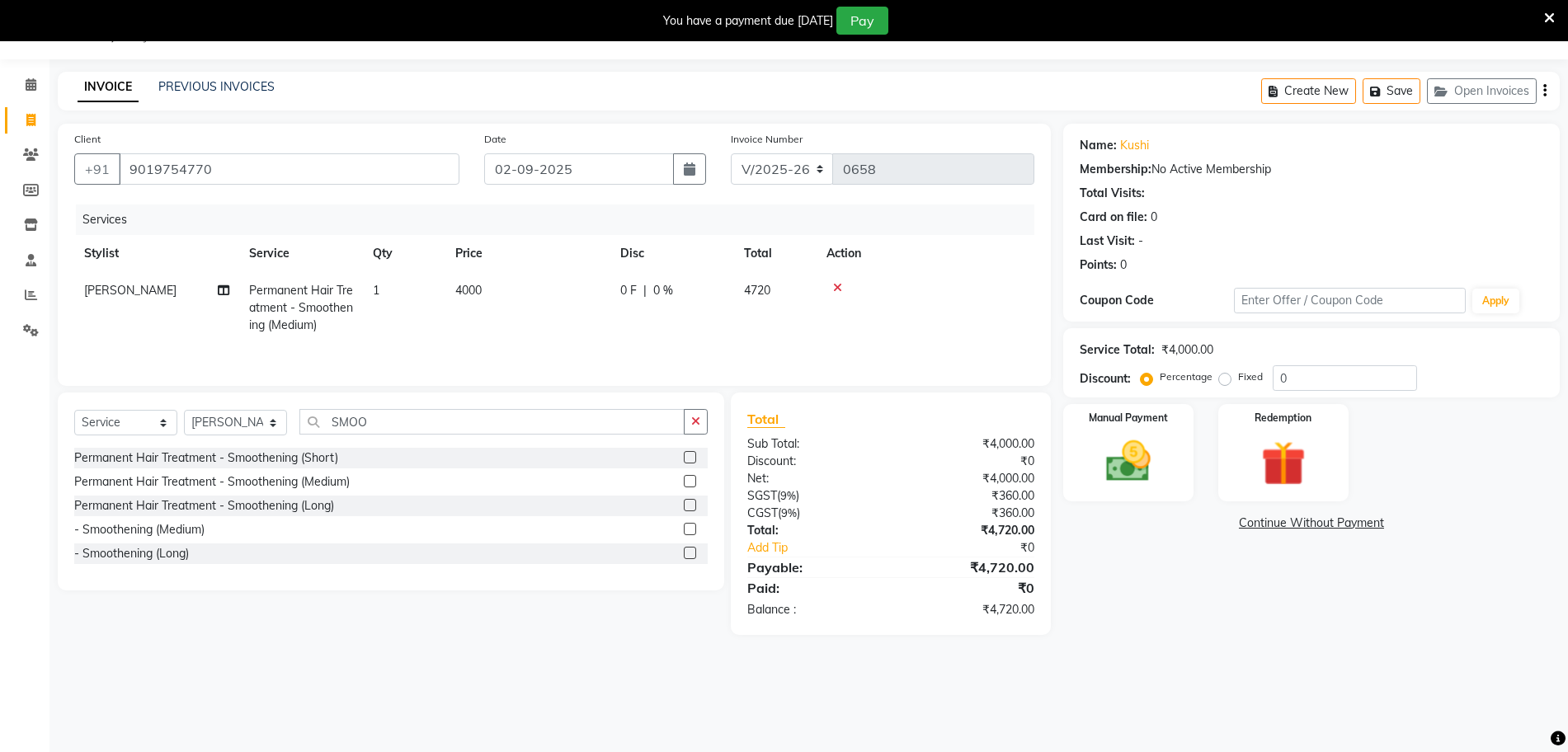
click at [1202, 645] on main "INVOICE PREVIOUS INVOICES Create New Save Open Invoices Client +91 9019754770 D…" at bounding box center [808, 365] width 1518 height 588
click at [1157, 481] on img at bounding box center [1129, 461] width 76 height 54
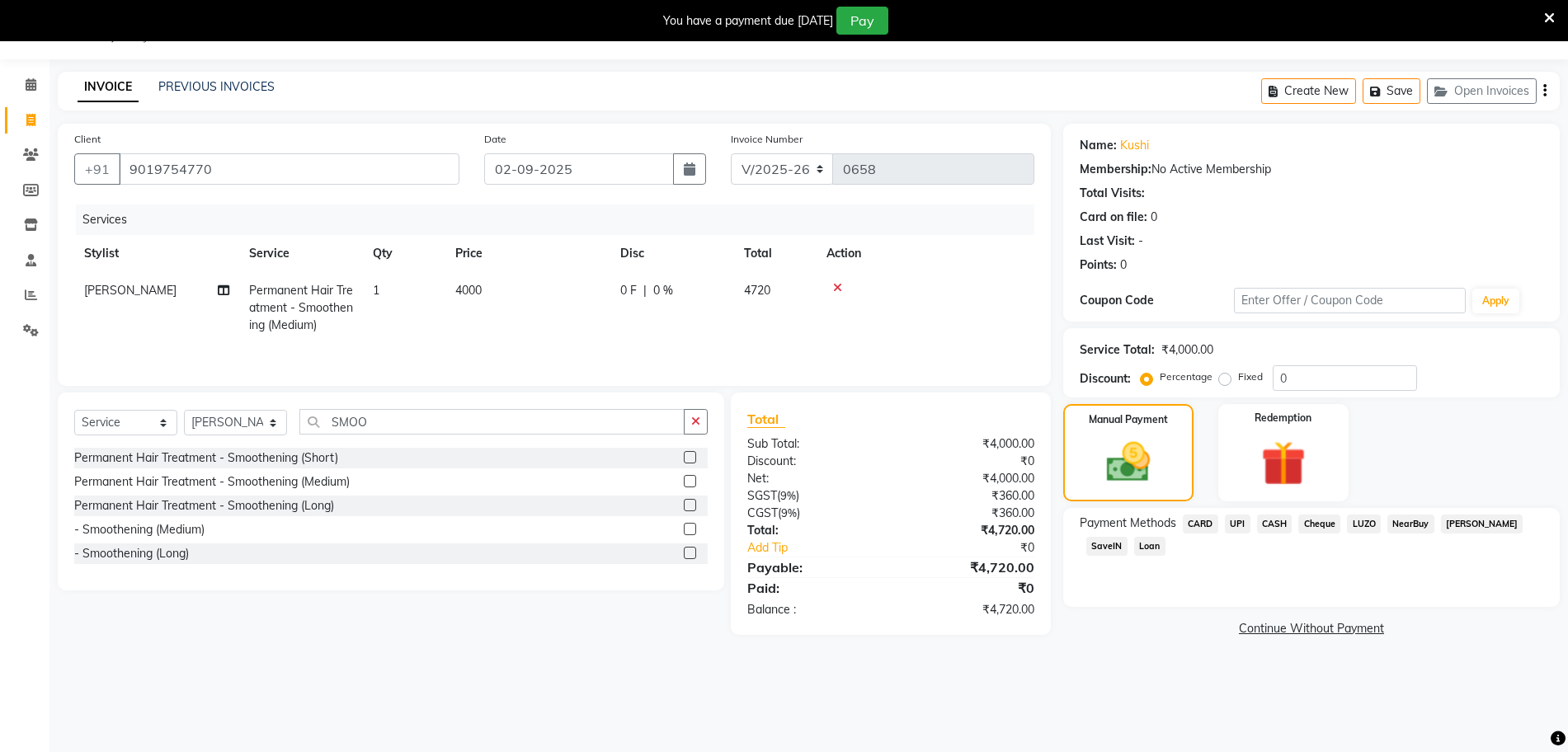
click at [1235, 520] on span "UPI" at bounding box center [1238, 523] width 26 height 19
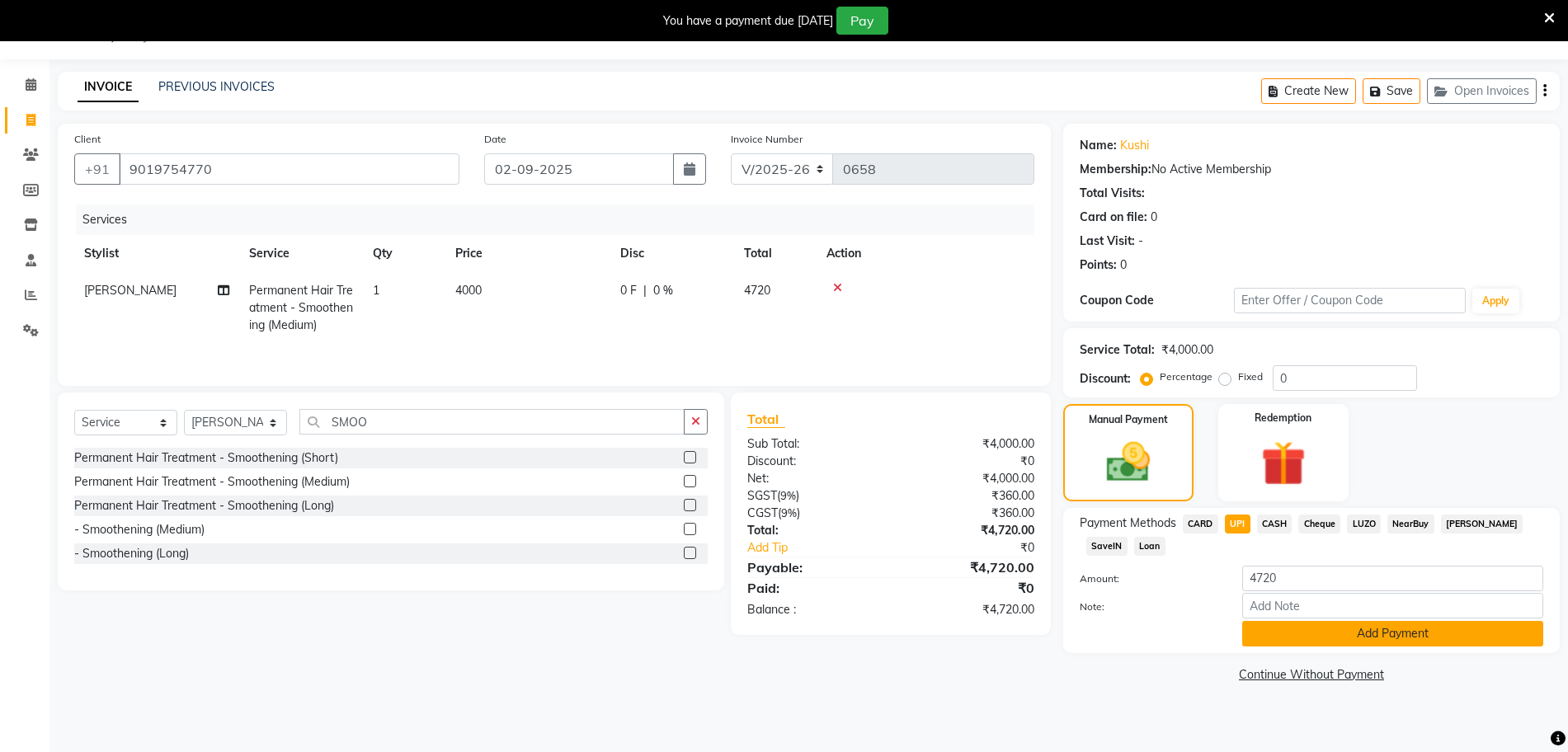
click at [1290, 629] on button "Add Payment" at bounding box center [1392, 633] width 301 height 26
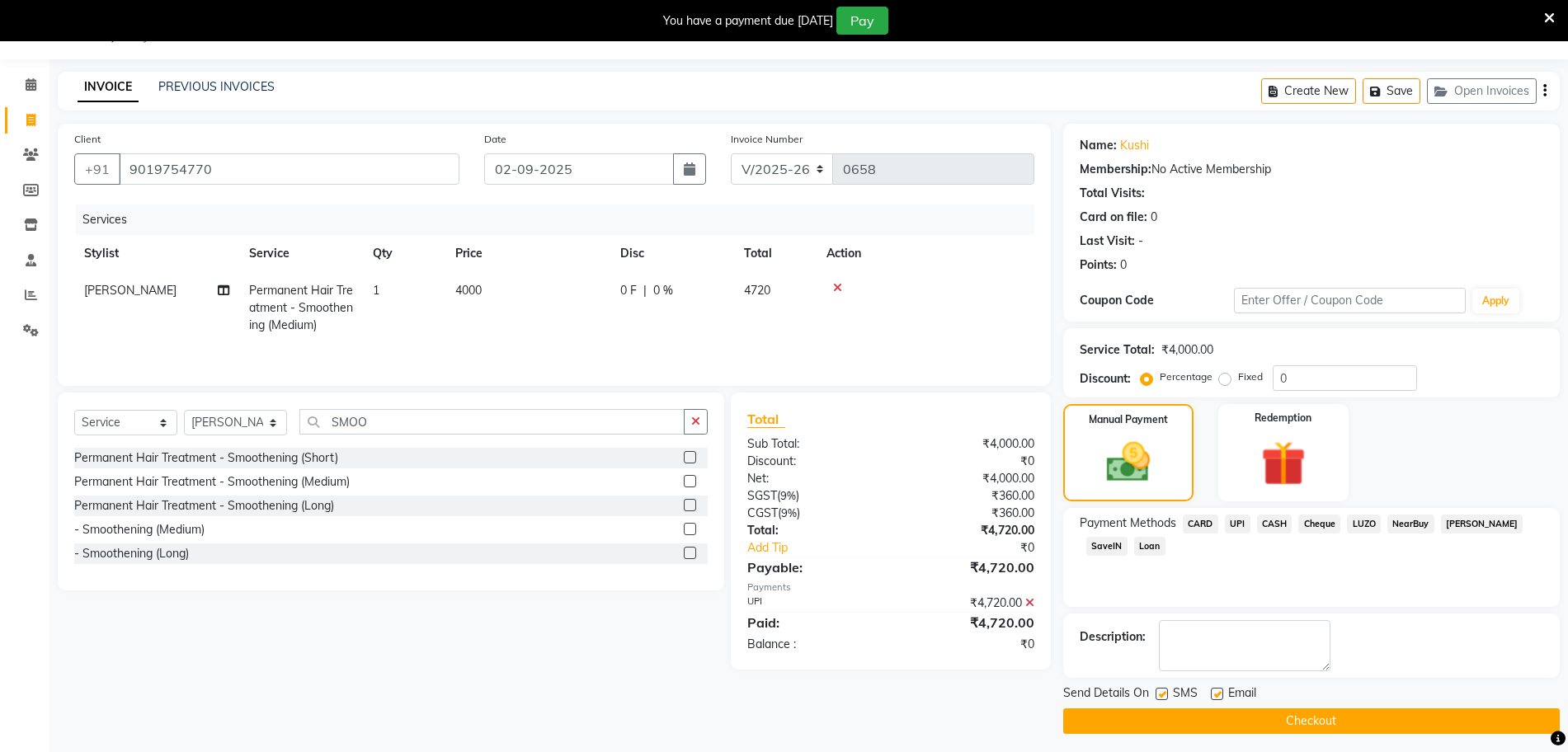
scroll to position [48, 0]
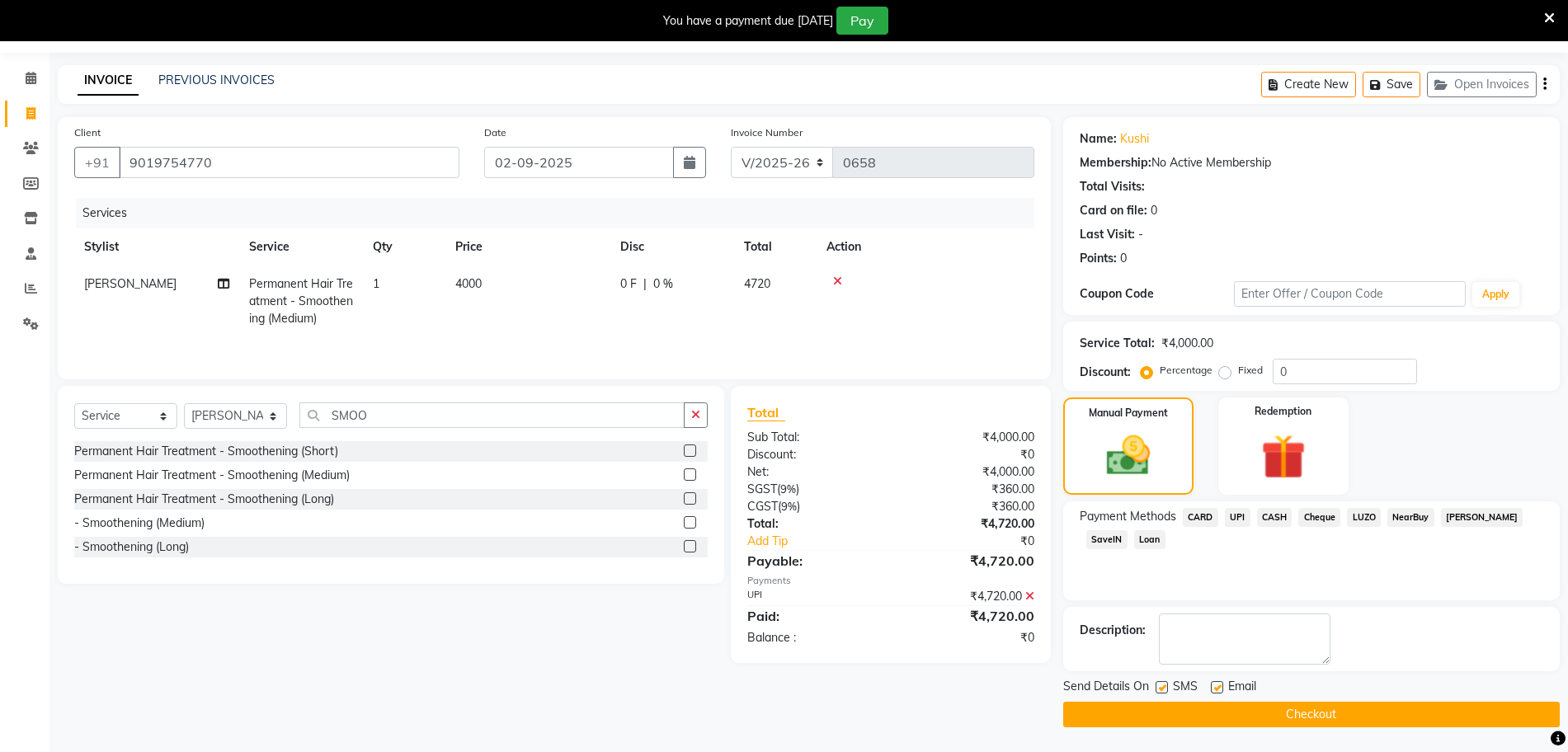
click at [1292, 719] on button "Checkout" at bounding box center [1311, 714] width 497 height 26
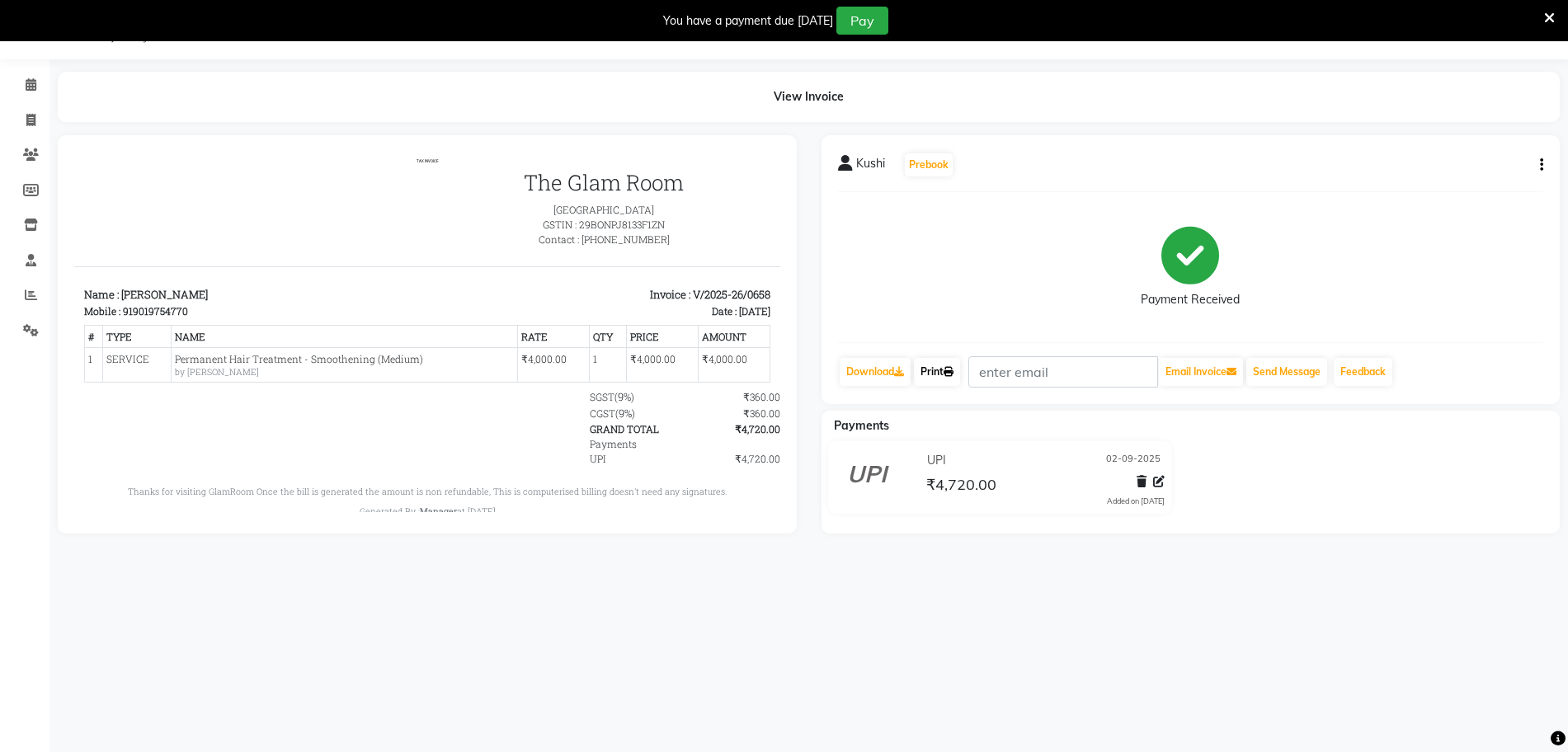
click at [932, 373] on link "Print" at bounding box center [937, 371] width 46 height 28
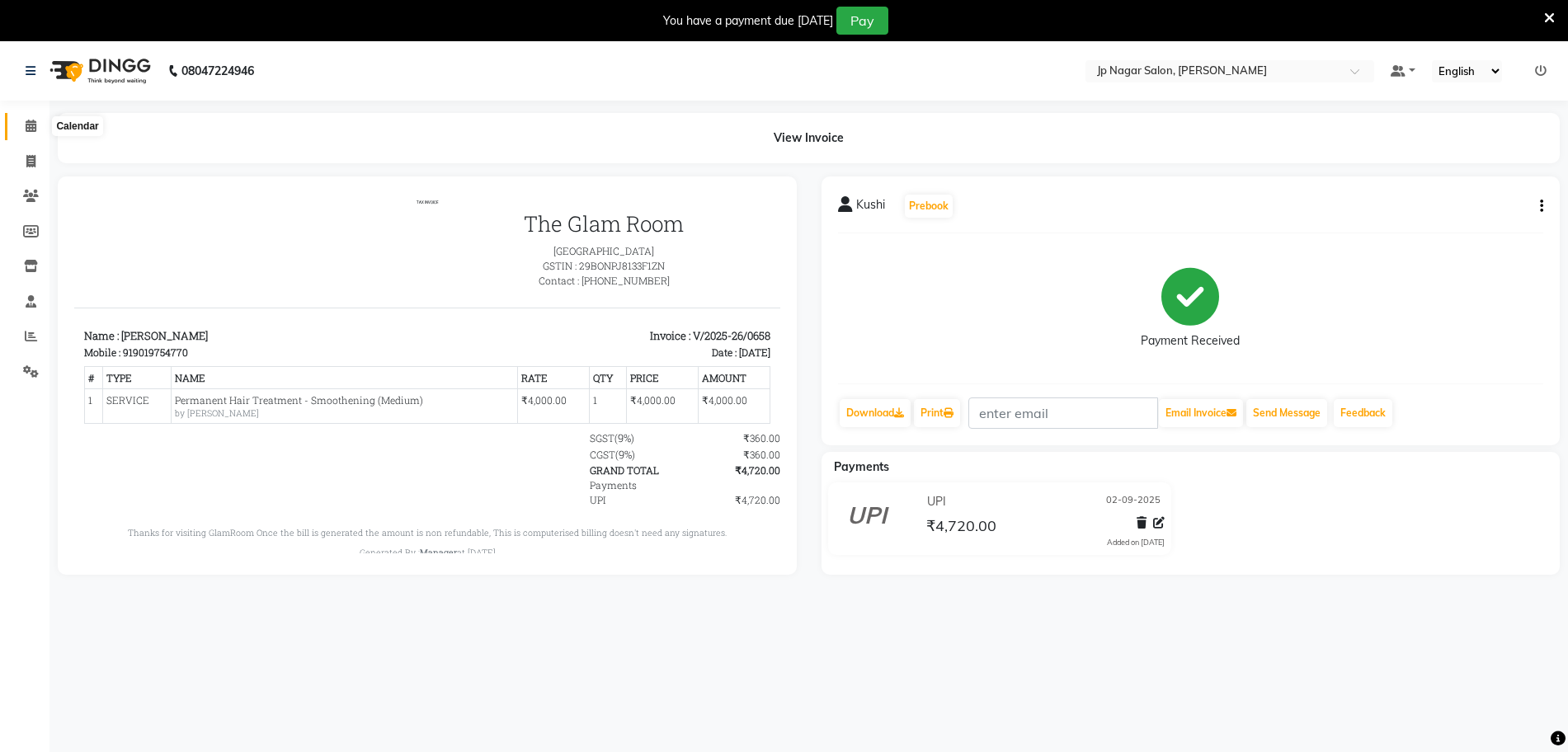
click at [24, 130] on span at bounding box center [31, 126] width 29 height 19
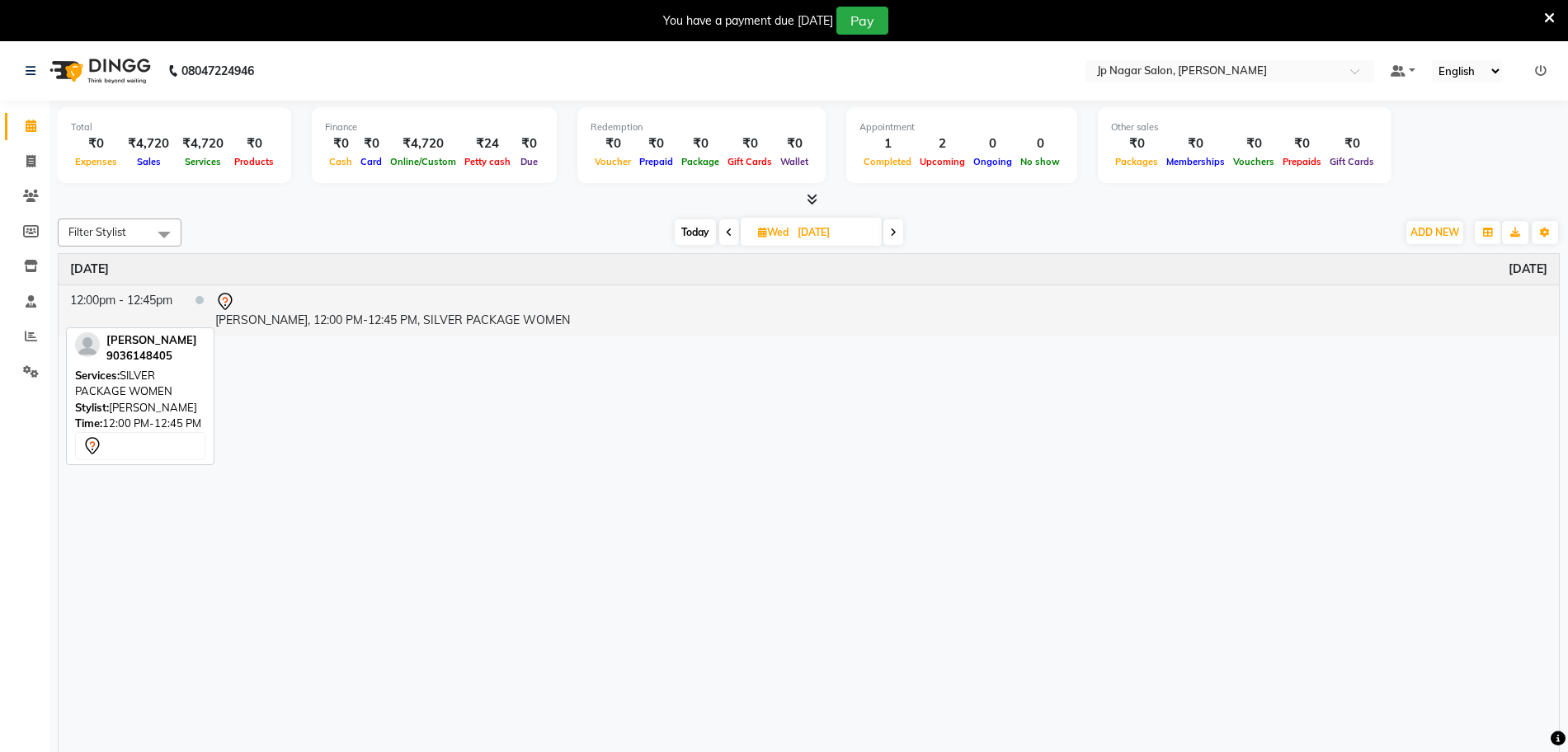
click at [305, 326] on td "[PERSON_NAME], 12:00 PM-12:45 PM, SILVER PACKAGE WOMEN" at bounding box center [881, 309] width 1355 height 51
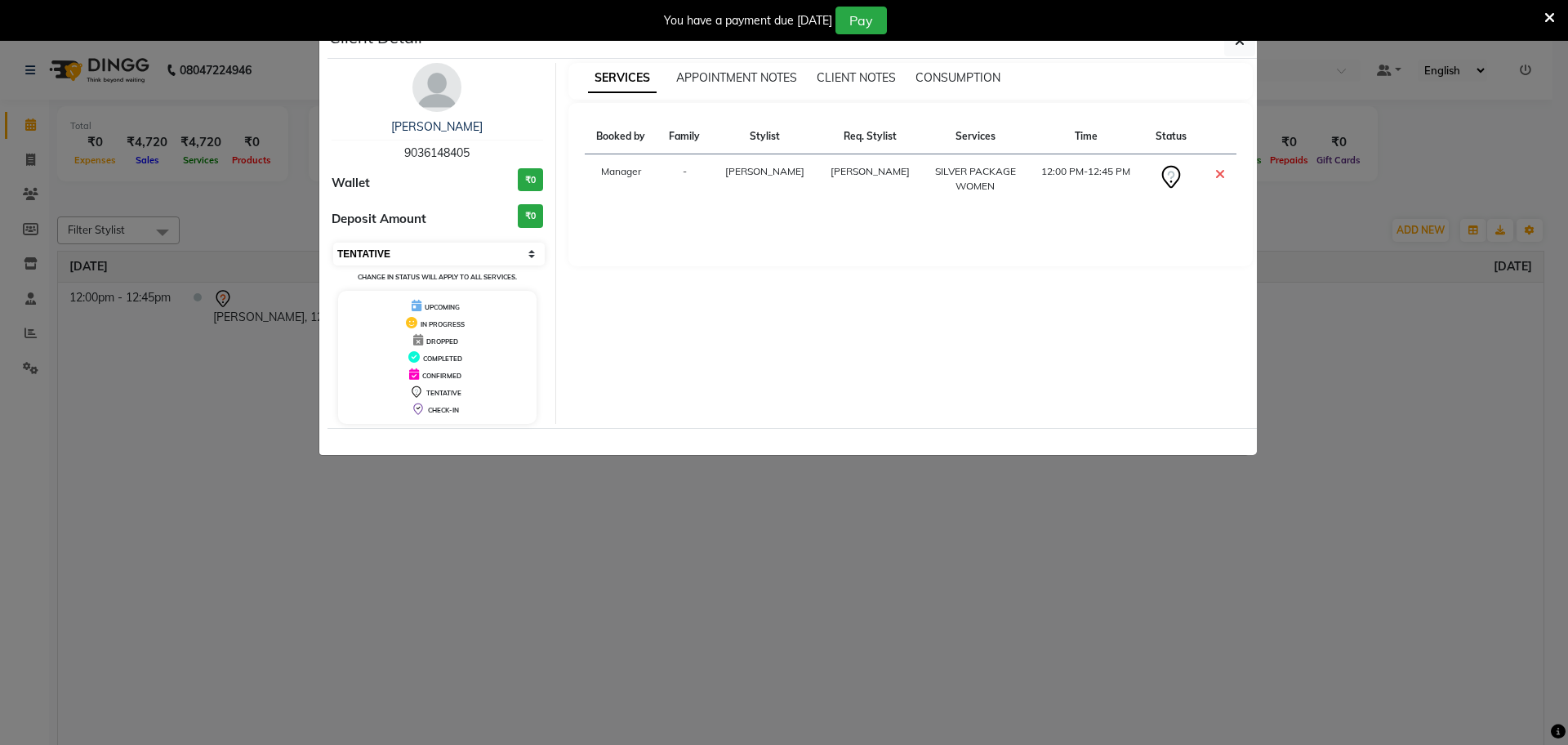
click at [403, 259] on select "Select CONFIRMED TENTATIVE" at bounding box center [439, 253] width 212 height 23
select select "6"
click at [333, 242] on select "Select CONFIRMED TENTATIVE" at bounding box center [439, 253] width 212 height 23
click at [1236, 47] on icon "button" at bounding box center [1240, 40] width 10 height 13
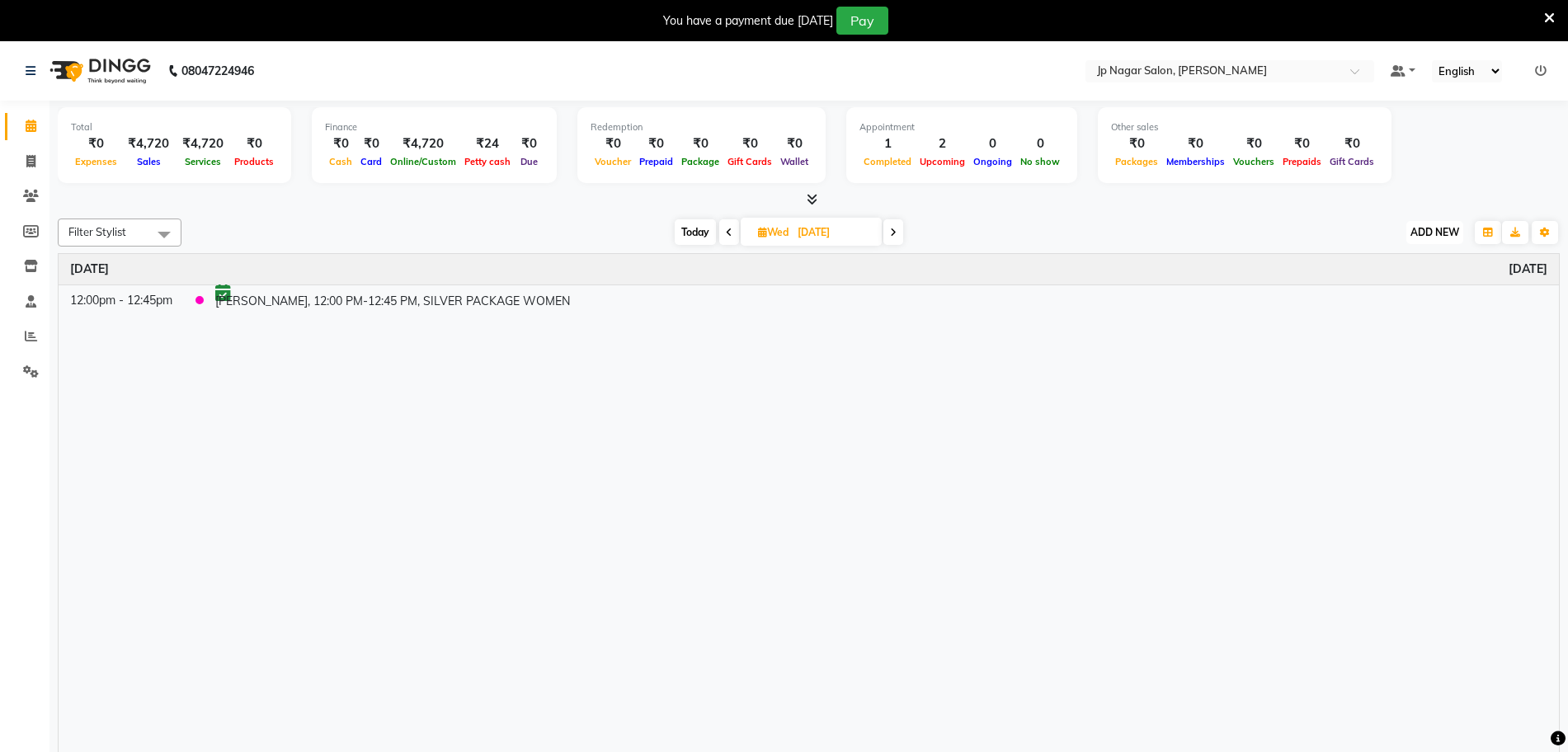
click at [1422, 236] on span "ADD NEW" at bounding box center [1435, 232] width 49 height 12
click at [1412, 260] on button "Add Appointment" at bounding box center [1397, 263] width 131 height 21
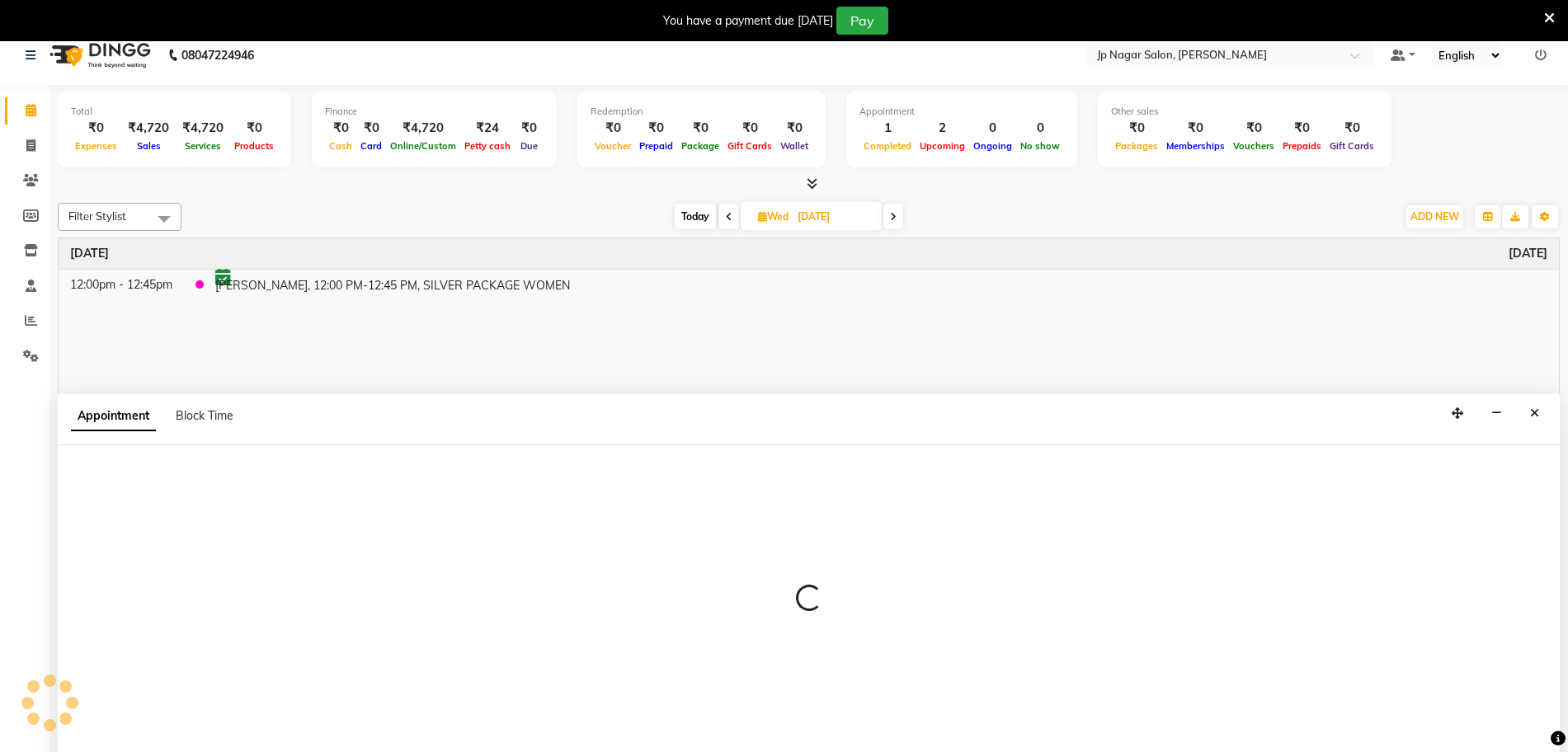
select select "540"
select select "tentative"
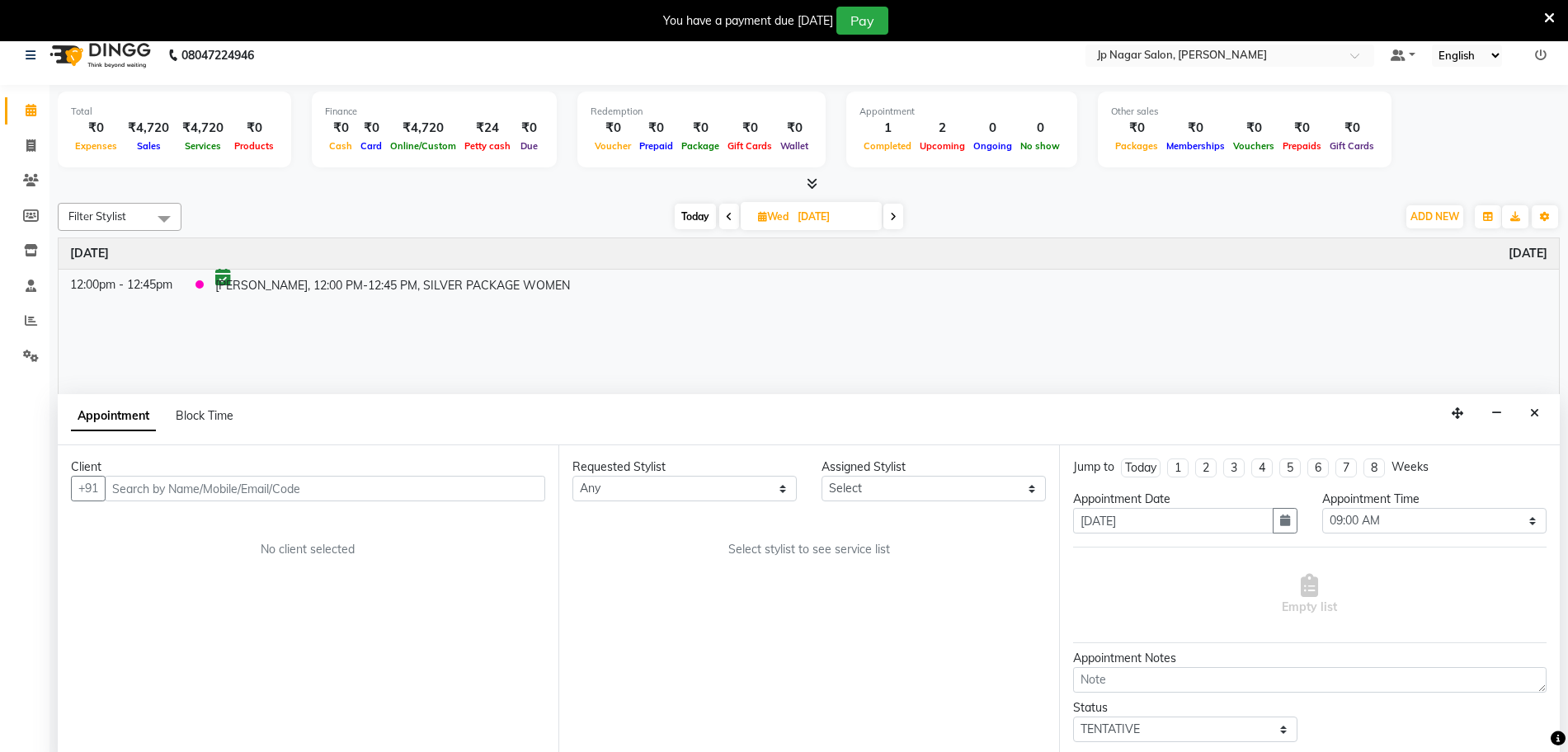
click at [128, 491] on input "text" at bounding box center [324, 489] width 440 height 26
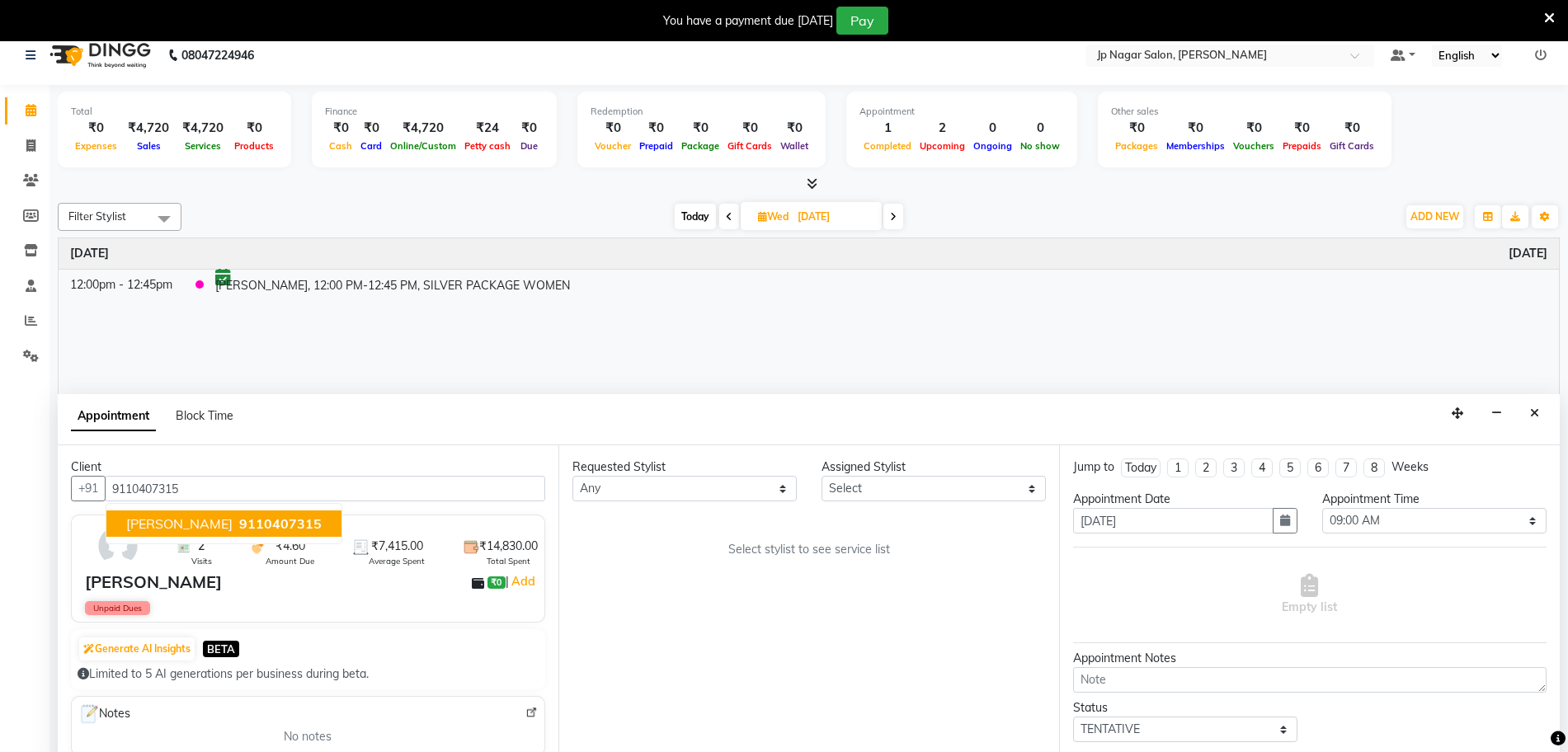
click at [189, 533] on button "Lavanya 9110407315" at bounding box center [224, 523] width 235 height 26
type input "9110407315"
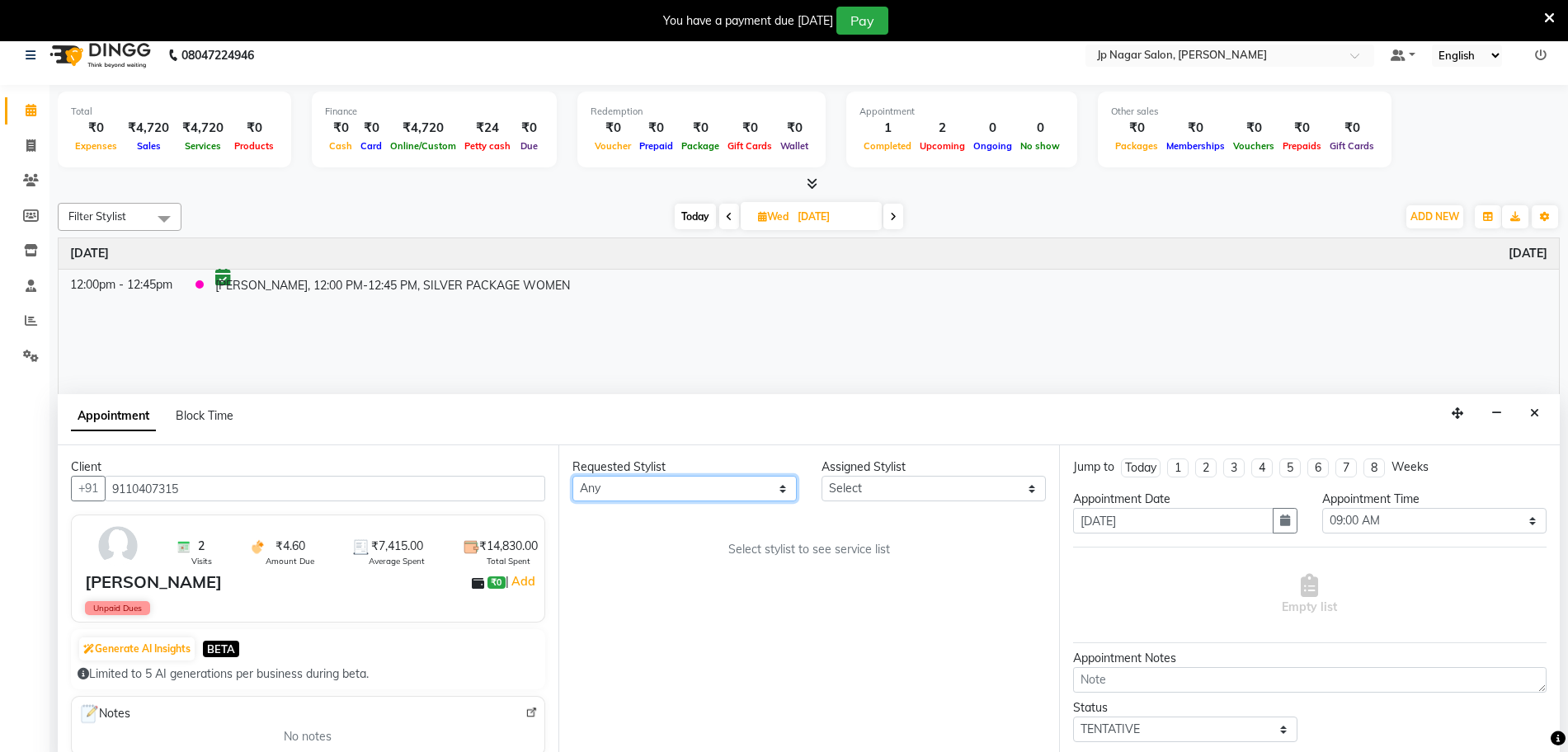
click at [725, 495] on select "Any Arthi Awantika Brijitha Gurish Jabin ahmed Jassi Jayshree Manager Mehjabin …" at bounding box center [685, 489] width 224 height 26
select select "33311"
click at [573, 476] on select "Any Arthi Awantika Brijitha Gurish Jabin ahmed Jassi Jayshree Manager Mehjabin …" at bounding box center [685, 489] width 224 height 26
select select "33311"
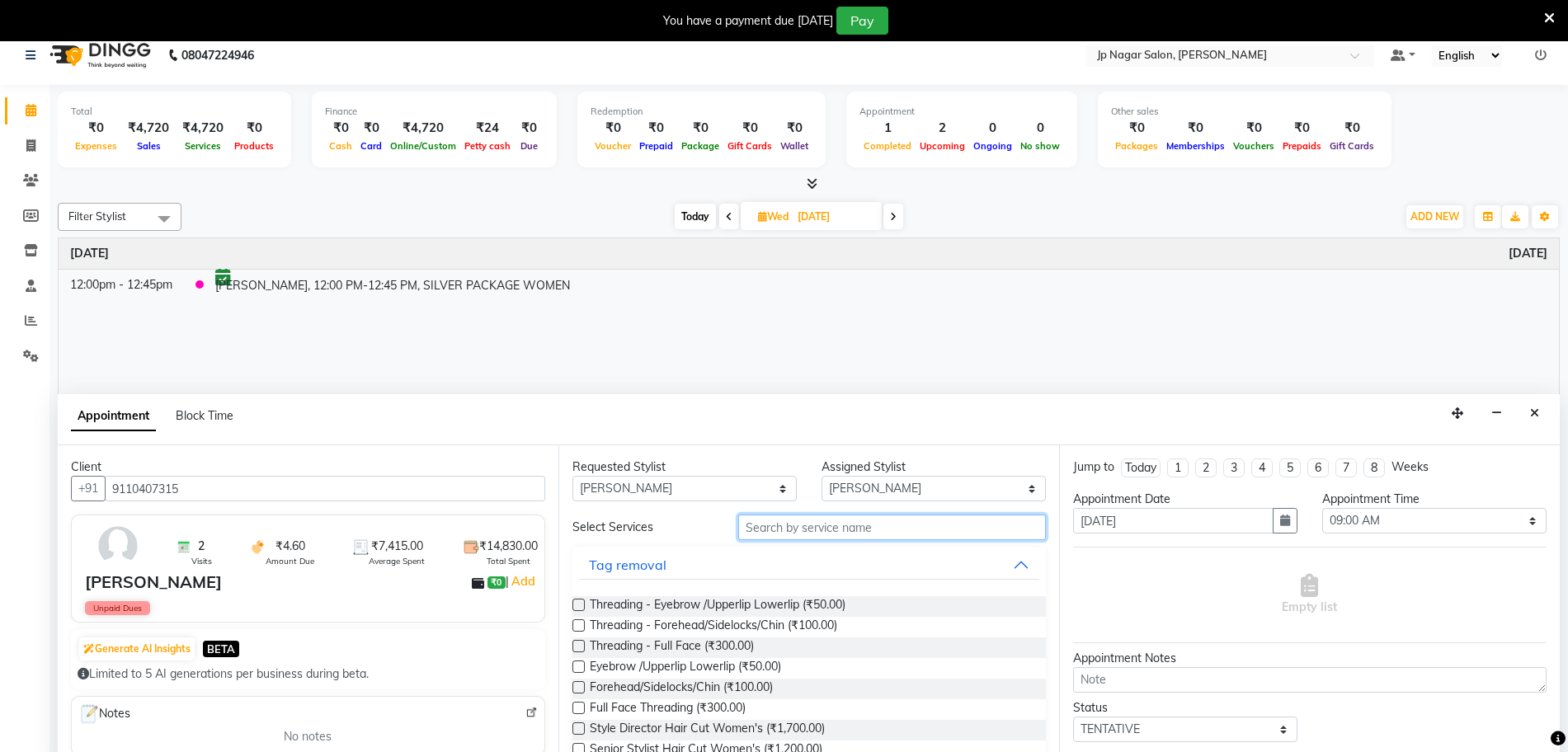
click at [765, 527] on input "text" at bounding box center [892, 527] width 308 height 26
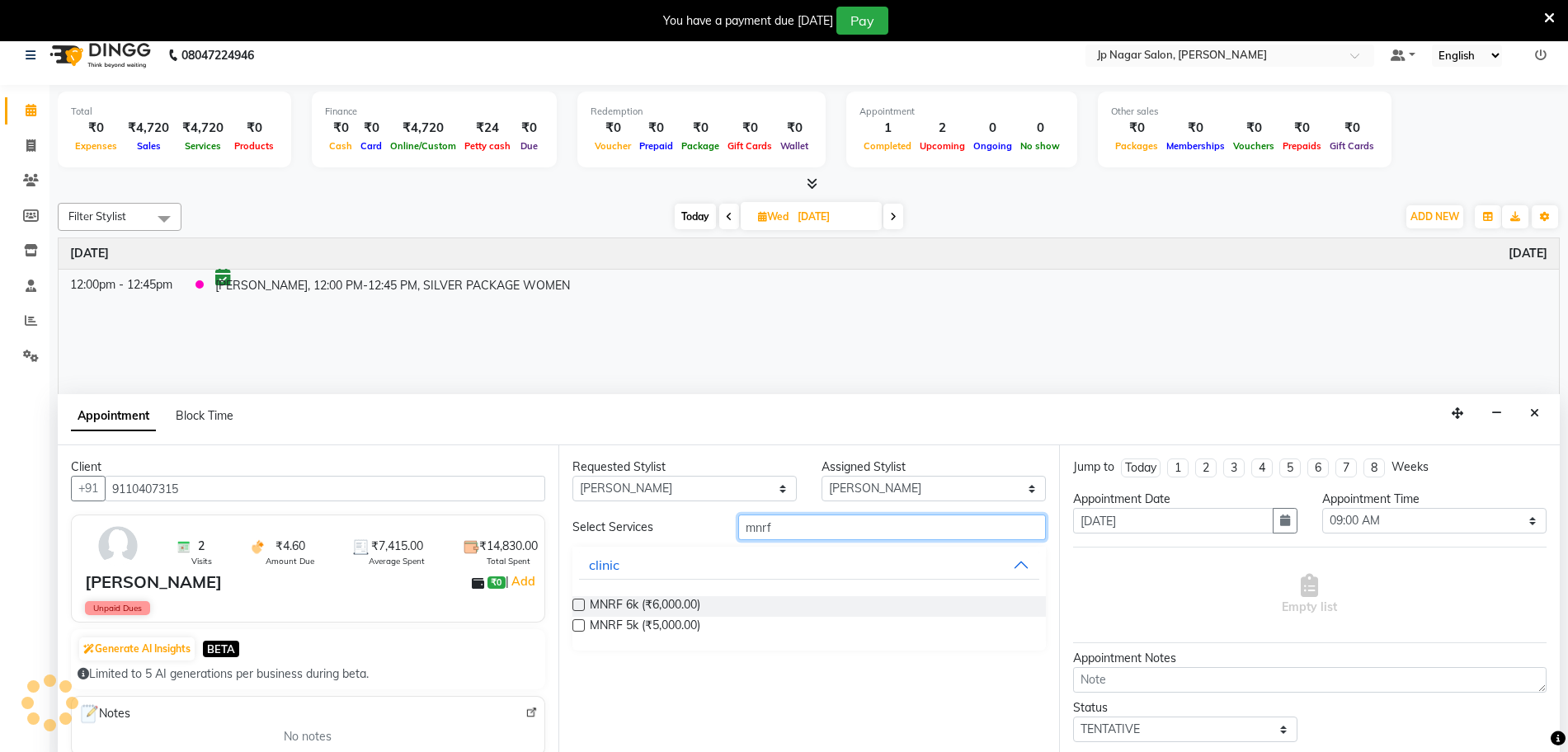
type input "mnrf"
click at [580, 606] on label at bounding box center [578, 604] width 12 height 12
click at [580, 606] on input "checkbox" at bounding box center [578, 607] width 11 height 11
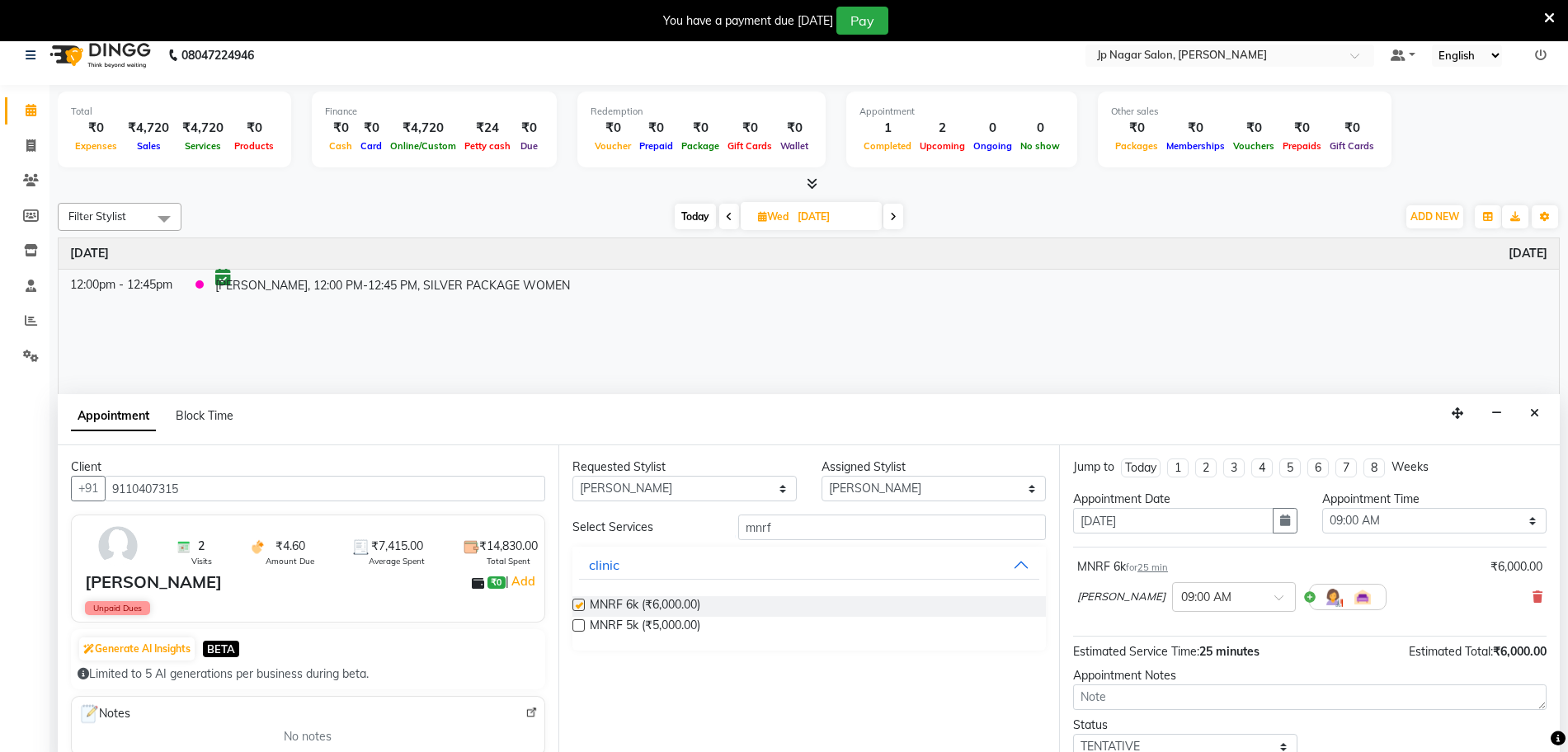
checkbox input "false"
click at [1454, 525] on select "Select 09:00 AM 09:15 AM 09:30 AM 09:45 AM 10:00 AM 10:15 AM 10:30 AM 10:45 AM …" at bounding box center [1435, 520] width 224 height 26
select select "750"
click at [1322, 508] on select "Select 09:00 AM 09:15 AM 09:30 AM 09:45 AM 10:00 AM 10:15 AM 10:30 AM 10:45 AM …" at bounding box center [1435, 520] width 224 height 26
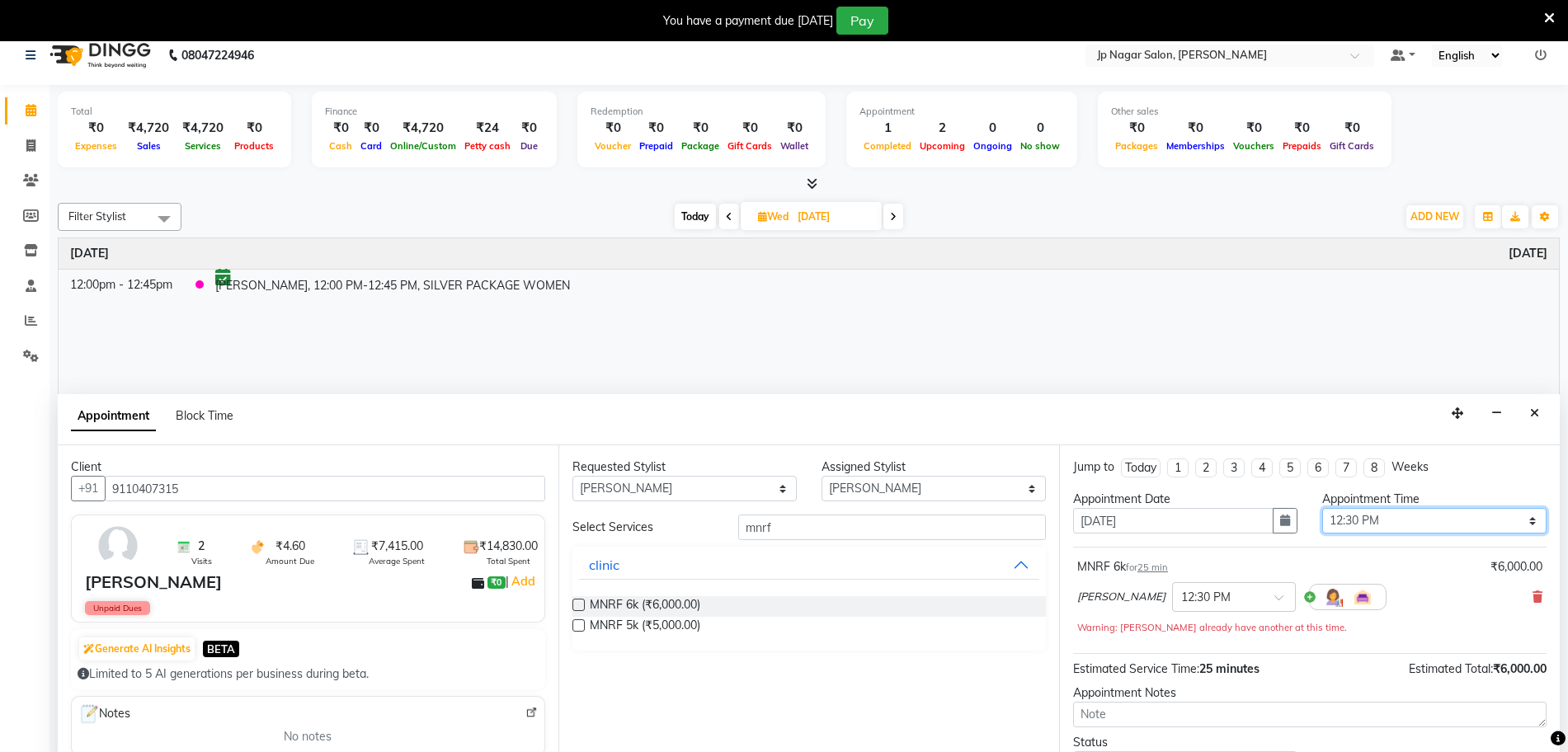
scroll to position [116, 0]
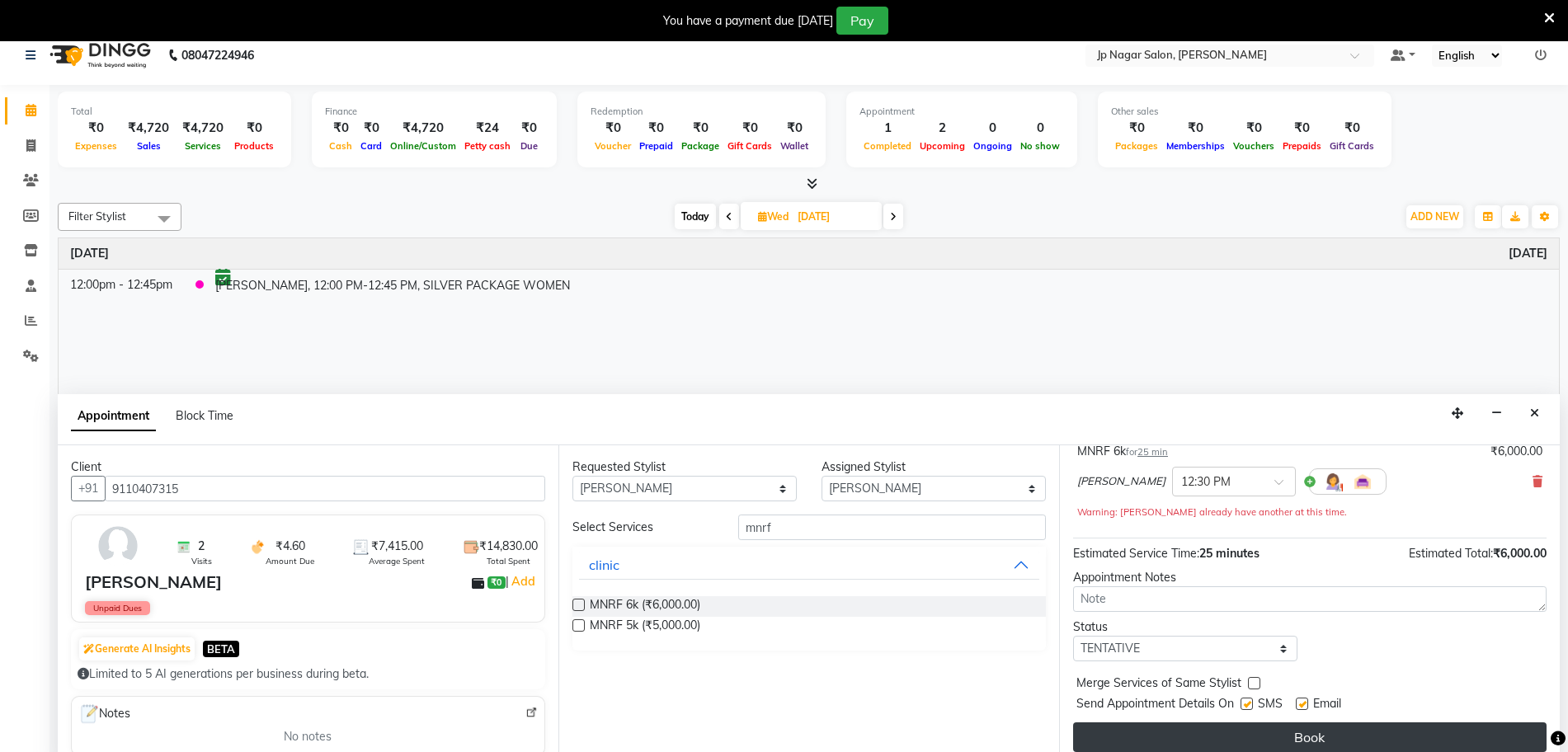
click at [1290, 731] on button "Book" at bounding box center [1309, 737] width 474 height 30
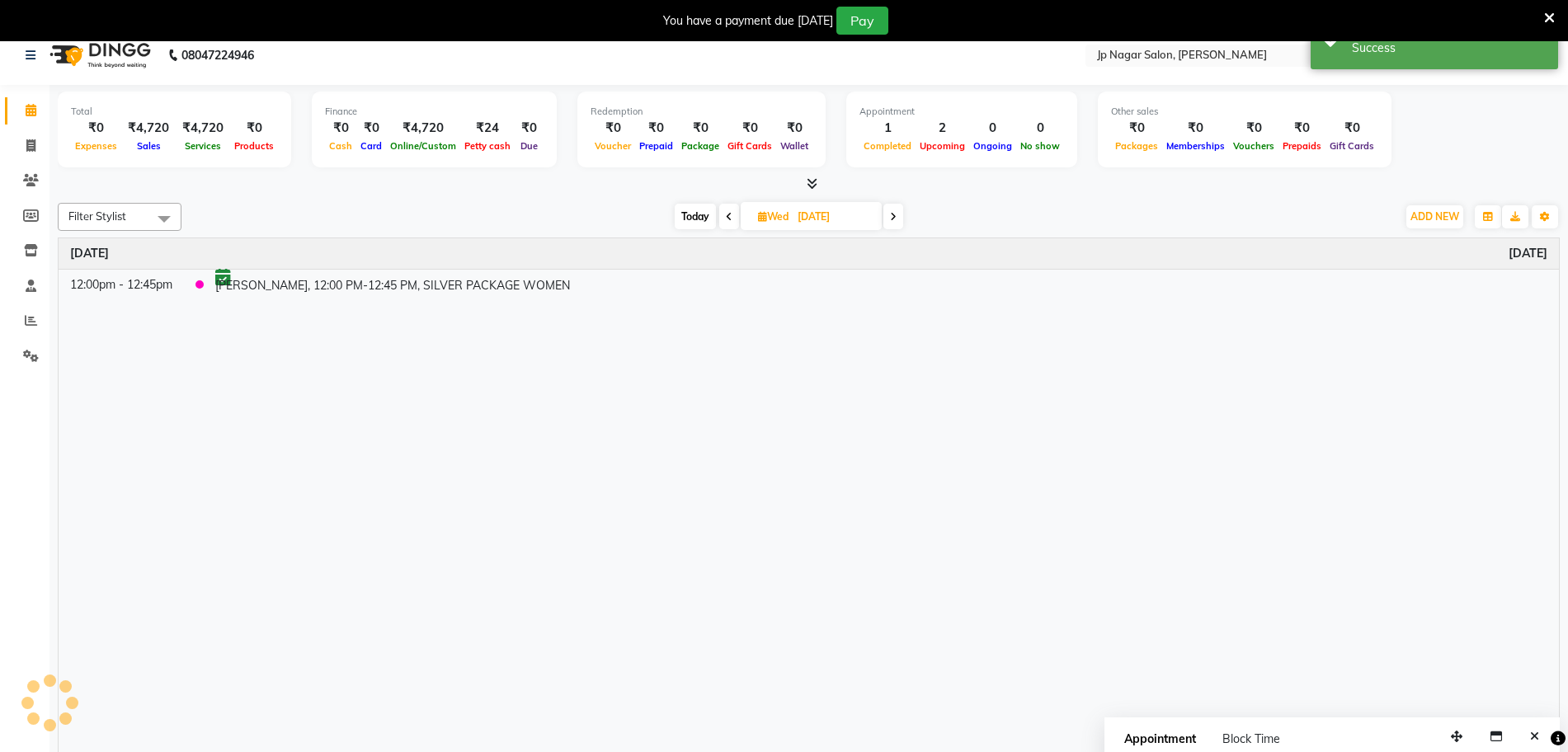
scroll to position [0, 0]
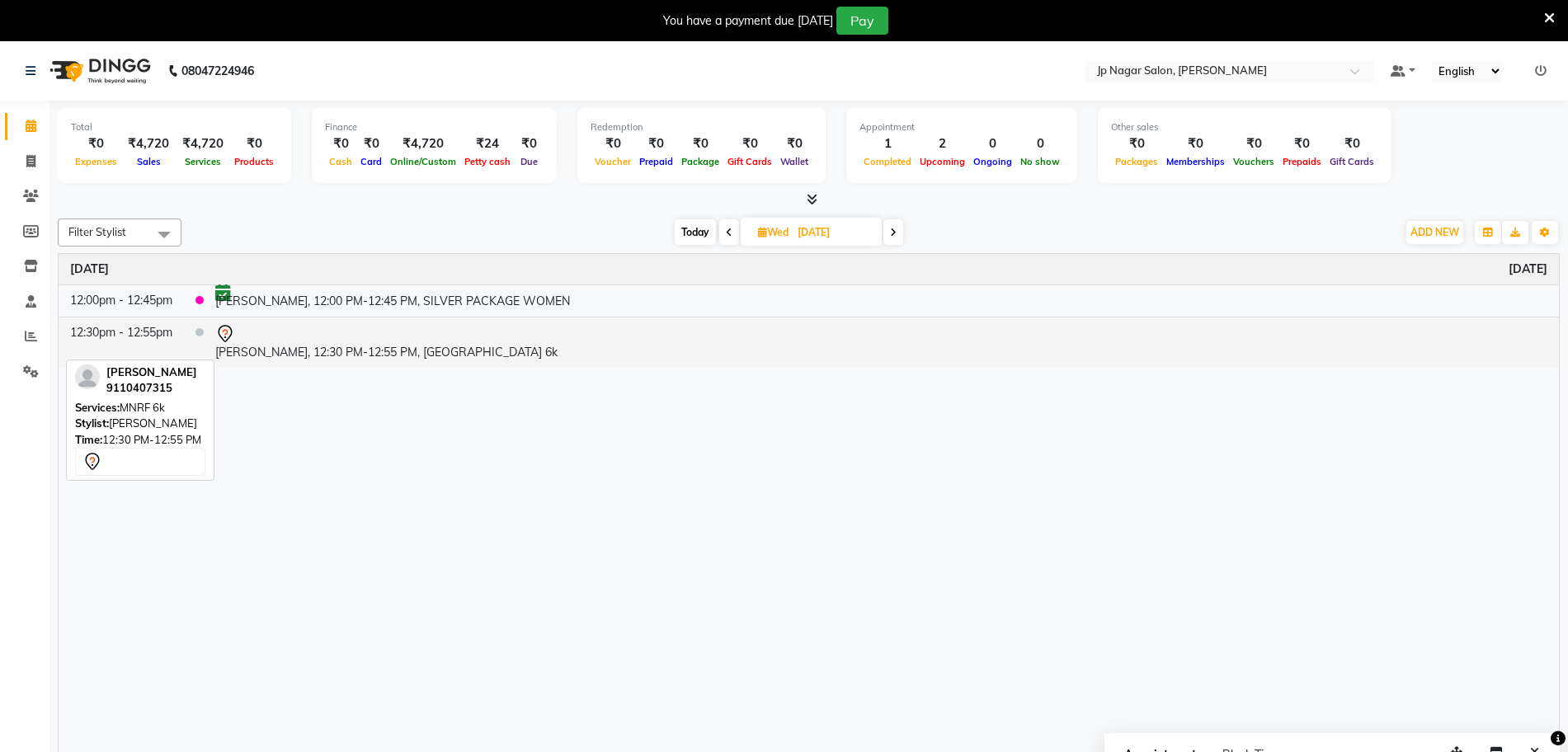
click at [361, 345] on td "[PERSON_NAME], 12:30 PM-12:55 PM, [GEOGRAPHIC_DATA] 6k" at bounding box center [881, 342] width 1355 height 51
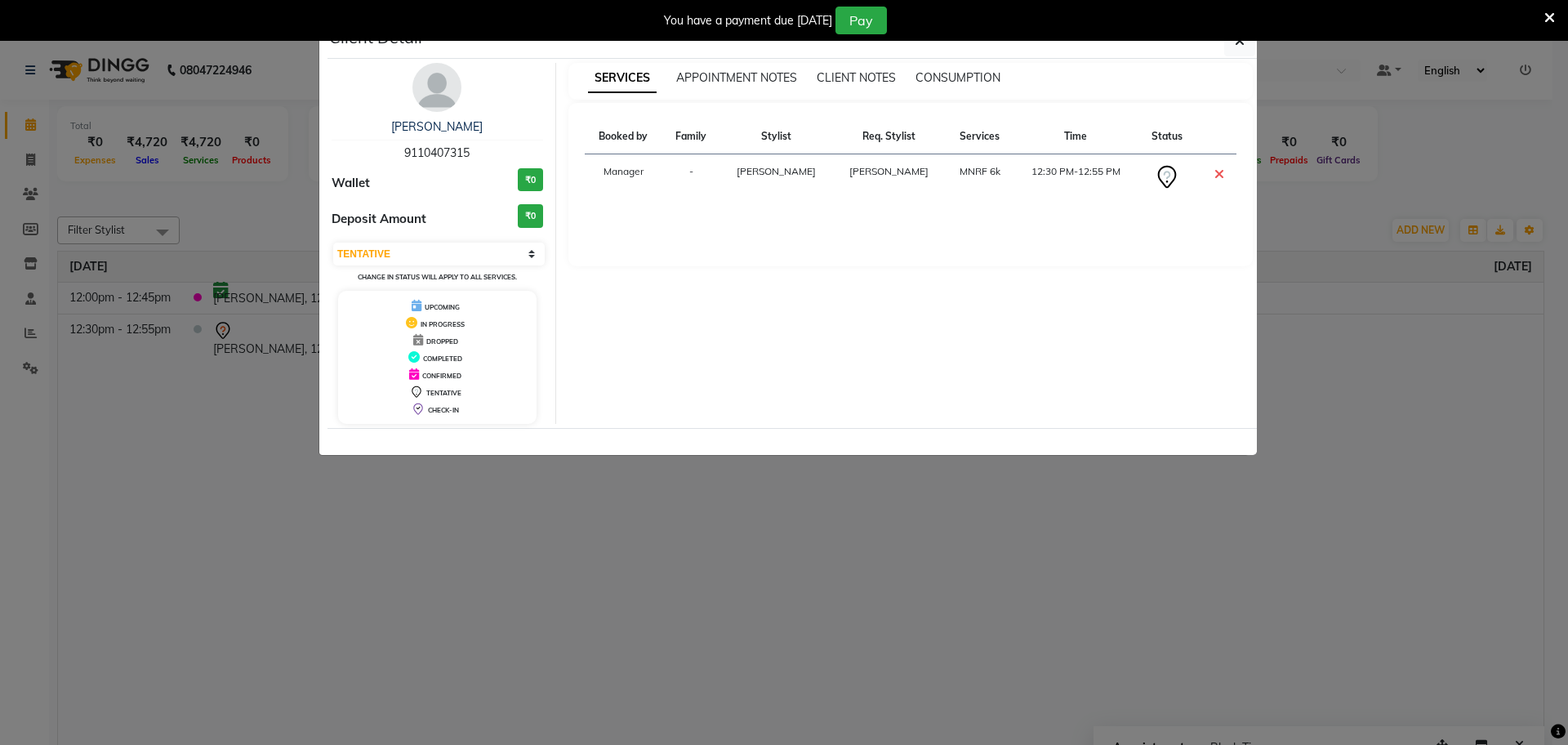
drag, startPoint x: 419, startPoint y: 256, endPoint x: 405, endPoint y: 306, distance: 51.9
click at [405, 306] on div "Lavanya 9110407315 Wallet ₹0 Deposit Amount ₹0 Select CONFIRMED TENTATIVE Chang…" at bounding box center [438, 243] width 237 height 361
select select "6"
click at [333, 242] on select "Select CONFIRMED TENTATIVE" at bounding box center [439, 253] width 212 height 23
click at [1245, 47] on button "button" at bounding box center [1240, 41] width 31 height 31
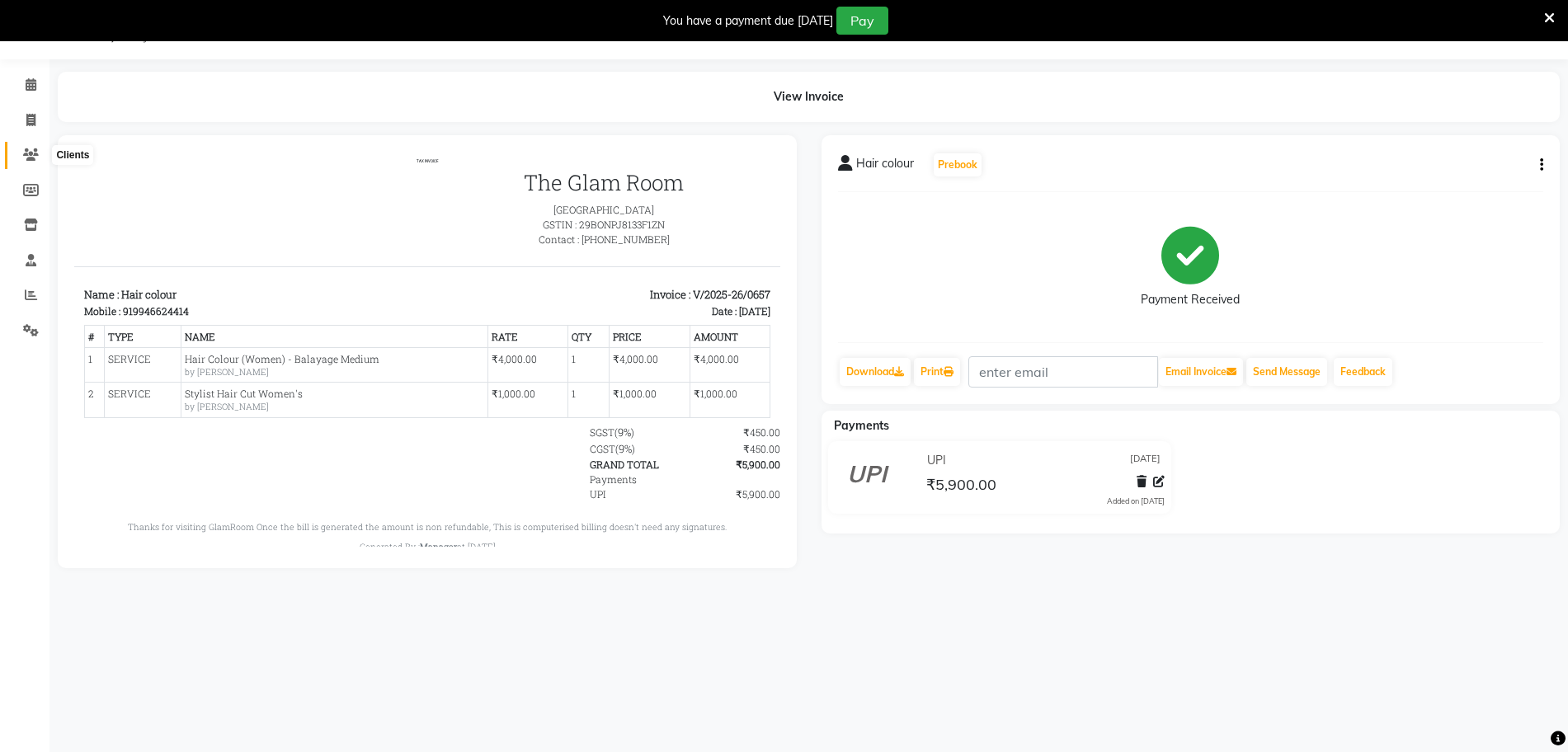
click at [21, 154] on span at bounding box center [31, 156] width 29 height 19
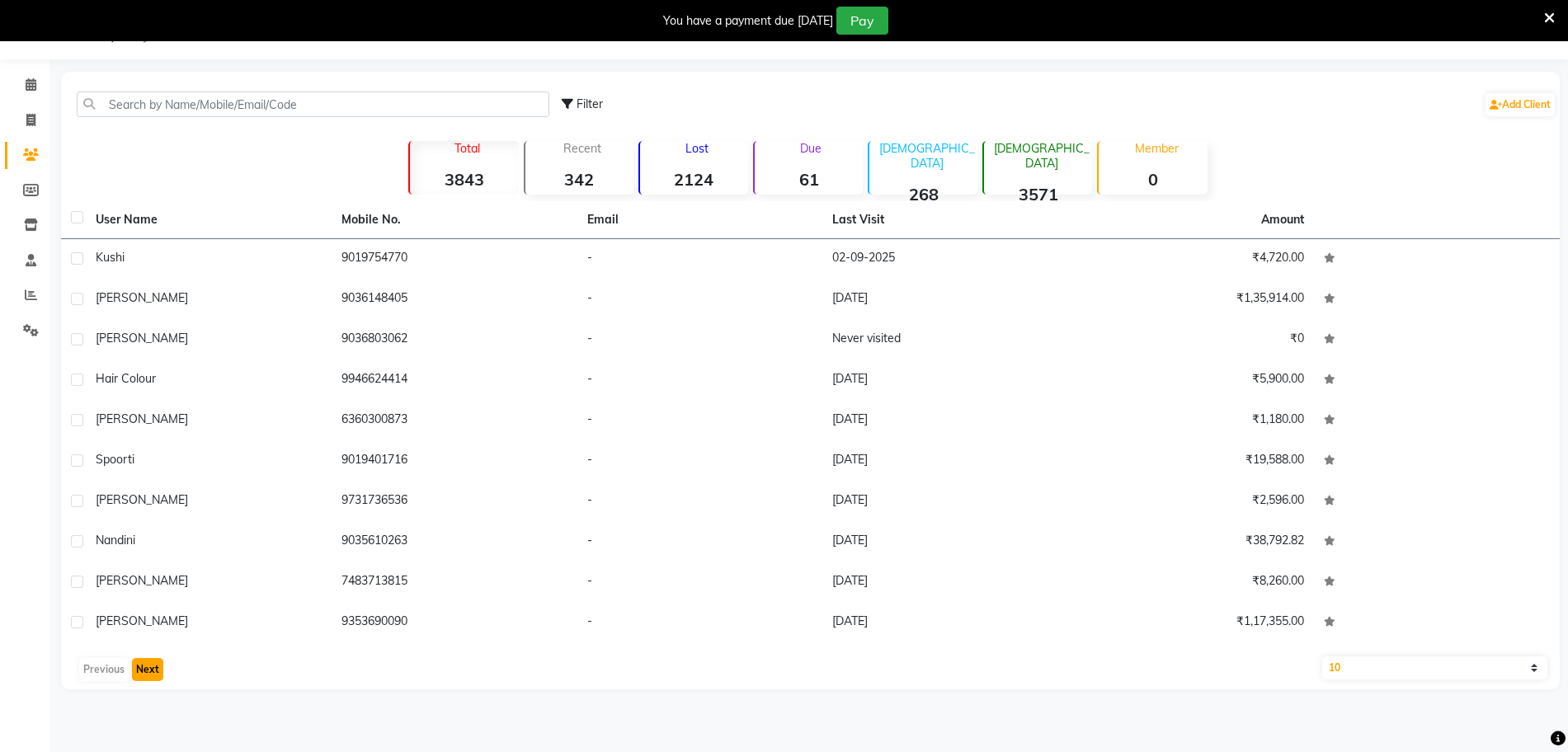
click at [154, 673] on button "Next" at bounding box center [147, 669] width 32 height 23
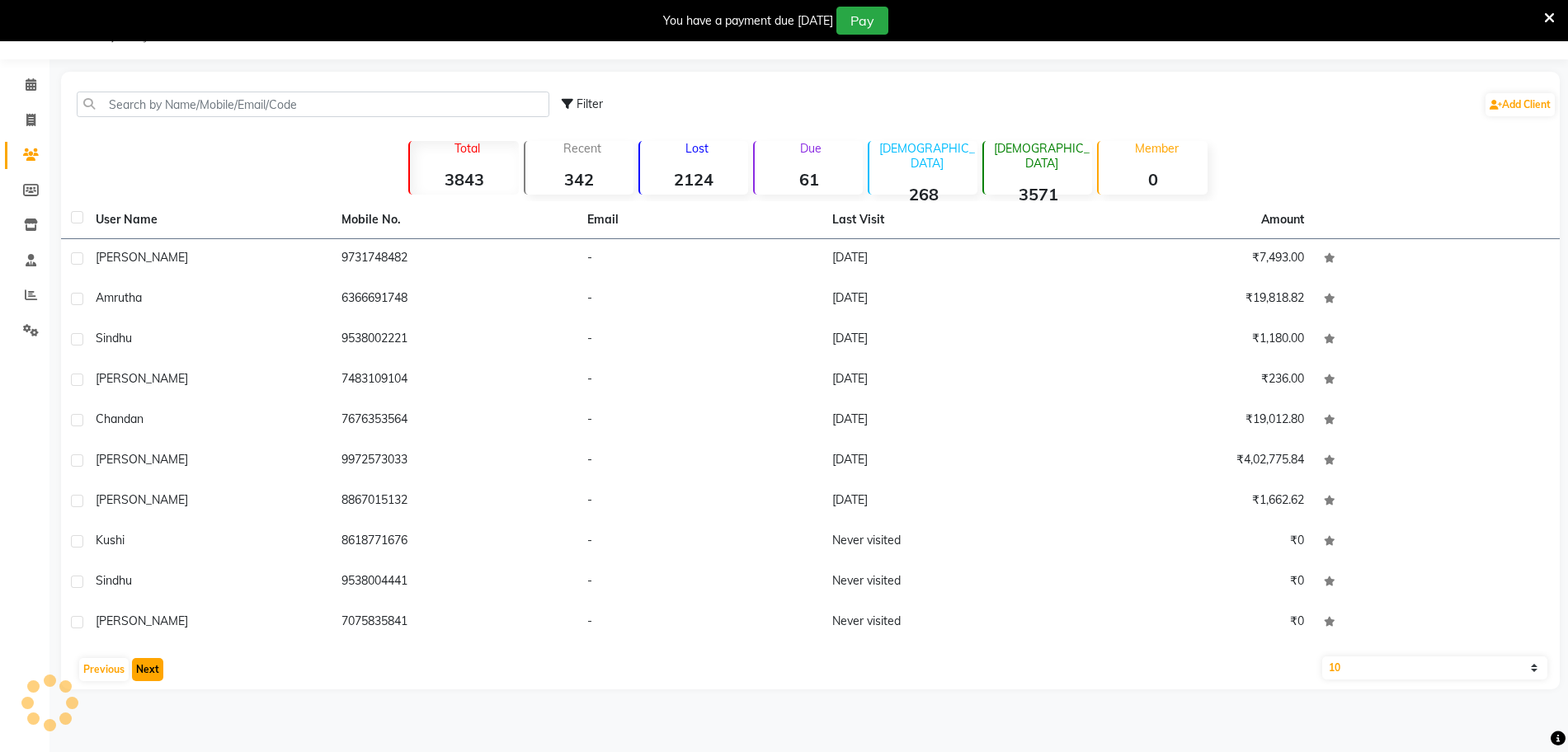
click at [154, 673] on button "Next" at bounding box center [147, 669] width 32 height 23
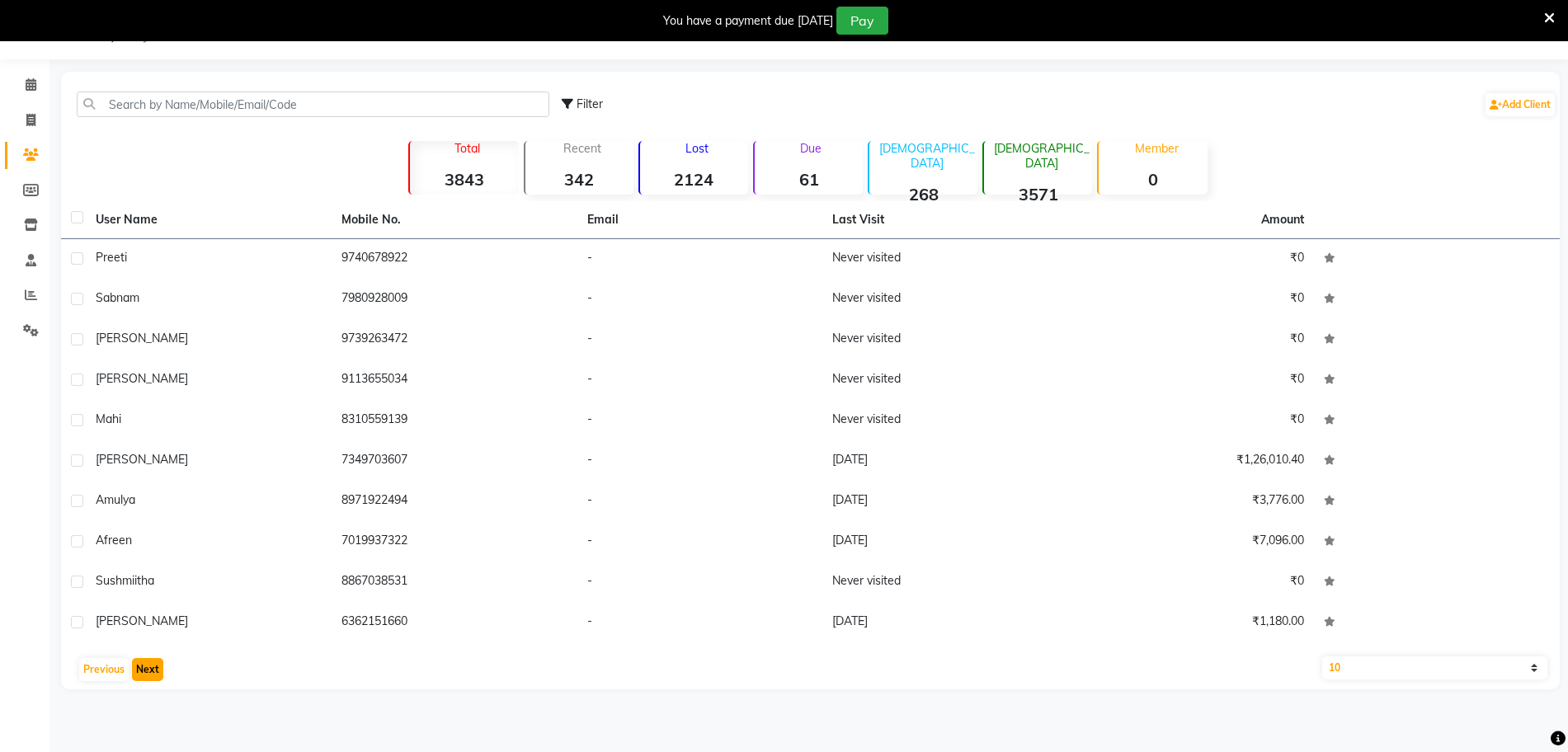
click at [154, 673] on button "Next" at bounding box center [147, 669] width 32 height 23
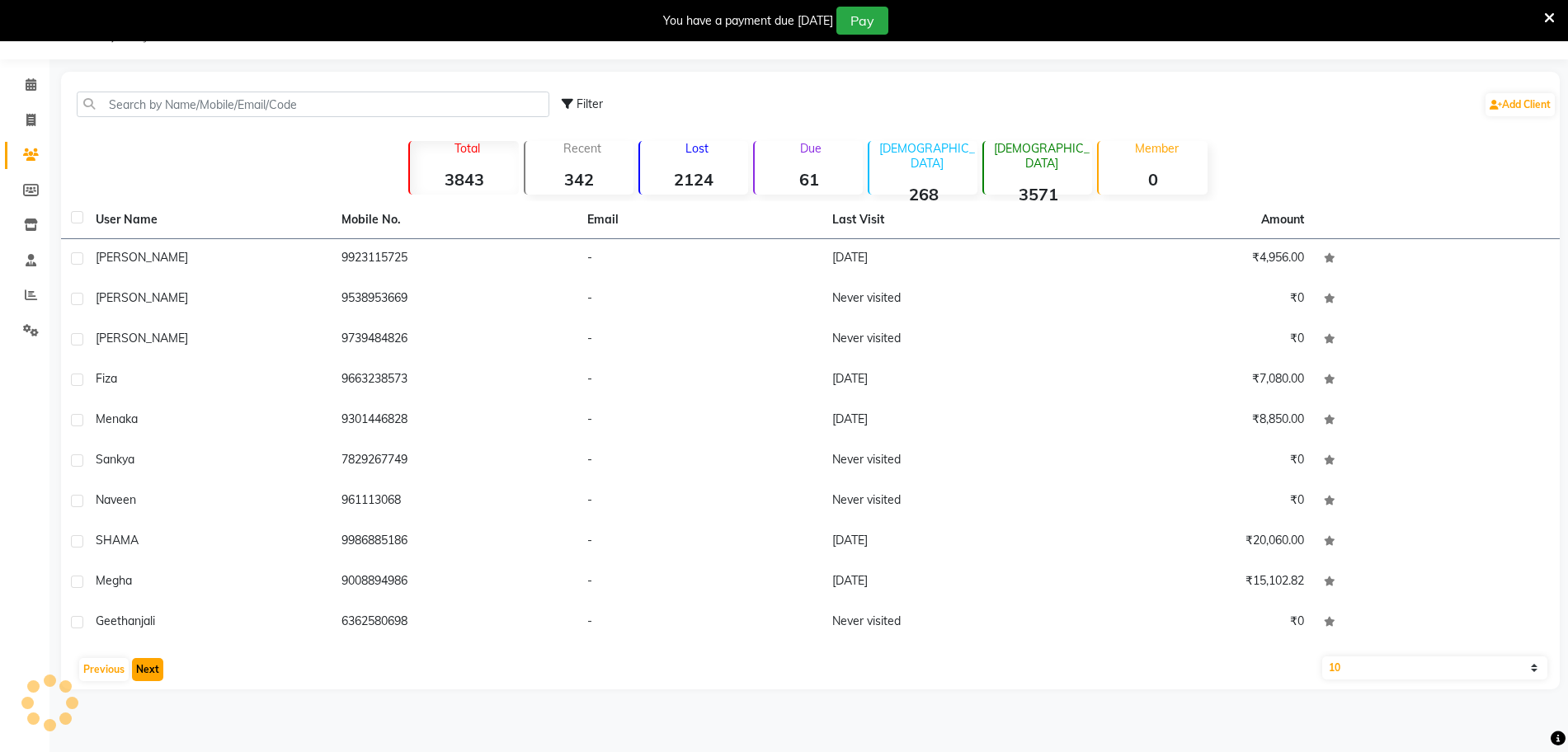
click at [154, 673] on button "Next" at bounding box center [147, 669] width 32 height 23
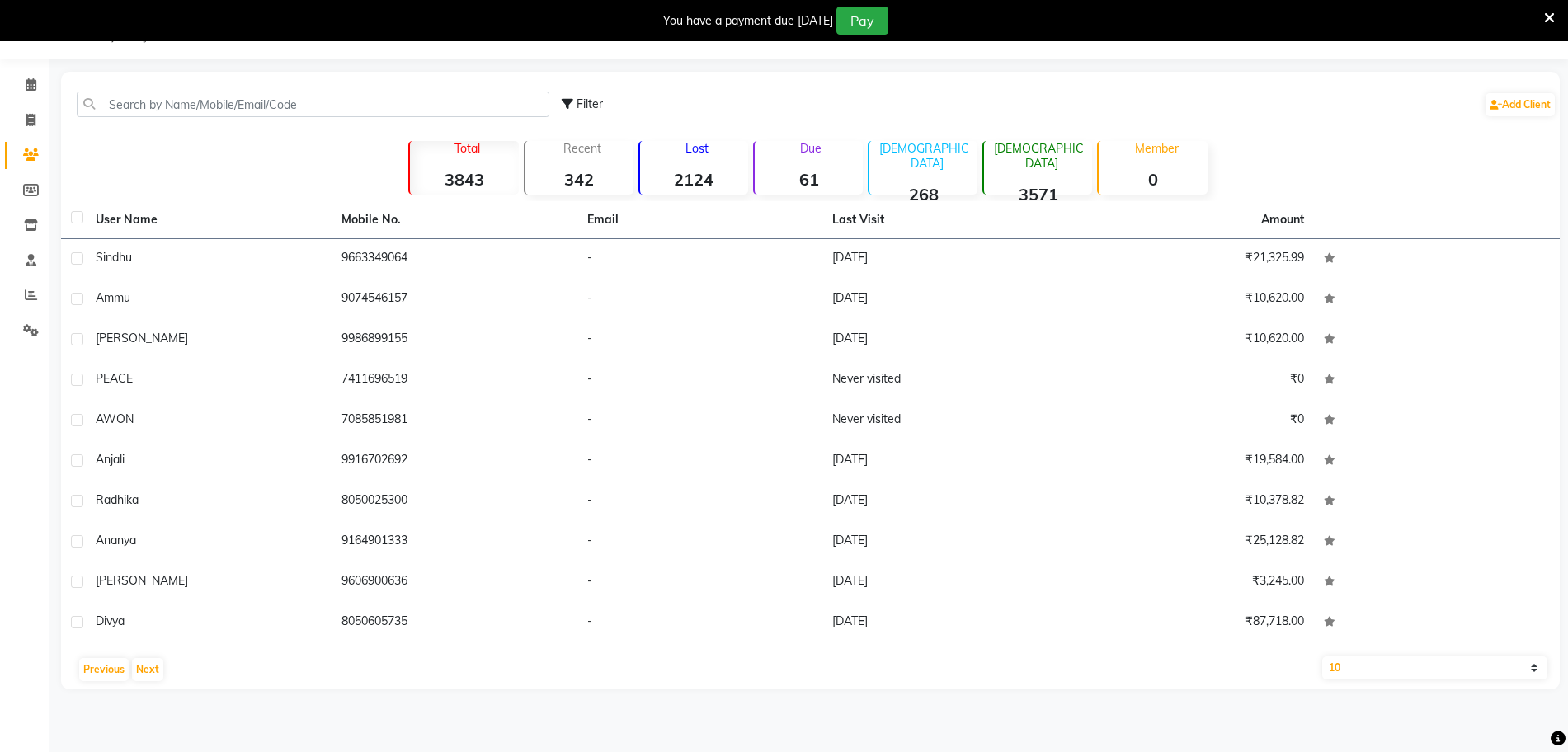
click at [1480, 669] on select "10 50 100" at bounding box center [1435, 667] width 225 height 23
select select "100"
click at [1322, 656] on select "10 50 100" at bounding box center [1435, 667] width 225 height 23
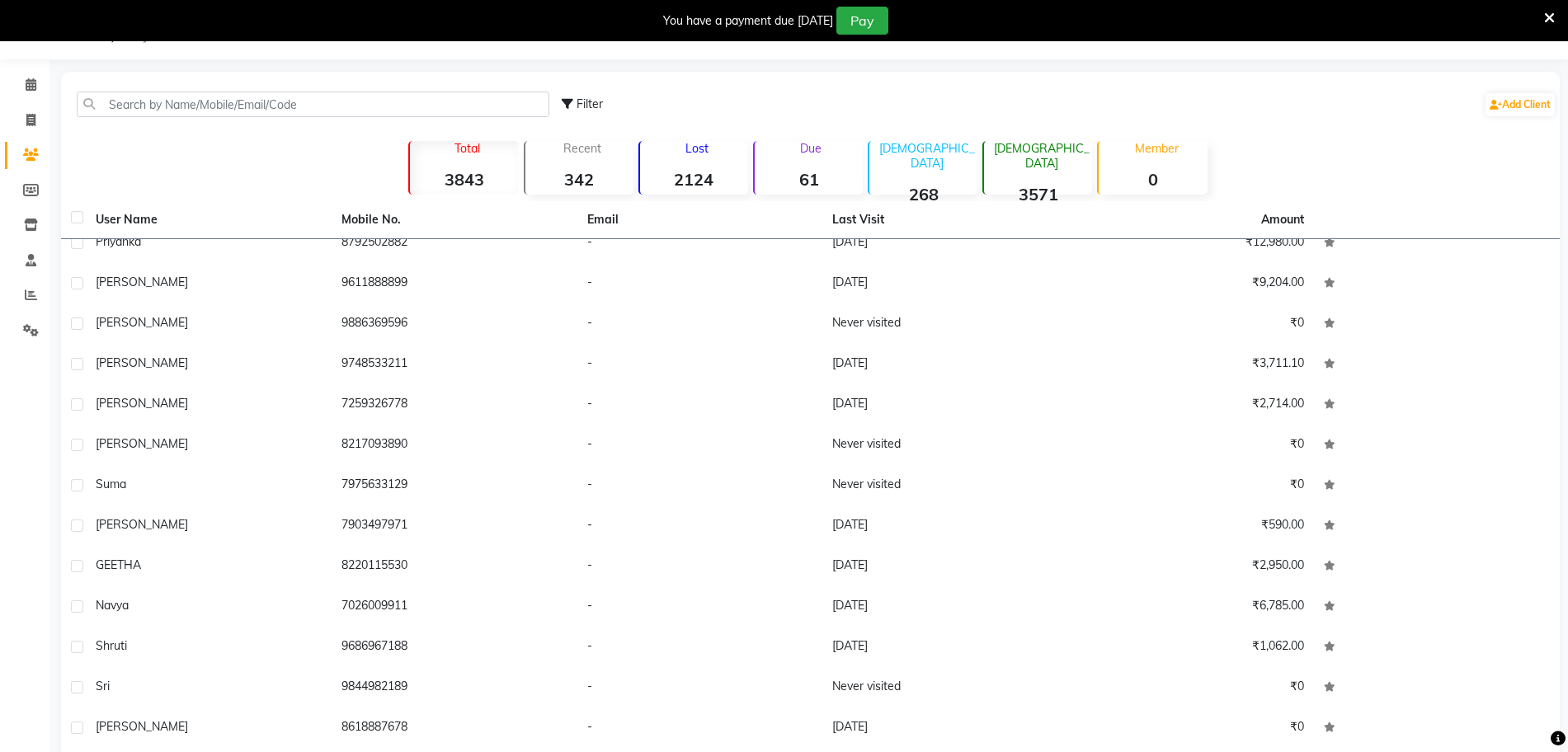
scroll to position [351, 0]
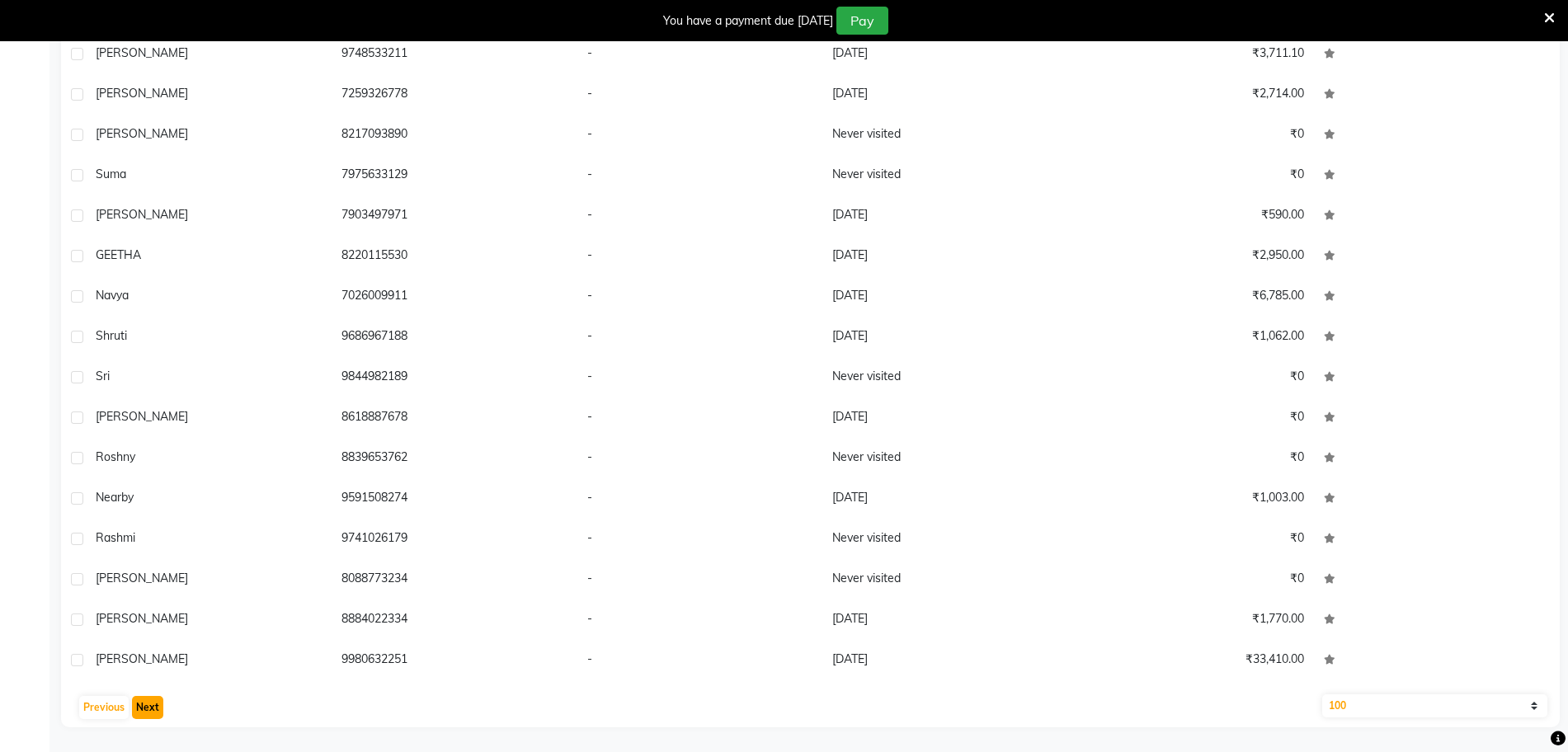
click at [139, 705] on button "Next" at bounding box center [147, 707] width 32 height 23
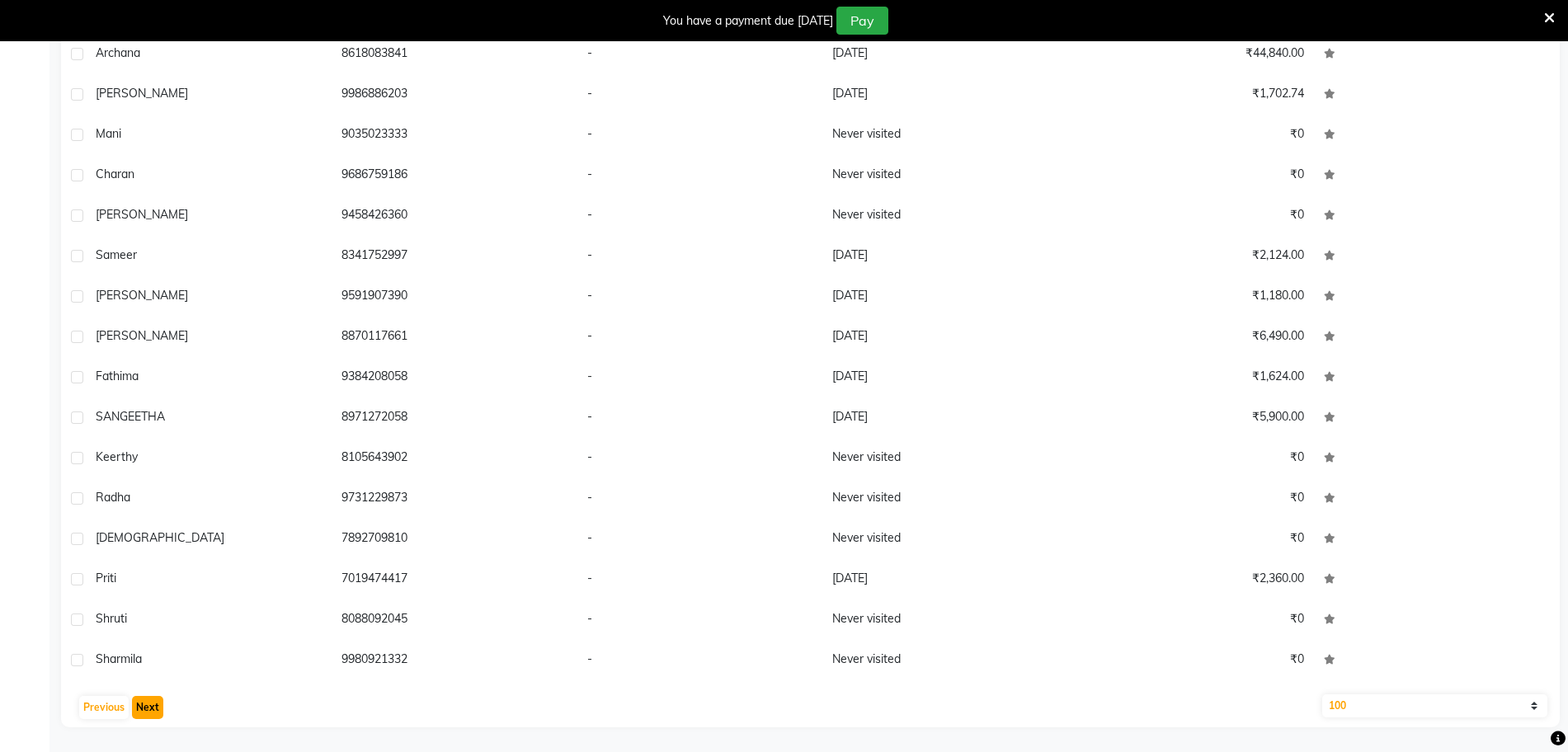
click at [139, 705] on button "Next" at bounding box center [147, 707] width 32 height 23
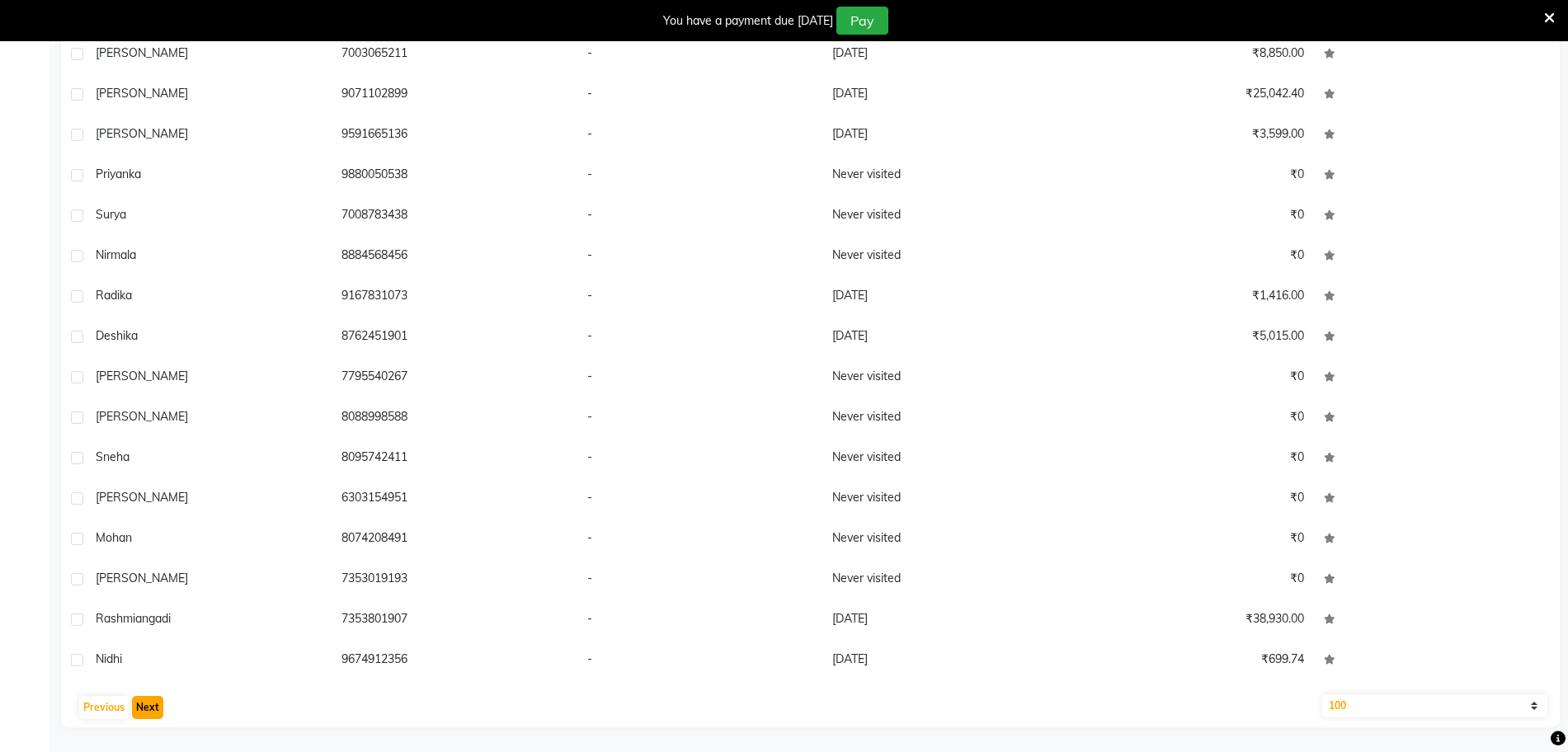
click at [136, 708] on button "Next" at bounding box center [147, 707] width 32 height 23
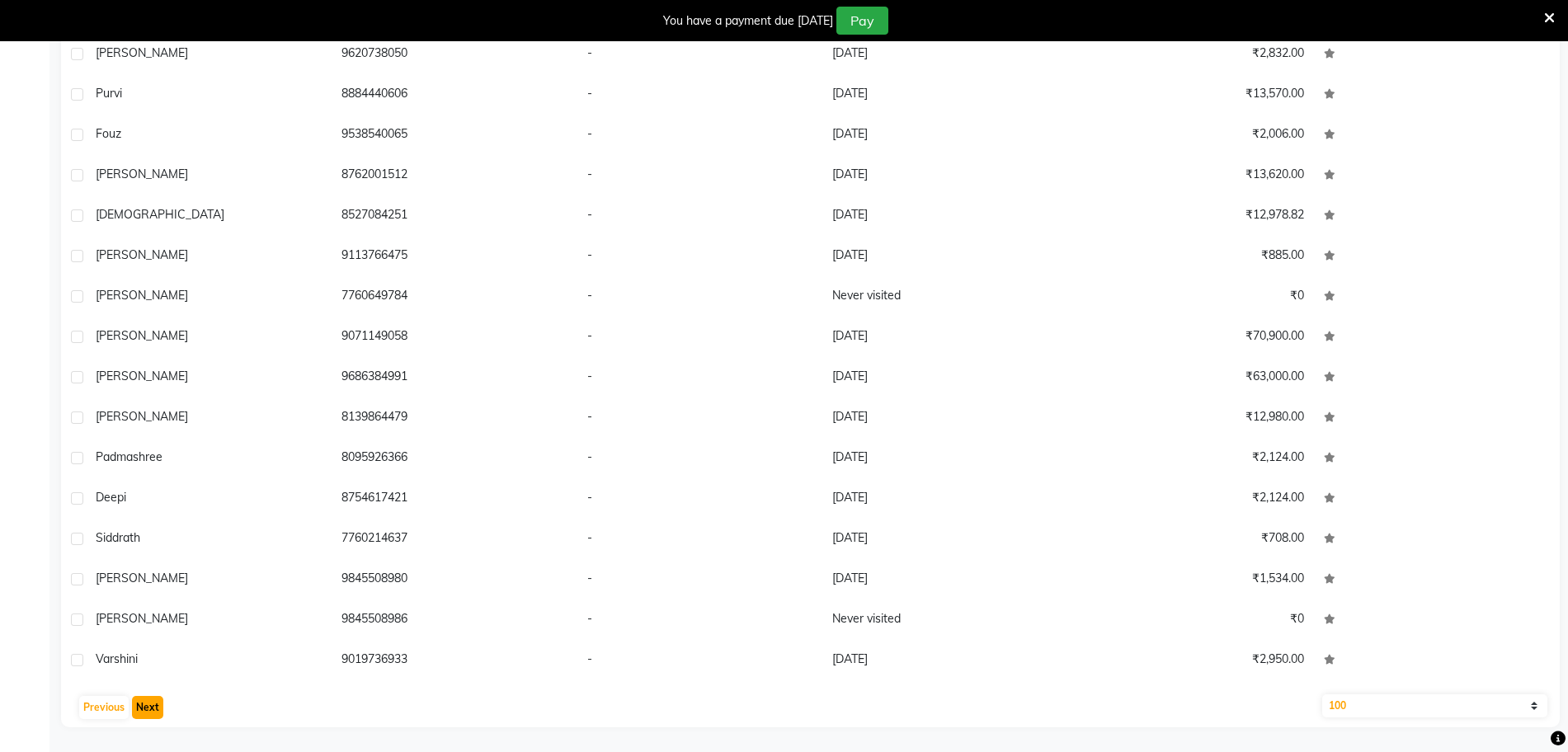
click at [136, 708] on button "Next" at bounding box center [147, 707] width 32 height 23
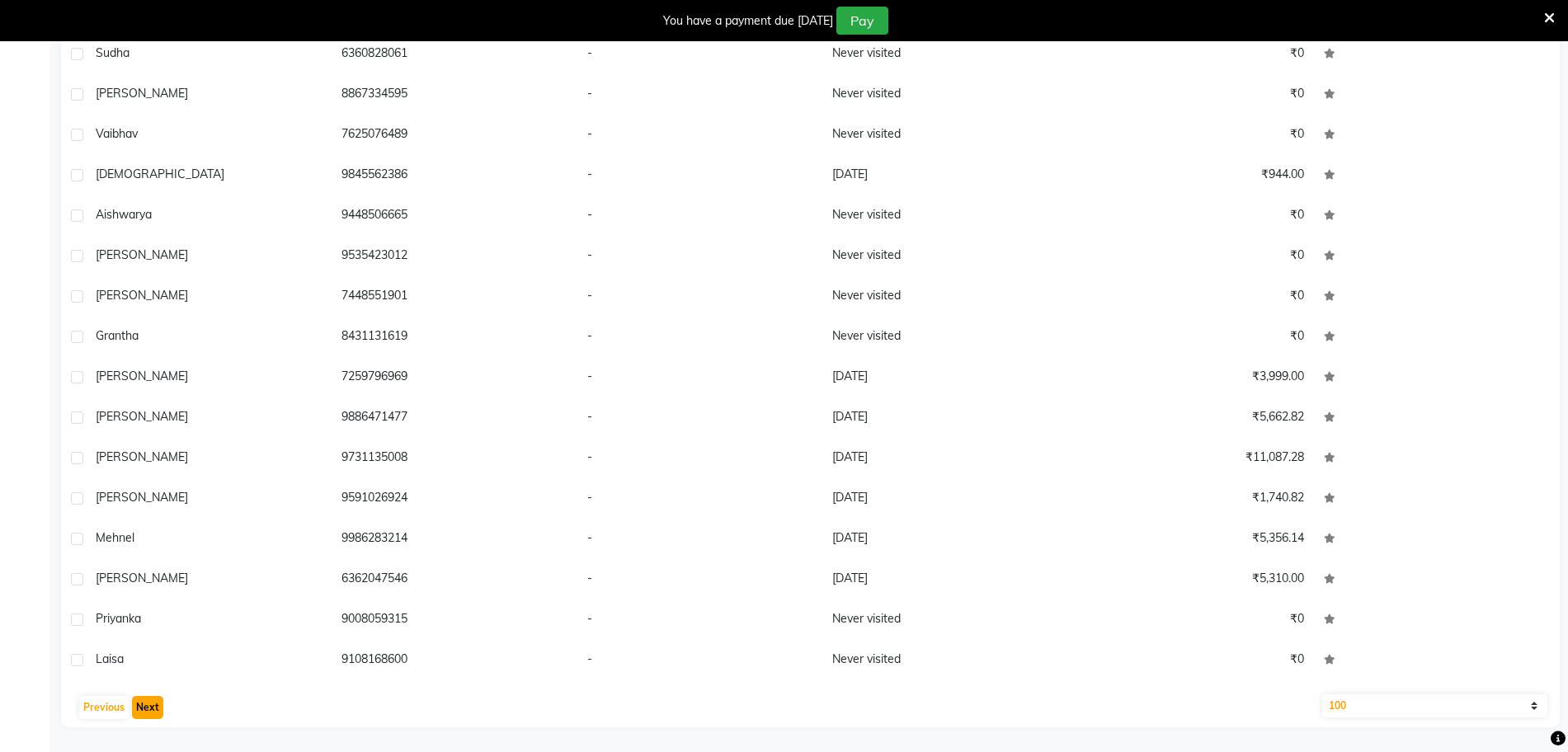
click at [136, 708] on button "Next" at bounding box center [147, 707] width 32 height 23
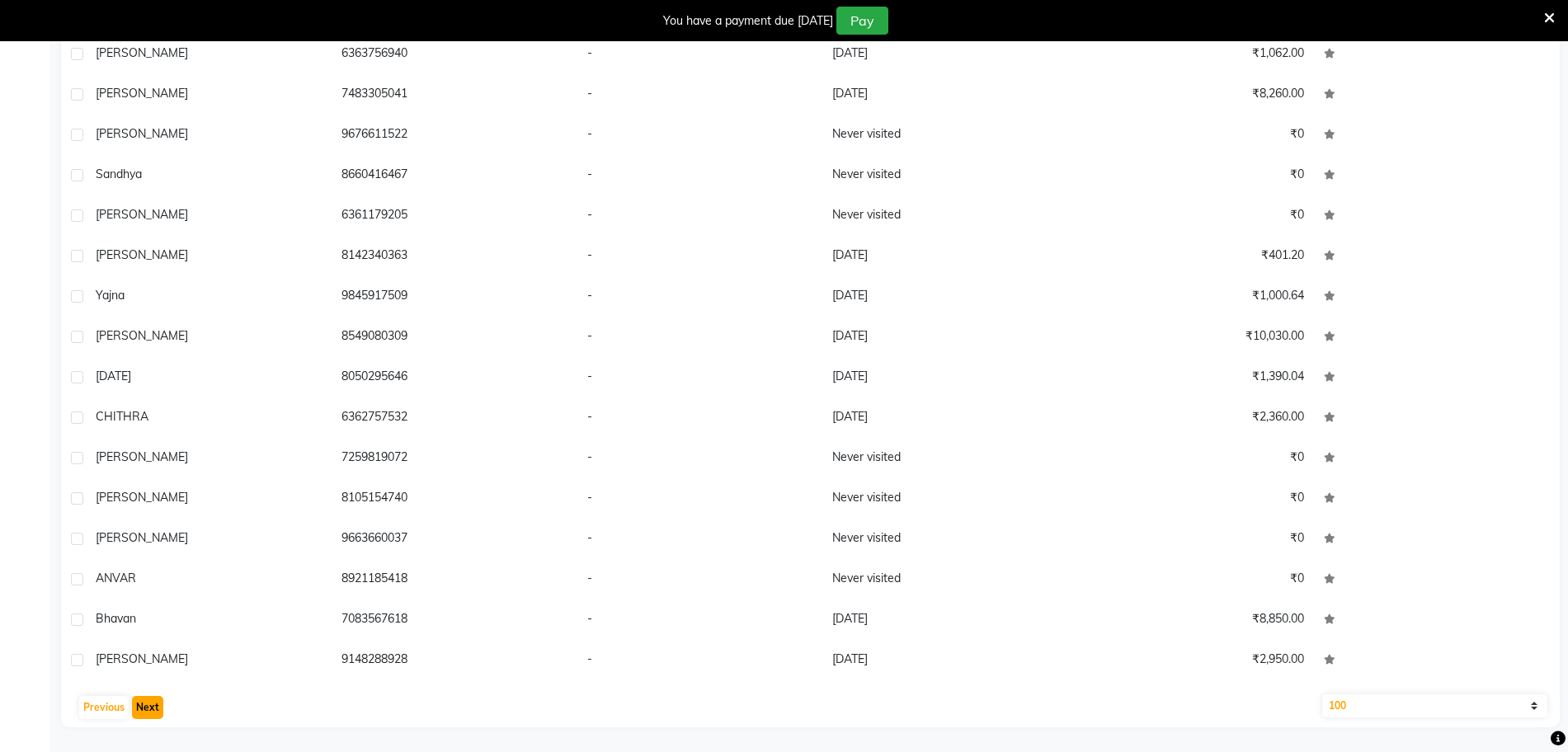
click at [136, 708] on button "Next" at bounding box center [147, 707] width 32 height 23
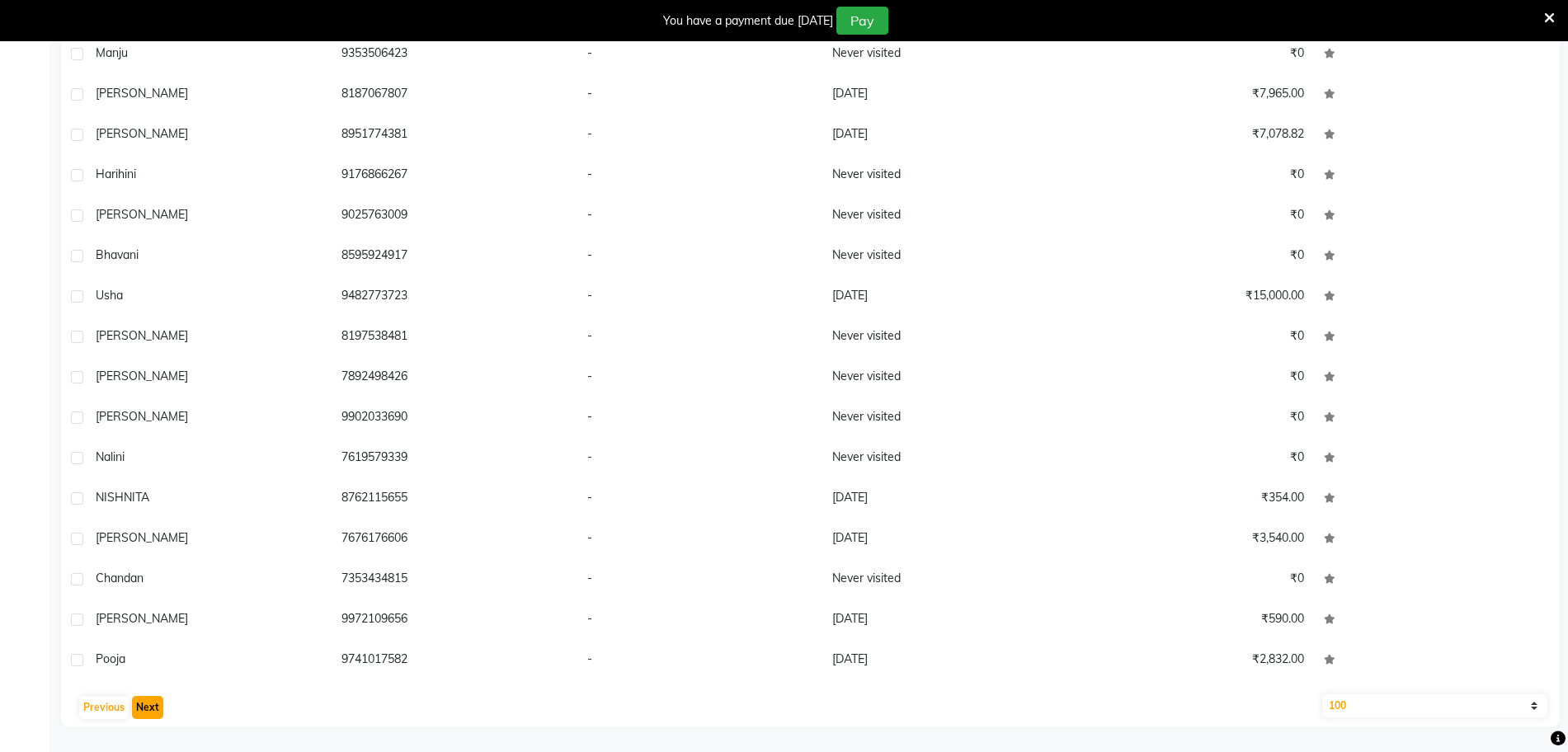
click at [136, 708] on button "Next" at bounding box center [147, 707] width 32 height 23
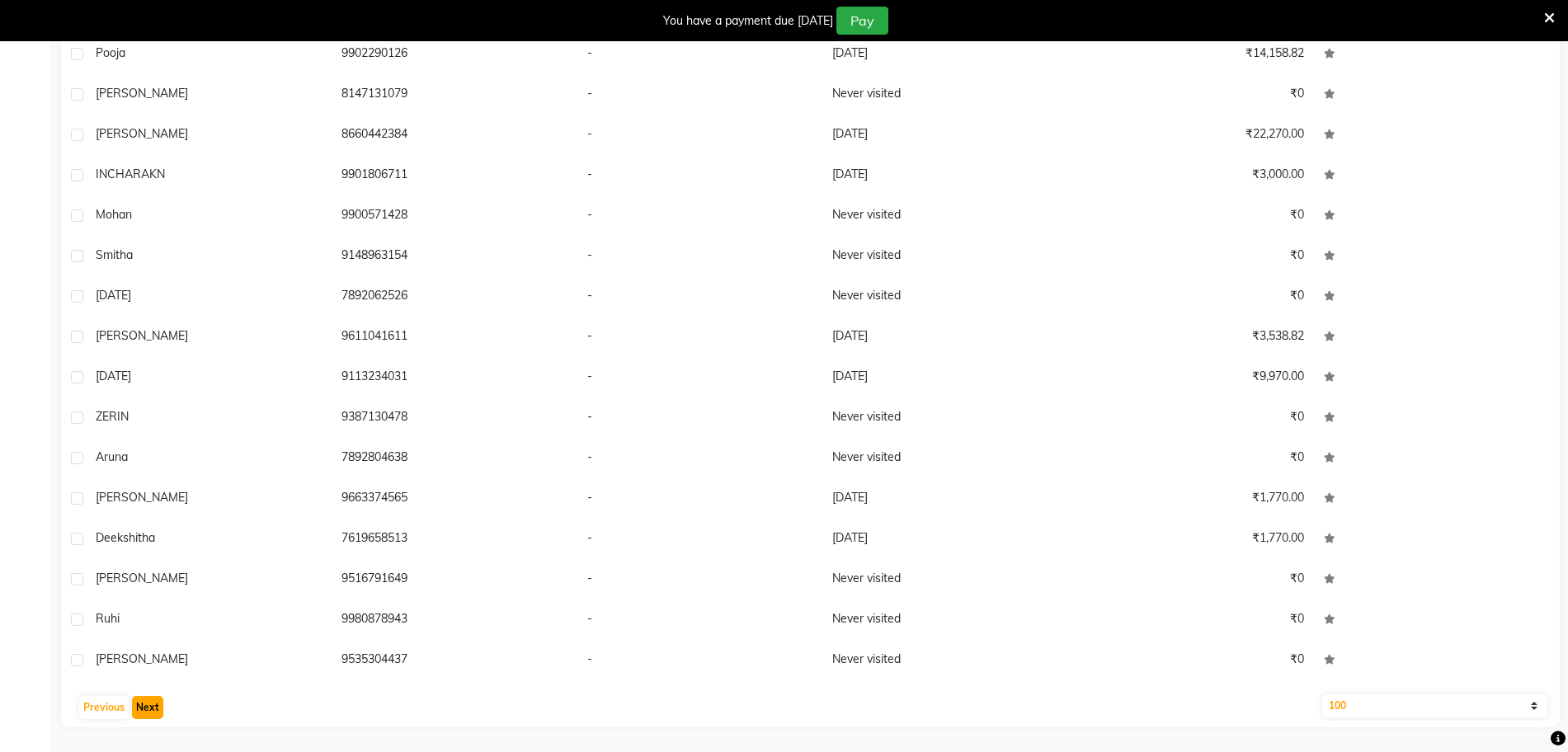
click at [136, 708] on button "Next" at bounding box center [147, 707] width 32 height 23
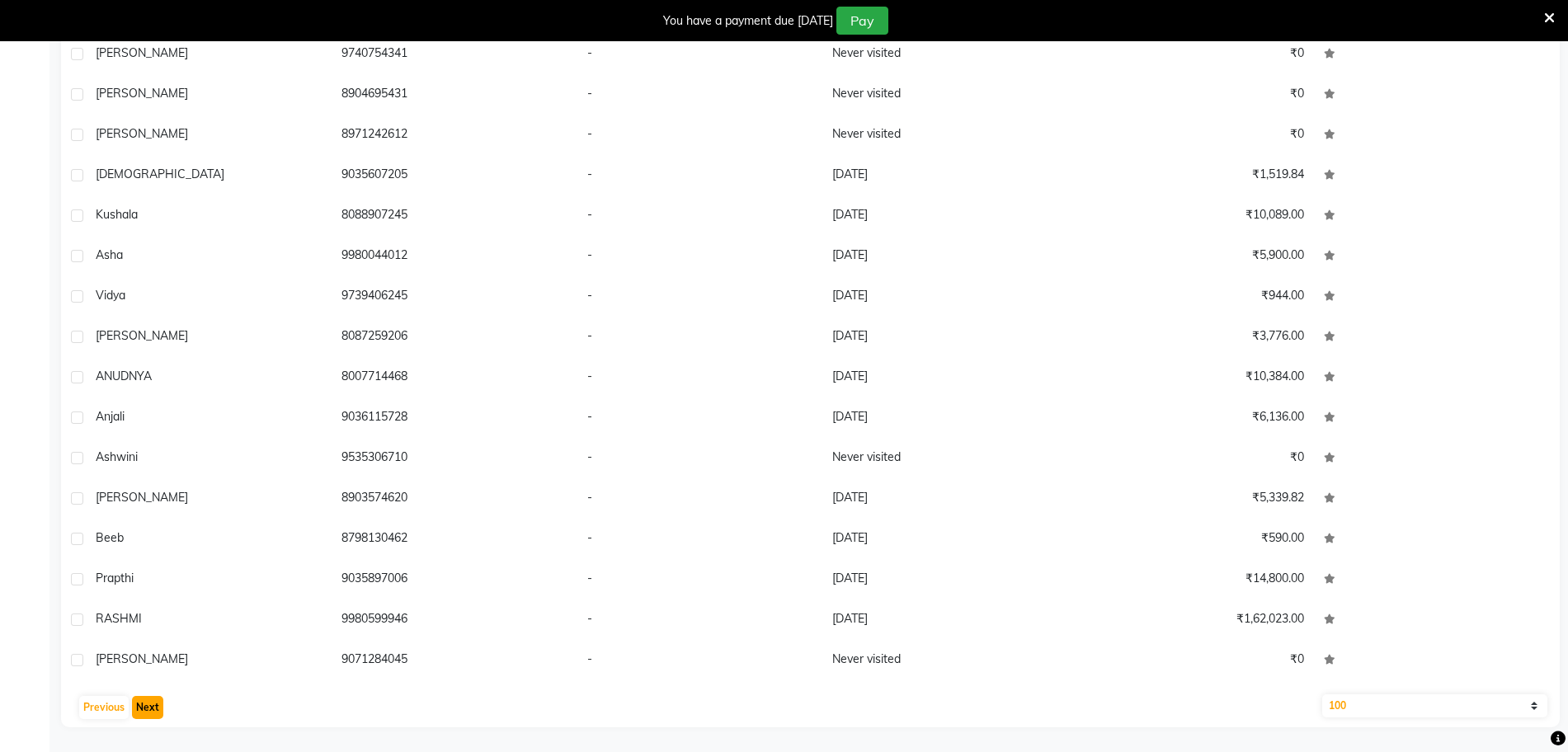
click at [136, 708] on button "Next" at bounding box center [147, 707] width 32 height 23
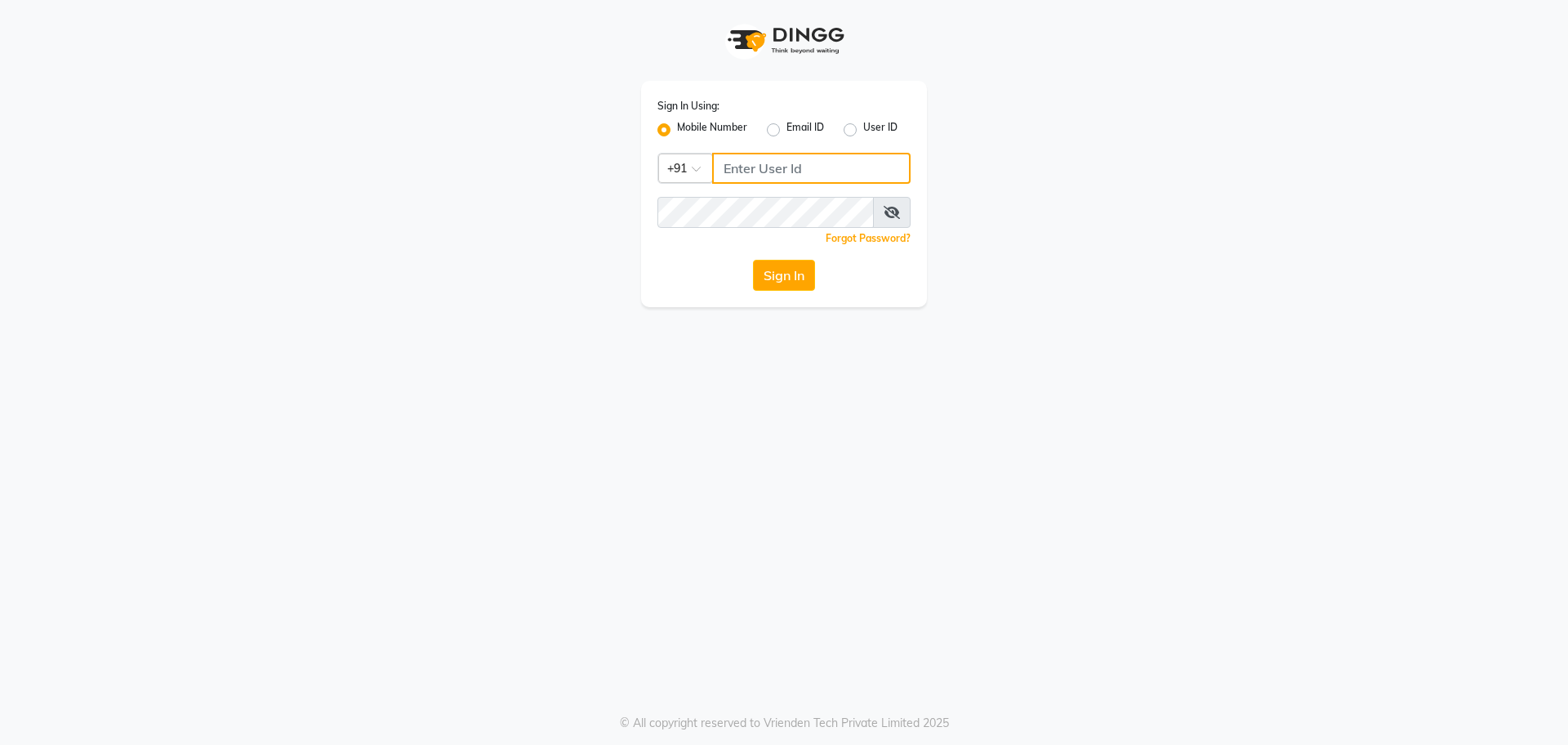
click at [813, 167] on input "Username" at bounding box center [811, 168] width 198 height 31
type input "7795629991"
click at [895, 220] on span at bounding box center [891, 212] width 38 height 31
click at [884, 219] on span at bounding box center [891, 212] width 38 height 31
click at [884, 211] on icon at bounding box center [892, 212] width 17 height 13
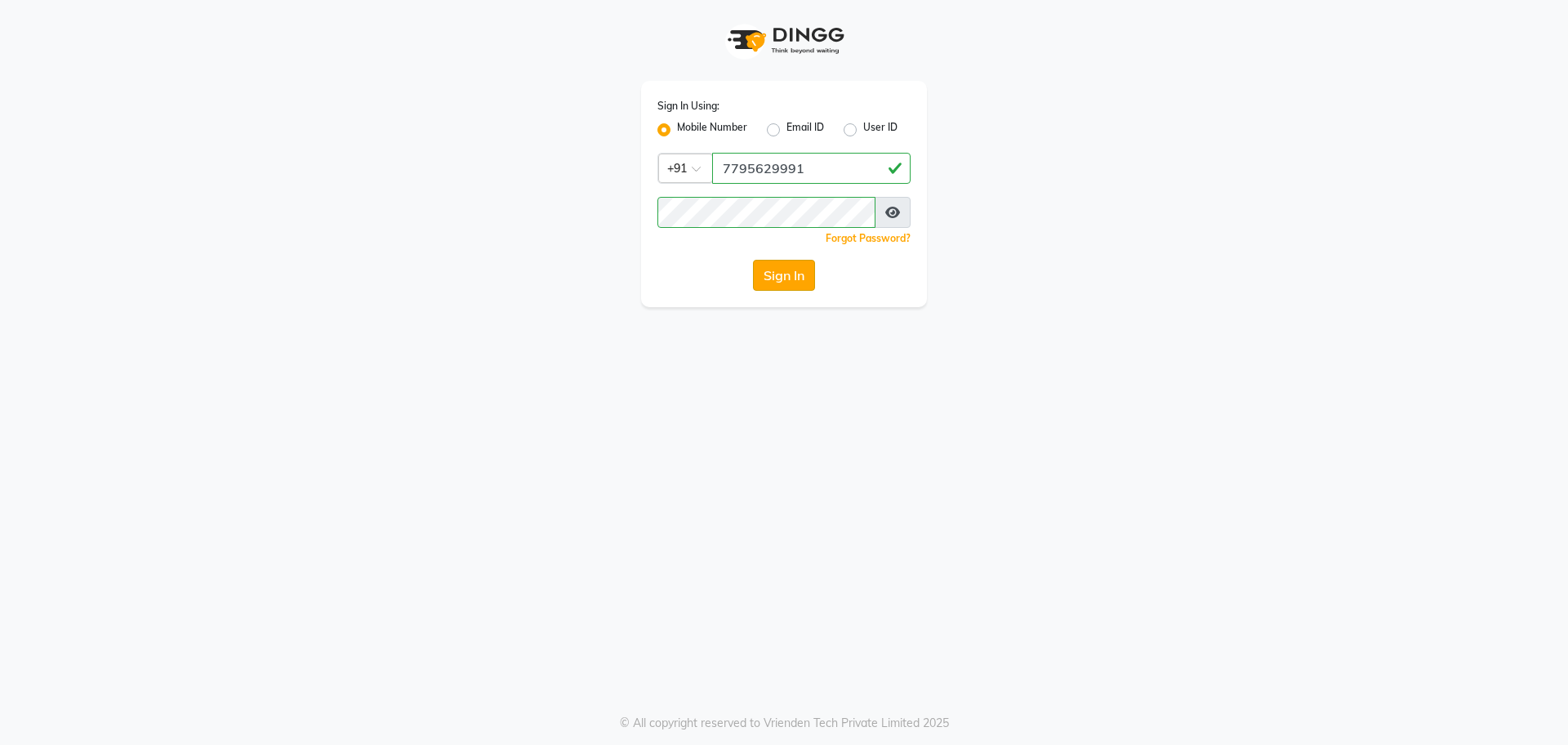
click at [784, 285] on button "Sign In" at bounding box center [784, 275] width 62 height 31
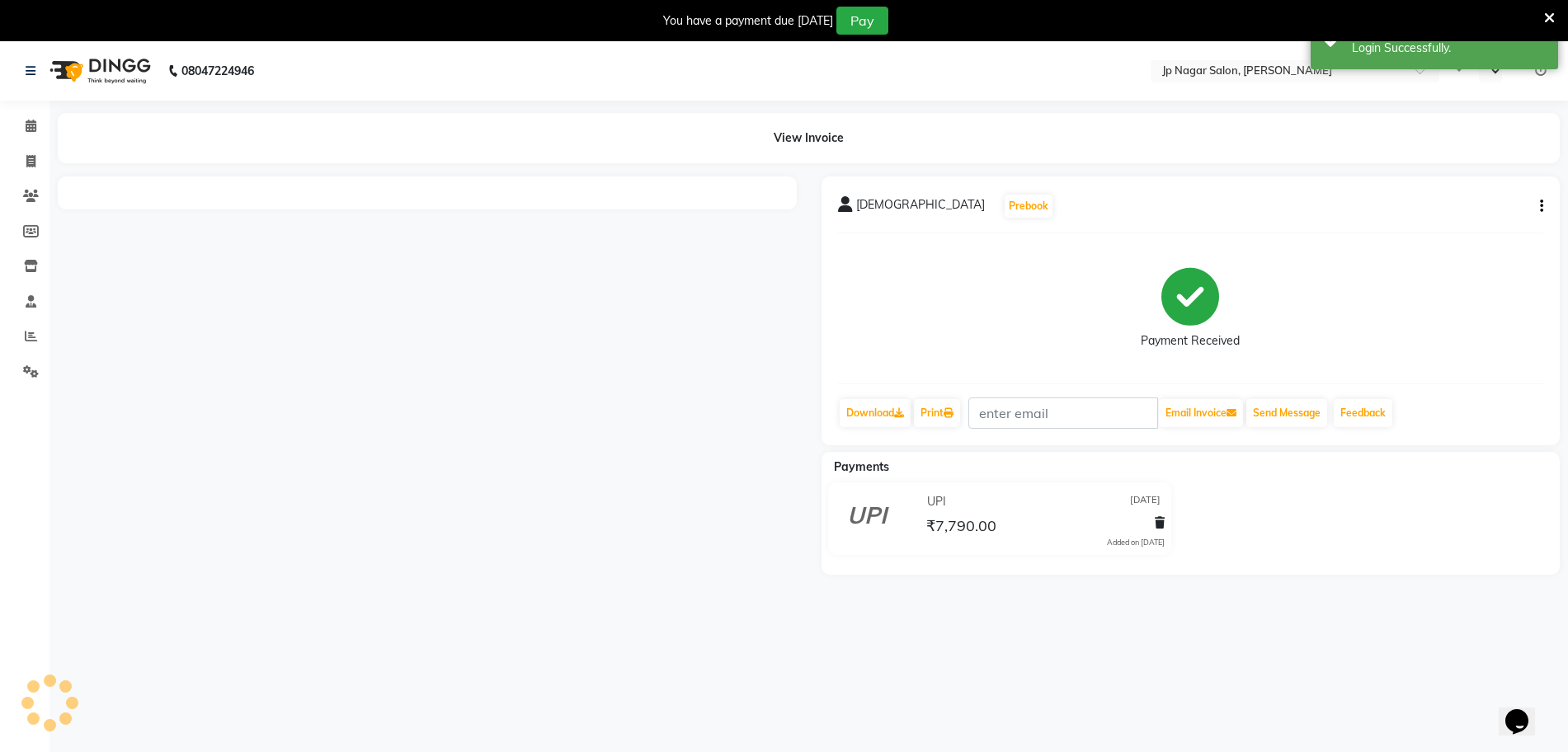
select select "en"
click at [36, 126] on icon at bounding box center [32, 125] width 11 height 12
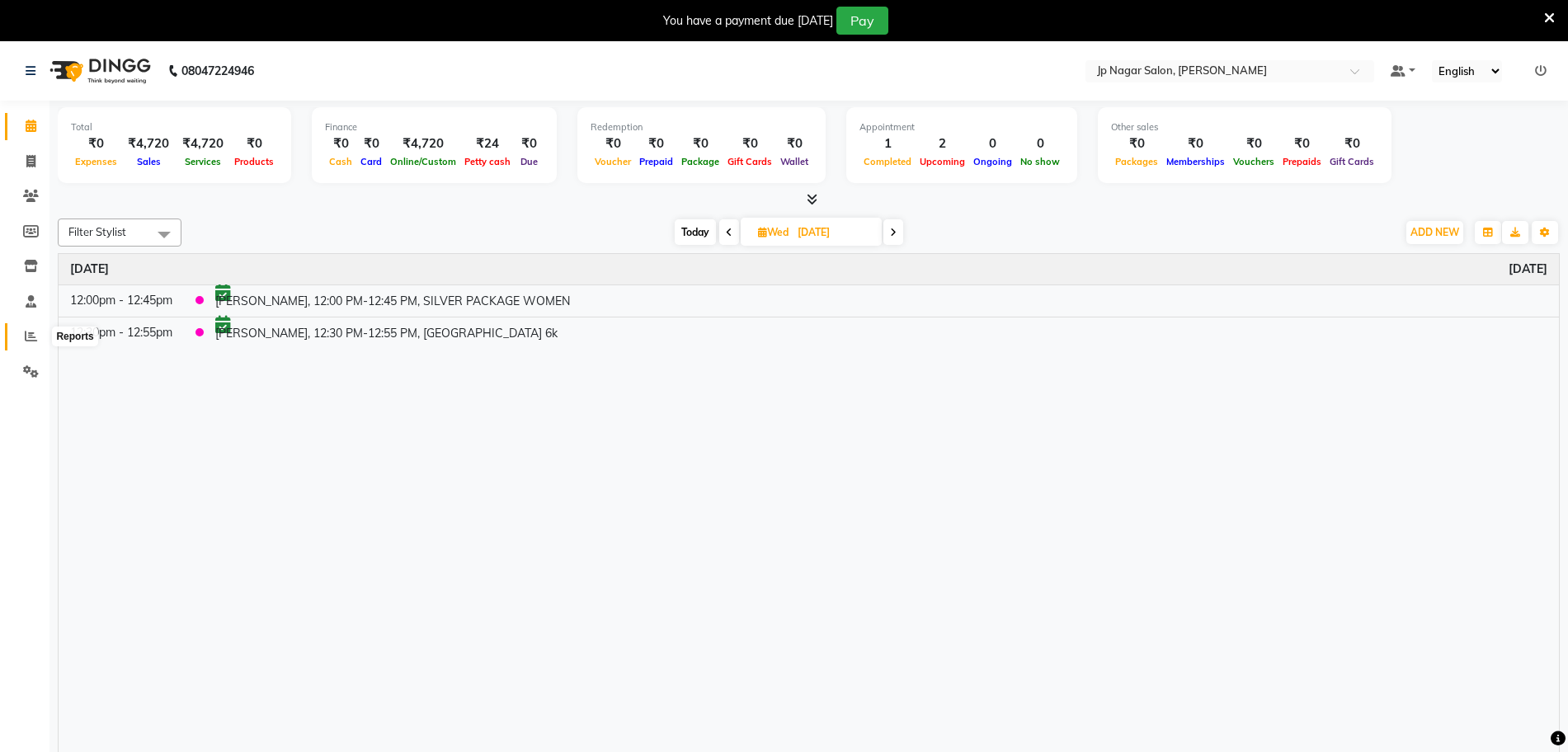
click at [26, 333] on icon at bounding box center [31, 335] width 12 height 12
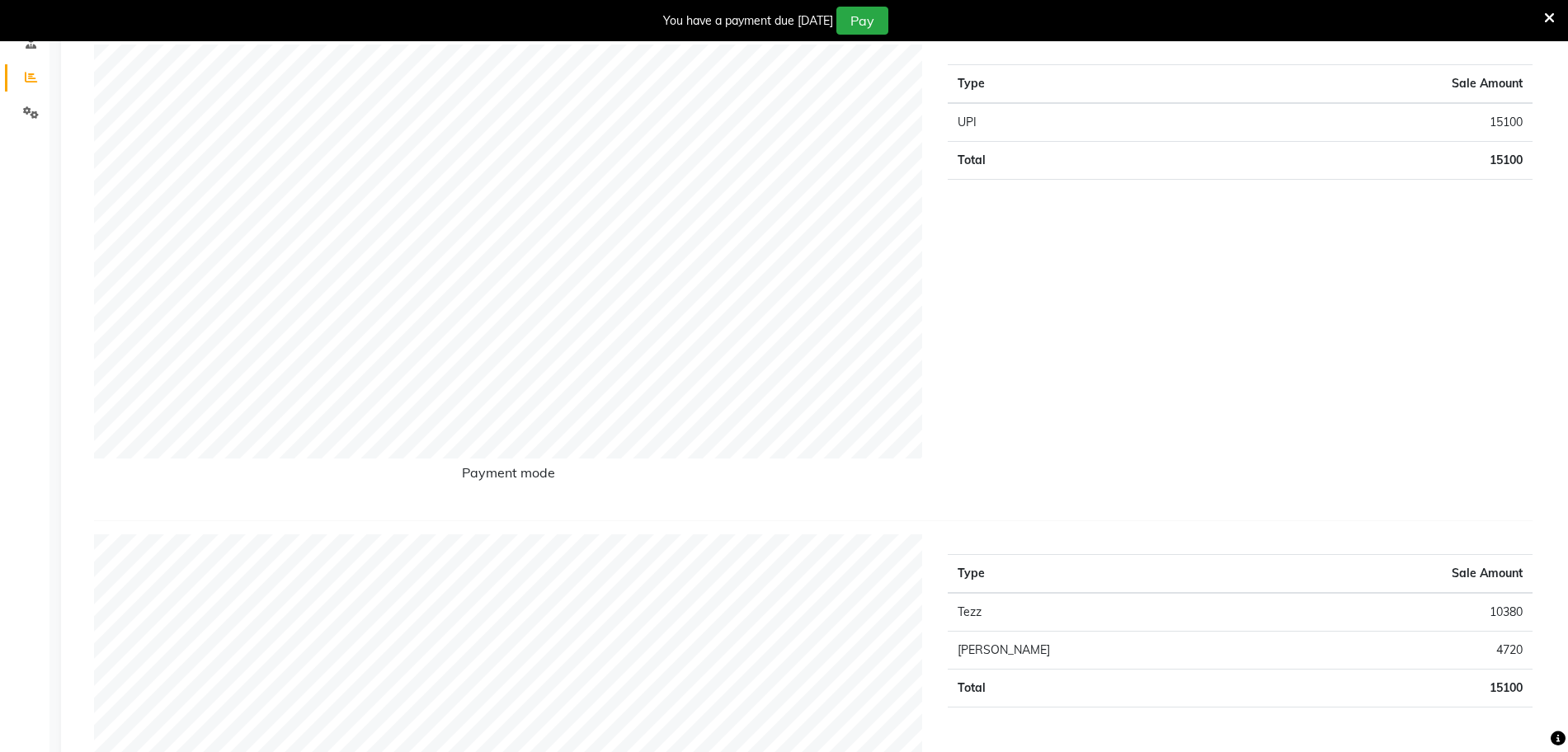
scroll to position [299, 0]
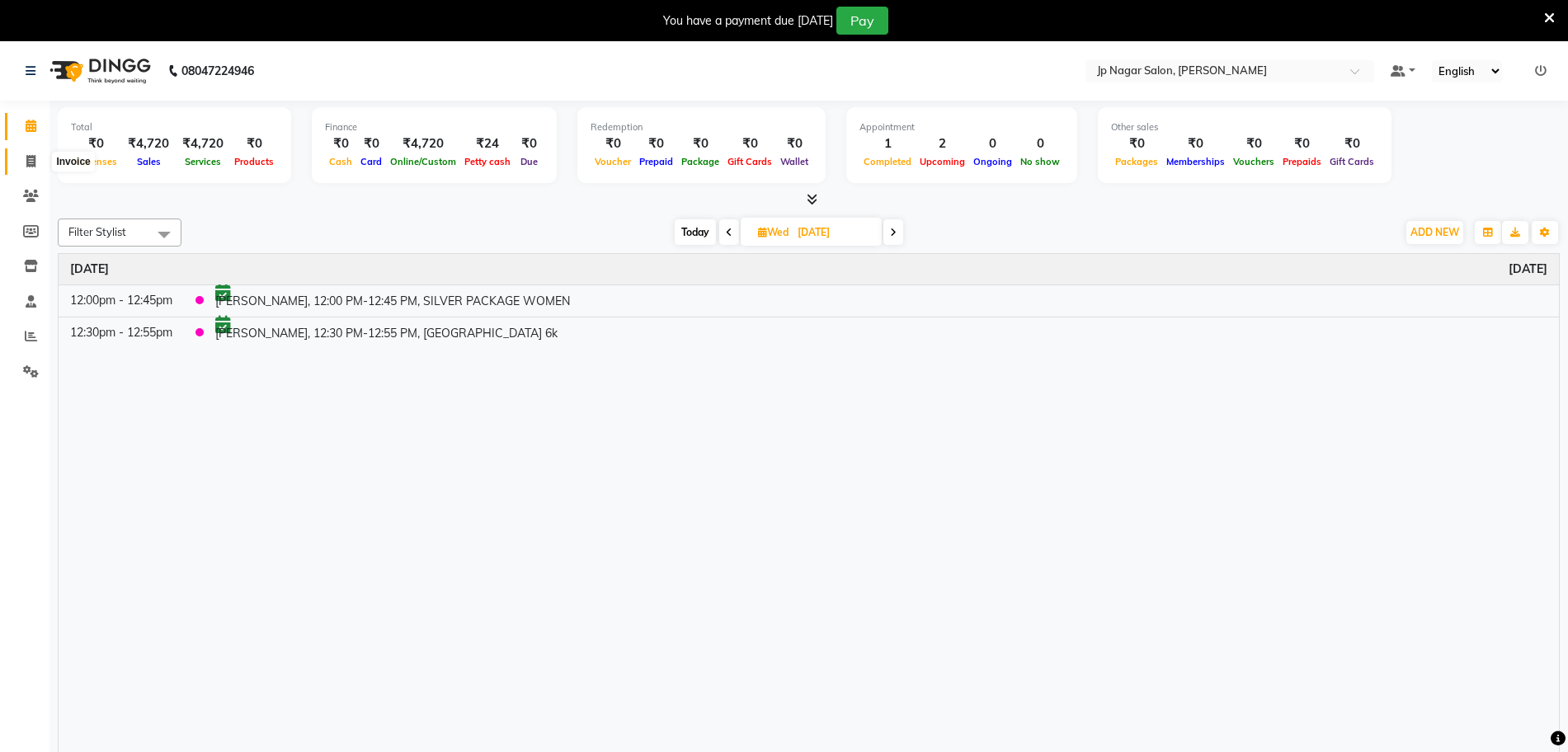
click at [36, 160] on span at bounding box center [31, 162] width 29 height 19
select select "service"
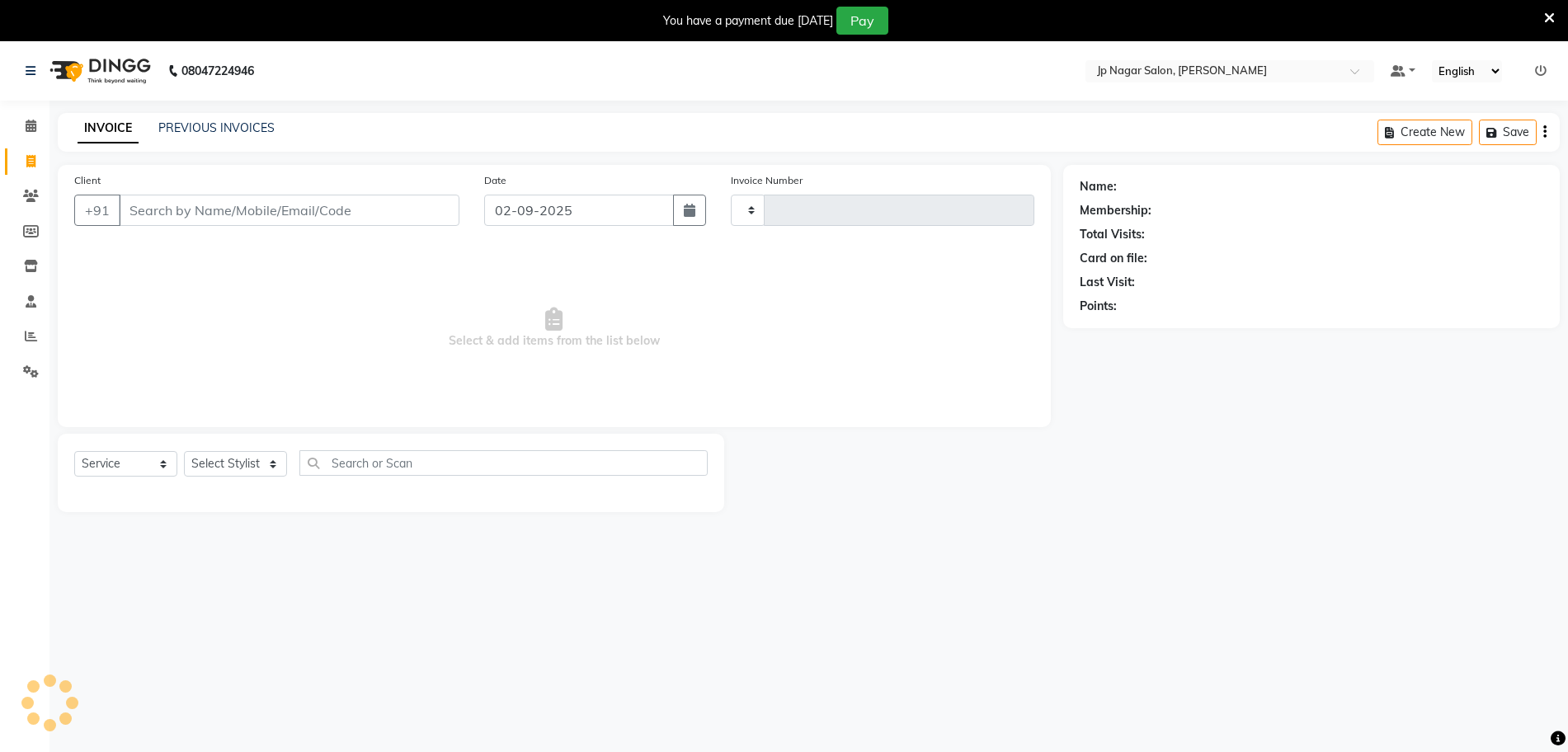
type input "0659"
select select "4852"
click at [241, 469] on select "Select Stylist [PERSON_NAME] [PERSON_NAME] [PERSON_NAME] [PERSON_NAME] Manager …" at bounding box center [234, 464] width 103 height 26
select select "74823"
click at [183, 451] on select "Select Stylist [PERSON_NAME] [PERSON_NAME] [PERSON_NAME] [PERSON_NAME] Manager …" at bounding box center [234, 464] width 103 height 26
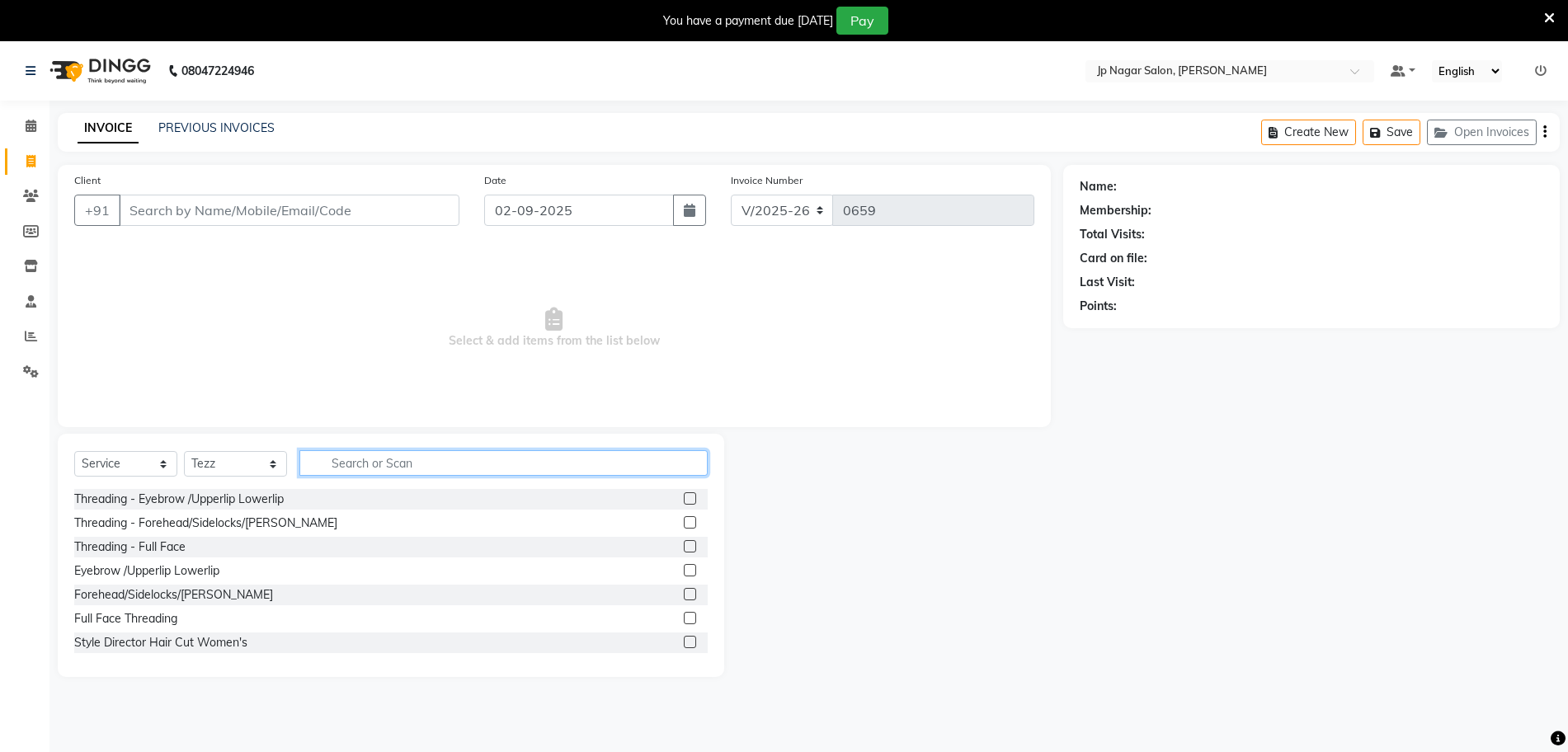
click at [372, 471] on input "text" at bounding box center [503, 463] width 409 height 26
type input "[MEDICAL_DATA]"
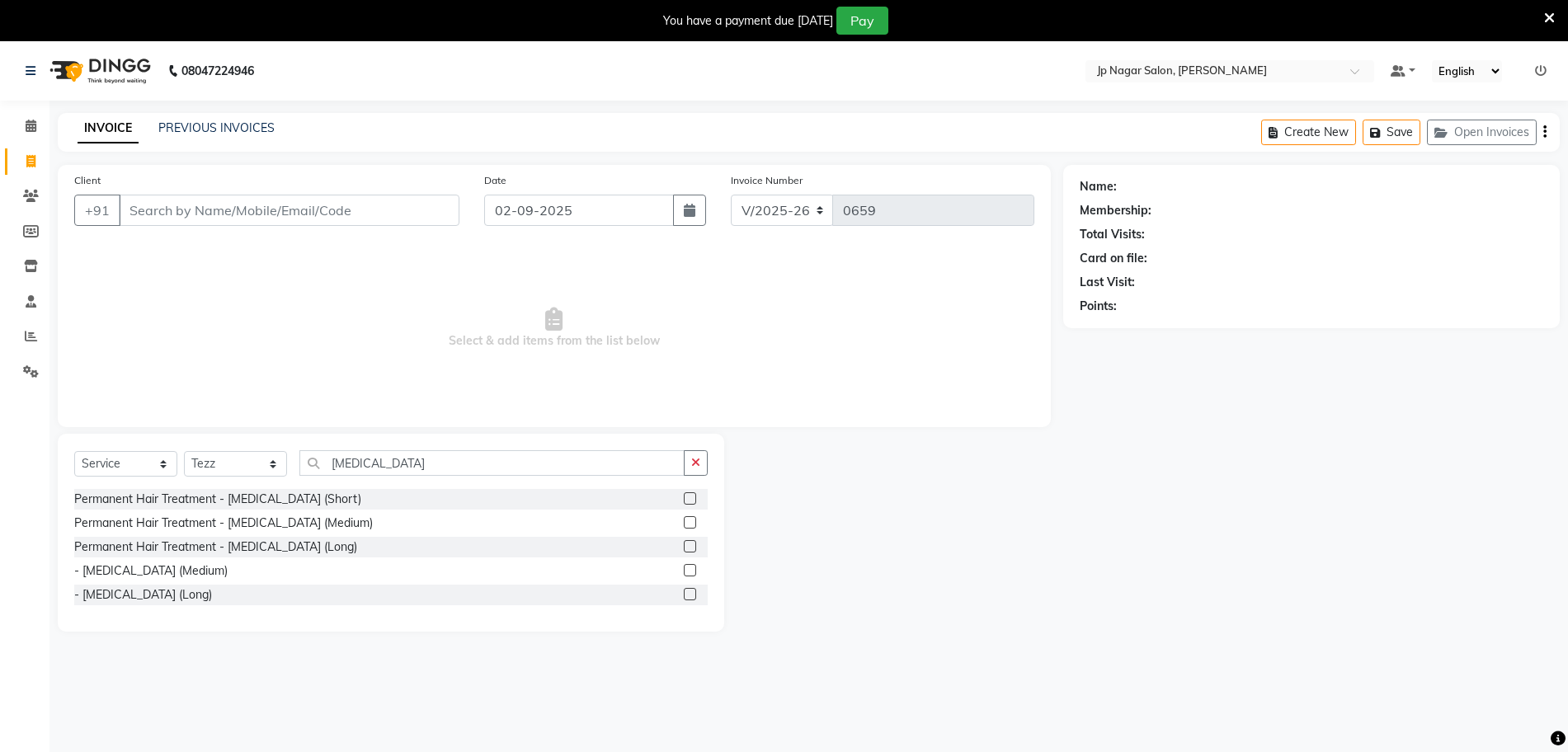
click at [686, 516] on label at bounding box center [689, 521] width 12 height 12
click at [686, 518] on input "checkbox" at bounding box center [689, 523] width 11 height 11
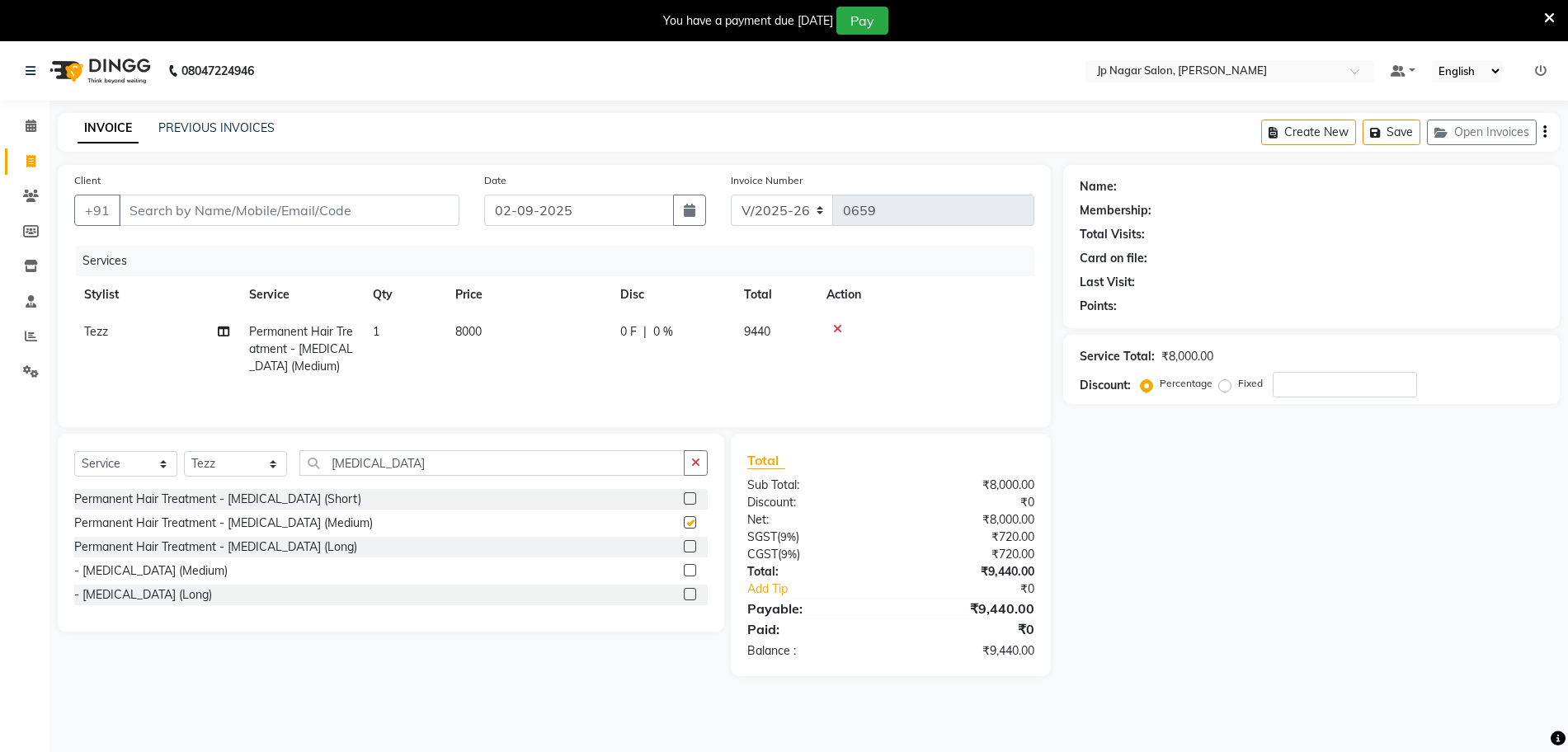
checkbox input "false"
click at [469, 329] on span "8000" at bounding box center [468, 332] width 26 height 15
select select "74823"
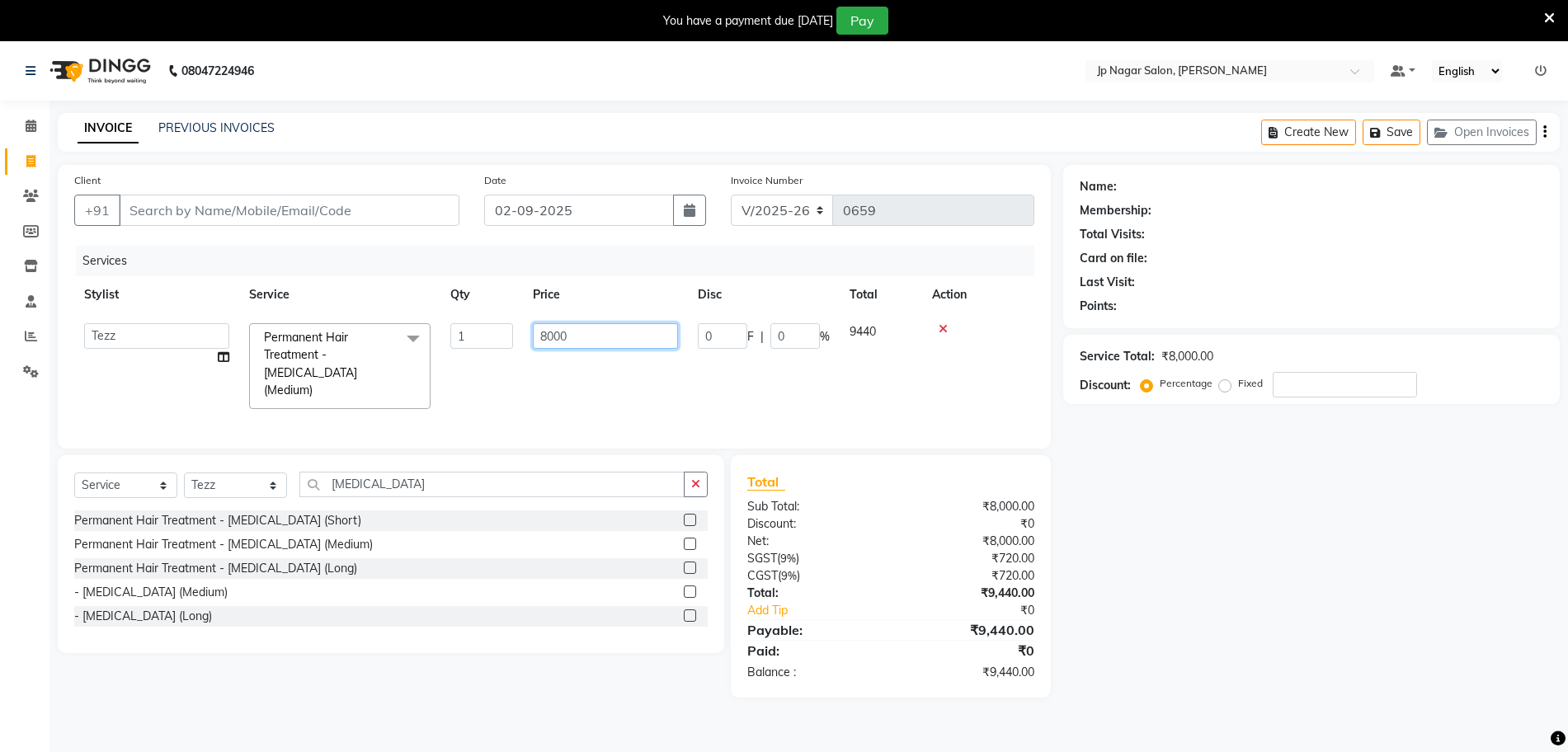
click at [559, 329] on input "8000" at bounding box center [605, 336] width 145 height 26
click at [550, 332] on input "8000" at bounding box center [605, 336] width 145 height 26
type input "6000"
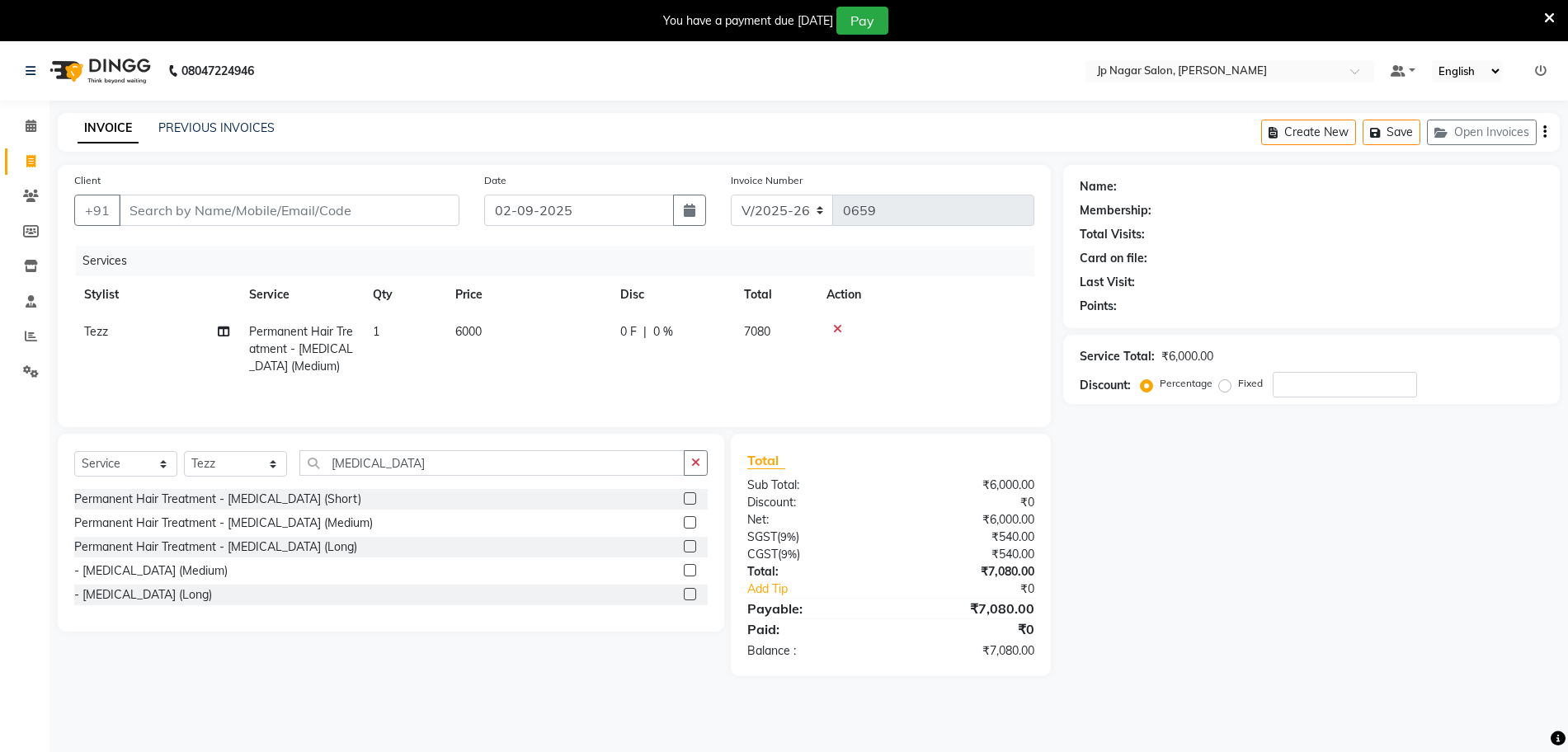
click at [1353, 568] on div "Name: Membership: Total Visits: Card on file: Last Visit: Points: Service Total…" at bounding box center [1317, 420] width 509 height 511
click at [363, 203] on input "Client" at bounding box center [289, 210] width 341 height 31
type input "7"
type input "0"
type input "74285895443"
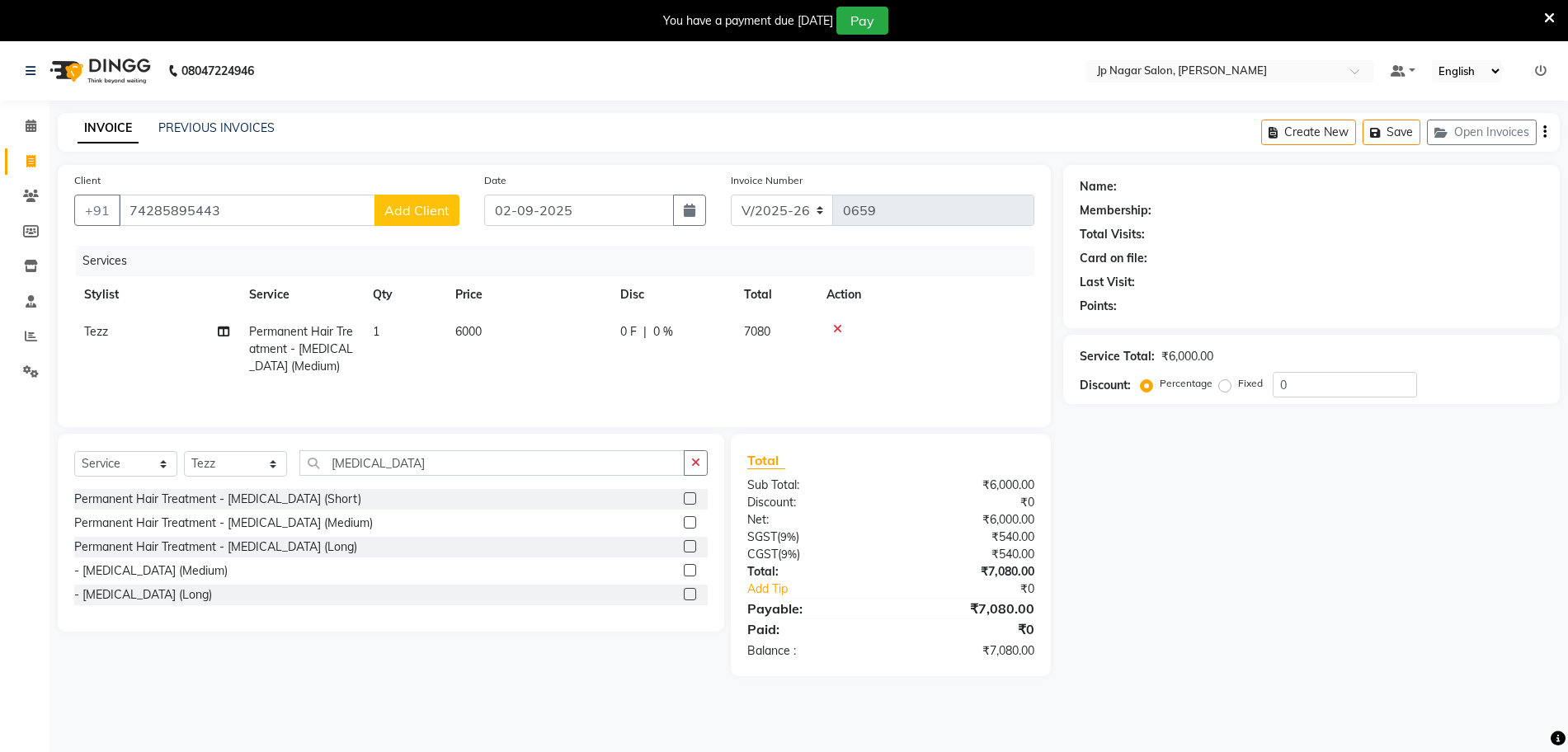
click at [439, 219] on button "Add Client" at bounding box center [417, 210] width 85 height 31
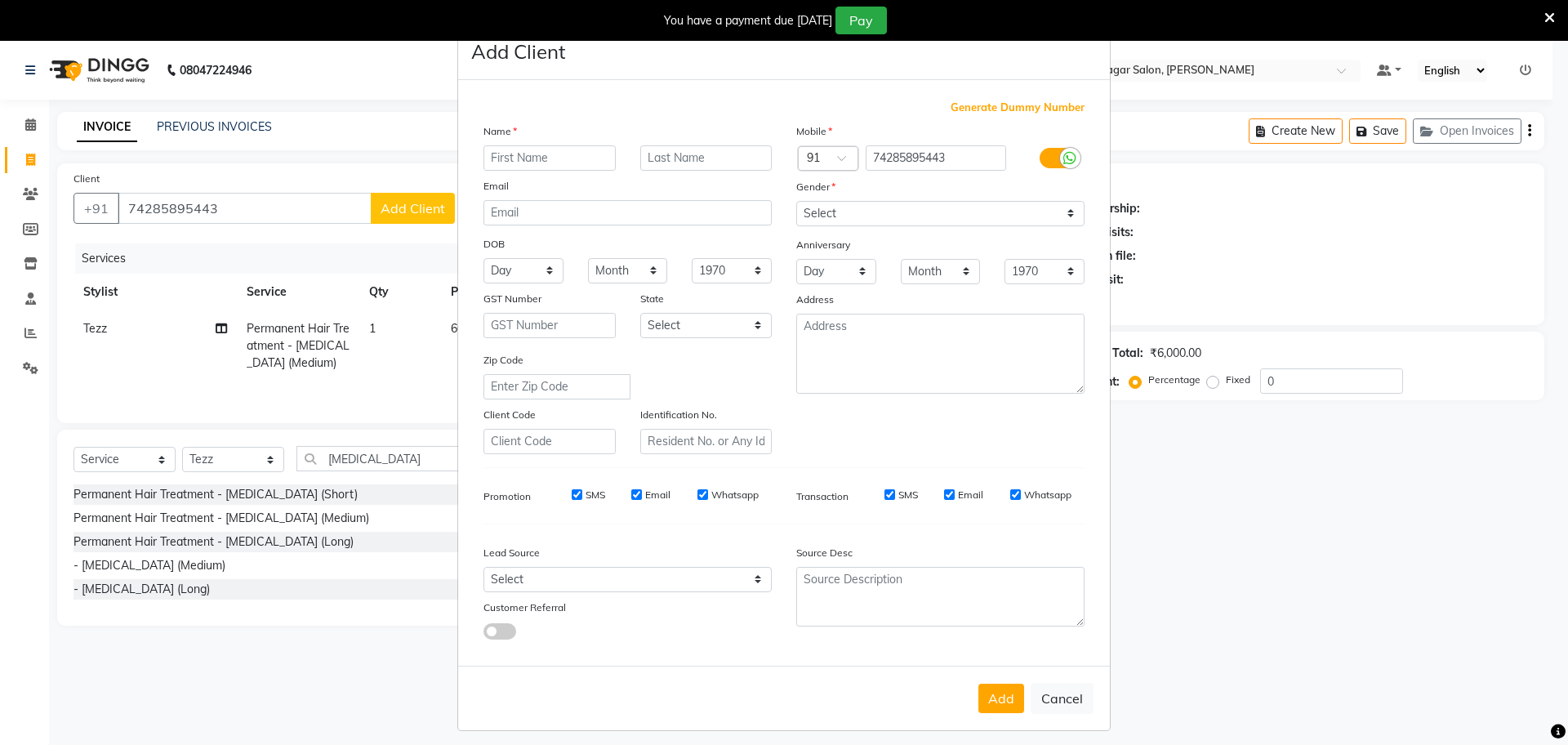
click at [522, 158] on input "text" at bounding box center [550, 158] width 132 height 26
type input "Amrutha"
click at [866, 210] on select "Select [DEMOGRAPHIC_DATA] [DEMOGRAPHIC_DATA] Other Prefer Not To Say" at bounding box center [940, 214] width 288 height 26
click at [796, 201] on select "Select [DEMOGRAPHIC_DATA] [DEMOGRAPHIC_DATA] Other Prefer Not To Say" at bounding box center [940, 214] width 288 height 26
click at [857, 203] on select "Select [DEMOGRAPHIC_DATA] [DEMOGRAPHIC_DATA] Other Prefer Not To Say" at bounding box center [940, 214] width 288 height 26
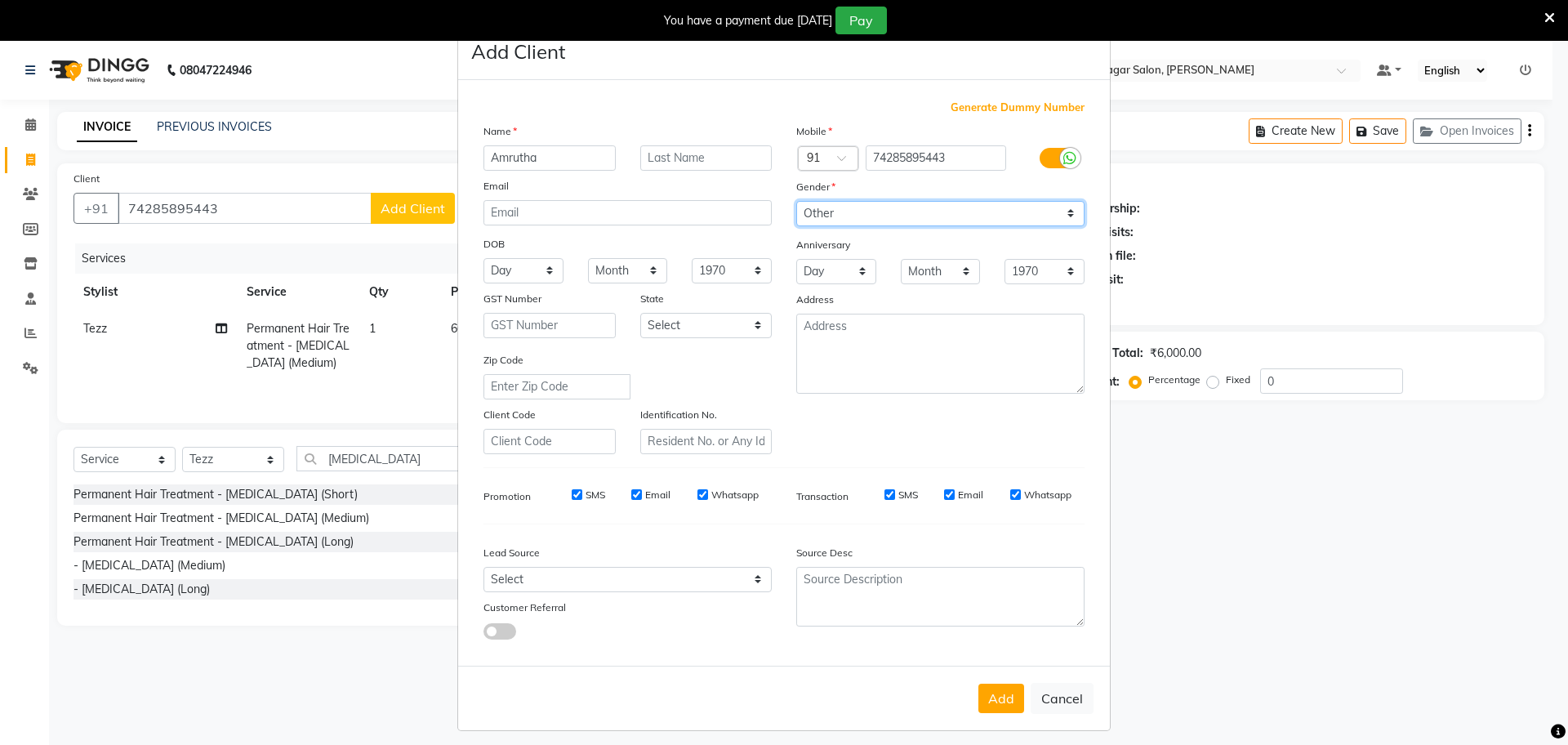
click at [796, 201] on select "Select [DEMOGRAPHIC_DATA] [DEMOGRAPHIC_DATA] Other Prefer Not To Say" at bounding box center [940, 214] width 288 height 26
click at [857, 219] on select "Select [DEMOGRAPHIC_DATA] [DEMOGRAPHIC_DATA] Other Prefer Not To Say" at bounding box center [940, 214] width 288 height 26
select select "[DEMOGRAPHIC_DATA]"
click at [796, 201] on select "Select [DEMOGRAPHIC_DATA] [DEMOGRAPHIC_DATA] Other Prefer Not To Say" at bounding box center [940, 214] width 288 height 26
click at [985, 689] on button "Add" at bounding box center [1001, 698] width 46 height 29
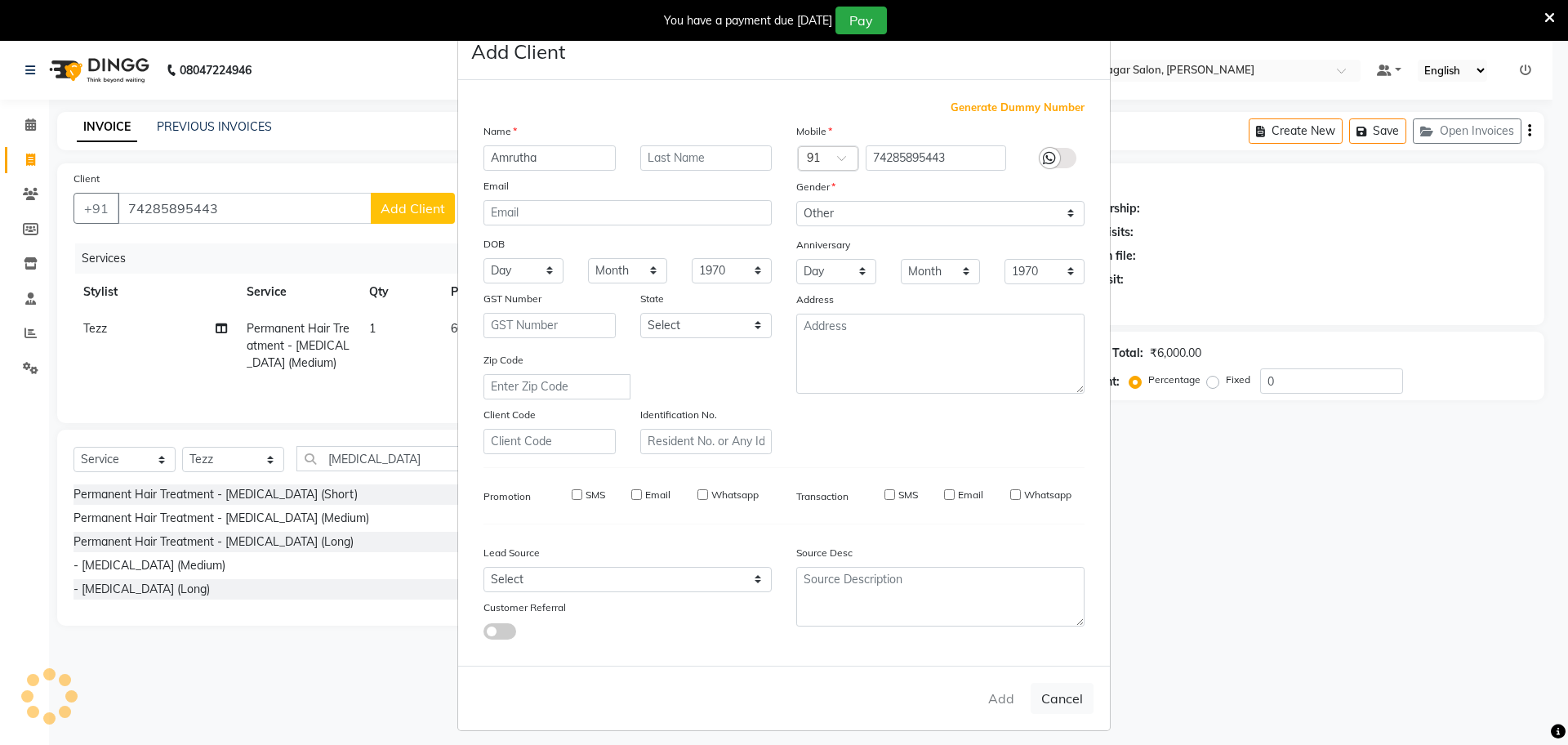
select select
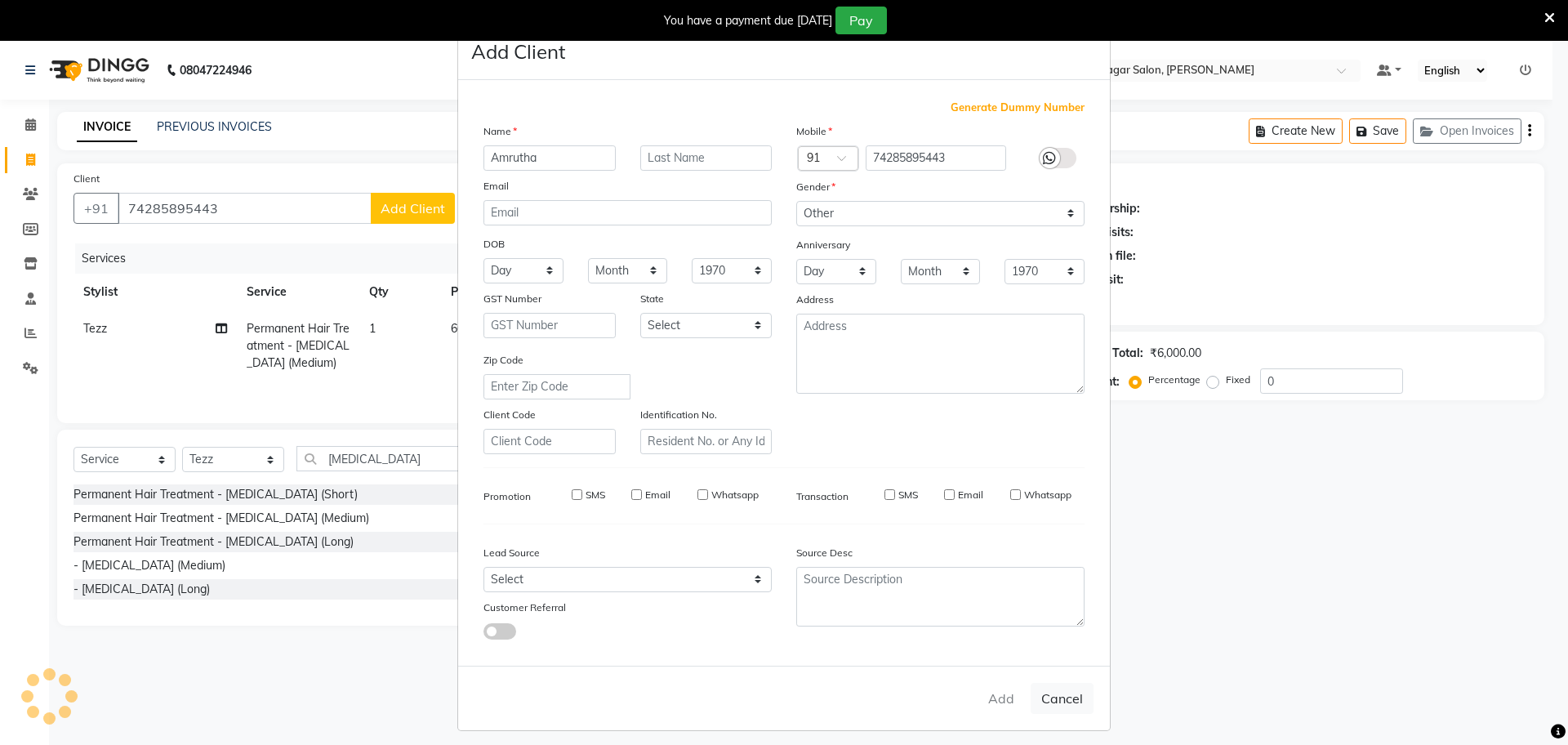
select select
checkbox input "false"
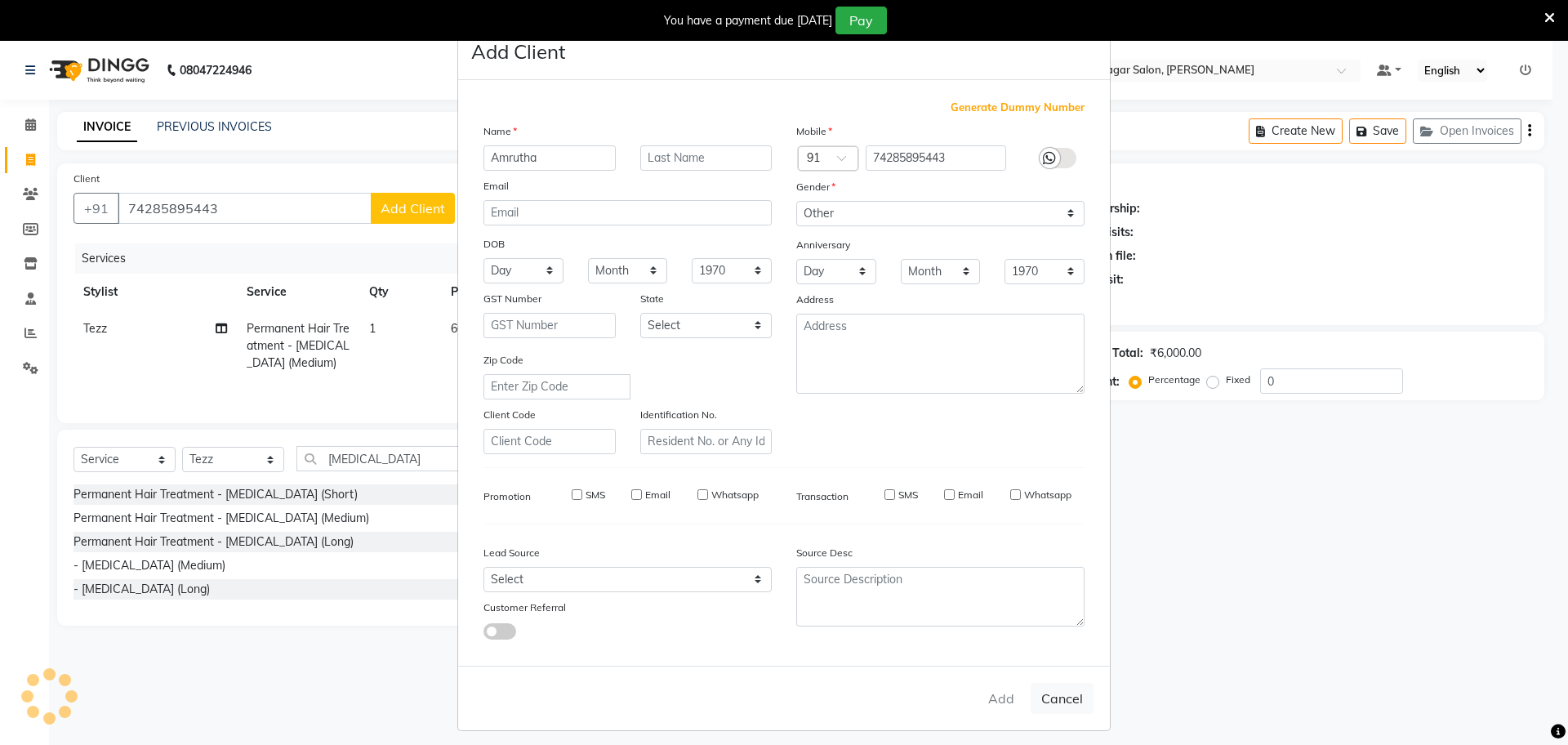
checkbox input "false"
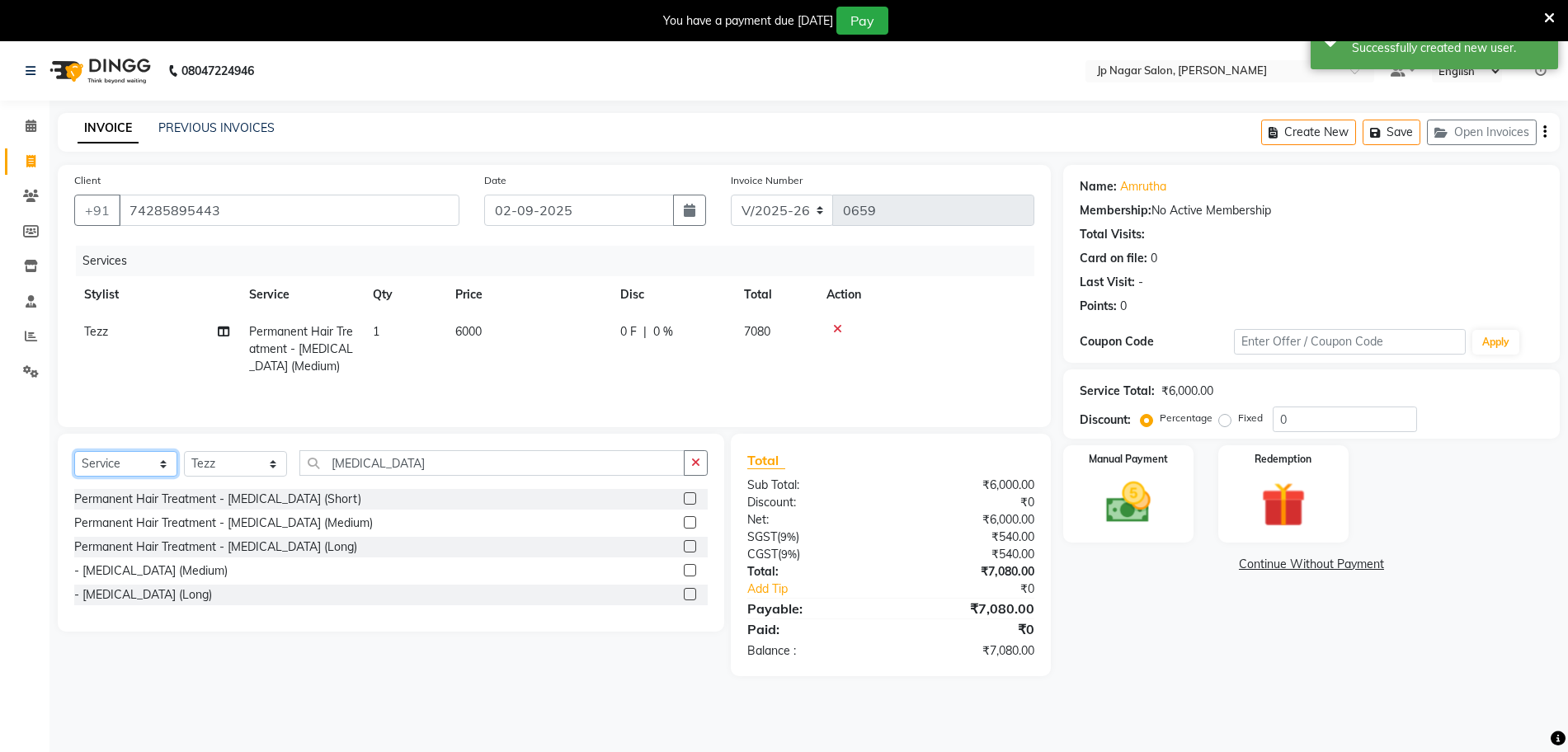
click at [122, 460] on select "Select Service Product Membership Package Voucher Prepaid Gift Card" at bounding box center [125, 464] width 103 height 26
click at [74, 454] on select "Select Service Product Membership Package Voucher Prepaid Gift Card" at bounding box center [125, 464] width 103 height 26
click at [138, 470] on select "Select Service Product Membership Package Voucher Prepaid Gift Card" at bounding box center [125, 464] width 103 height 26
select select "product"
click at [74, 454] on select "Select Service Product Membership Package Voucher Prepaid Gift Card" at bounding box center [125, 464] width 103 height 26
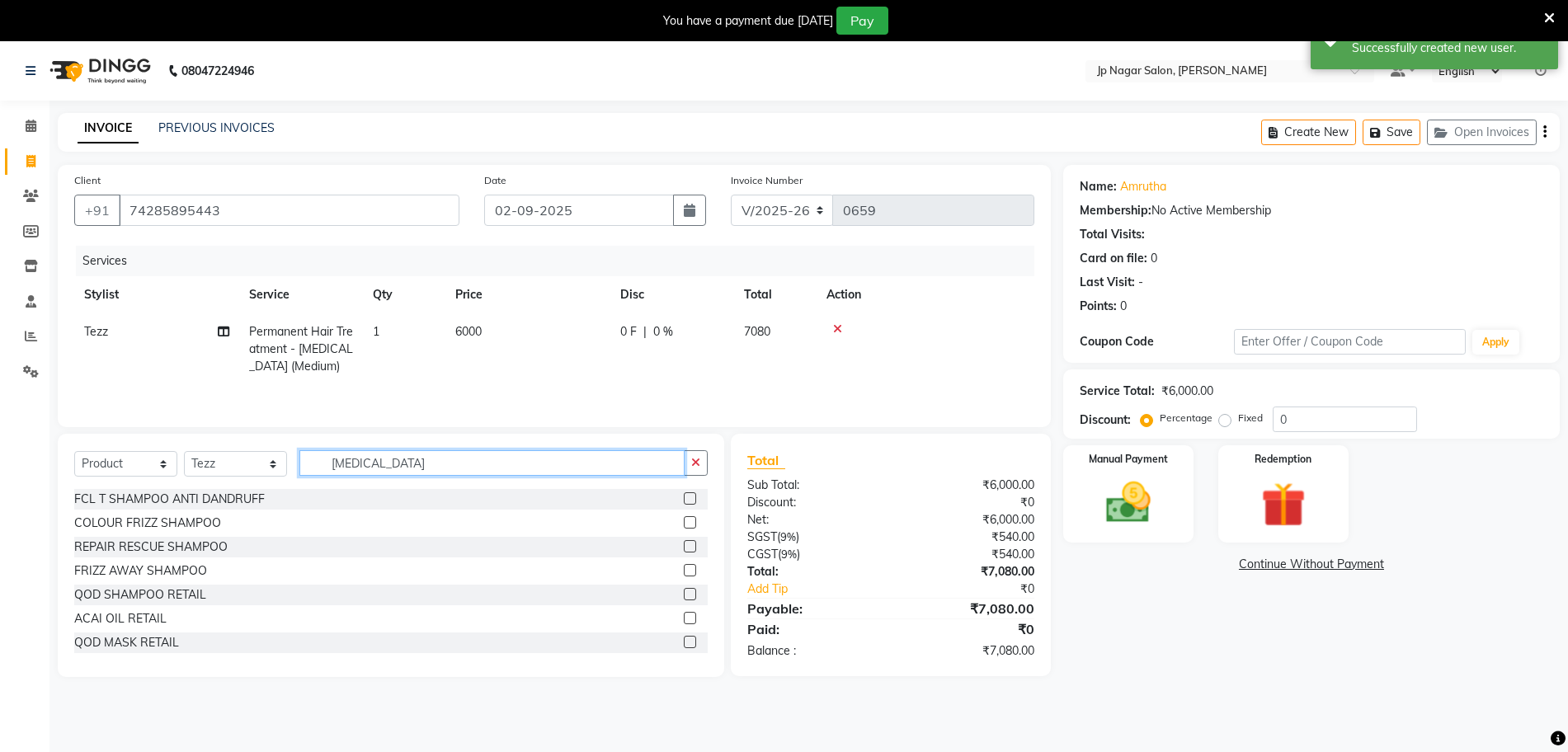
click at [383, 469] on input "[MEDICAL_DATA]" at bounding box center [492, 463] width 386 height 26
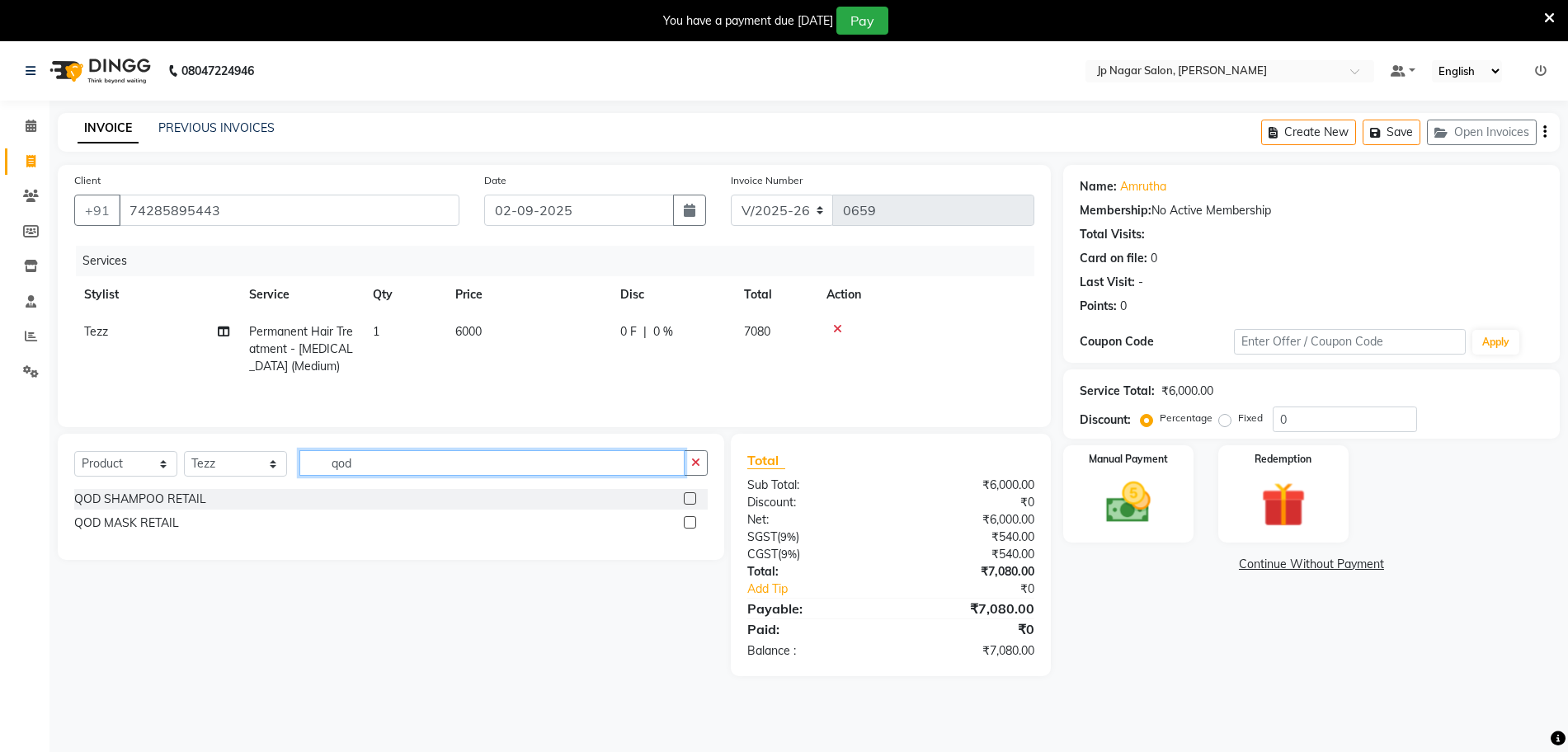
type input "qod"
click at [688, 499] on label at bounding box center [689, 497] width 12 height 12
click at [688, 499] on input "checkbox" at bounding box center [689, 499] width 11 height 11
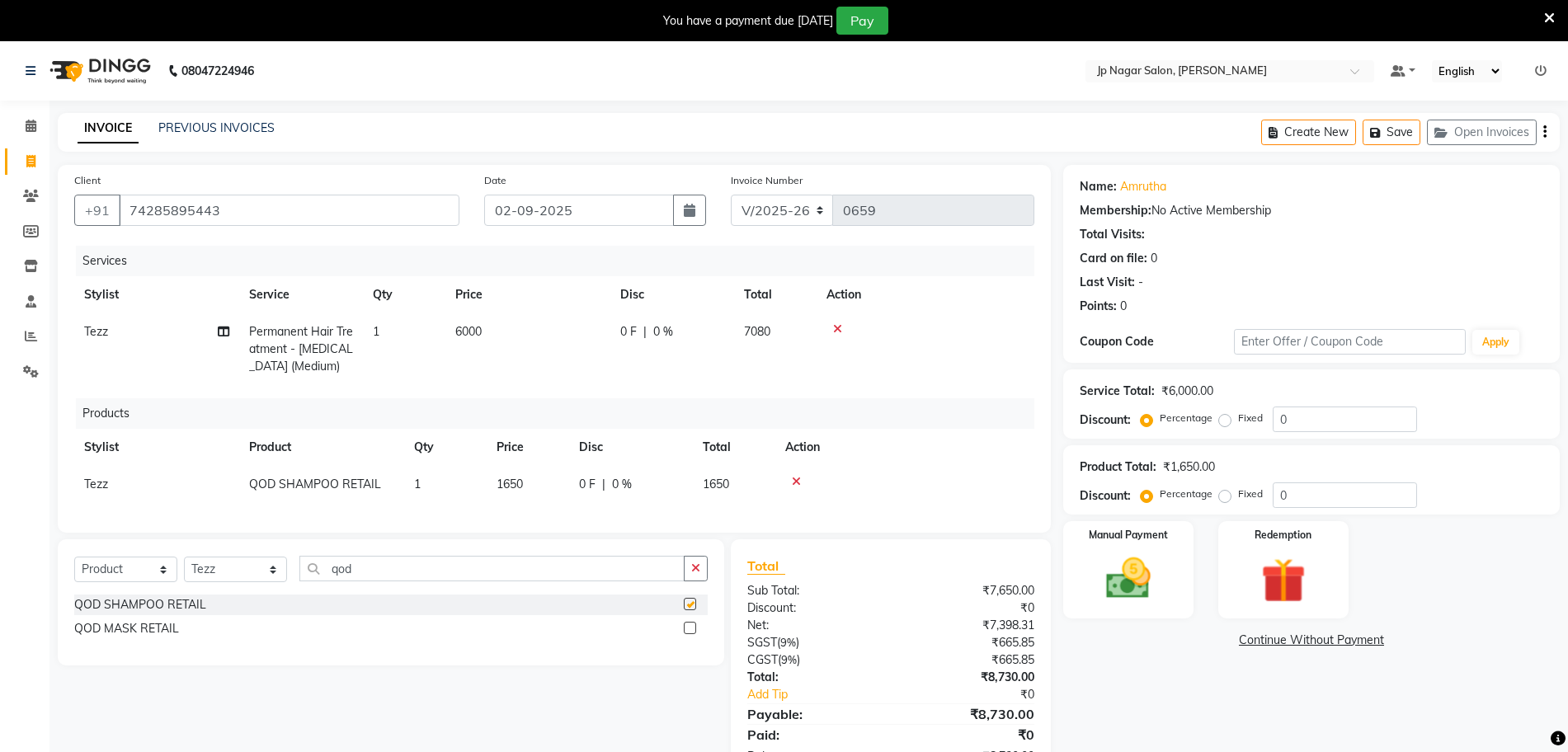
checkbox input "false"
click at [689, 633] on label at bounding box center [689, 627] width 12 height 12
click at [689, 633] on input "checkbox" at bounding box center [689, 629] width 11 height 11
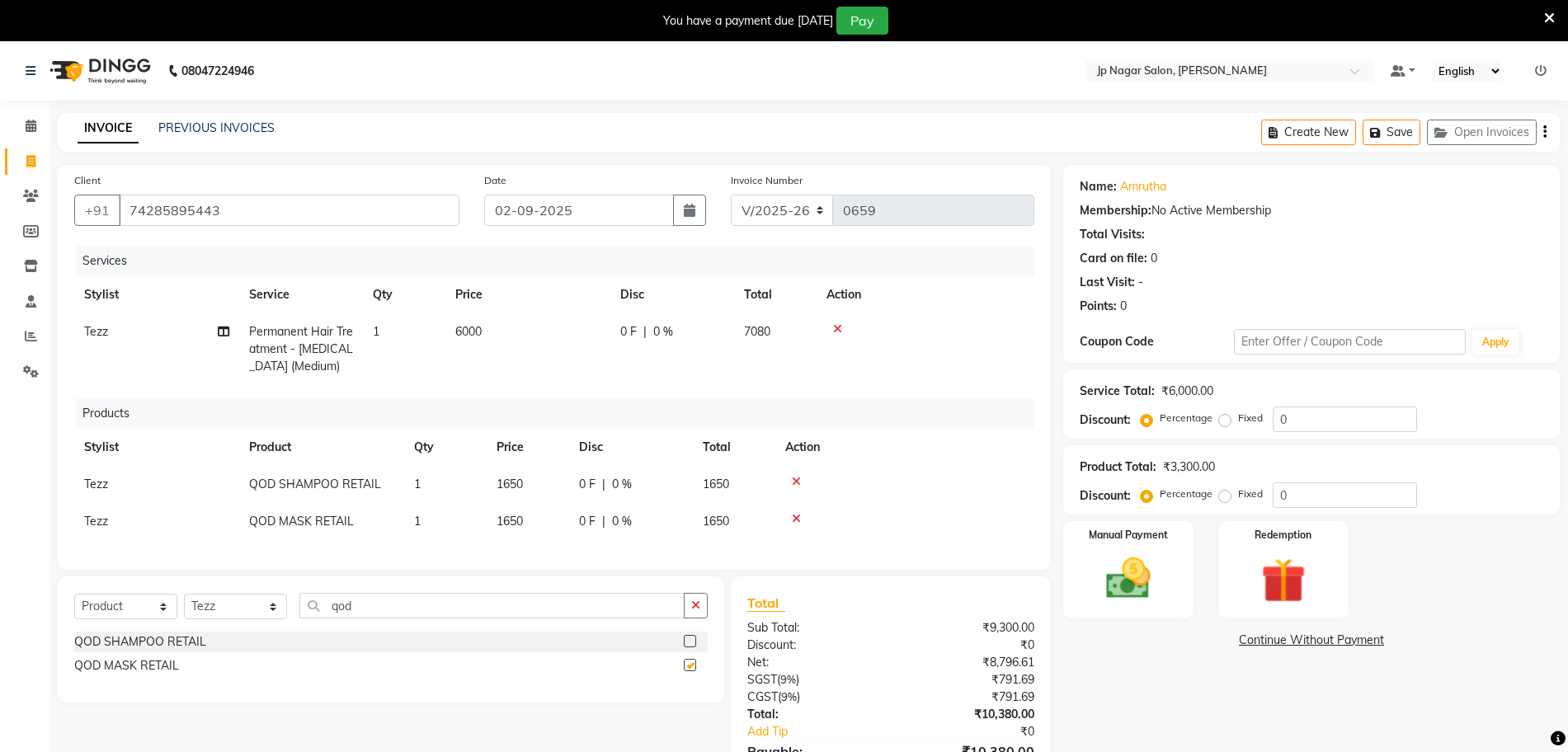
checkbox input "false"
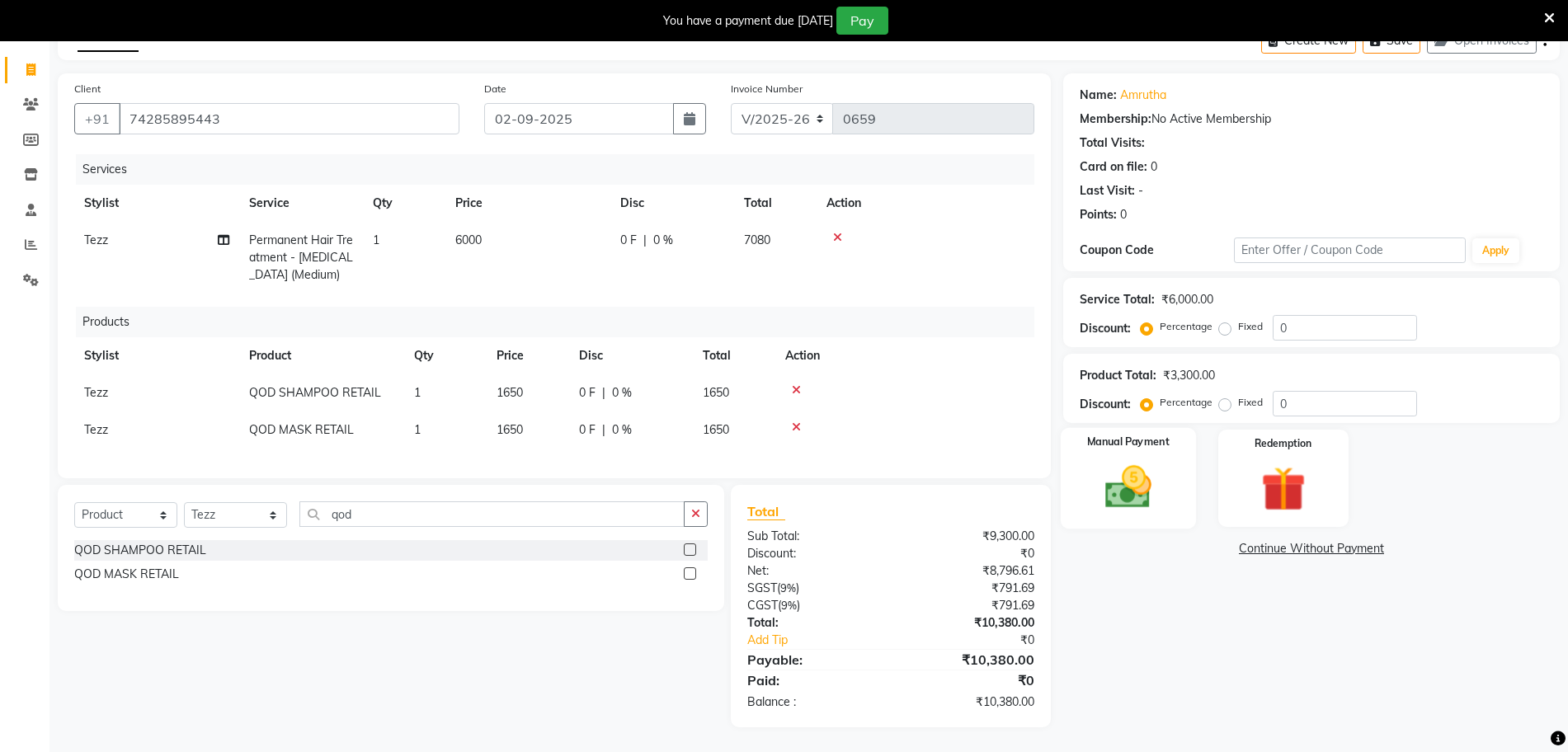
click at [1130, 484] on img at bounding box center [1129, 487] width 76 height 54
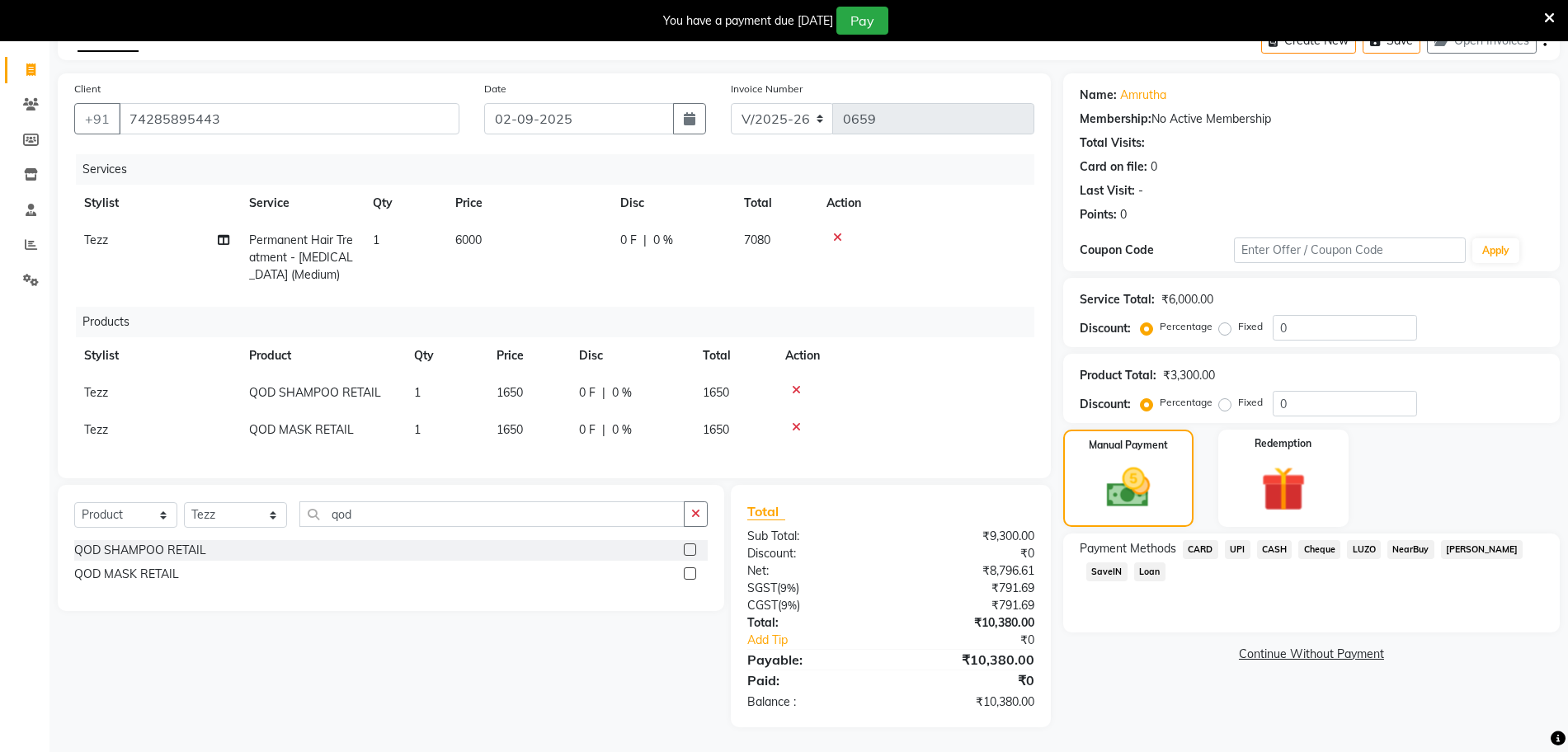
click at [1241, 540] on span "UPI" at bounding box center [1238, 549] width 26 height 19
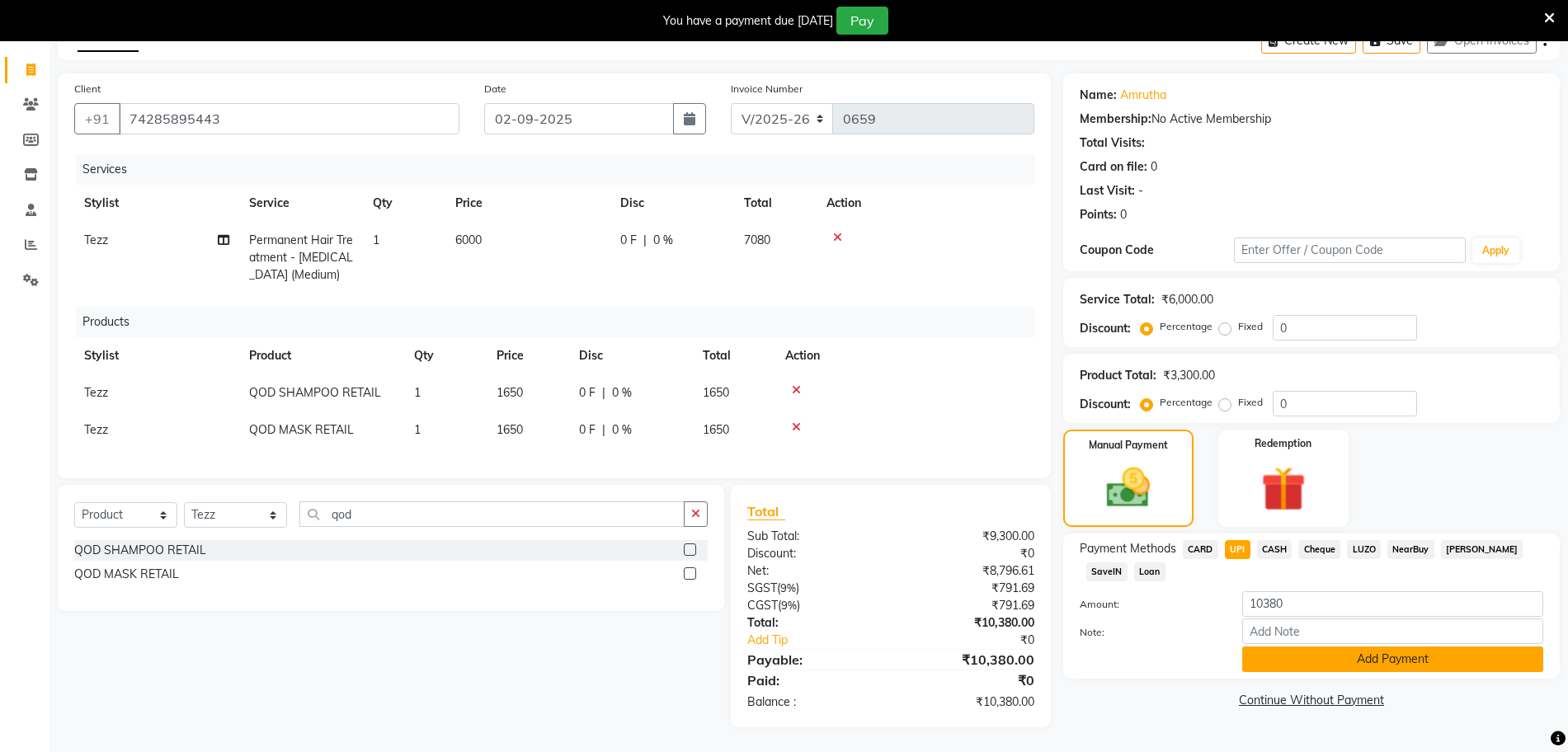
click at [1303, 651] on button "Add Payment" at bounding box center [1392, 659] width 301 height 26
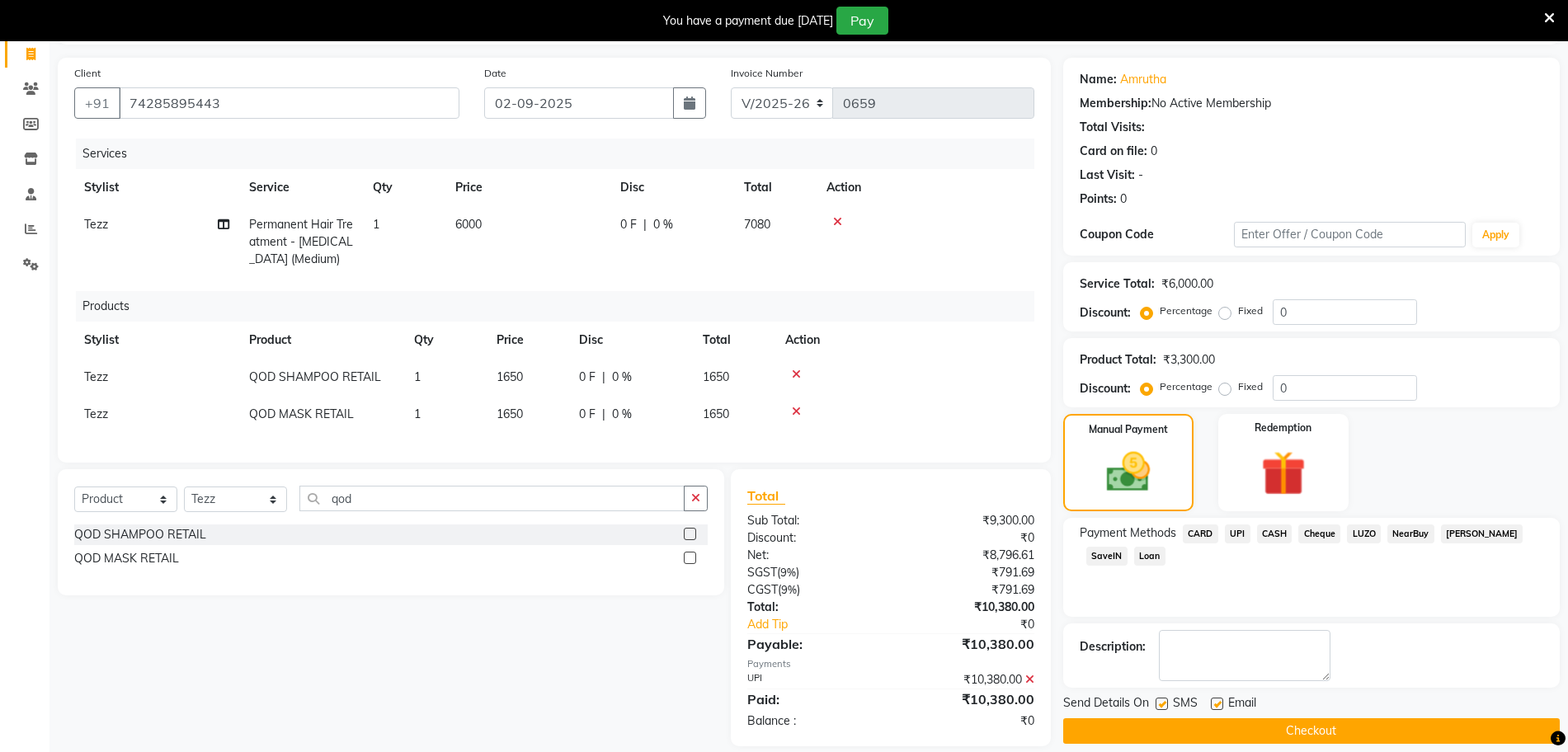
scroll to position [142, 0]
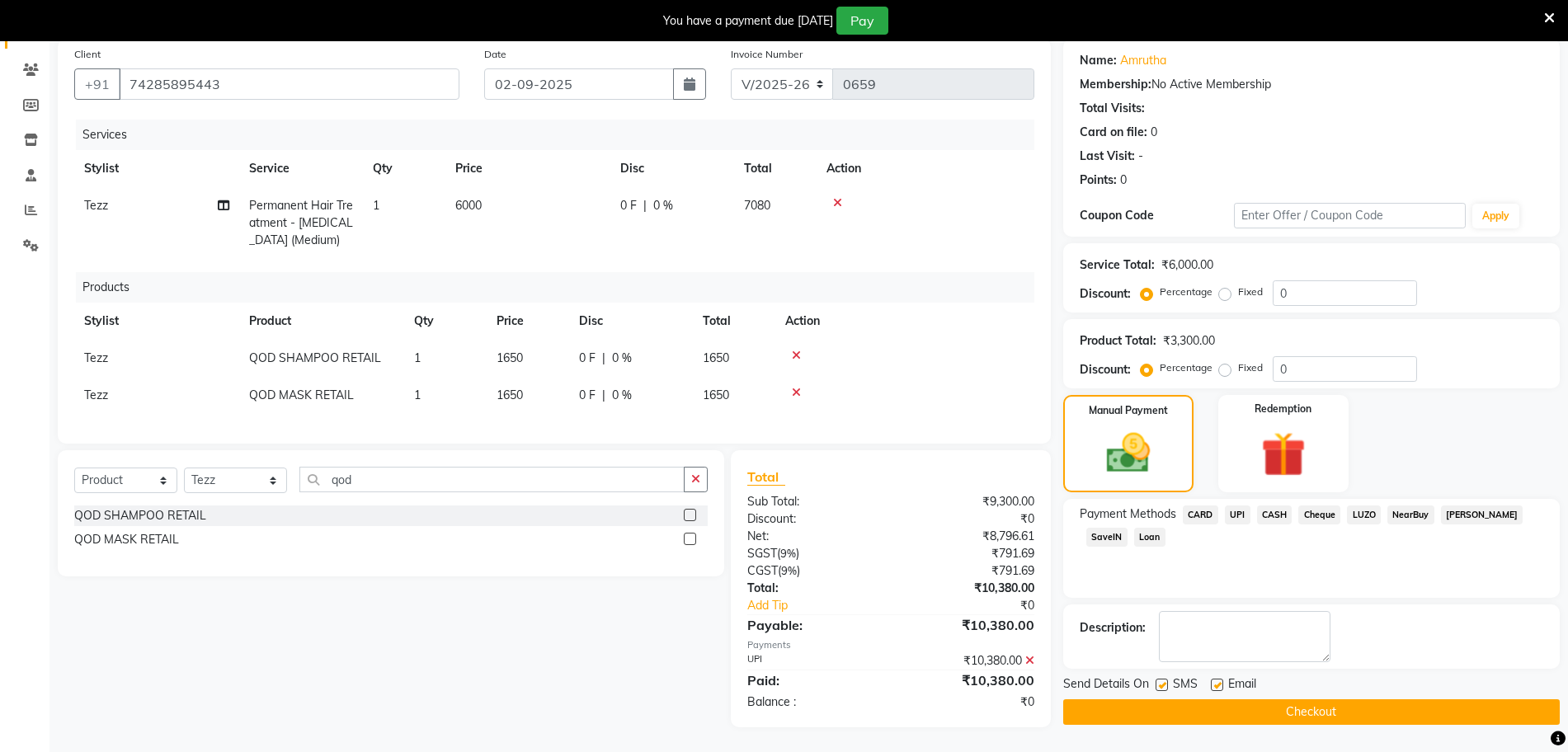
click at [1296, 706] on button "Checkout" at bounding box center [1311, 712] width 497 height 26
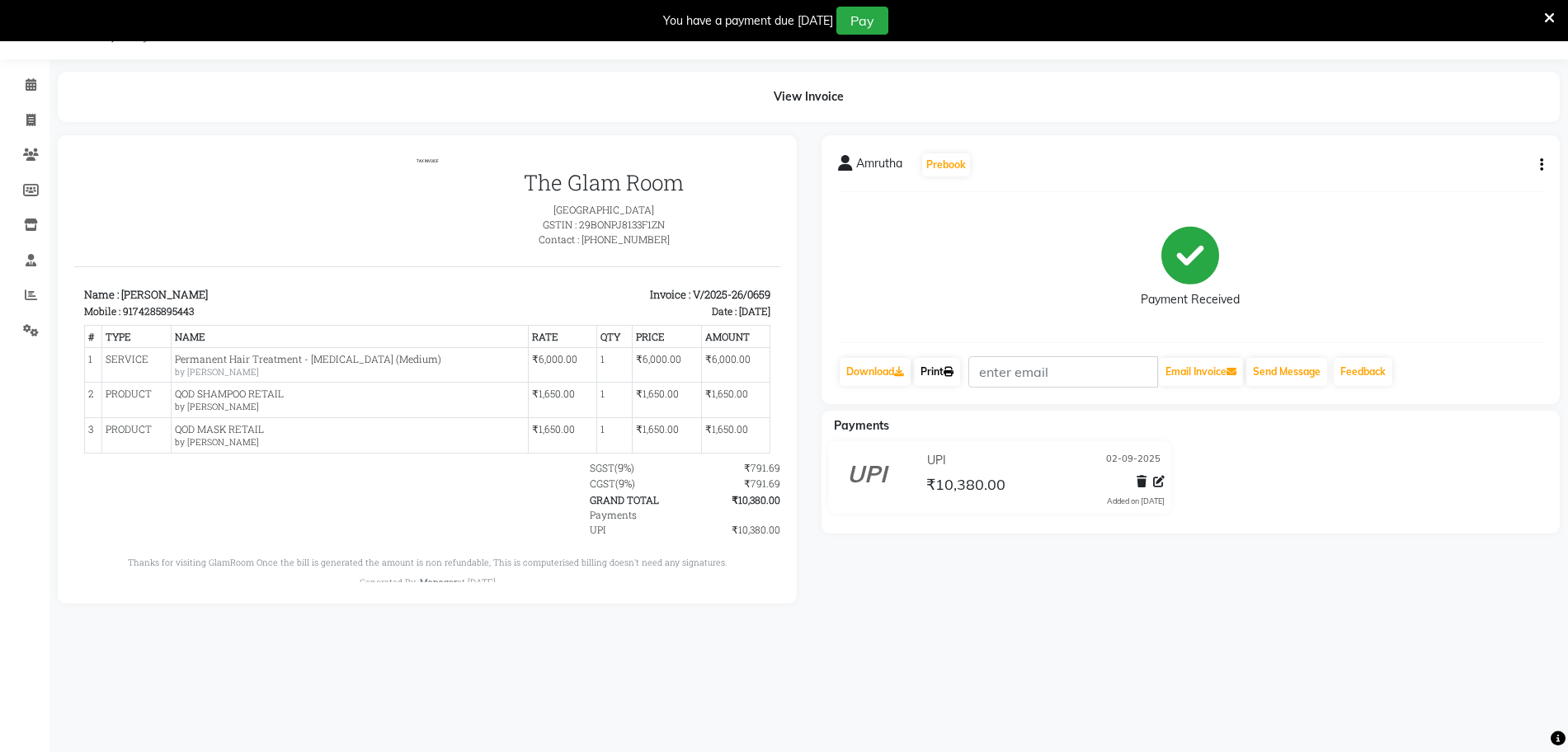
click at [931, 379] on link "Print" at bounding box center [937, 371] width 46 height 28
